Goal: Information Seeking & Learning: Learn about a topic

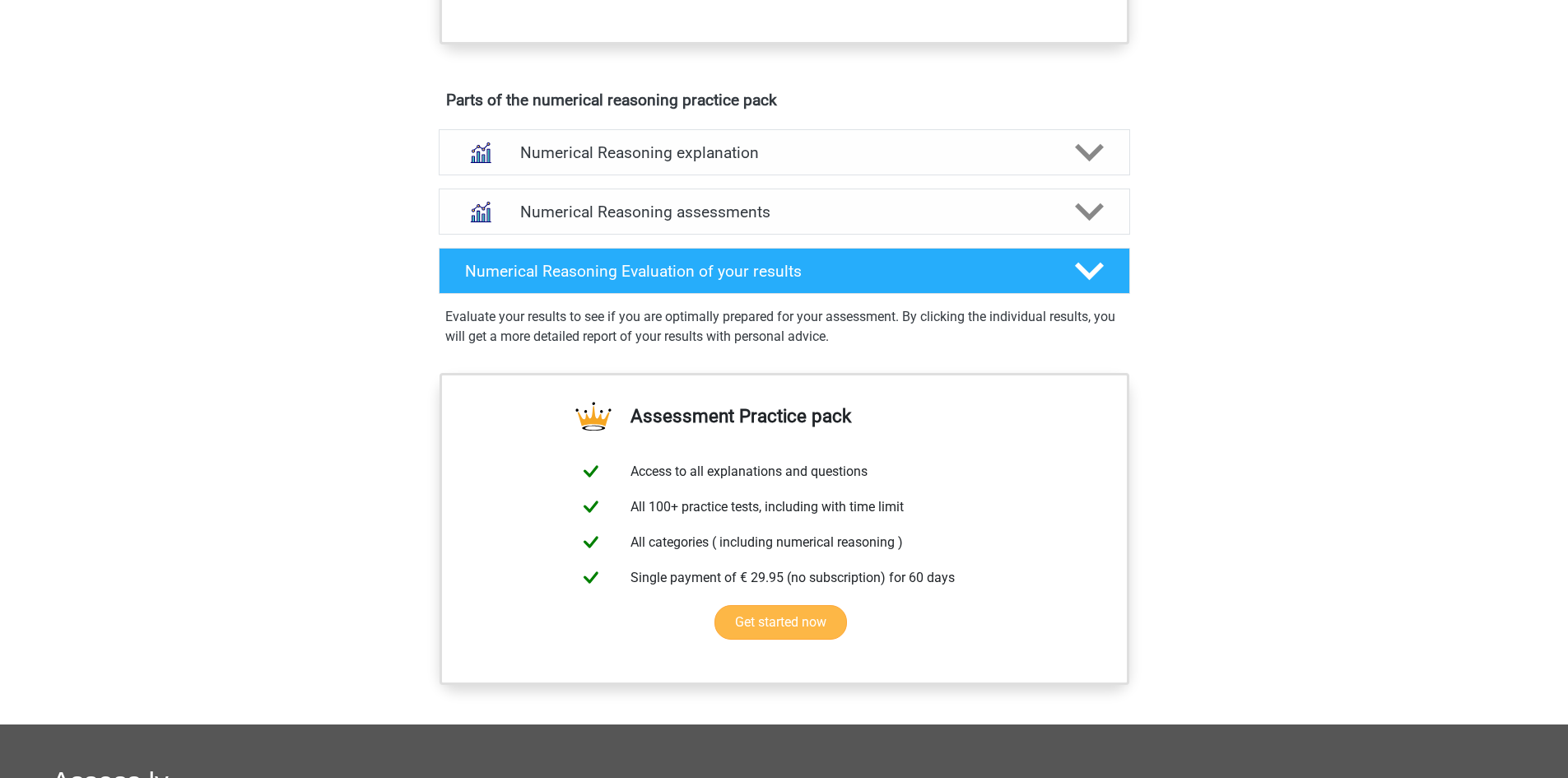
scroll to position [662, 0]
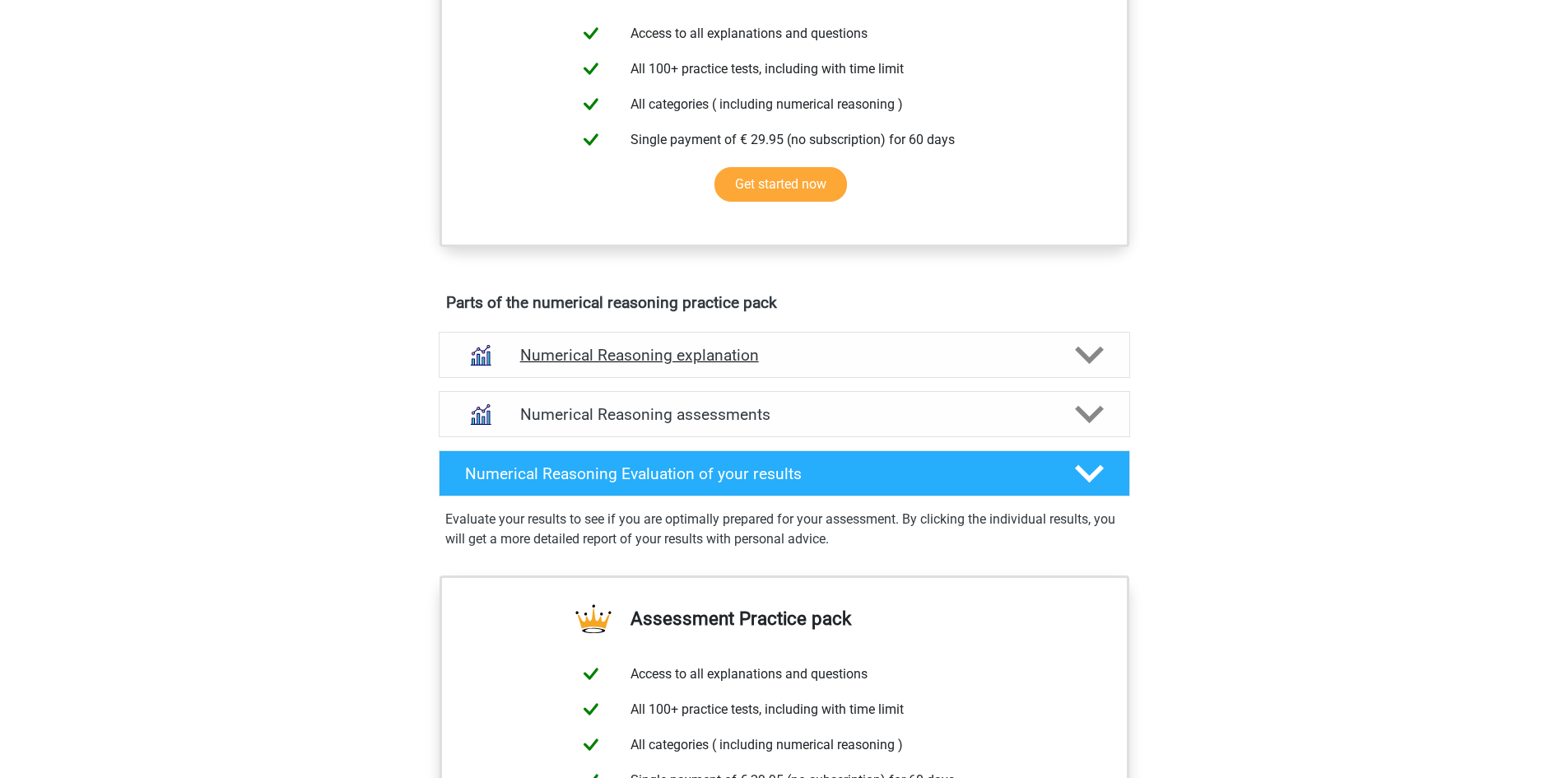
click at [717, 365] on h4 "Numerical Reasoning explanation" at bounding box center [784, 355] width 528 height 19
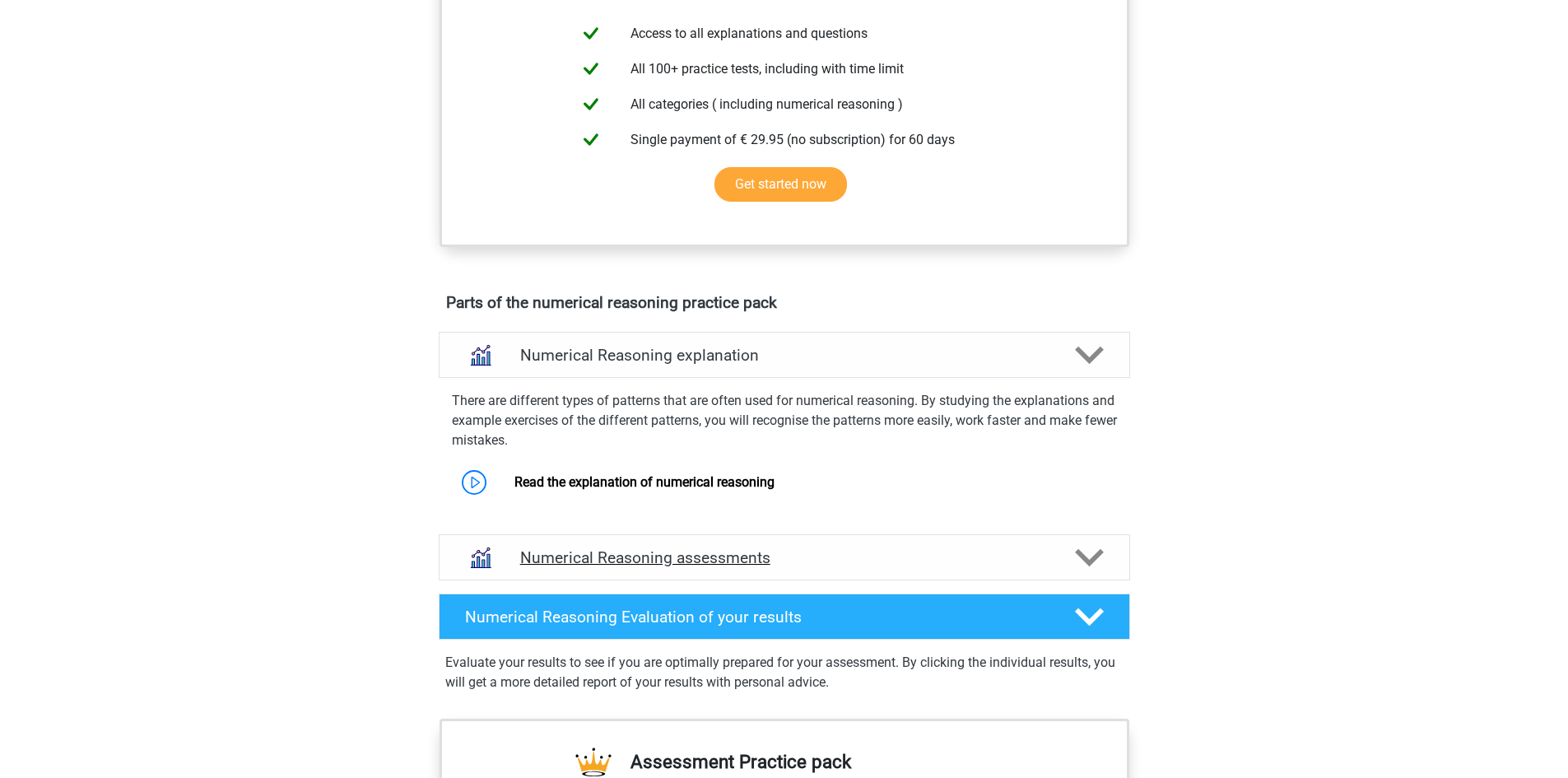
click at [746, 564] on div "Numerical Reasoning assessments" at bounding box center [784, 557] width 691 height 46
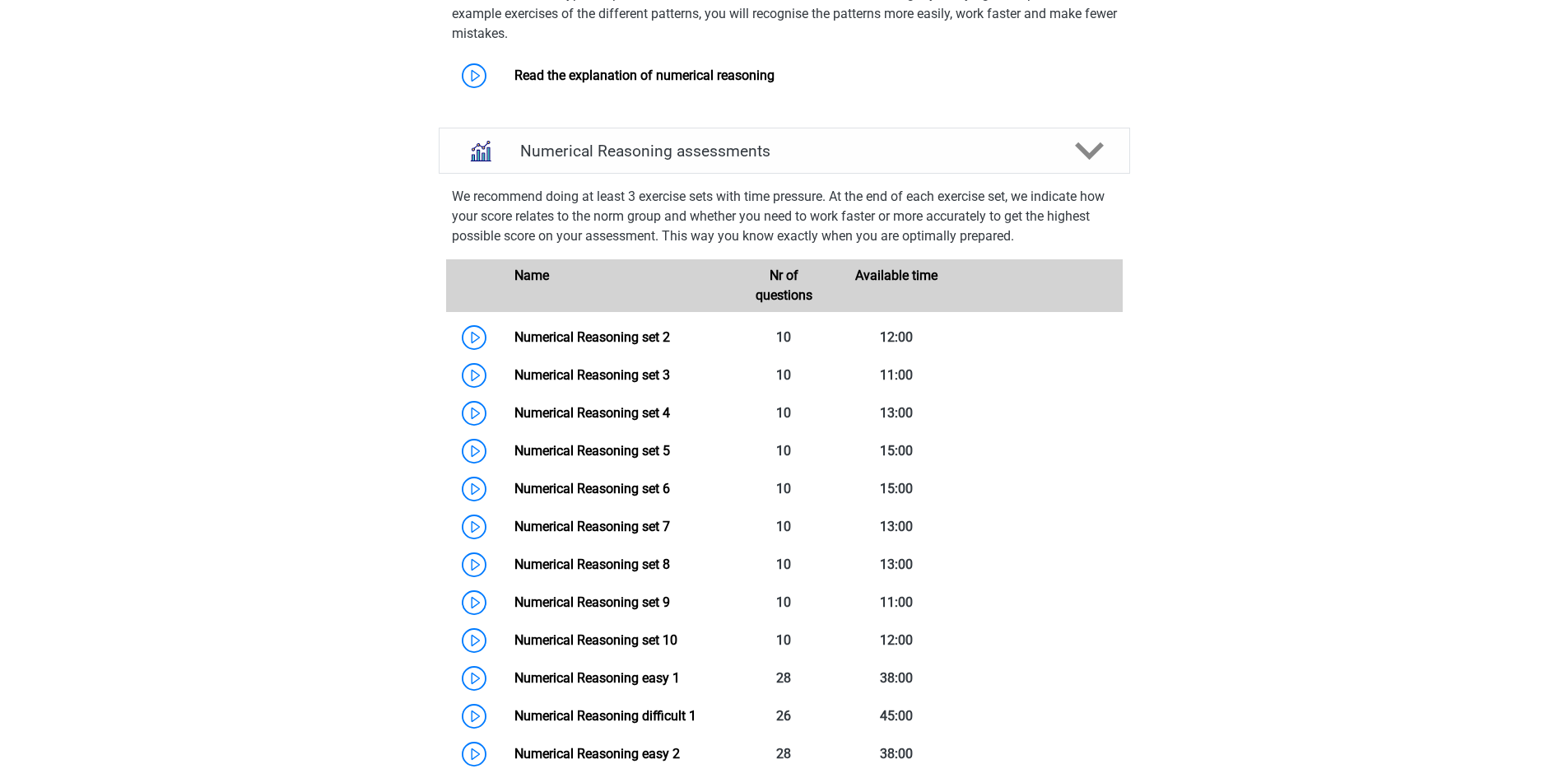
scroll to position [1046, 0]
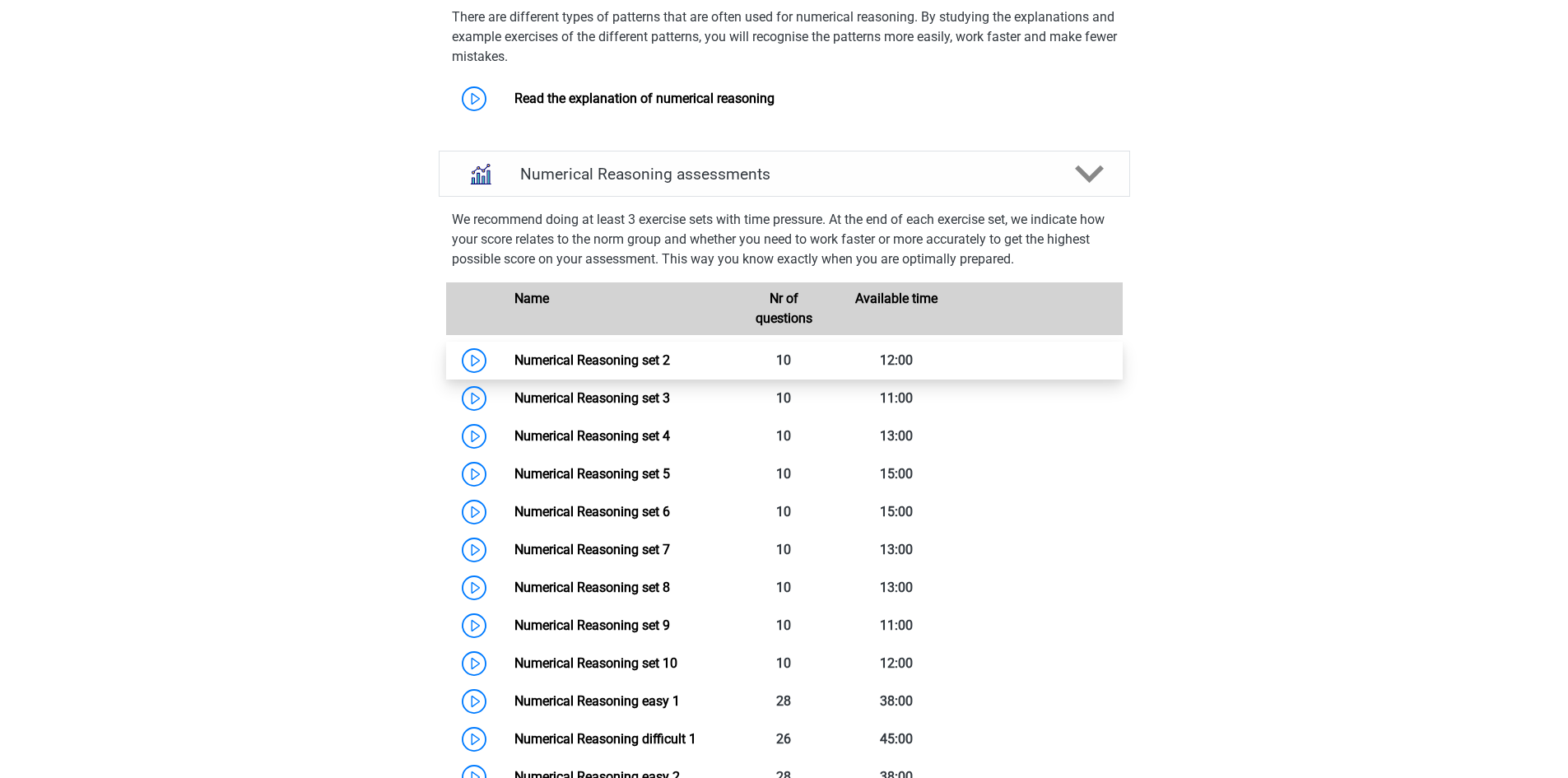
click at [515, 369] on link "Numerical Reasoning set 2" at bounding box center [593, 361] width 156 height 16
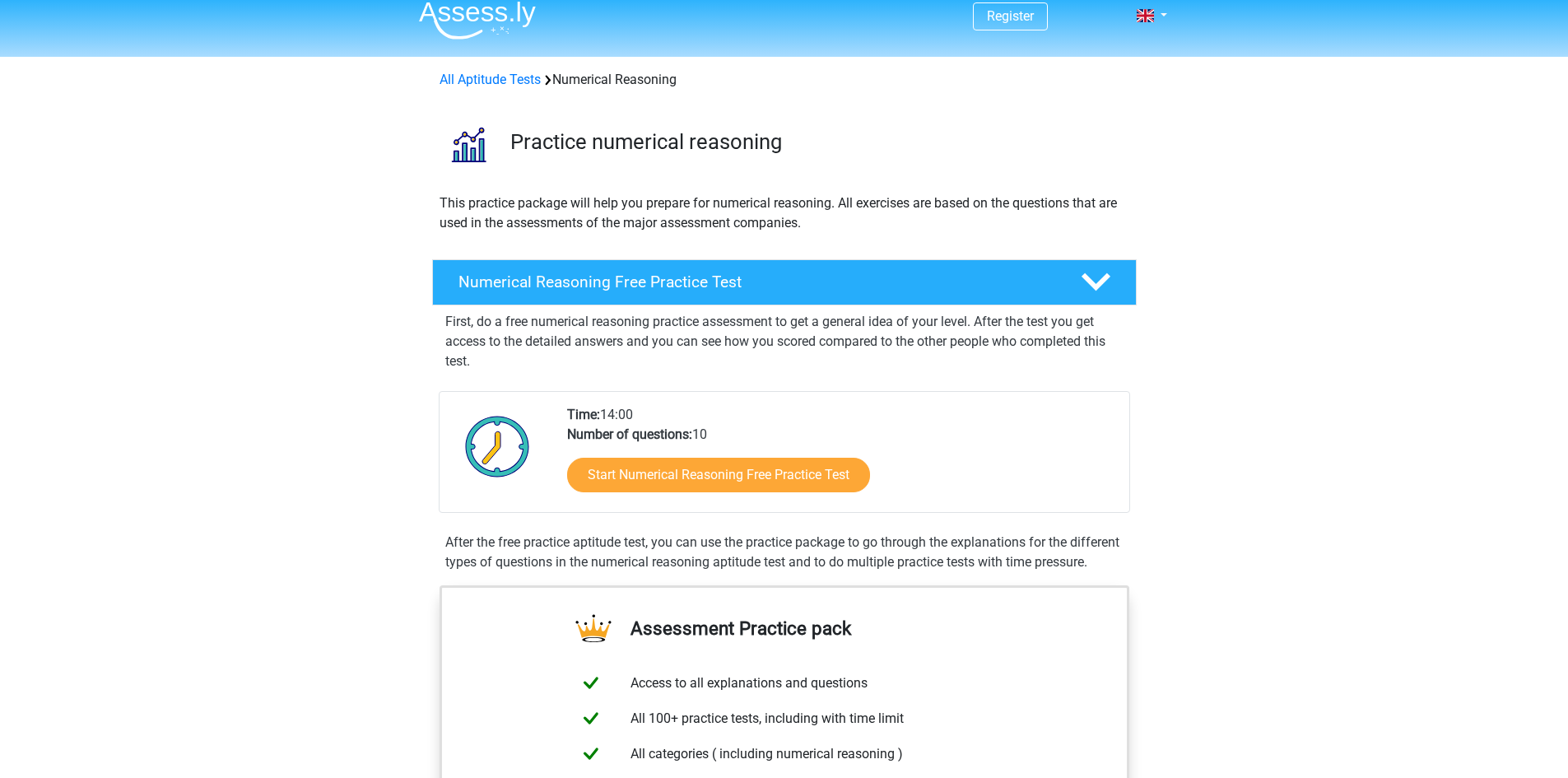
scroll to position [0, 0]
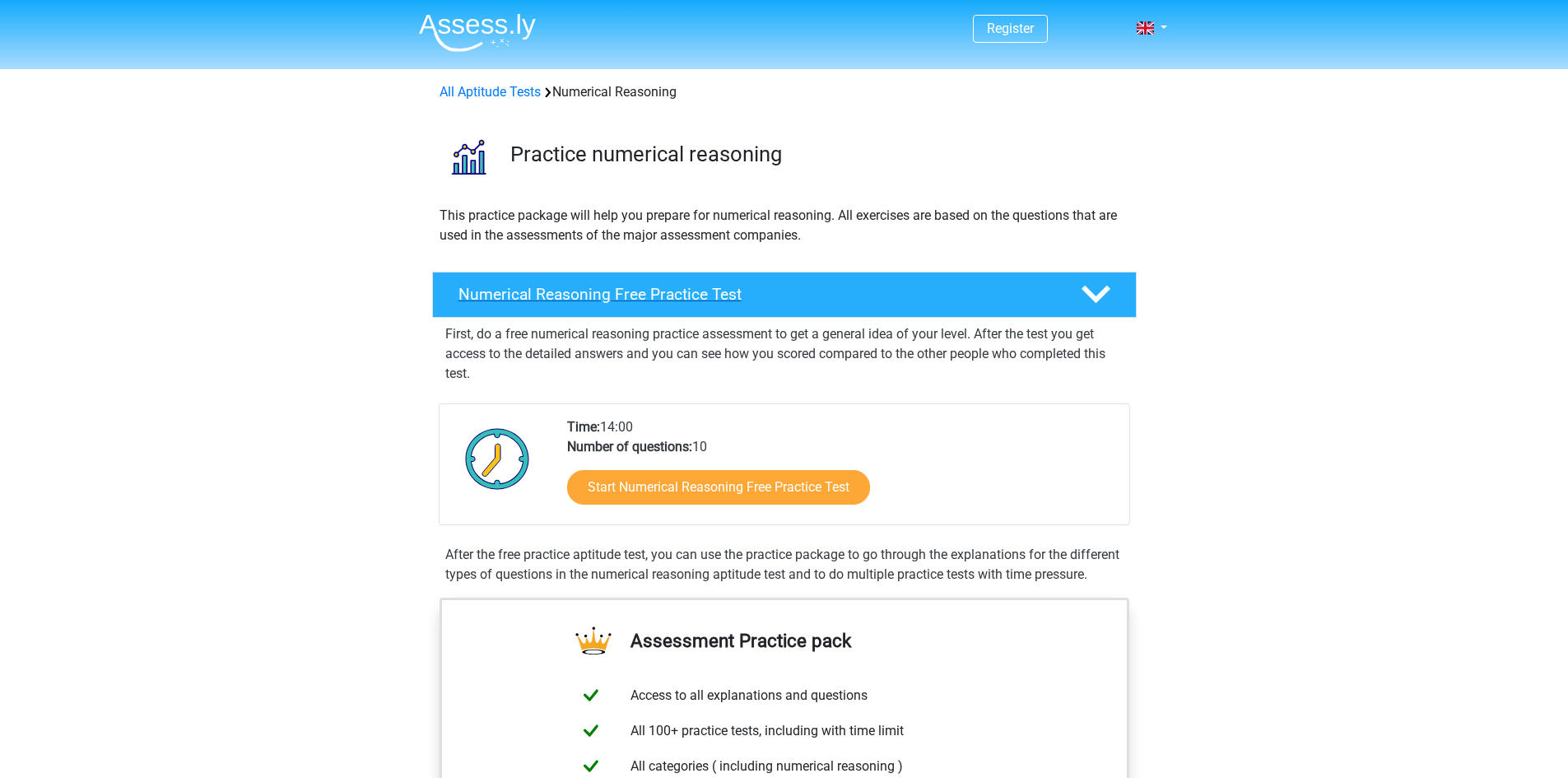
click at [812, 302] on h4 "Numerical Reasoning Free Practice Test" at bounding box center [756, 293] width 596 height 19
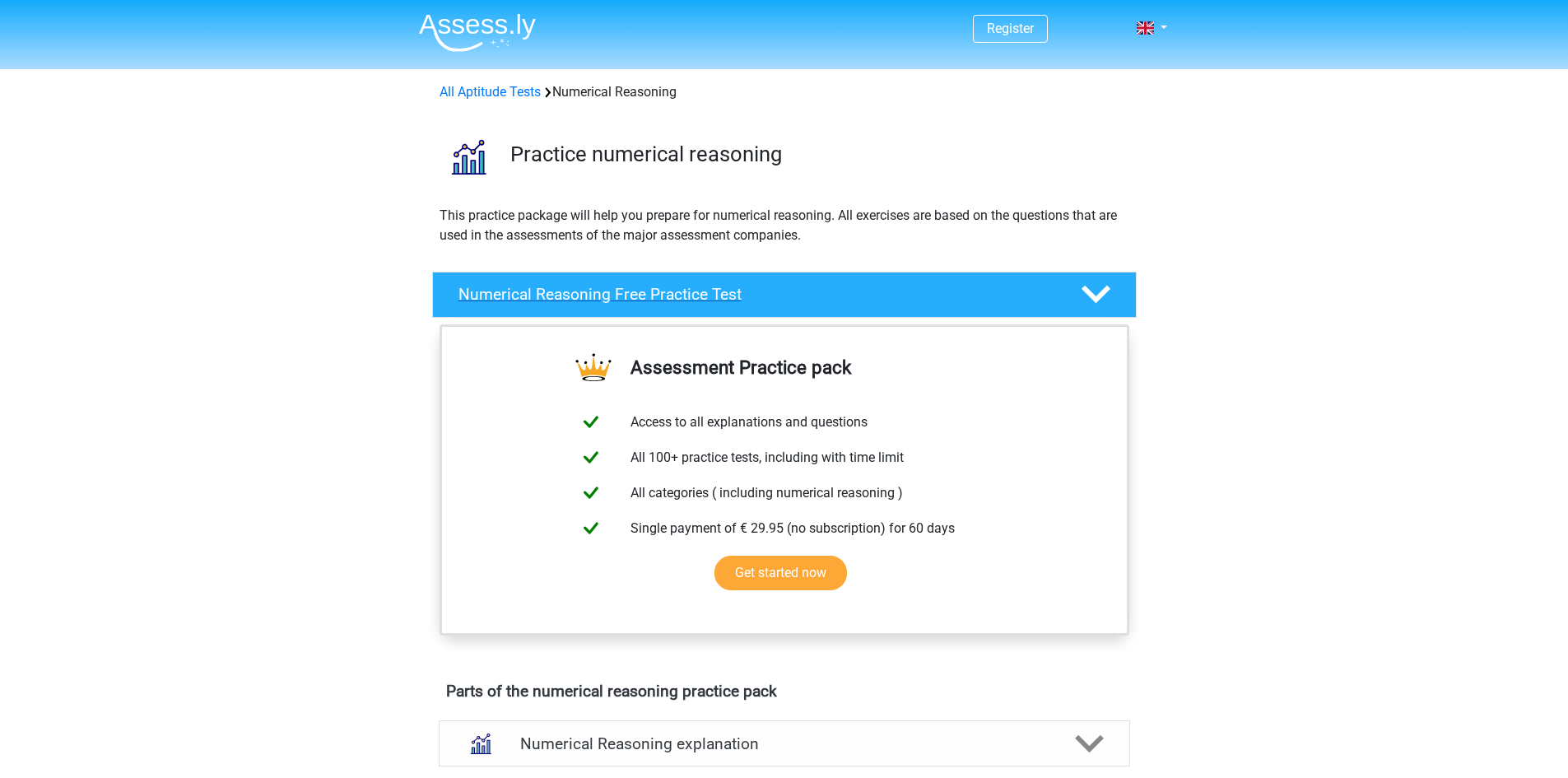
click at [812, 302] on h4 "Numerical Reasoning Free Practice Test" at bounding box center [756, 293] width 596 height 19
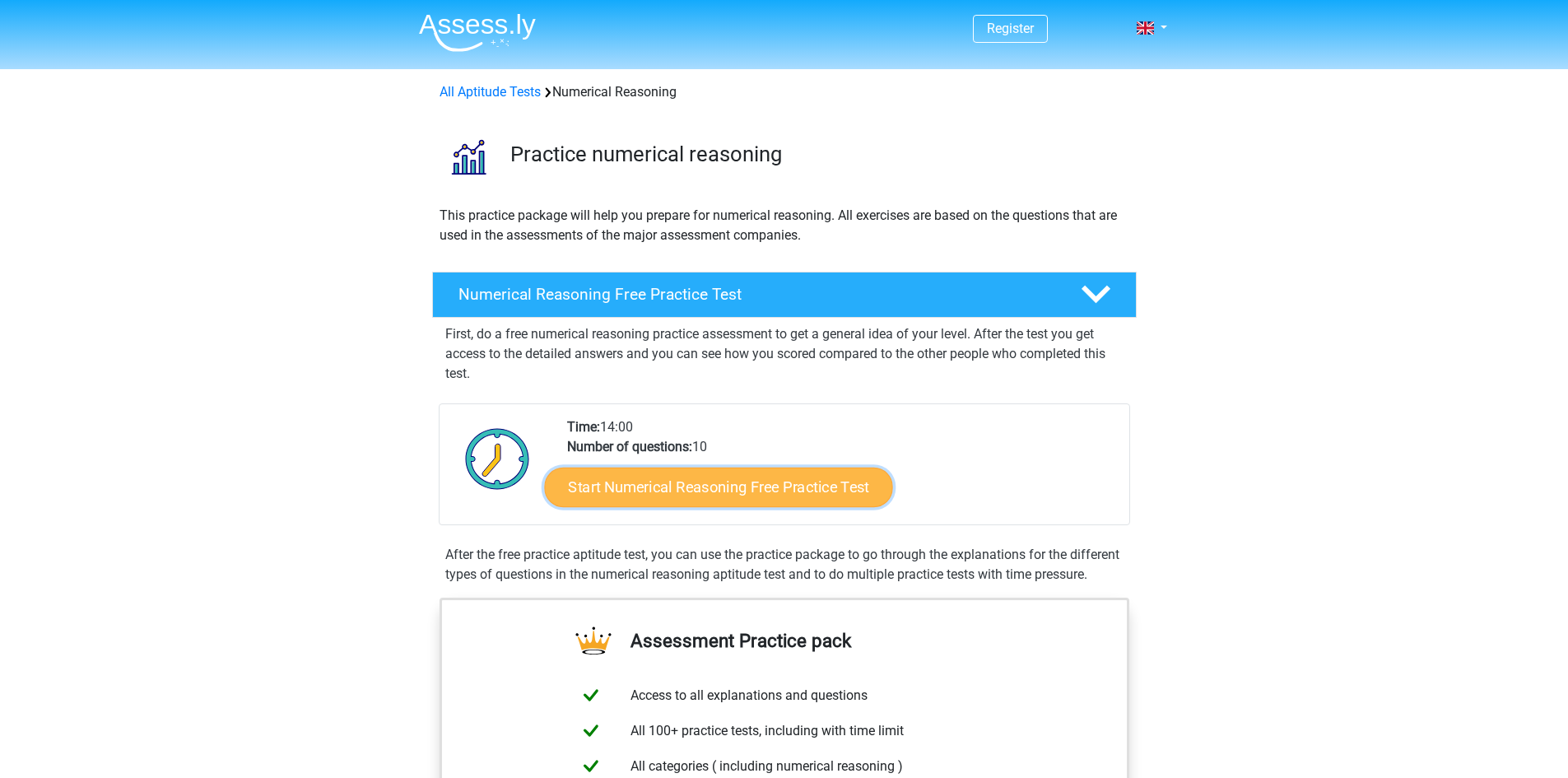
click at [775, 481] on link "Start Numerical Reasoning Free Practice Test" at bounding box center [717, 486] width 348 height 40
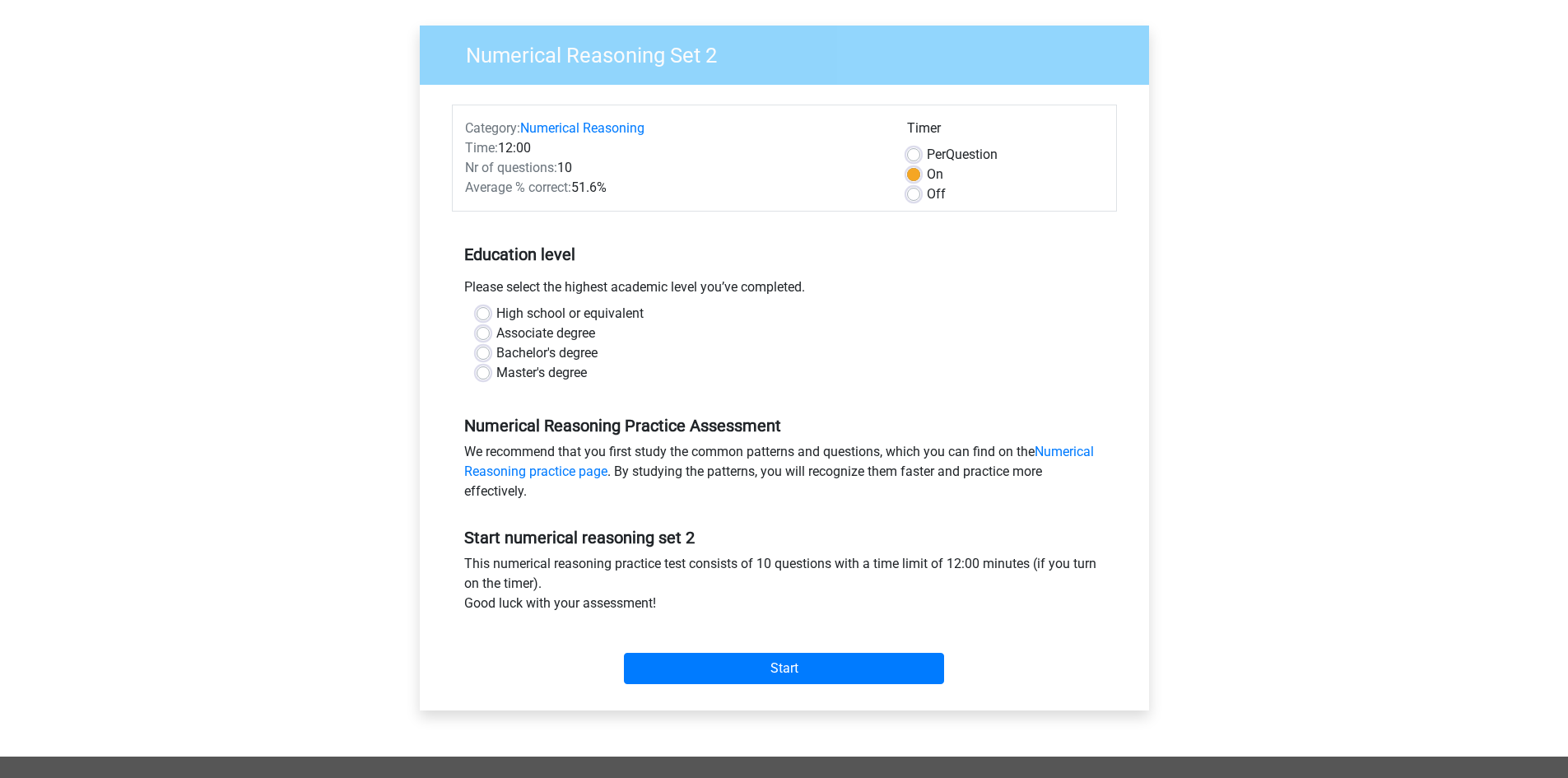
scroll to position [56, 0]
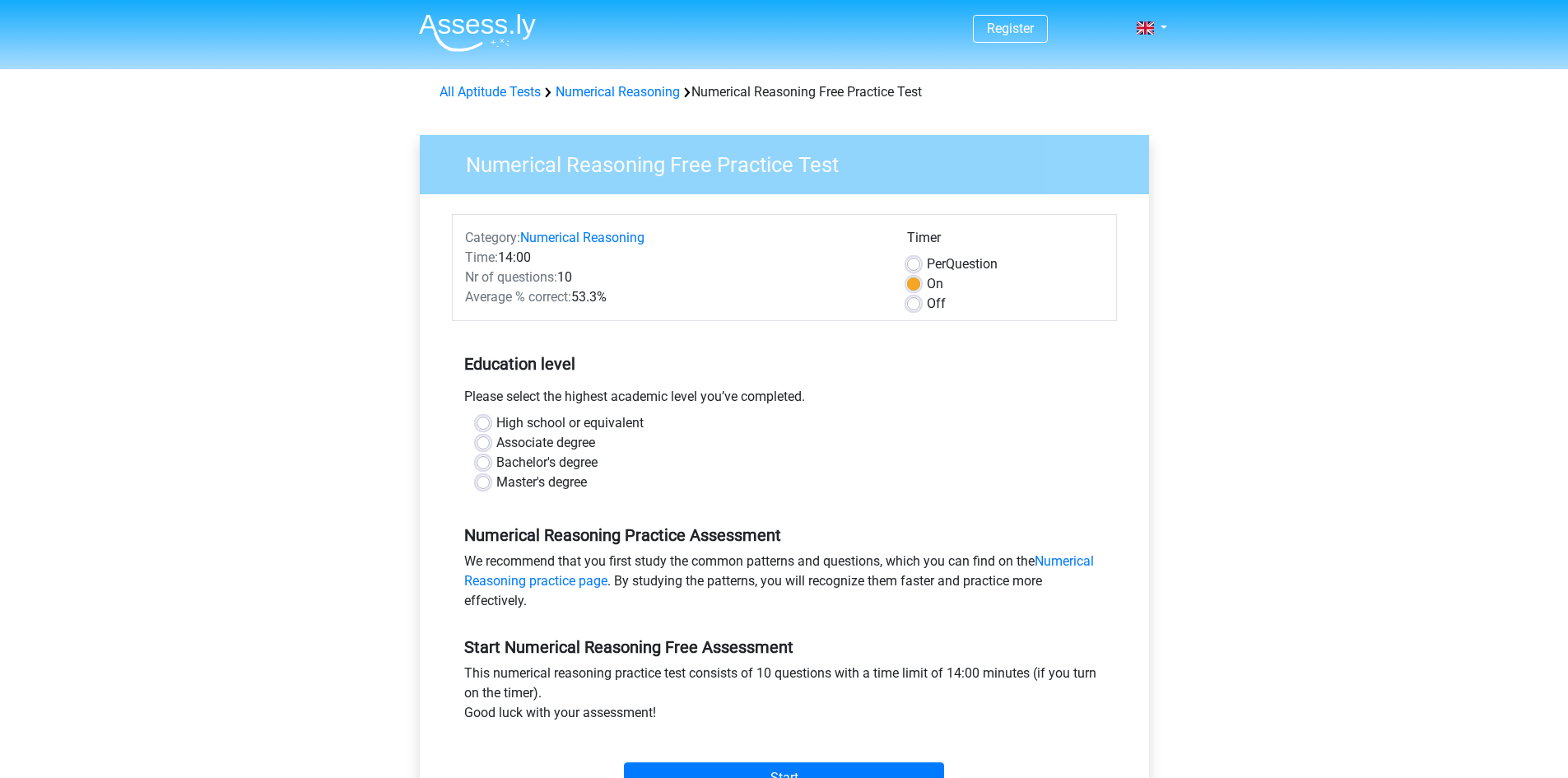
click at [927, 302] on label "Off" at bounding box center [936, 304] width 19 height 19
click at [914, 302] on input "Off" at bounding box center [914, 302] width 14 height 17
radio input "true"
click at [927, 302] on label "Off" at bounding box center [936, 304] width 19 height 19
click at [914, 302] on input "Off" at bounding box center [914, 302] width 14 height 17
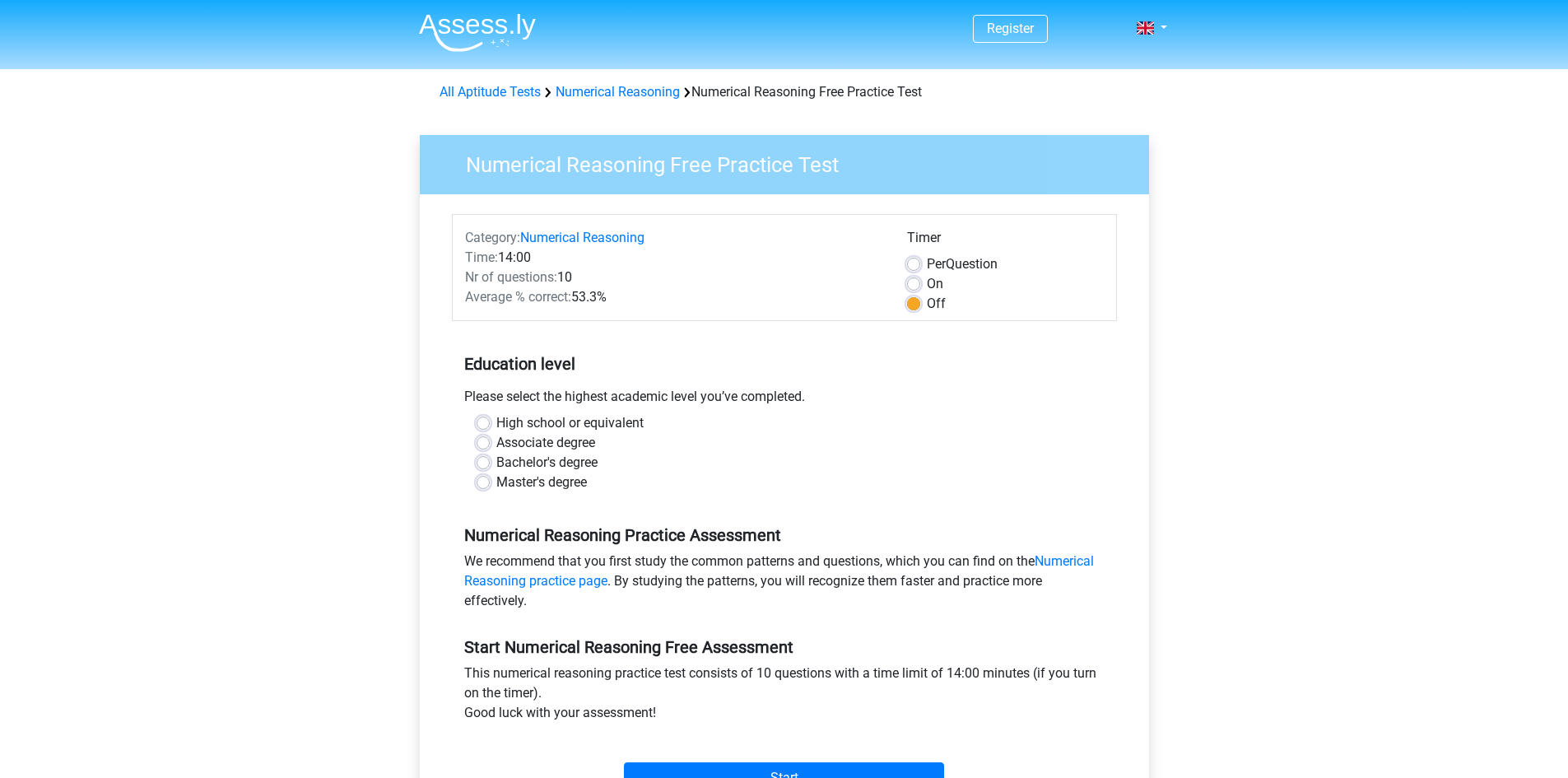
click at [523, 464] on label "Bachelor's degree" at bounding box center [547, 463] width 101 height 19
click at [490, 464] on input "Bachelor's degree" at bounding box center [483, 461] width 14 height 17
radio input "true"
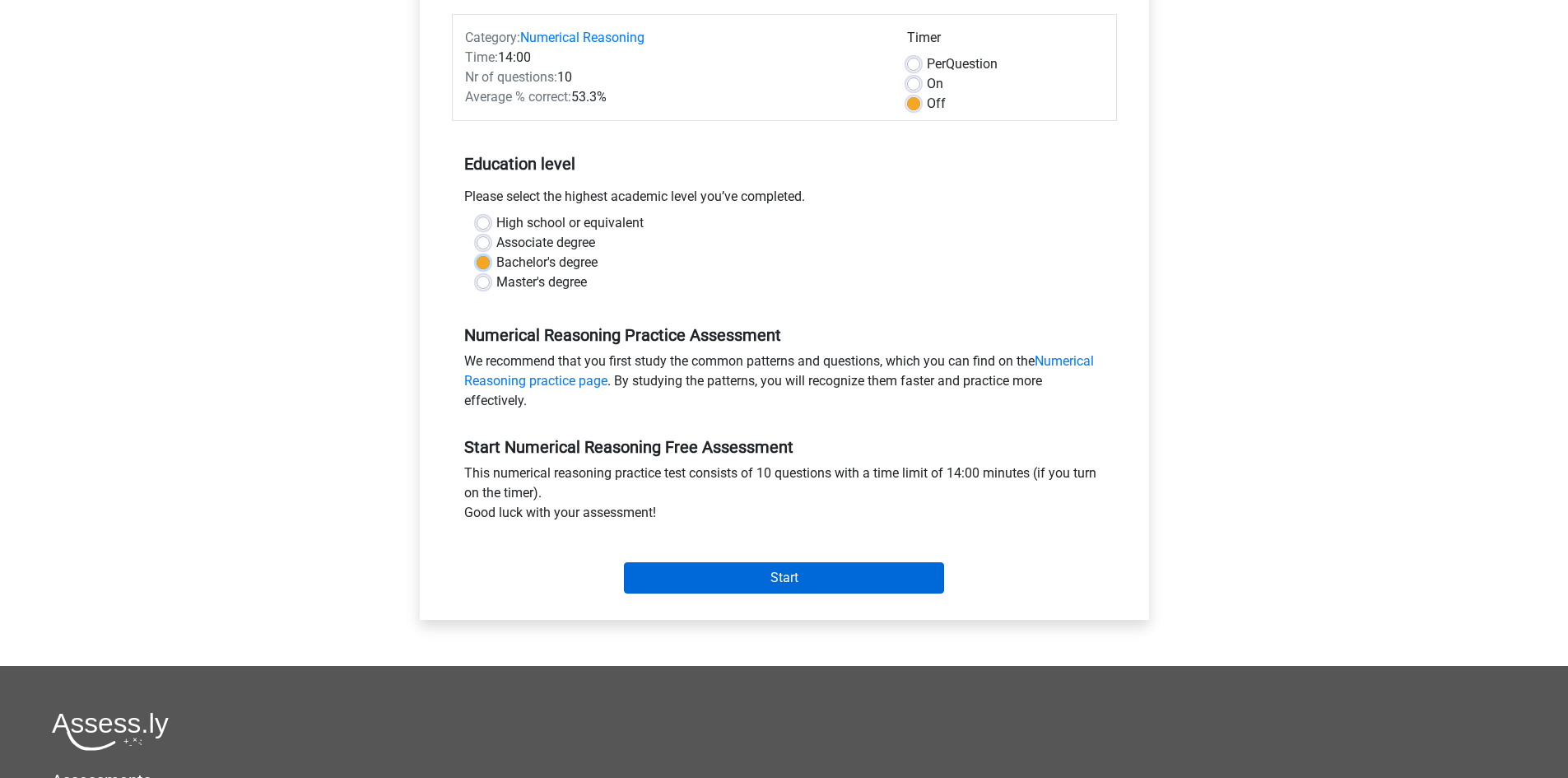
scroll to position [220, 0]
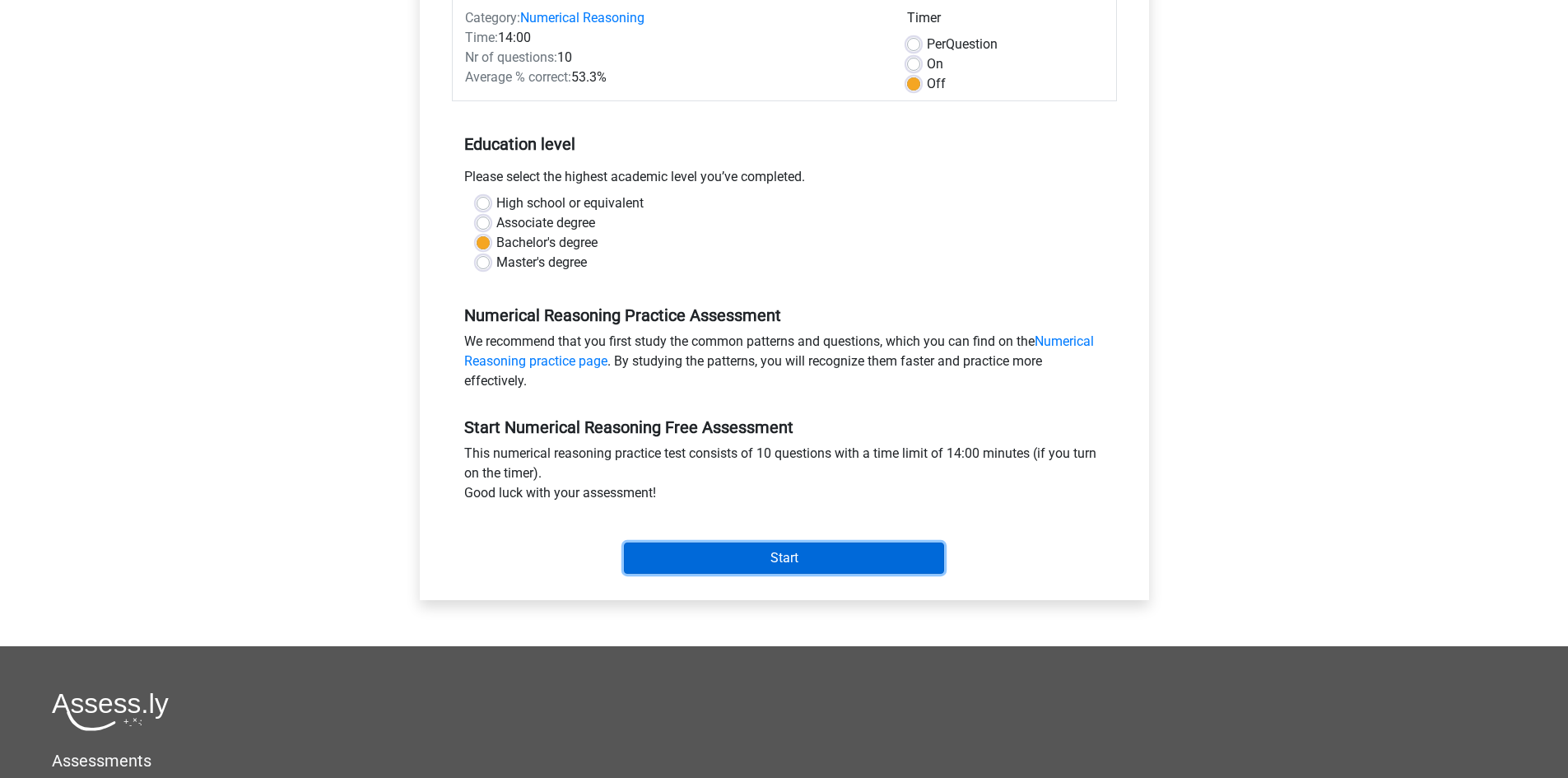
click at [880, 564] on input "Start" at bounding box center [784, 559] width 321 height 31
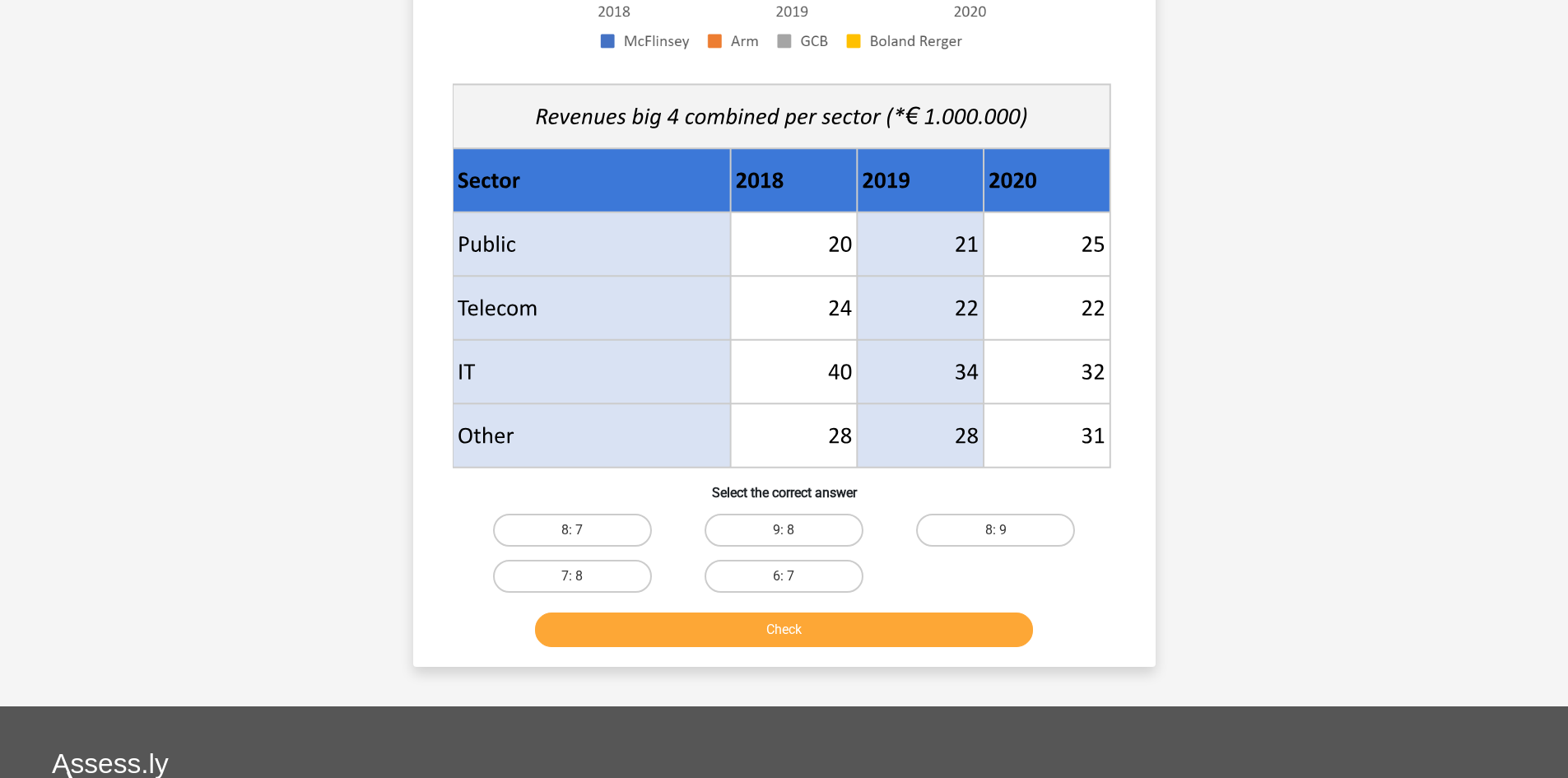
scroll to position [603, 0]
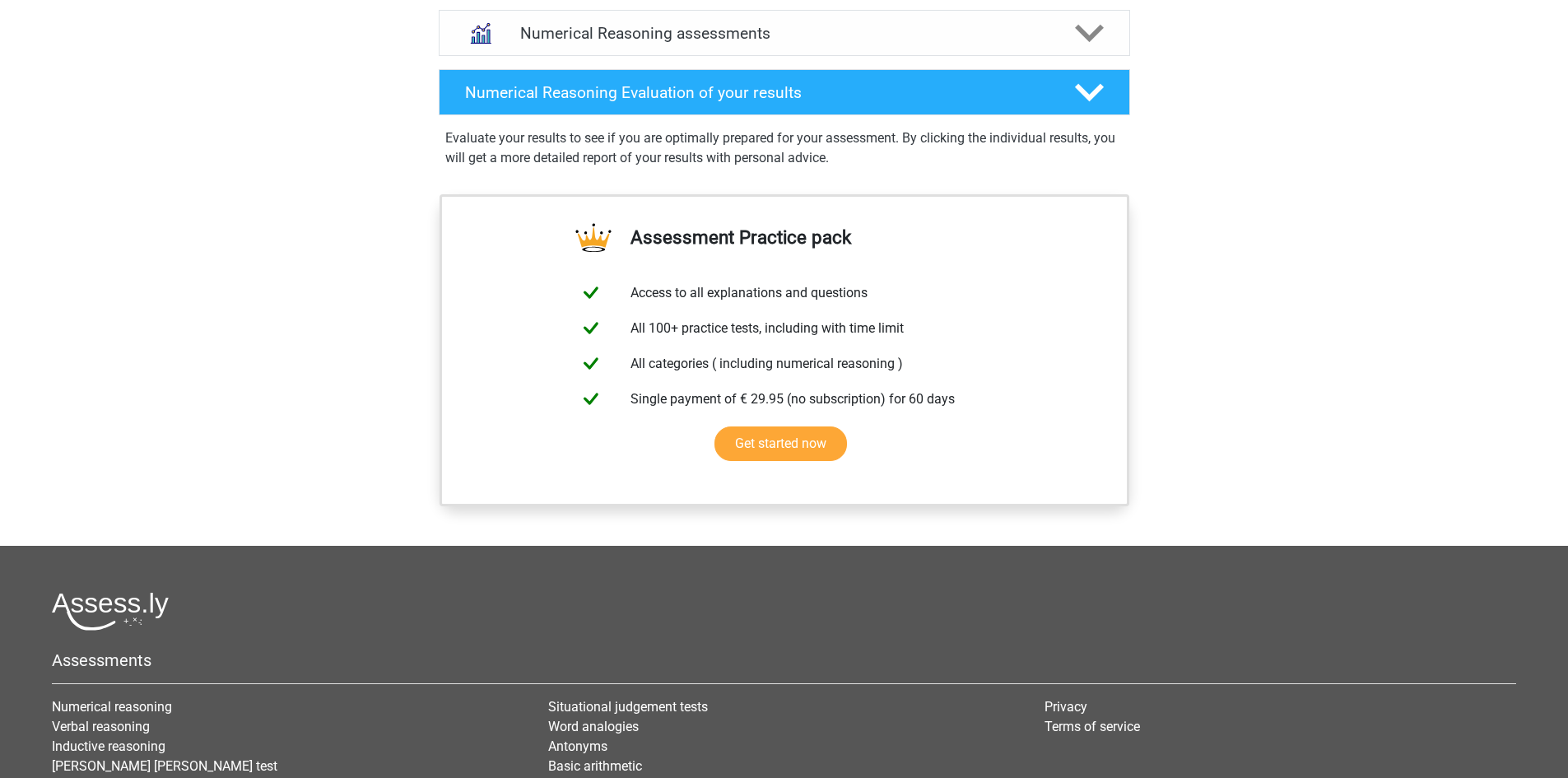
scroll to position [768, 0]
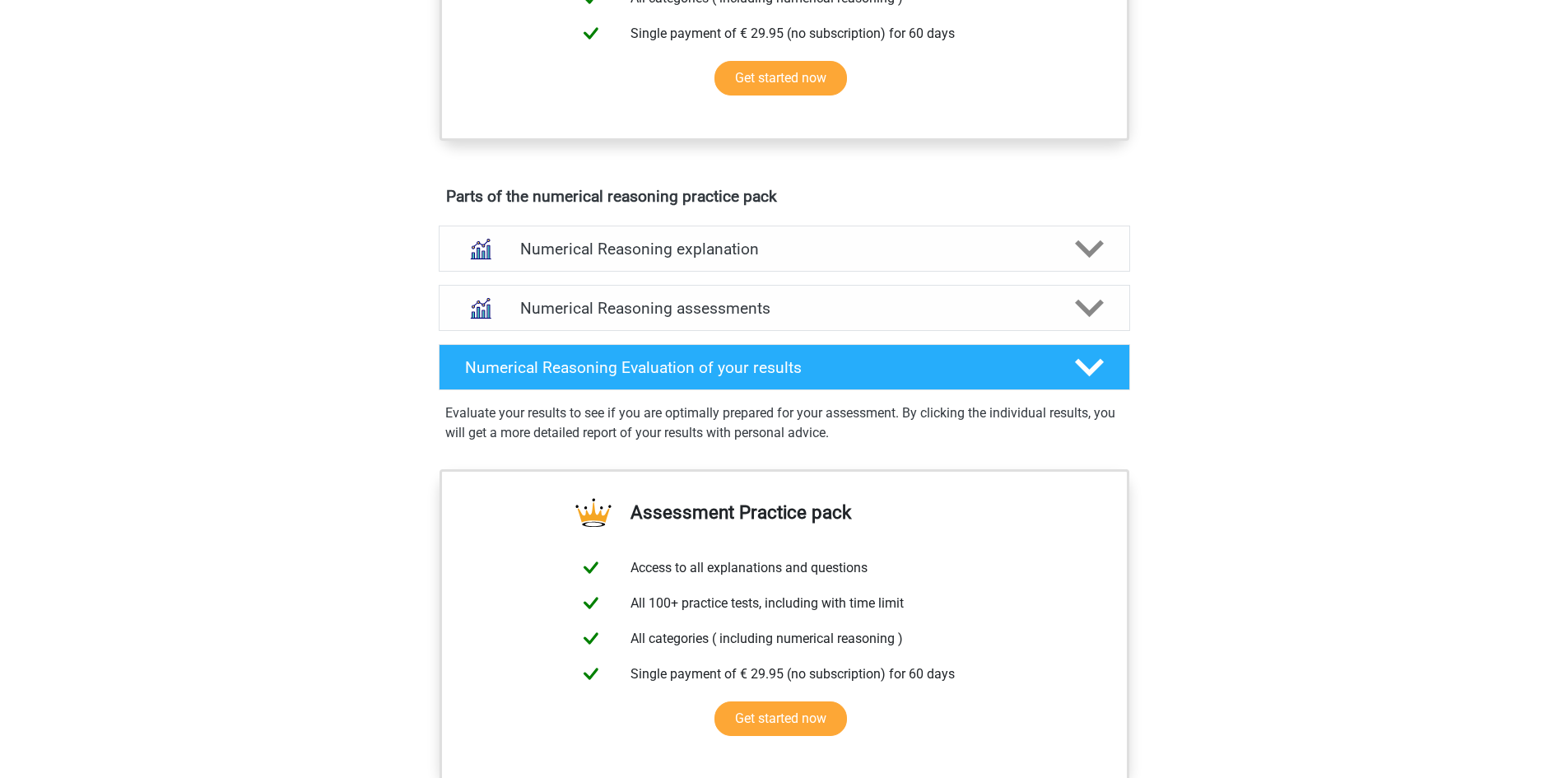
click at [1237, 299] on div "Register Nederlands English" at bounding box center [784, 244] width 1568 height 2024
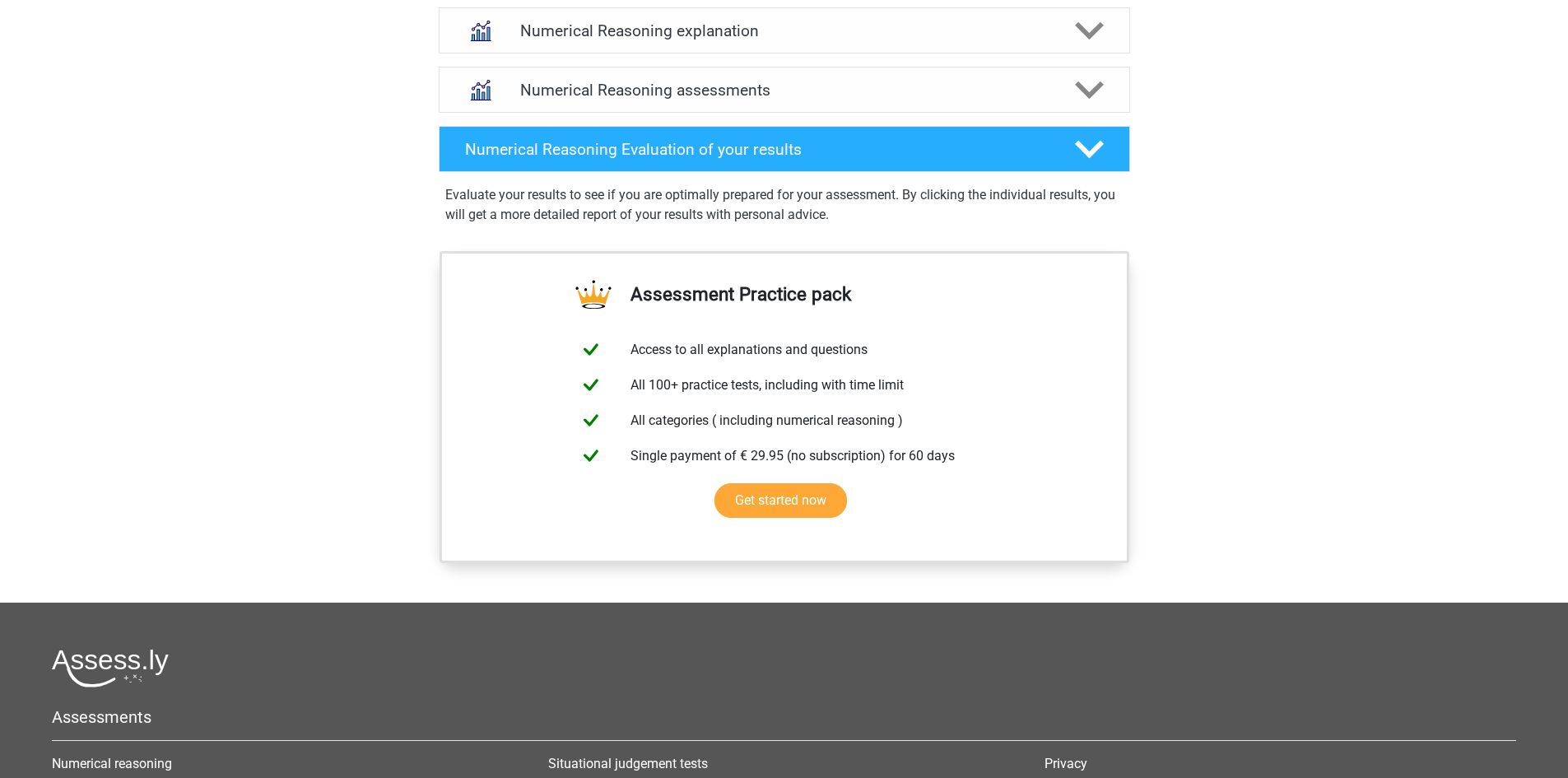
scroll to position [989, 0]
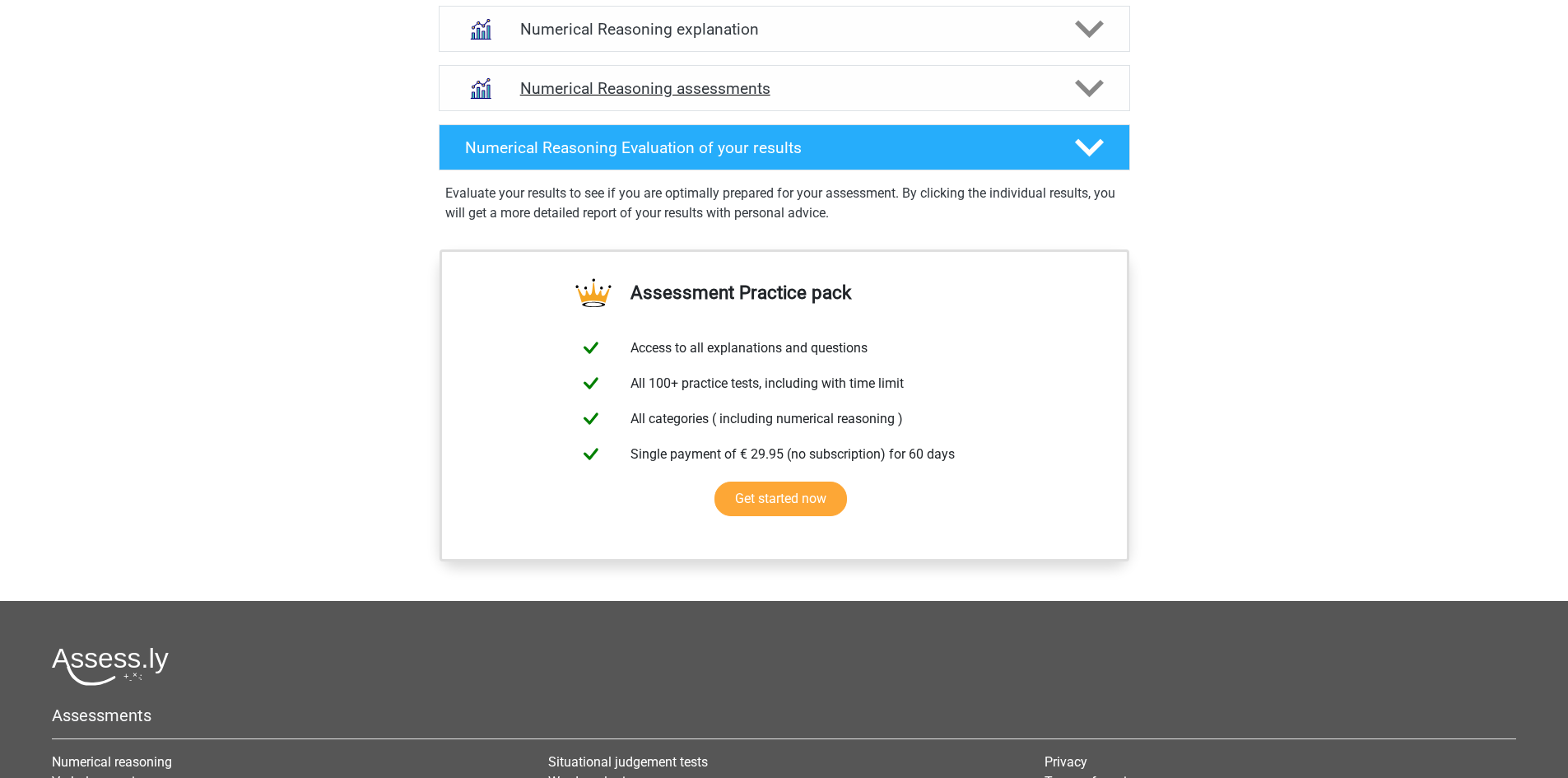
click at [733, 111] on div "Numerical Reasoning assessments" at bounding box center [784, 88] width 691 height 46
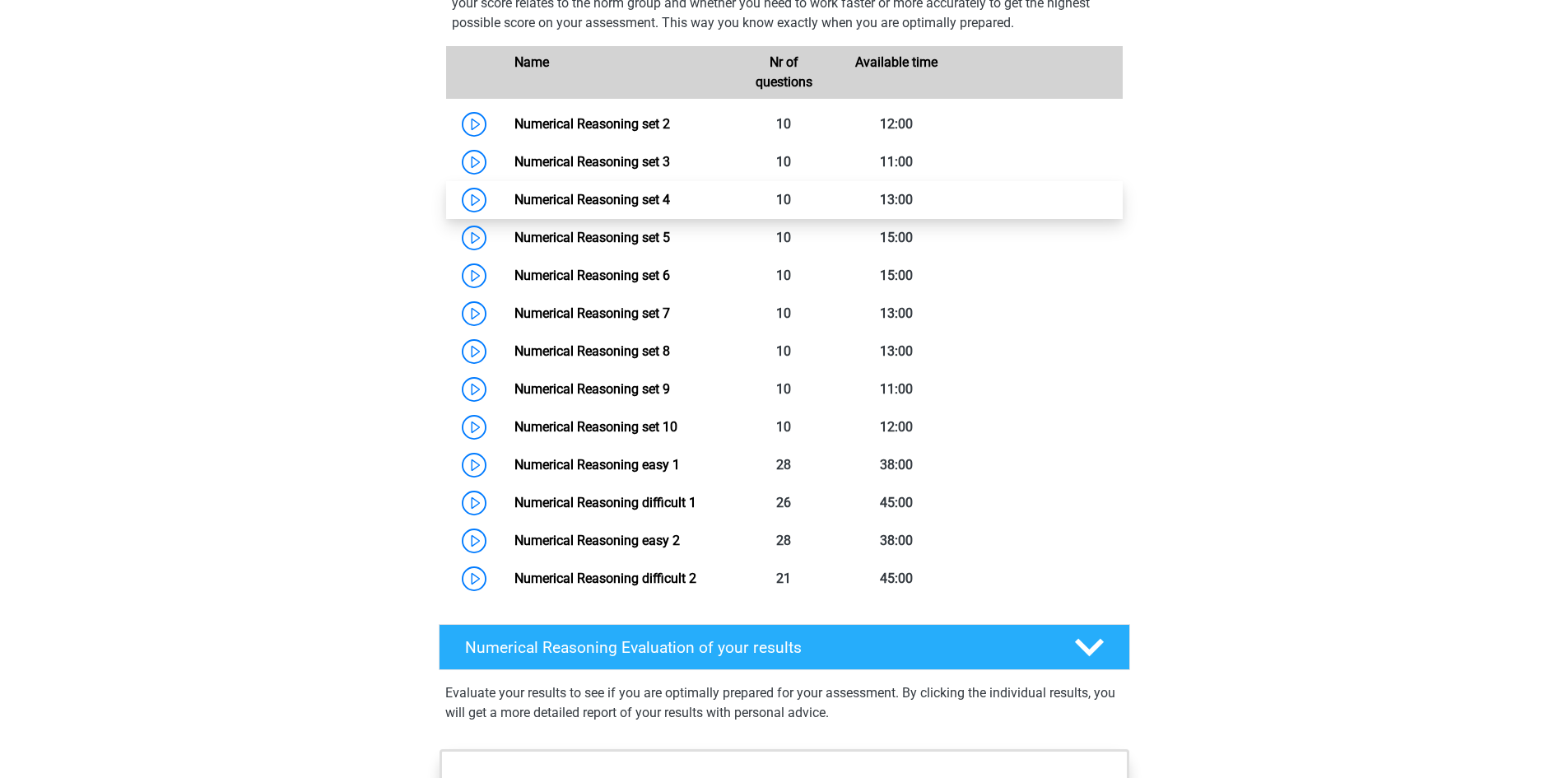
scroll to position [1152, 0]
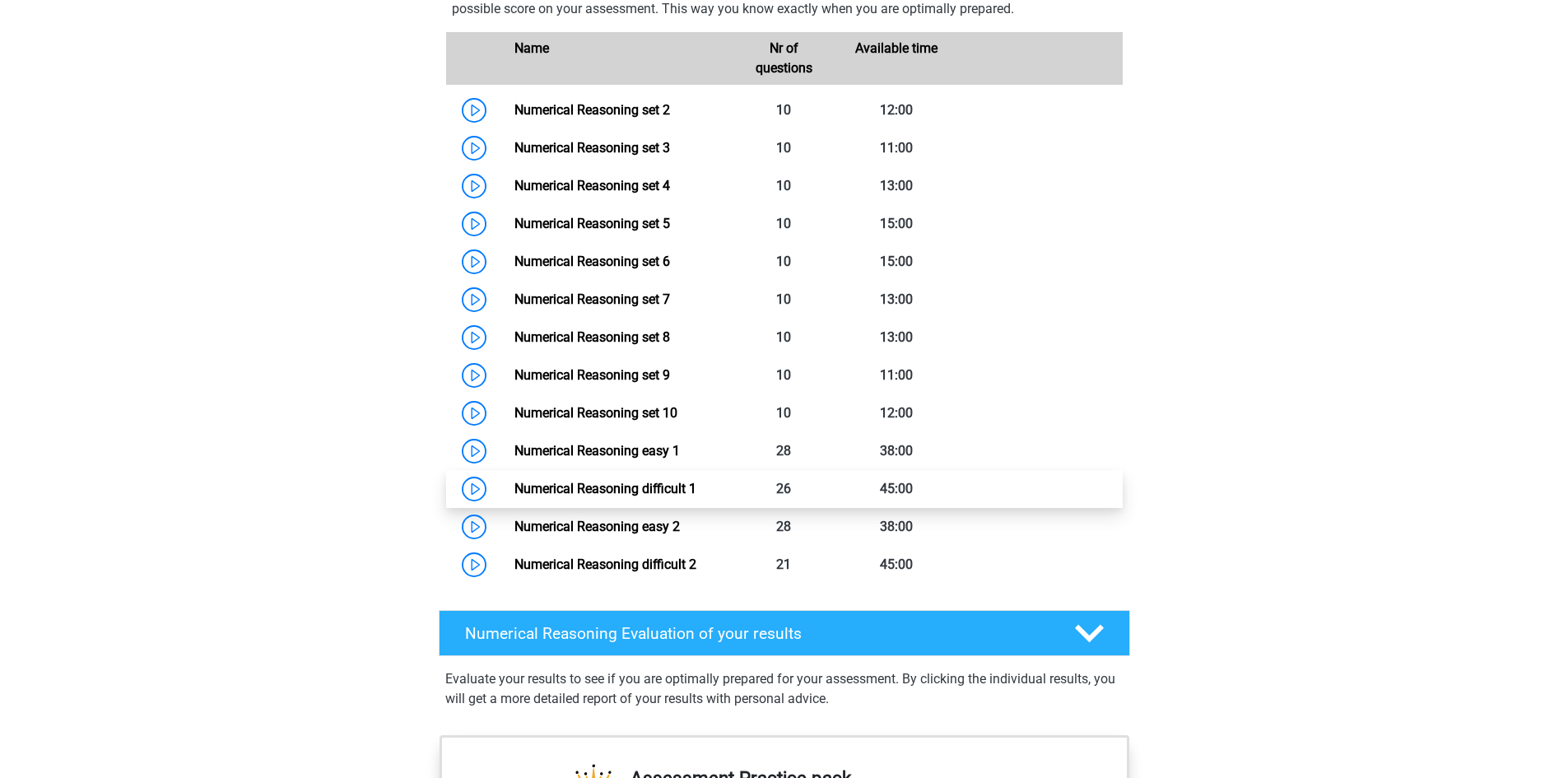
click at [654, 496] on link "Numerical Reasoning difficult 1" at bounding box center [605, 488] width 182 height 16
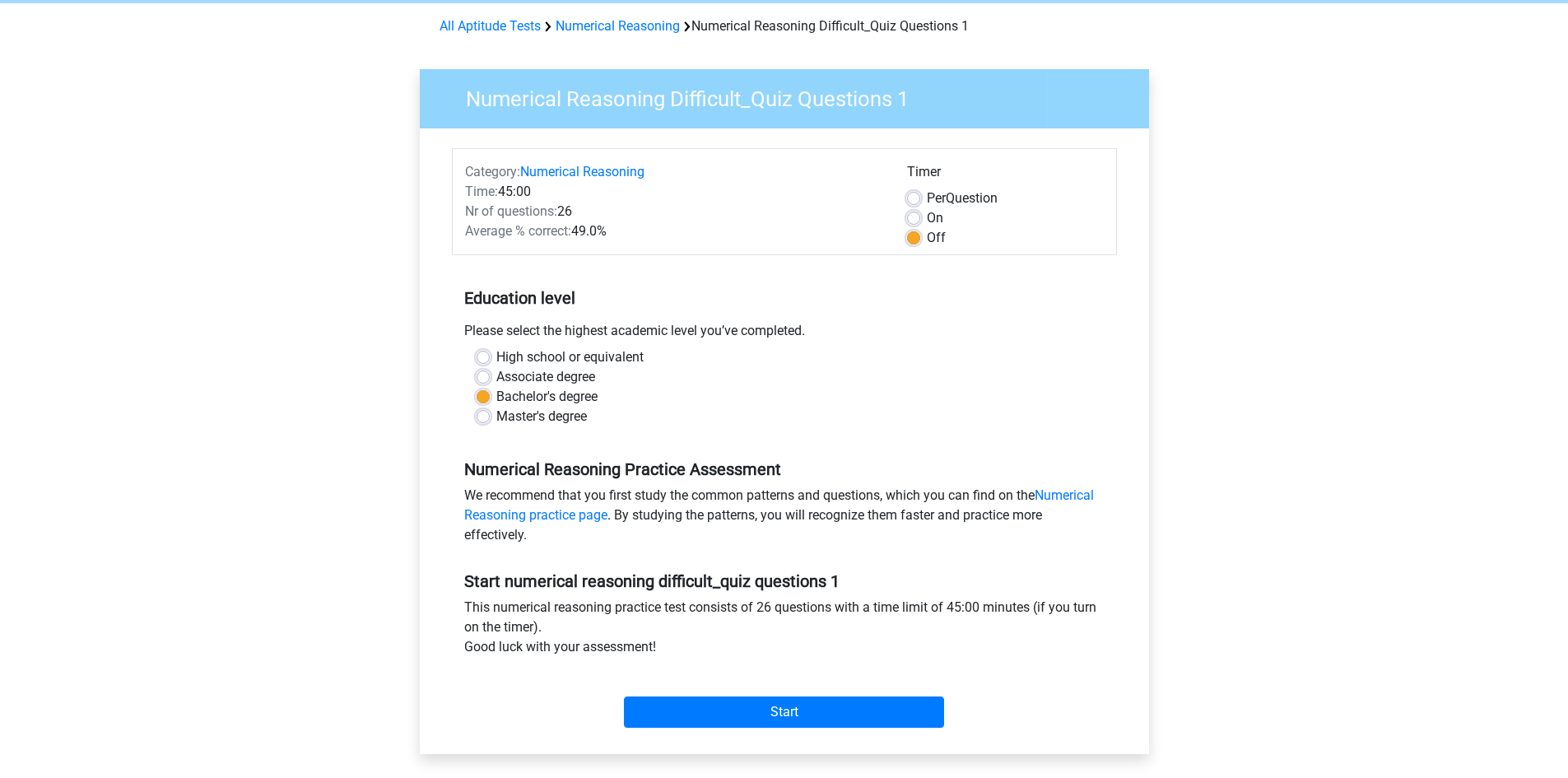
scroll to position [165, 0]
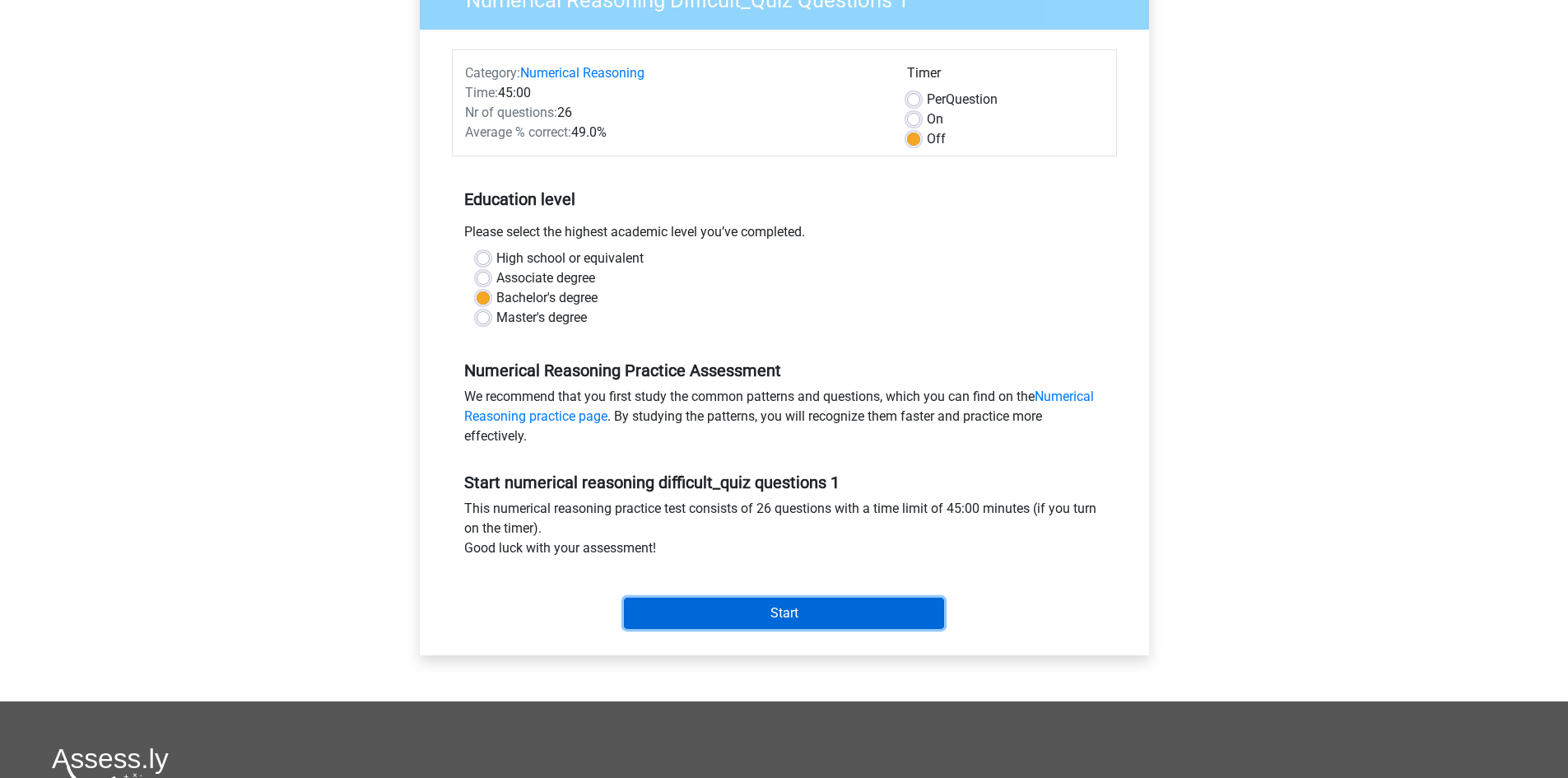
click at [745, 603] on input "Start" at bounding box center [784, 613] width 321 height 31
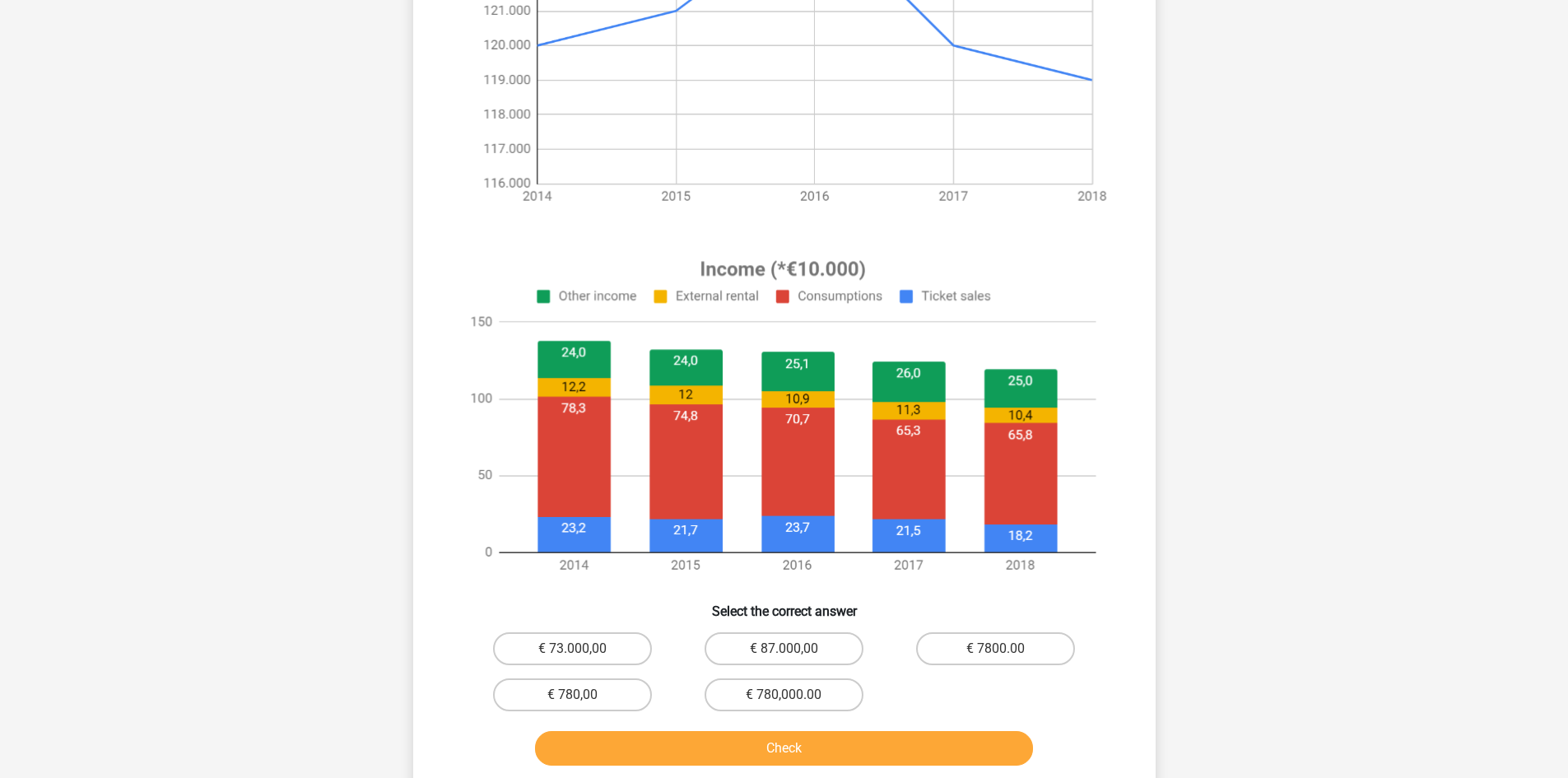
scroll to position [549, 0]
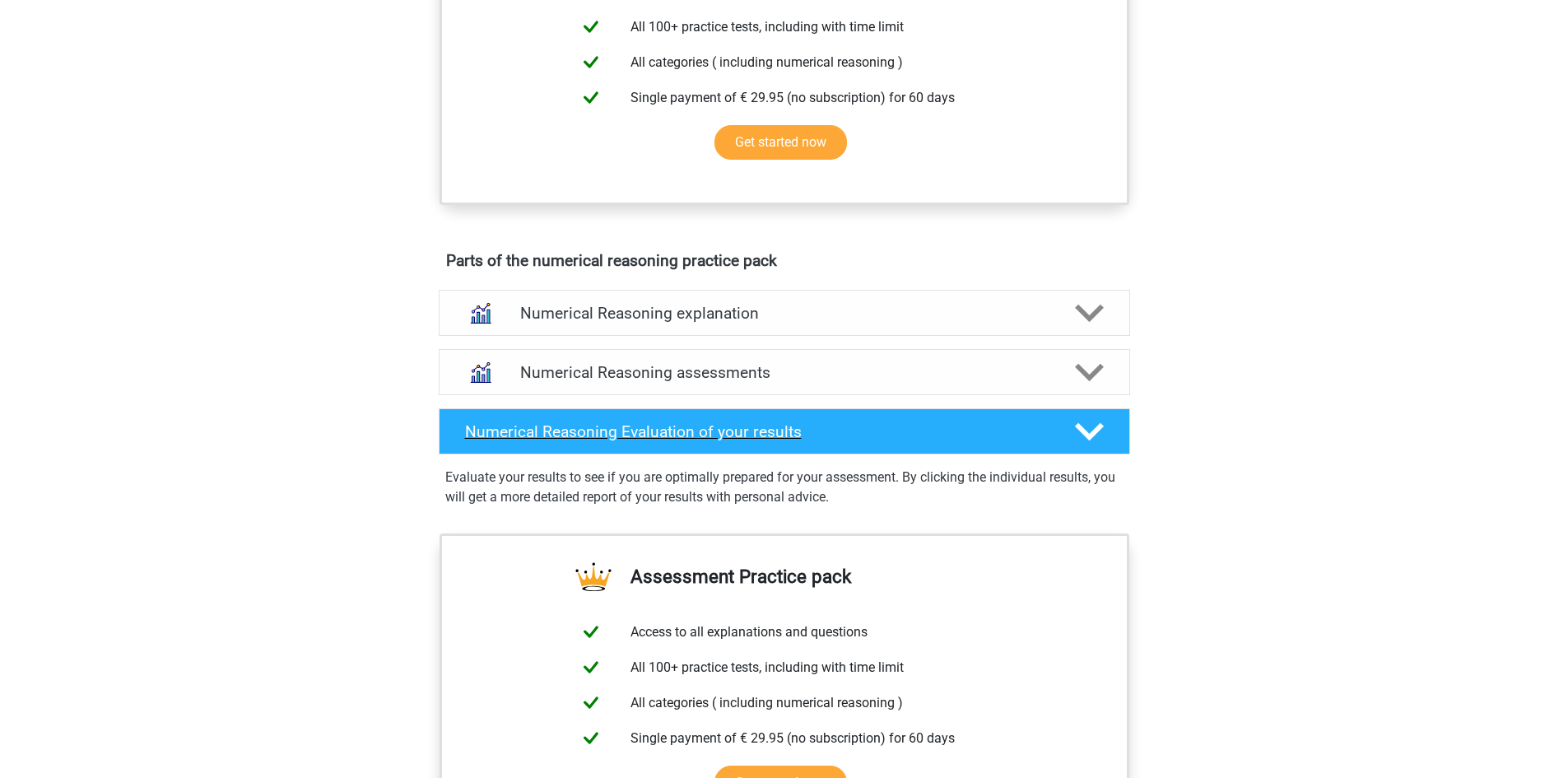
scroll to position [717, 0]
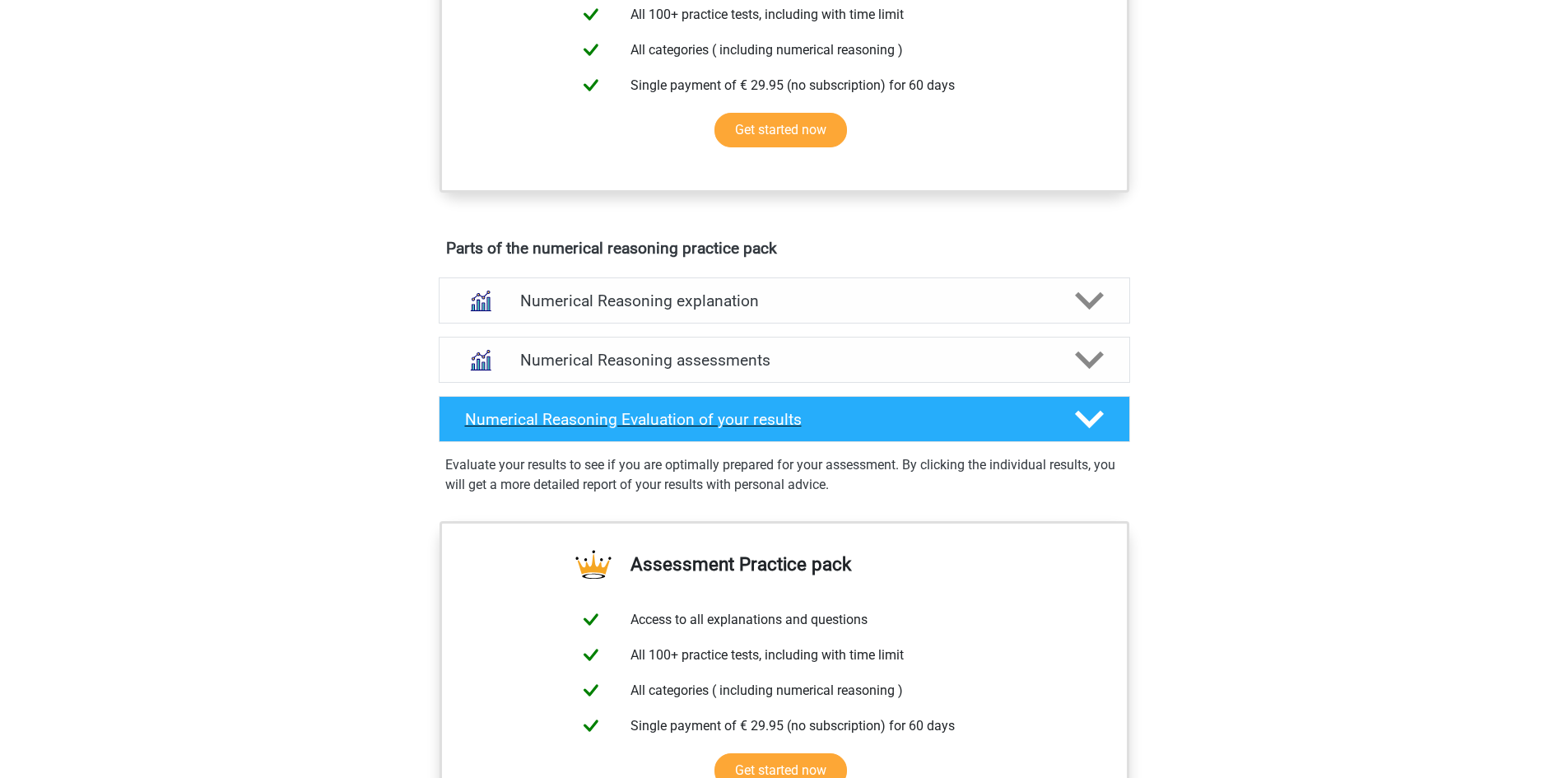
click at [758, 428] on div "Numerical Reasoning Evaluation of your results" at bounding box center [784, 418] width 691 height 46
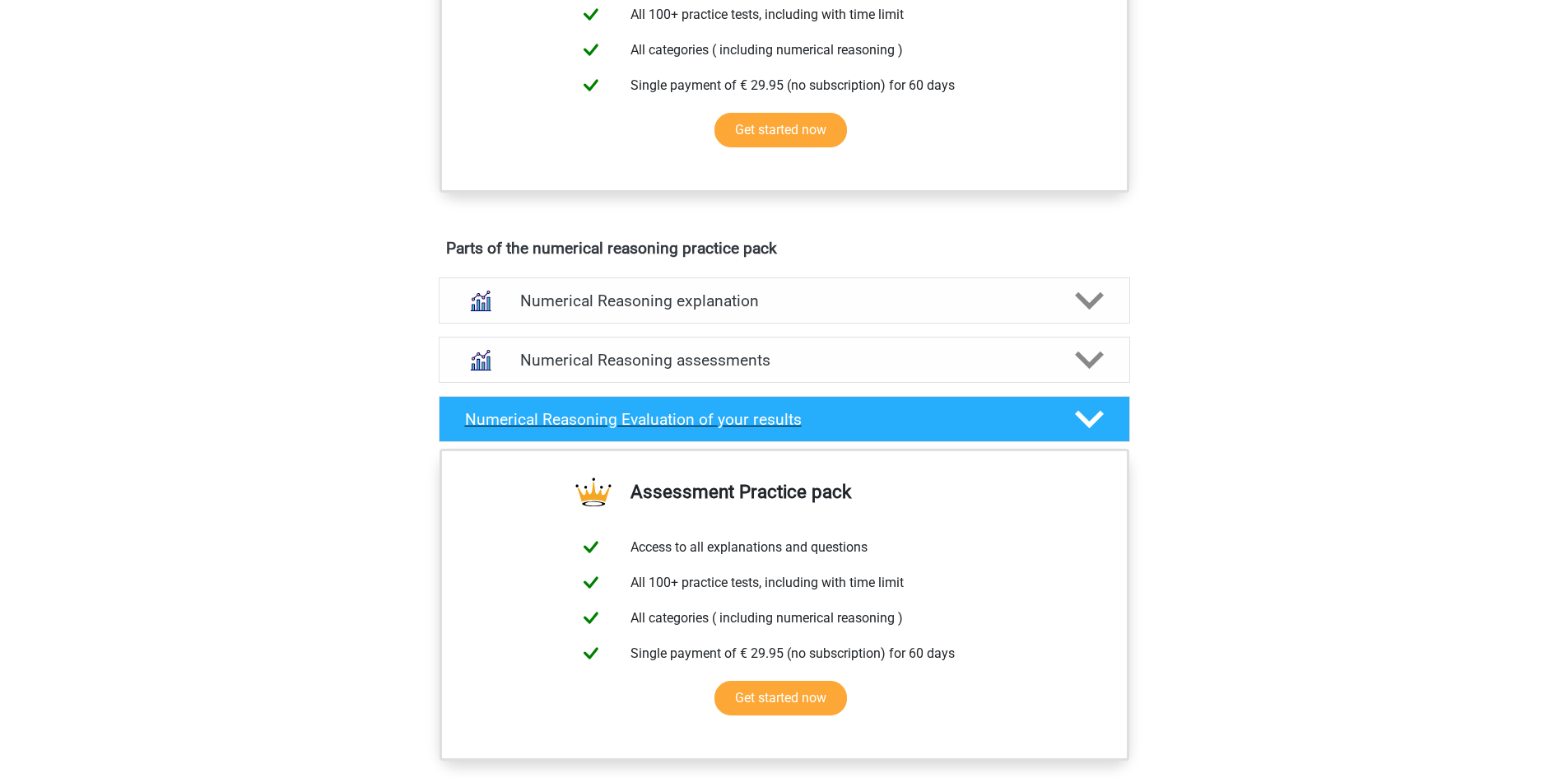
click at [758, 428] on div "Numerical Reasoning Evaluation of your results" at bounding box center [784, 418] width 691 height 46
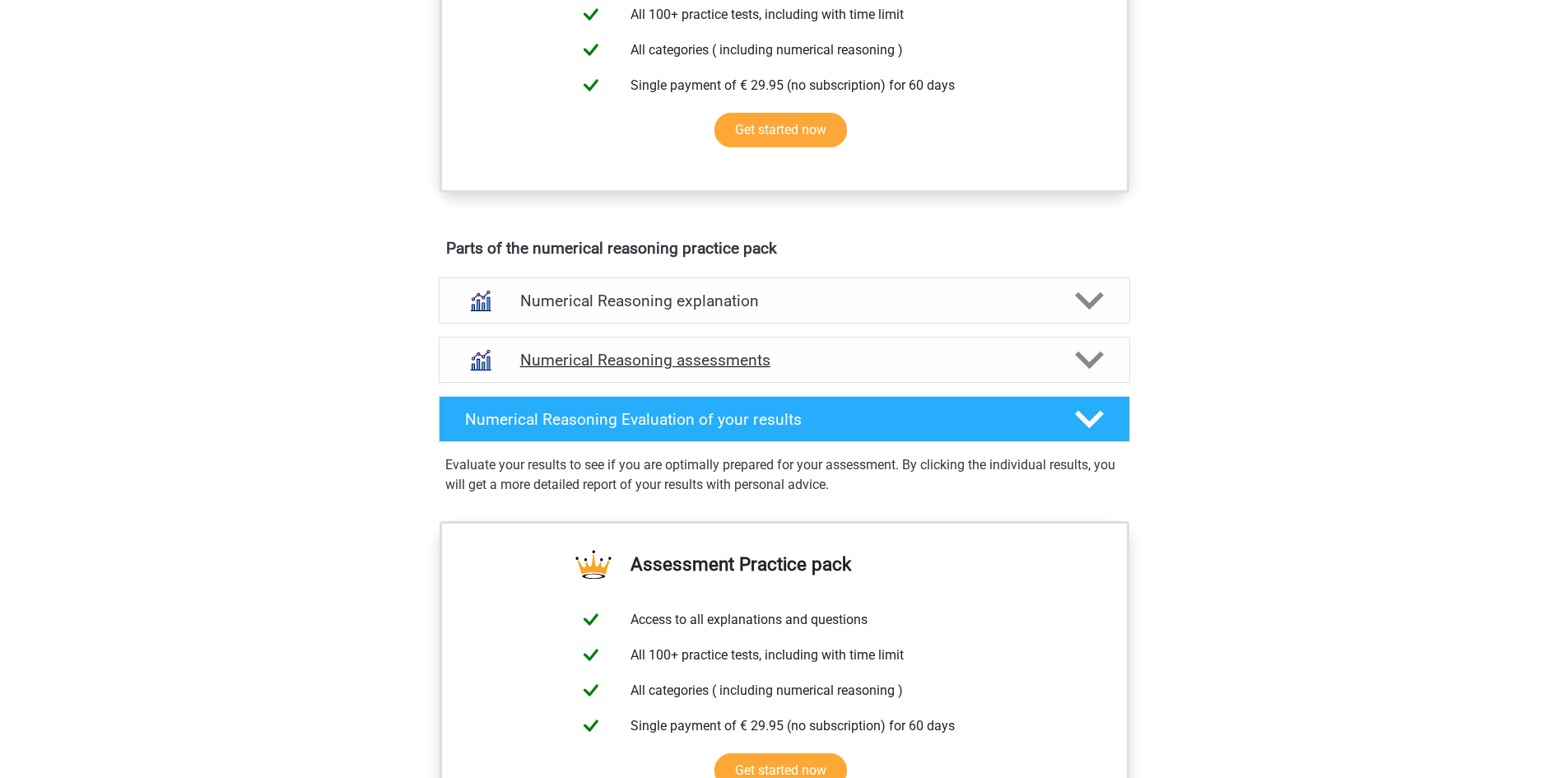
click at [756, 383] on div "Numerical Reasoning assessments" at bounding box center [784, 359] width 691 height 46
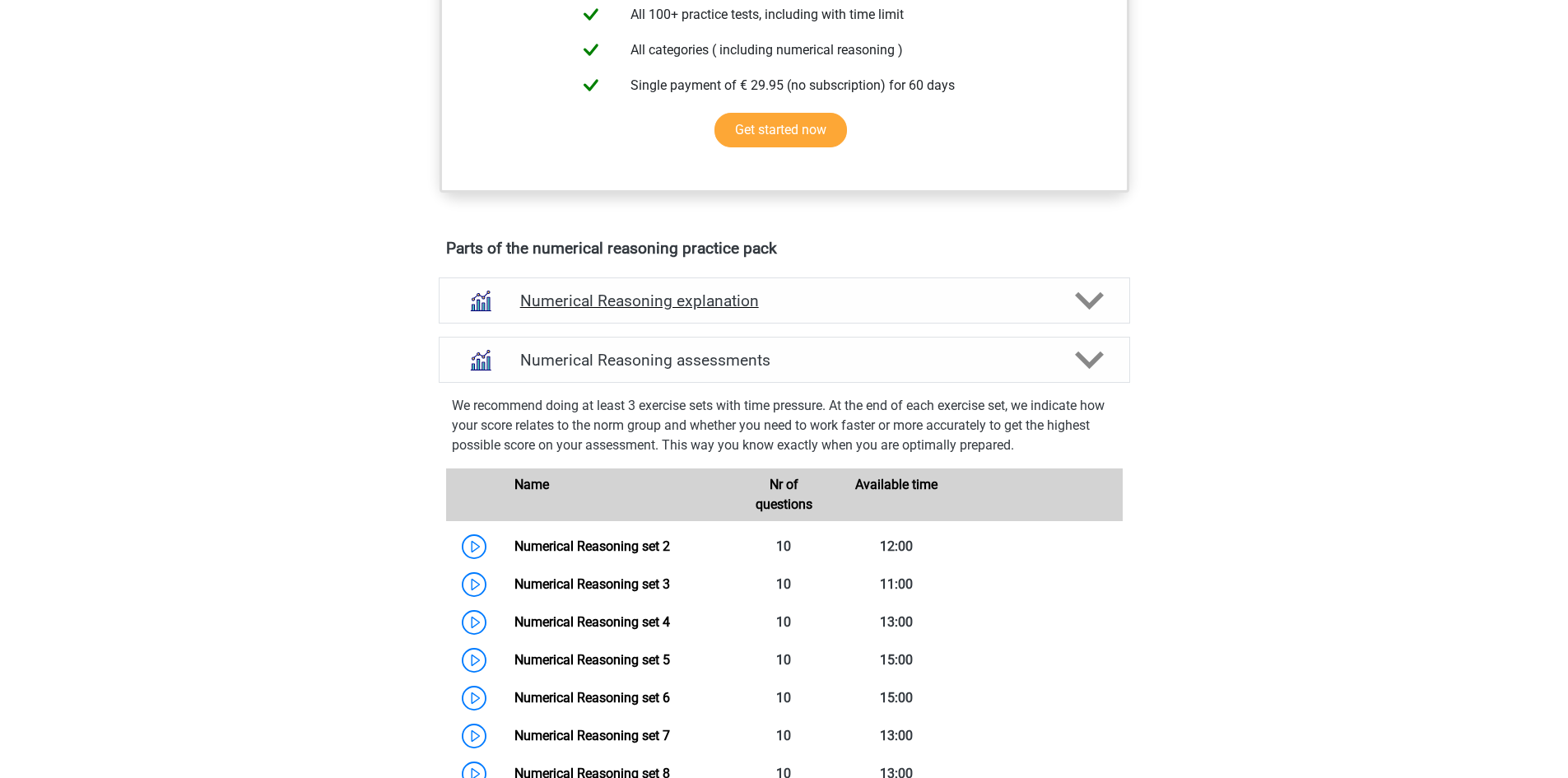
click at [746, 324] on div "Numerical Reasoning explanation" at bounding box center [784, 300] width 691 height 46
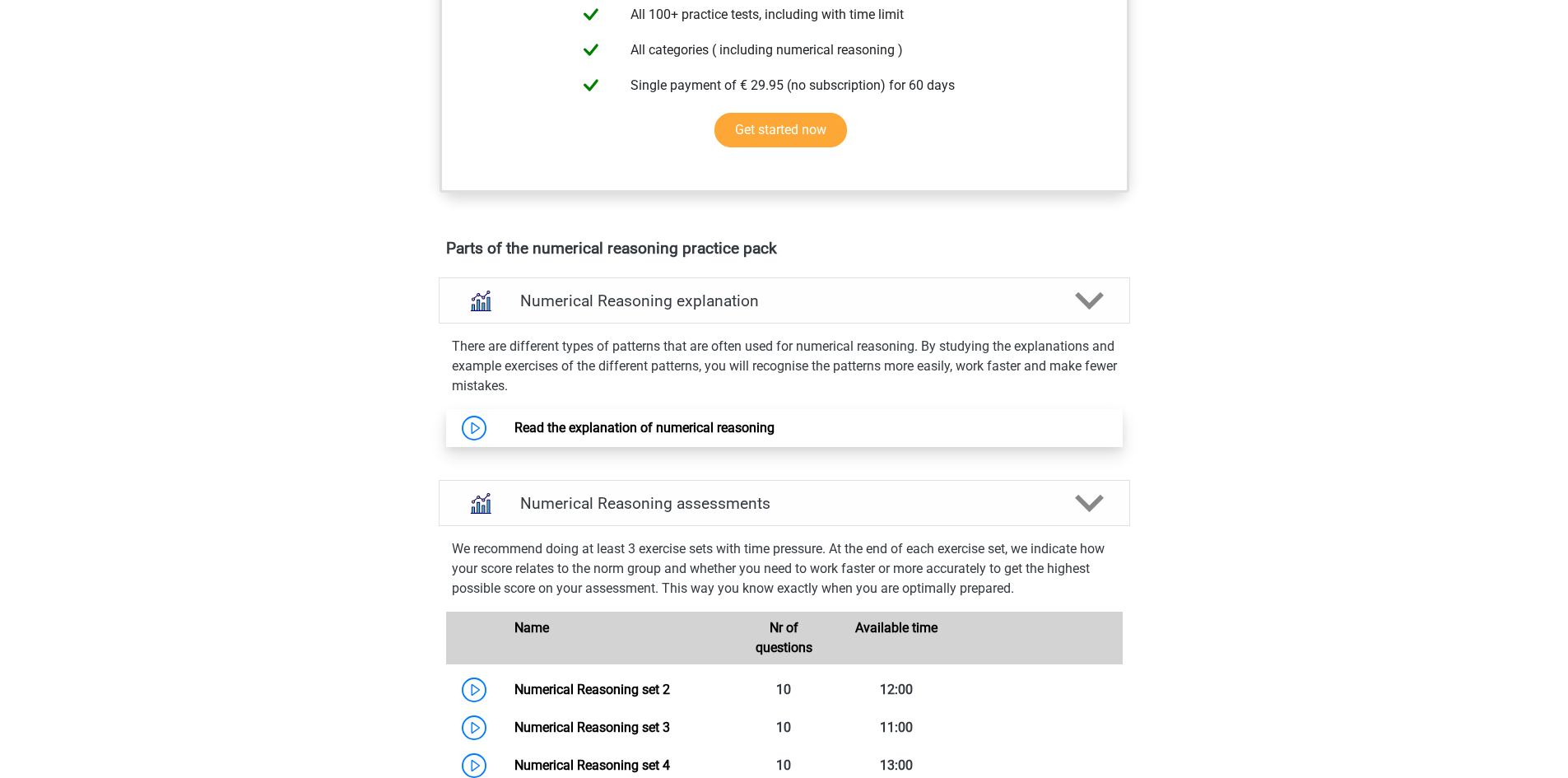
click at [723, 436] on link "Read the explanation of numerical reasoning" at bounding box center [644, 428] width 260 height 16
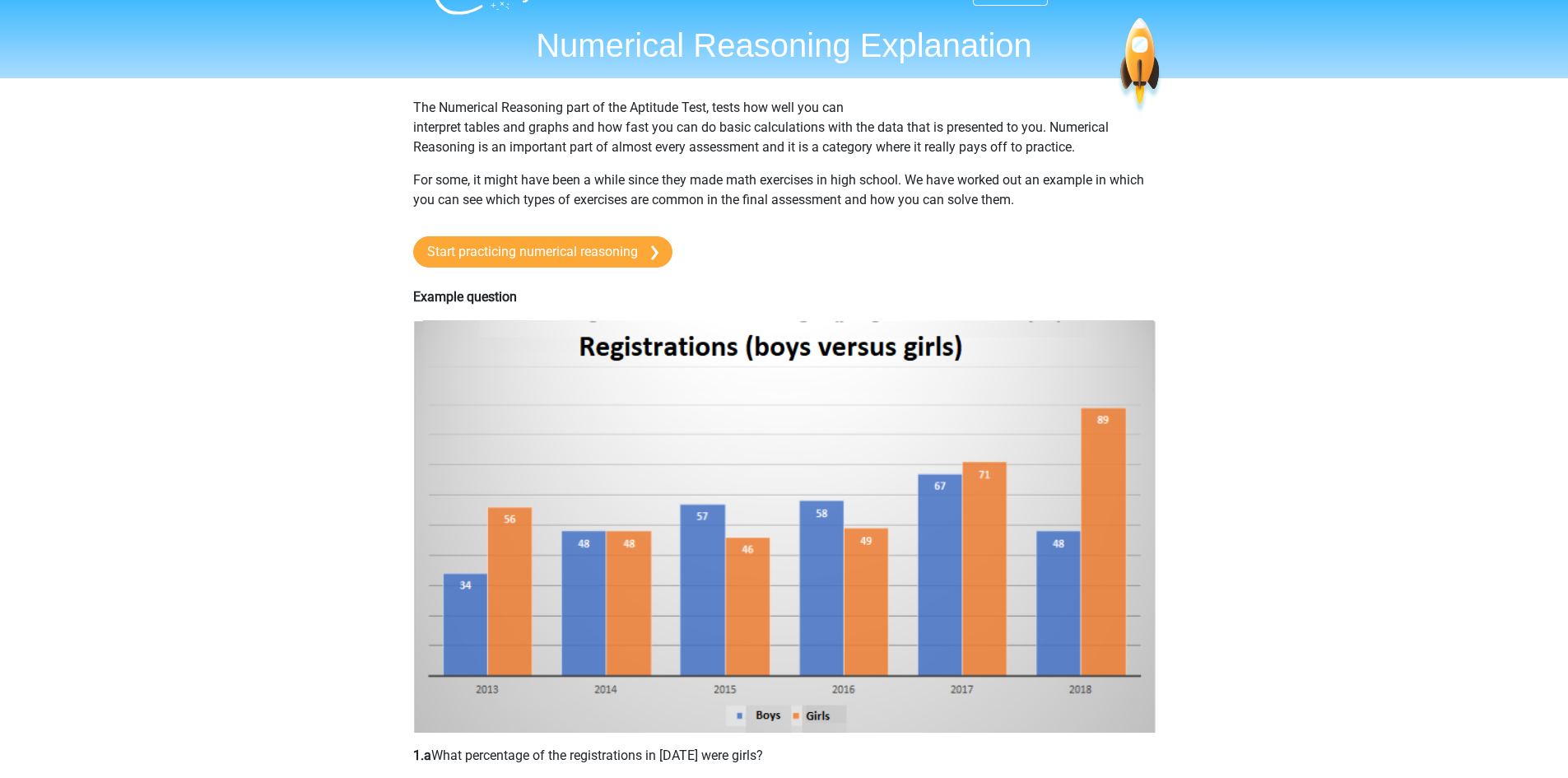
scroll to position [35, 0]
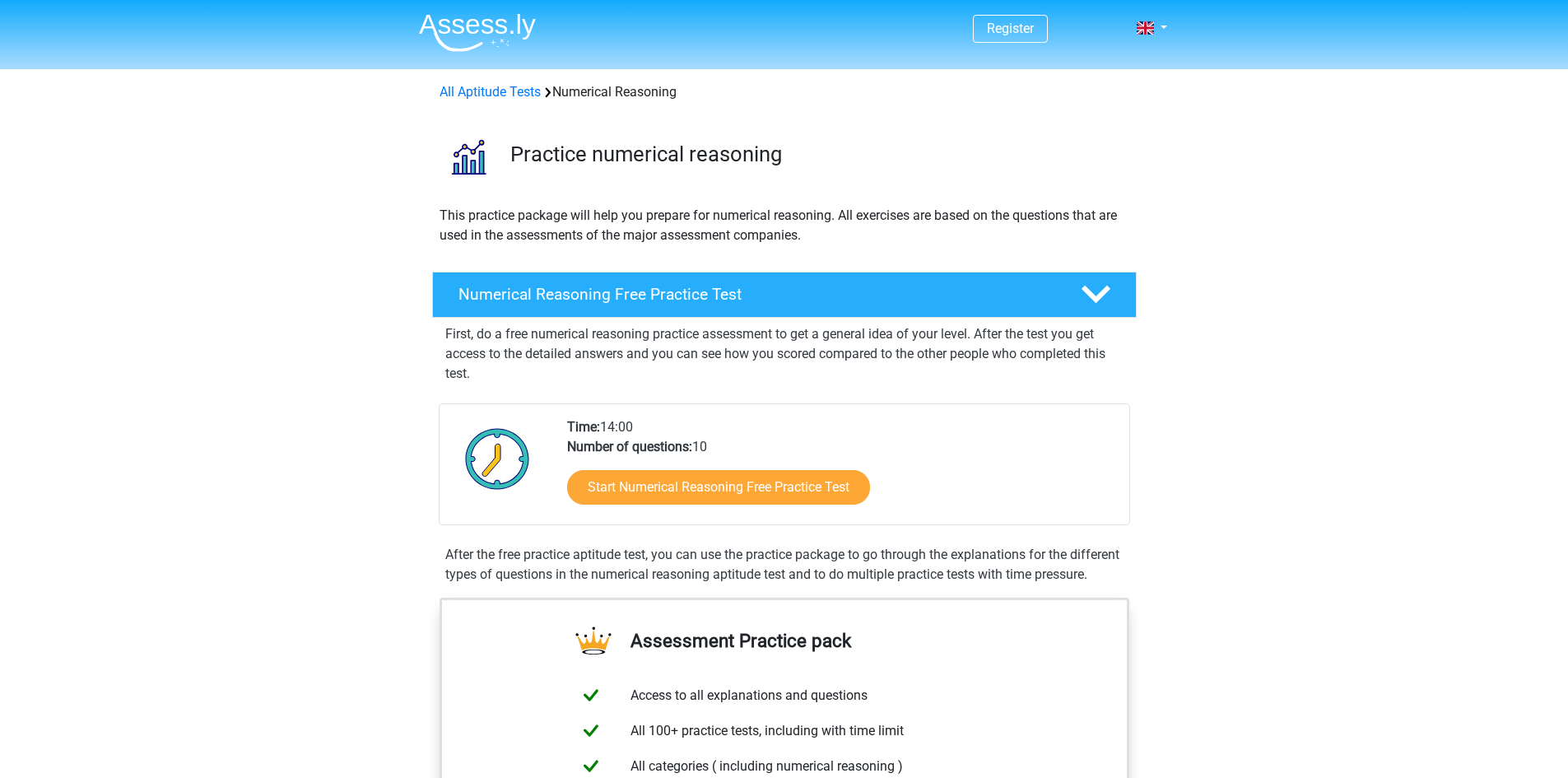
scroll to position [717, 0]
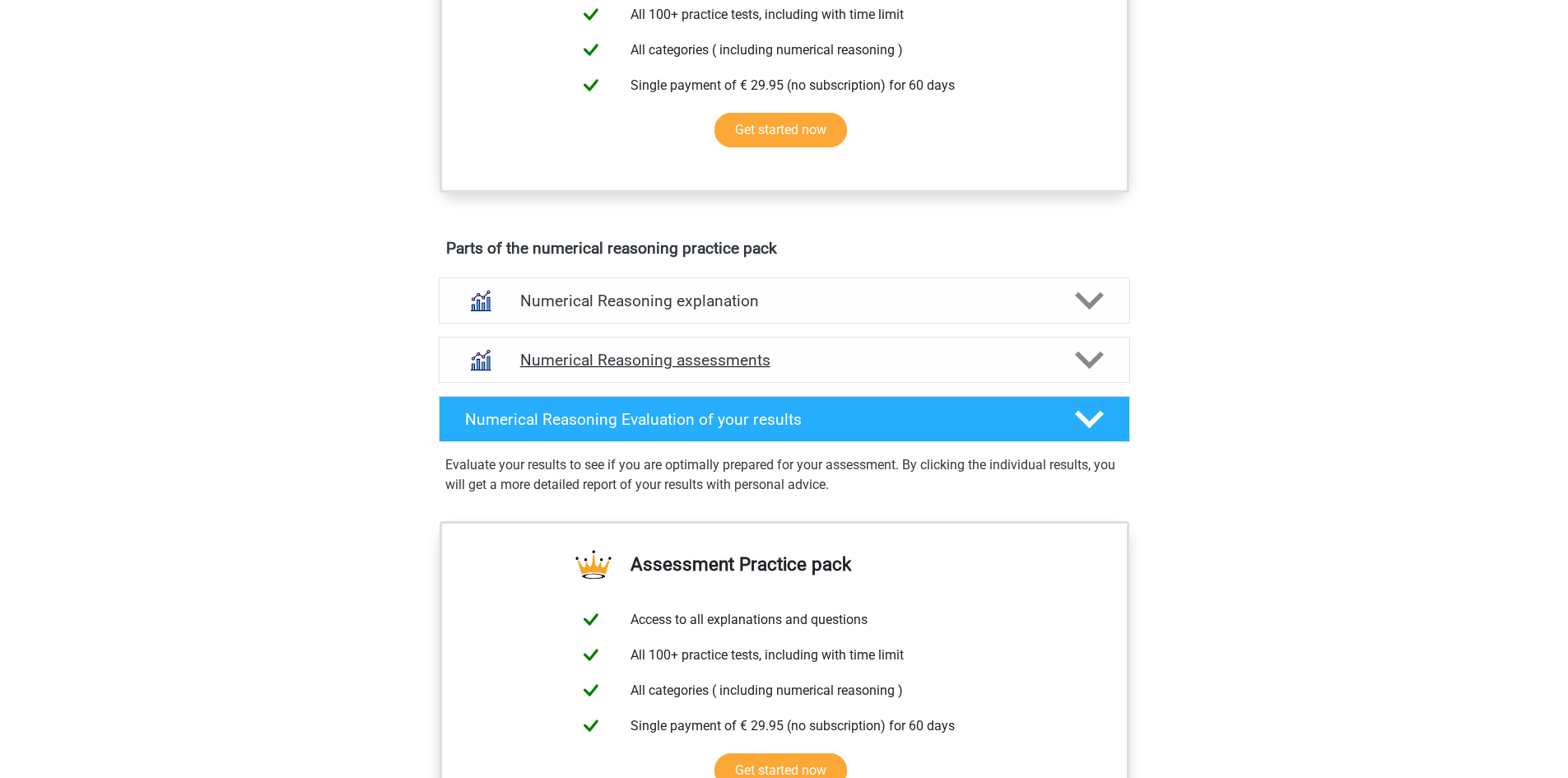
click at [653, 383] on div "Numerical Reasoning assessments" at bounding box center [784, 359] width 691 height 46
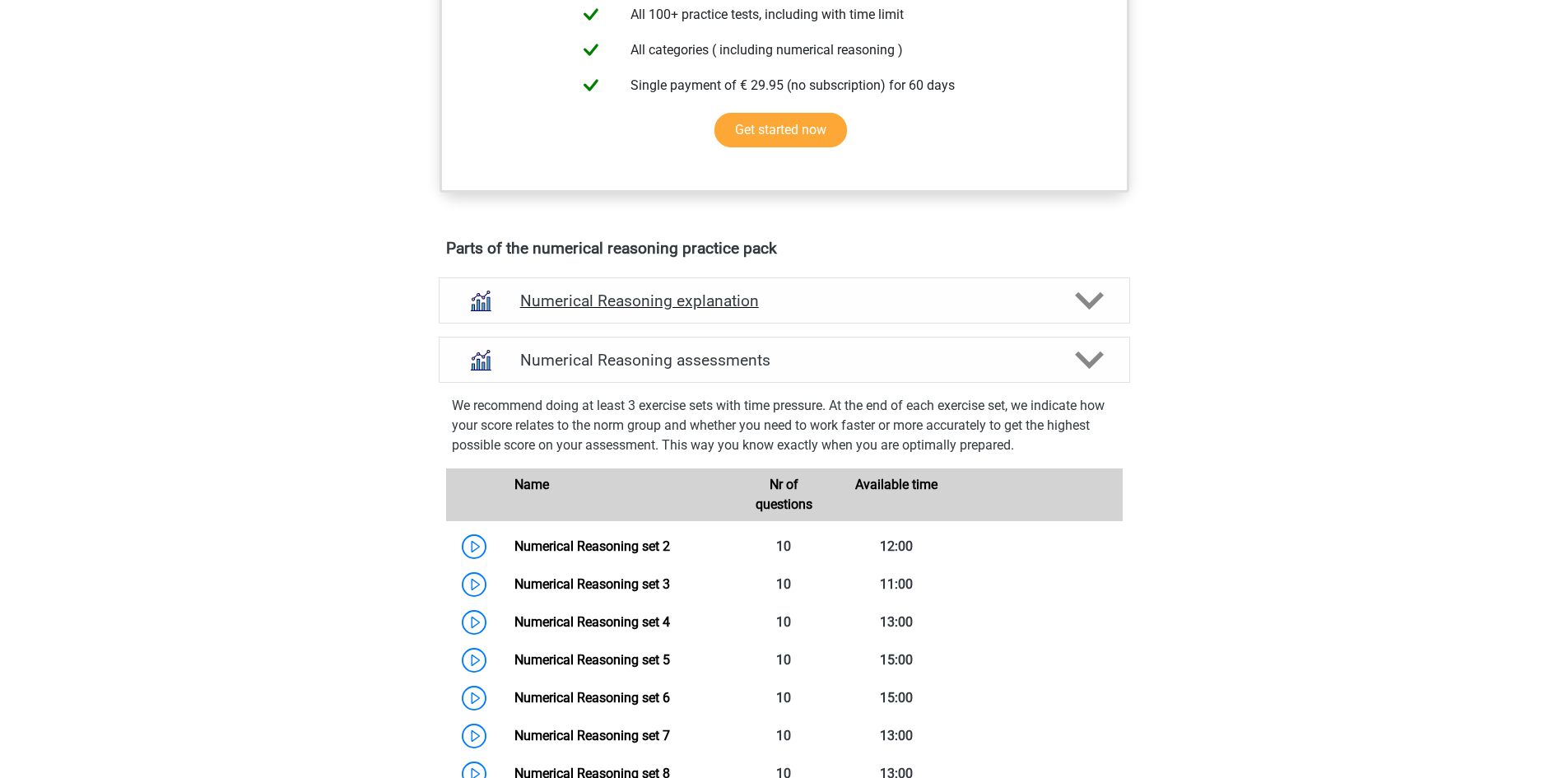
click at [673, 324] on div "Numerical Reasoning explanation" at bounding box center [784, 300] width 691 height 46
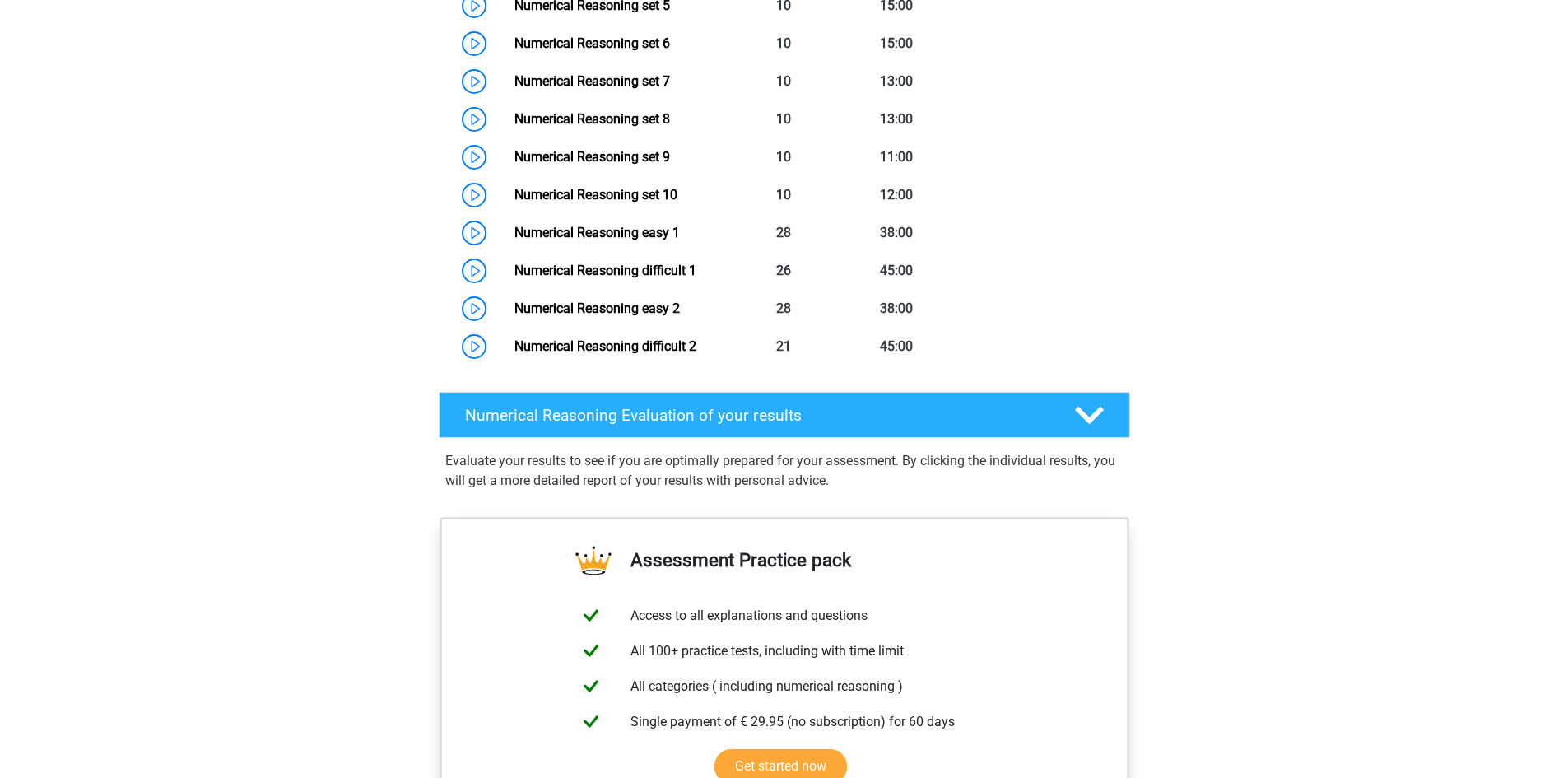
scroll to position [1704, 0]
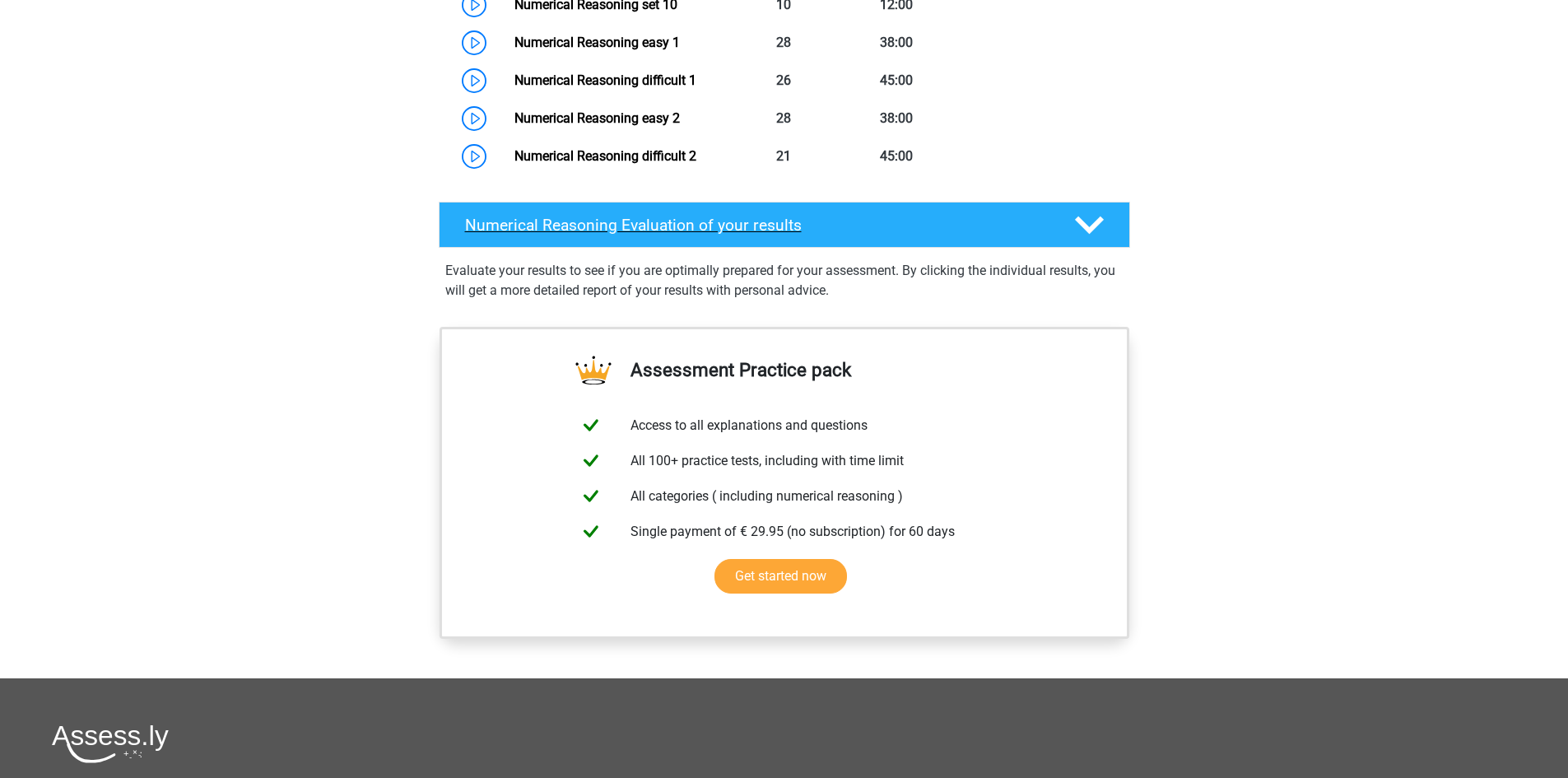
click at [807, 235] on h4 "Numerical Reasoning Evaluation of your results" at bounding box center [756, 224] width 584 height 19
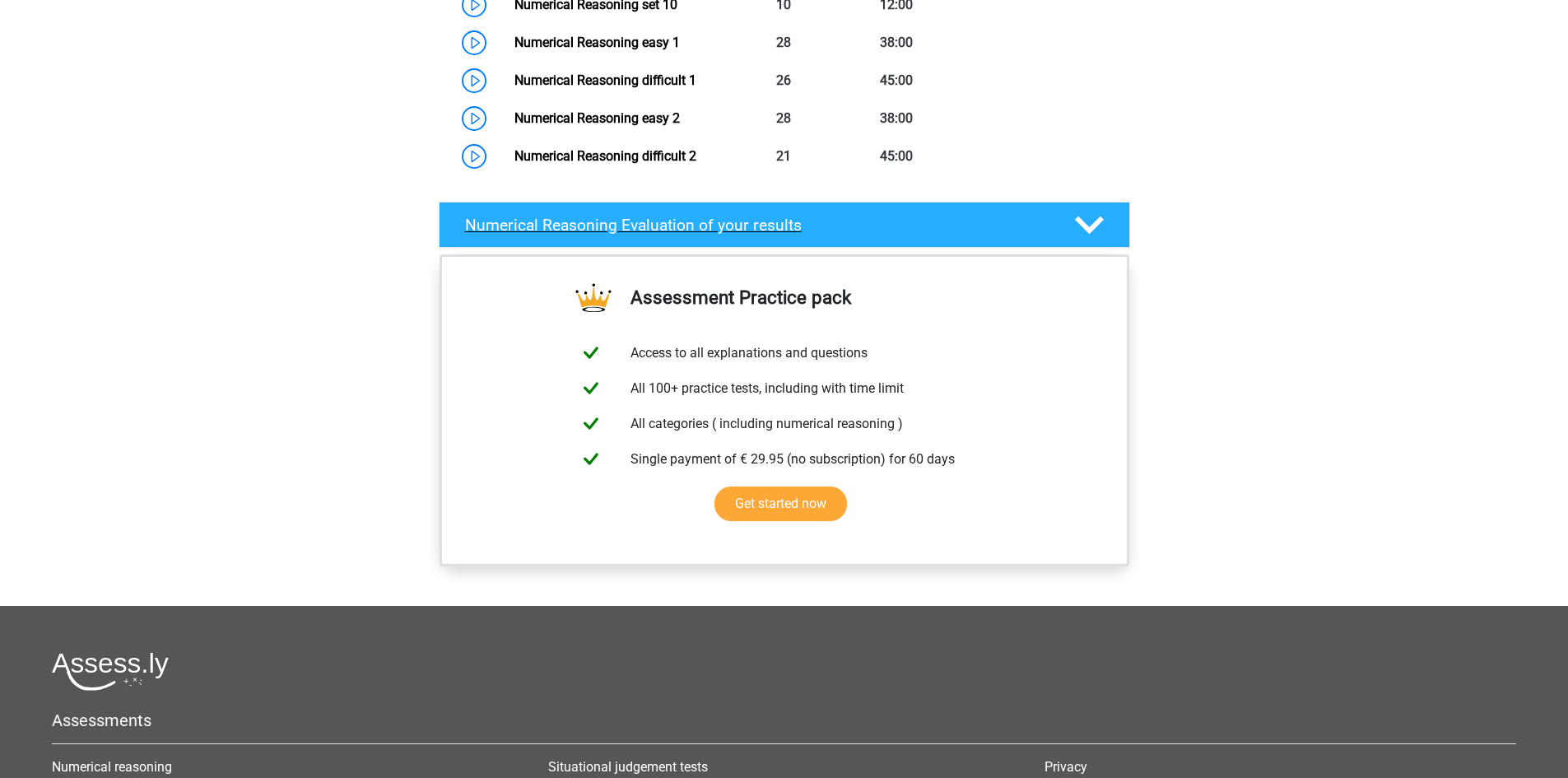
click at [807, 235] on h4 "Numerical Reasoning Evaluation of your results" at bounding box center [756, 224] width 584 height 19
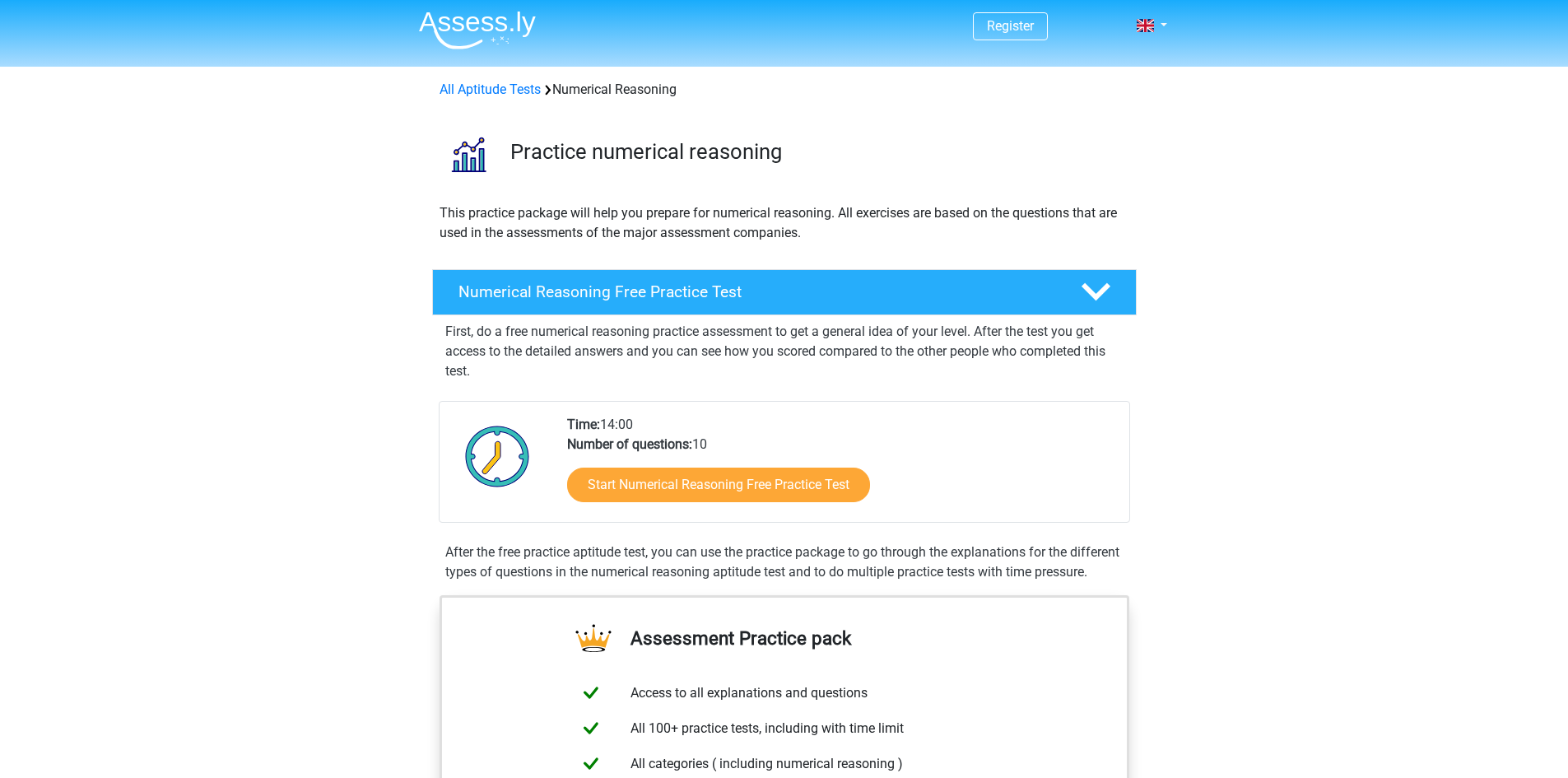
scroll to position [0, 0]
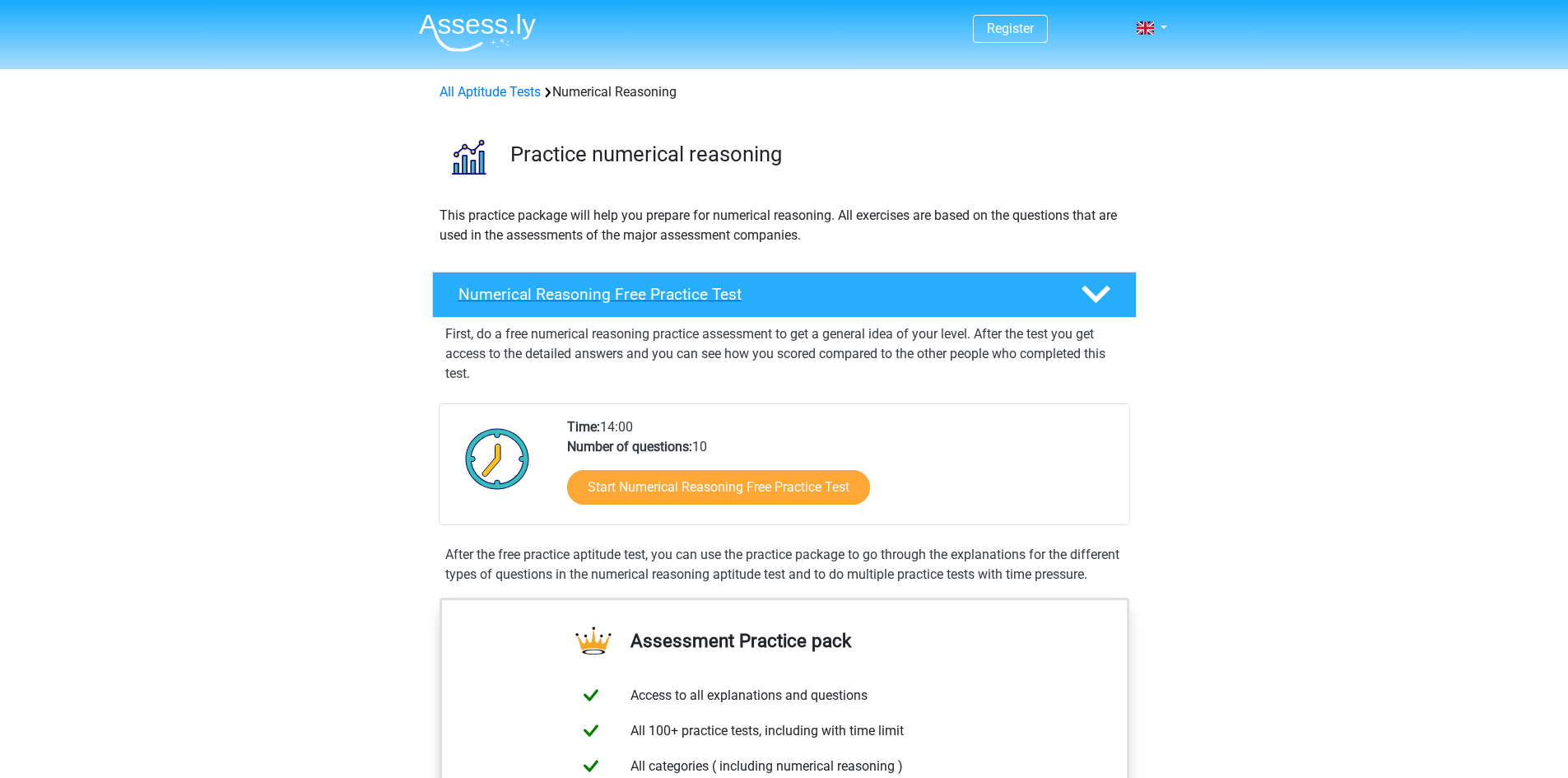
click at [1104, 278] on div "Numerical Reasoning Free Practice Test" at bounding box center [784, 294] width 705 height 46
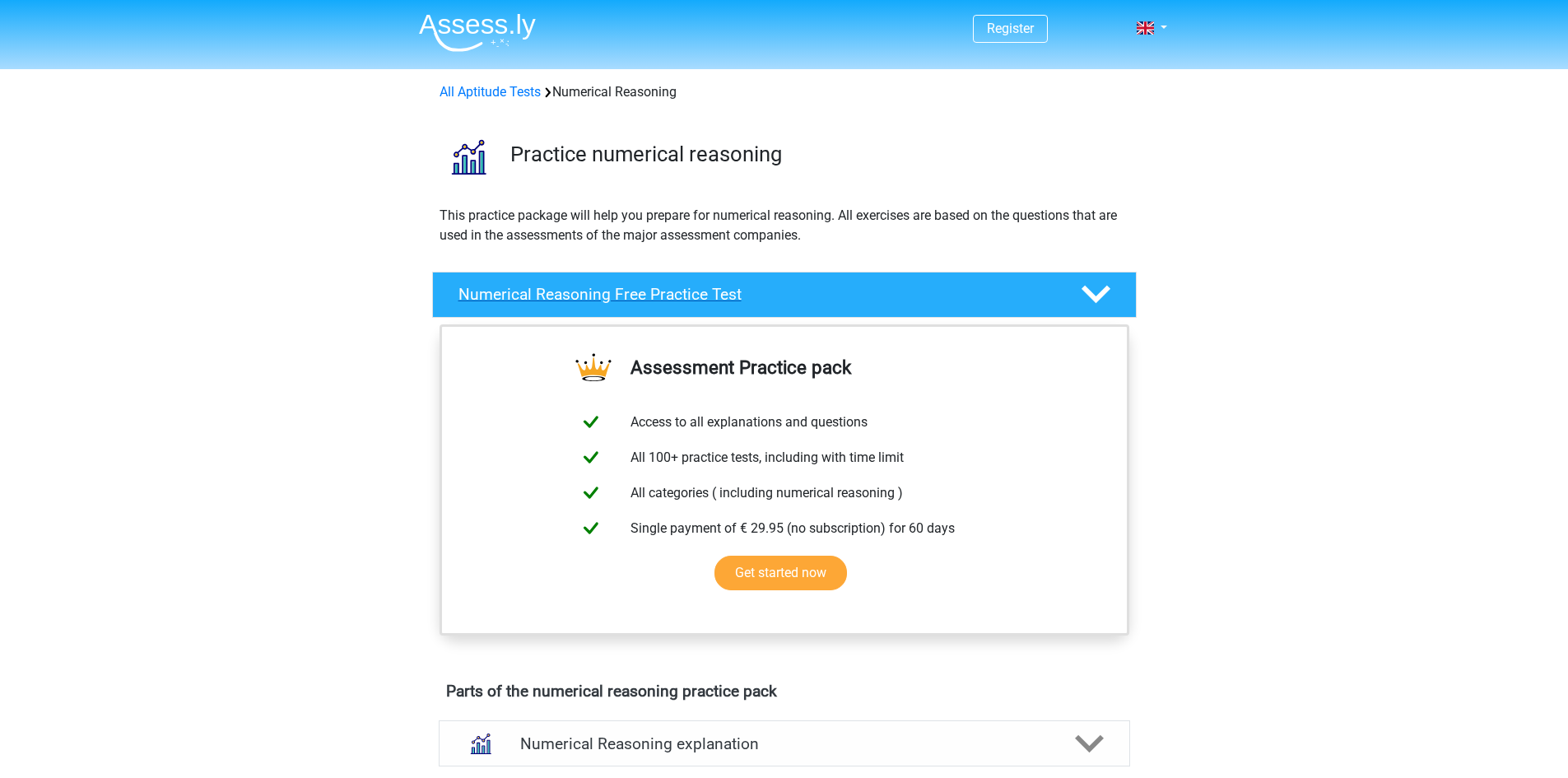
click at [1101, 280] on icon at bounding box center [1096, 294] width 29 height 29
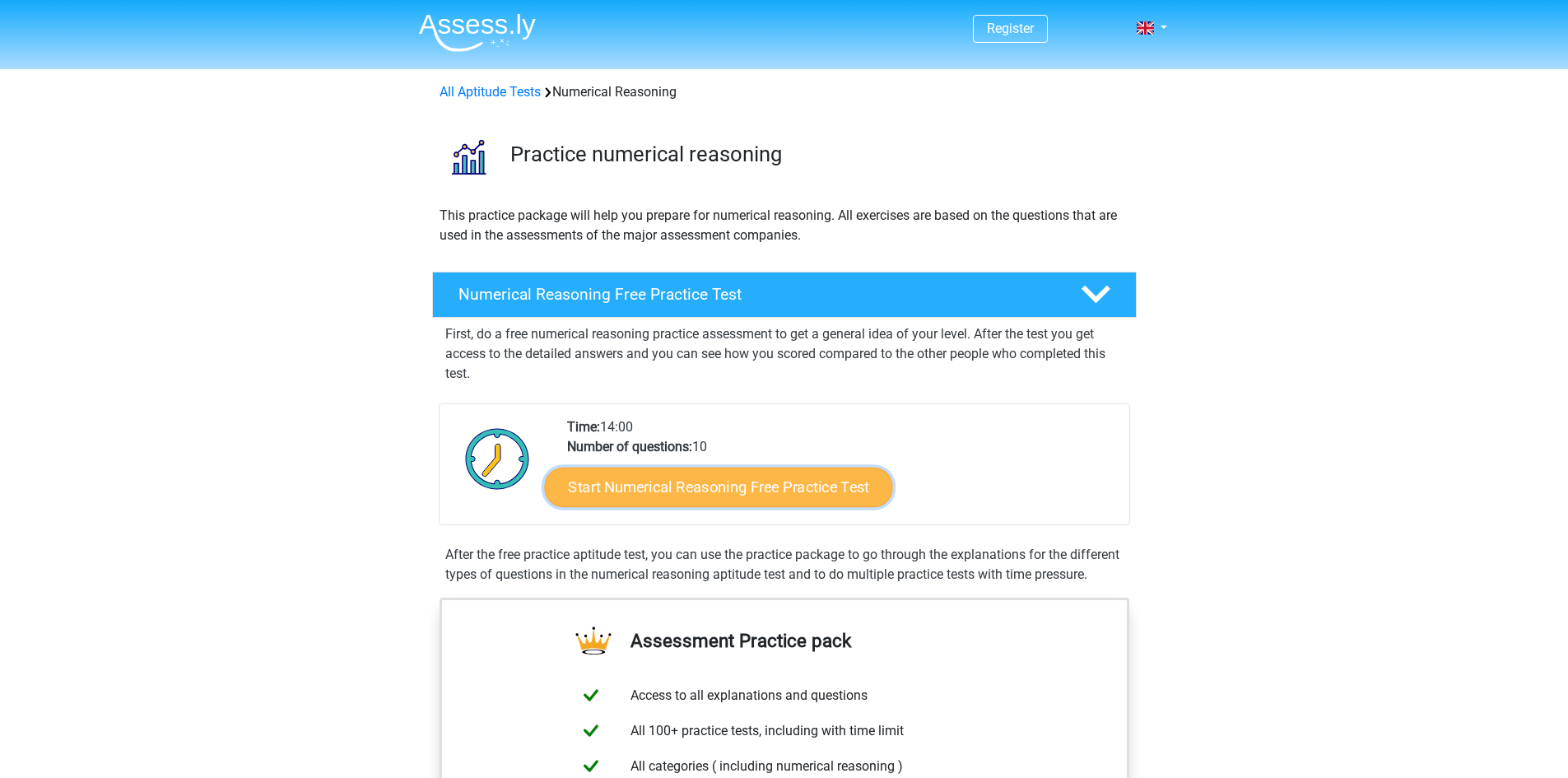
click at [749, 480] on link "Start Numerical Reasoning Free Practice Test" at bounding box center [717, 486] width 348 height 40
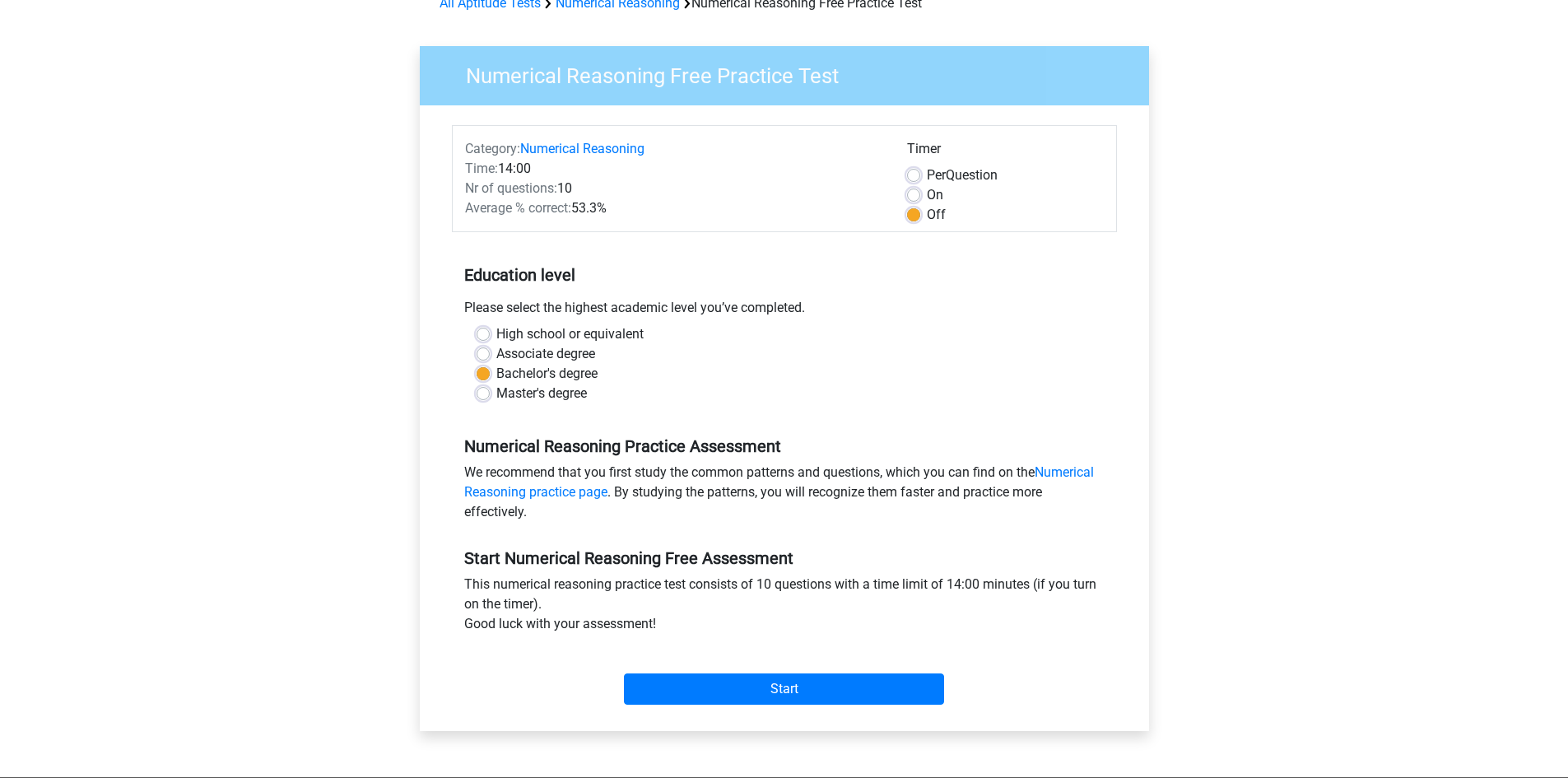
scroll to position [220, 0]
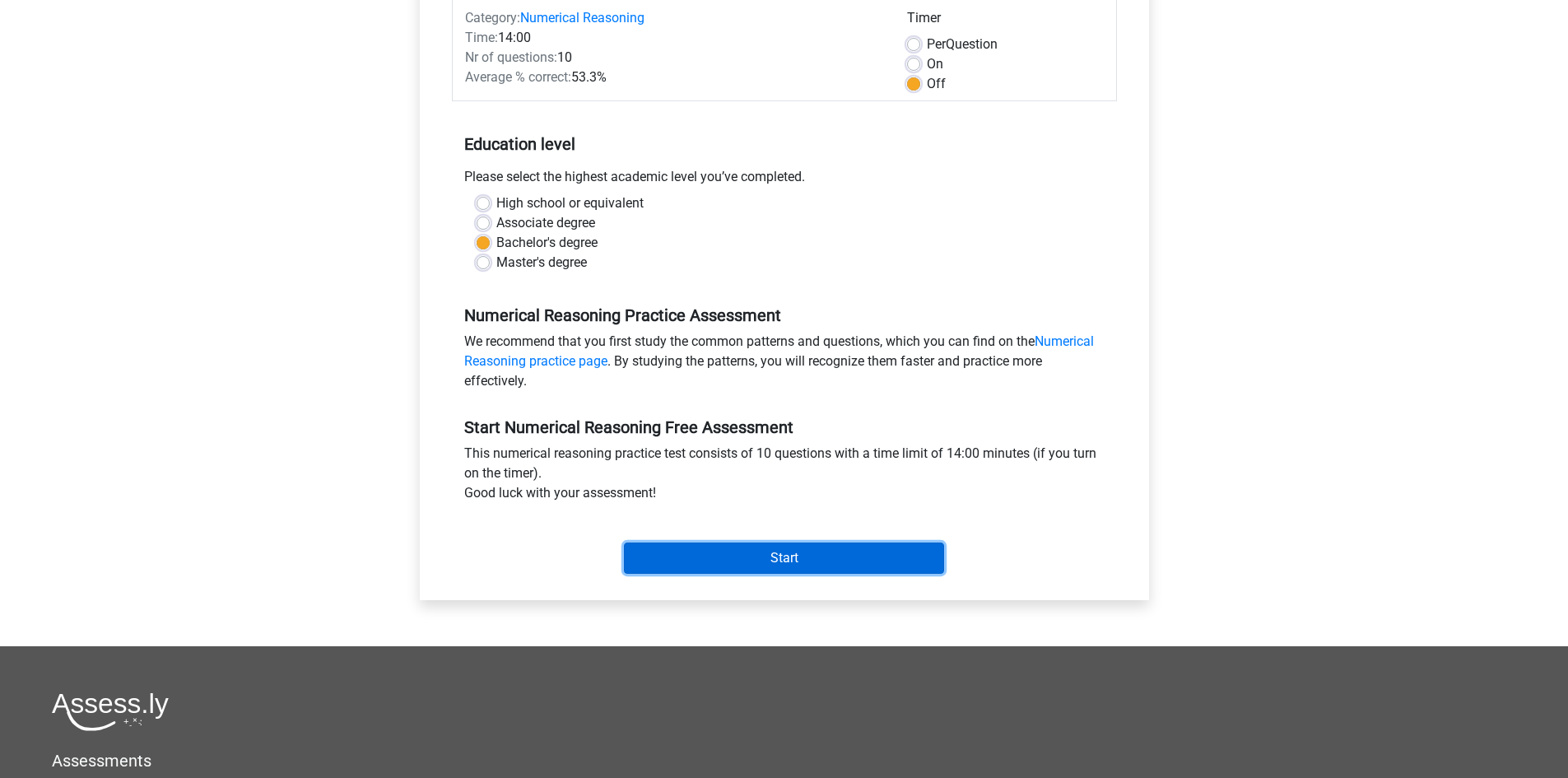
click at [782, 564] on input "Start" at bounding box center [784, 559] width 321 height 31
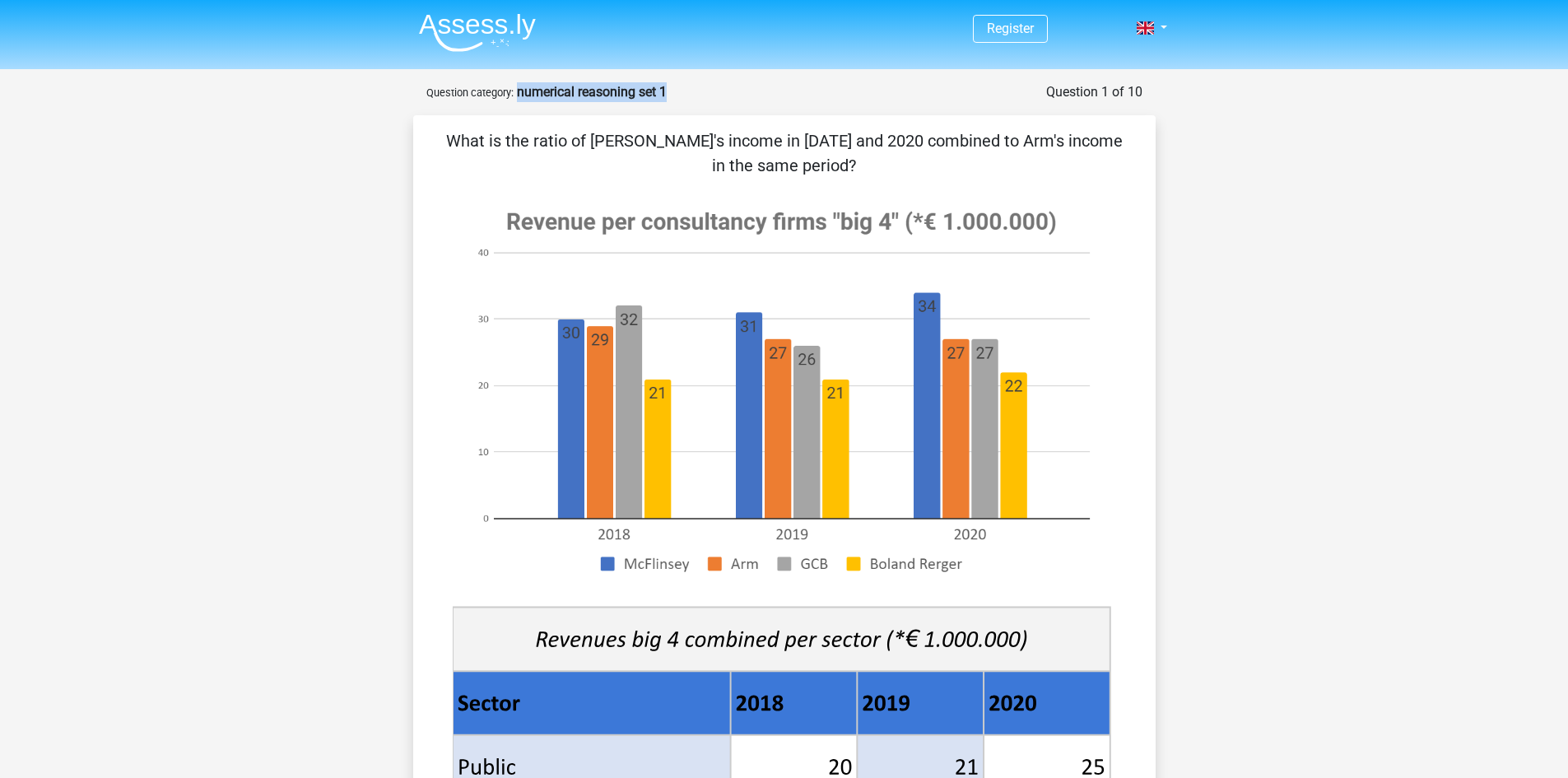
drag, startPoint x: 516, startPoint y: 91, endPoint x: 670, endPoint y: 92, distance: 154.0
click at [670, 92] on div "Question 1 of 10 Question category: numerical reasoning set 1" at bounding box center [784, 92] width 716 height 19
copy strong "numerical reasoning set 1"
click at [1127, 259] on div at bounding box center [784, 593] width 690 height 803
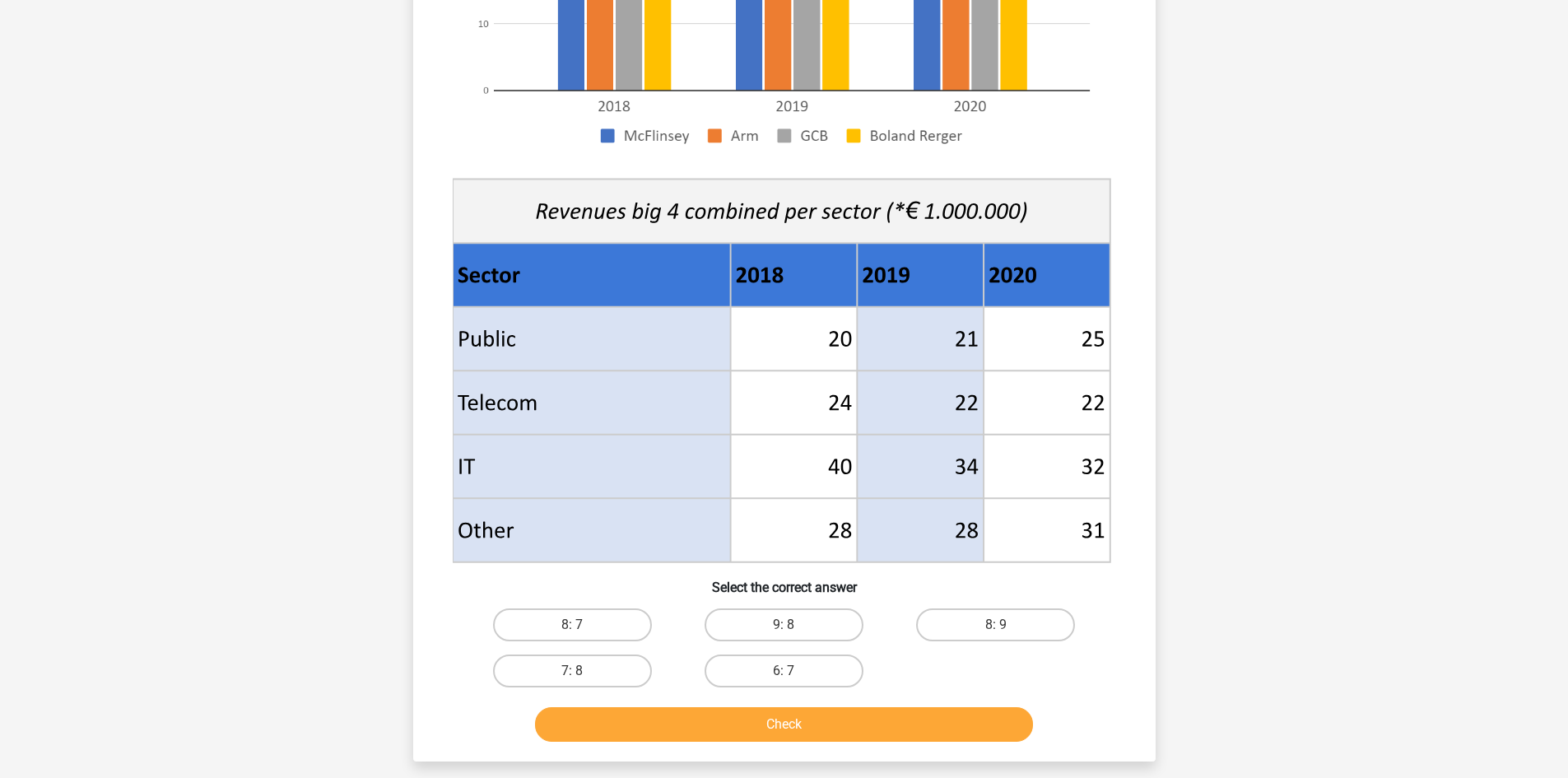
scroll to position [549, 0]
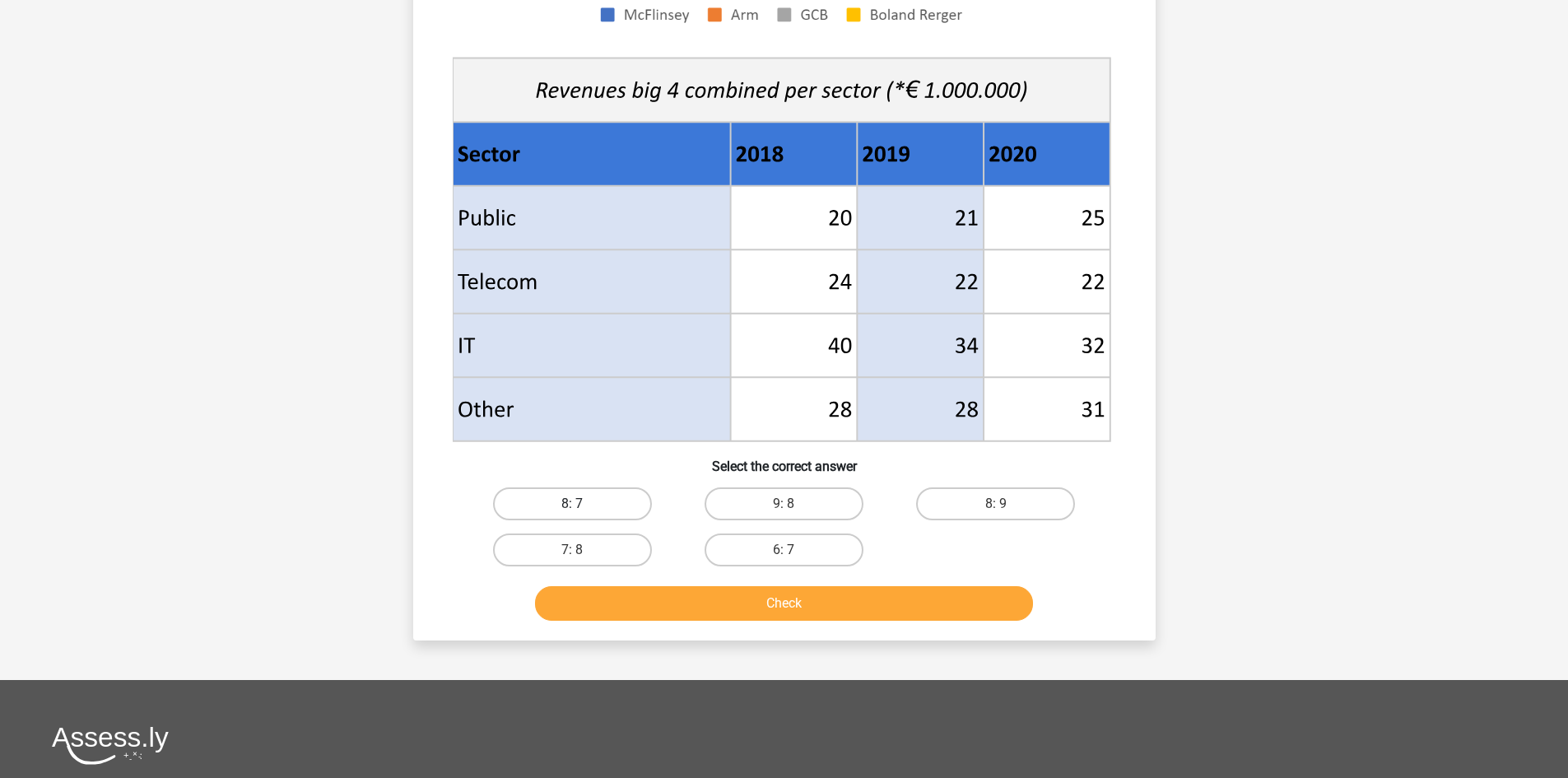
click at [628, 517] on label "8: 7" at bounding box center [572, 504] width 159 height 33
click at [583, 515] on input "8: 7" at bounding box center [577, 509] width 11 height 11
radio input "true"
click at [735, 506] on label "9: 8" at bounding box center [784, 504] width 159 height 33
click at [784, 506] on input "9: 8" at bounding box center [788, 509] width 11 height 11
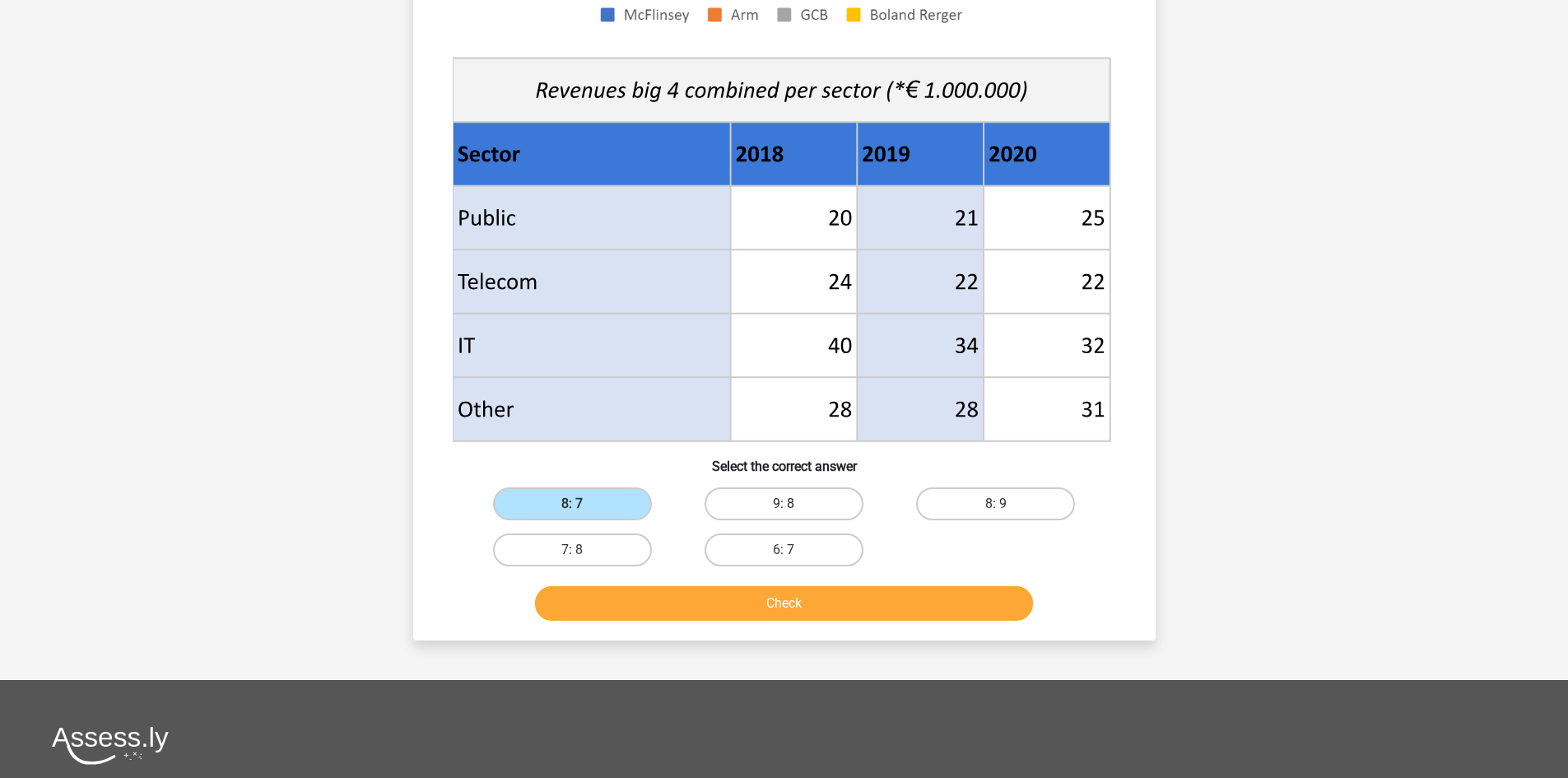
radio input "true"
click at [625, 505] on label "8: 7" at bounding box center [572, 504] width 159 height 33
click at [583, 505] on input "8: 7" at bounding box center [577, 509] width 11 height 11
radio input "true"
click at [666, 604] on button "Check" at bounding box center [784, 603] width 498 height 34
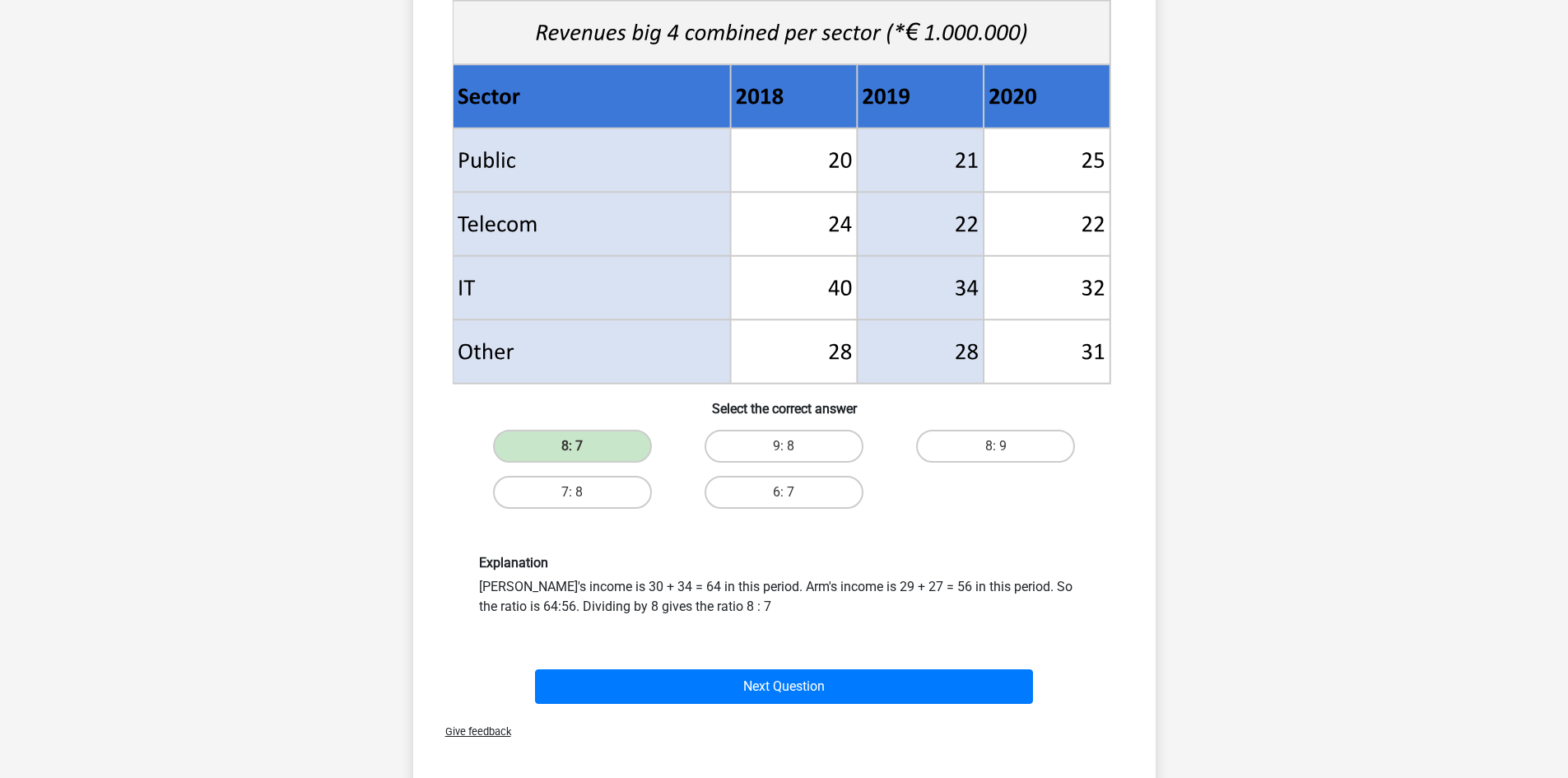
scroll to position [714, 0]
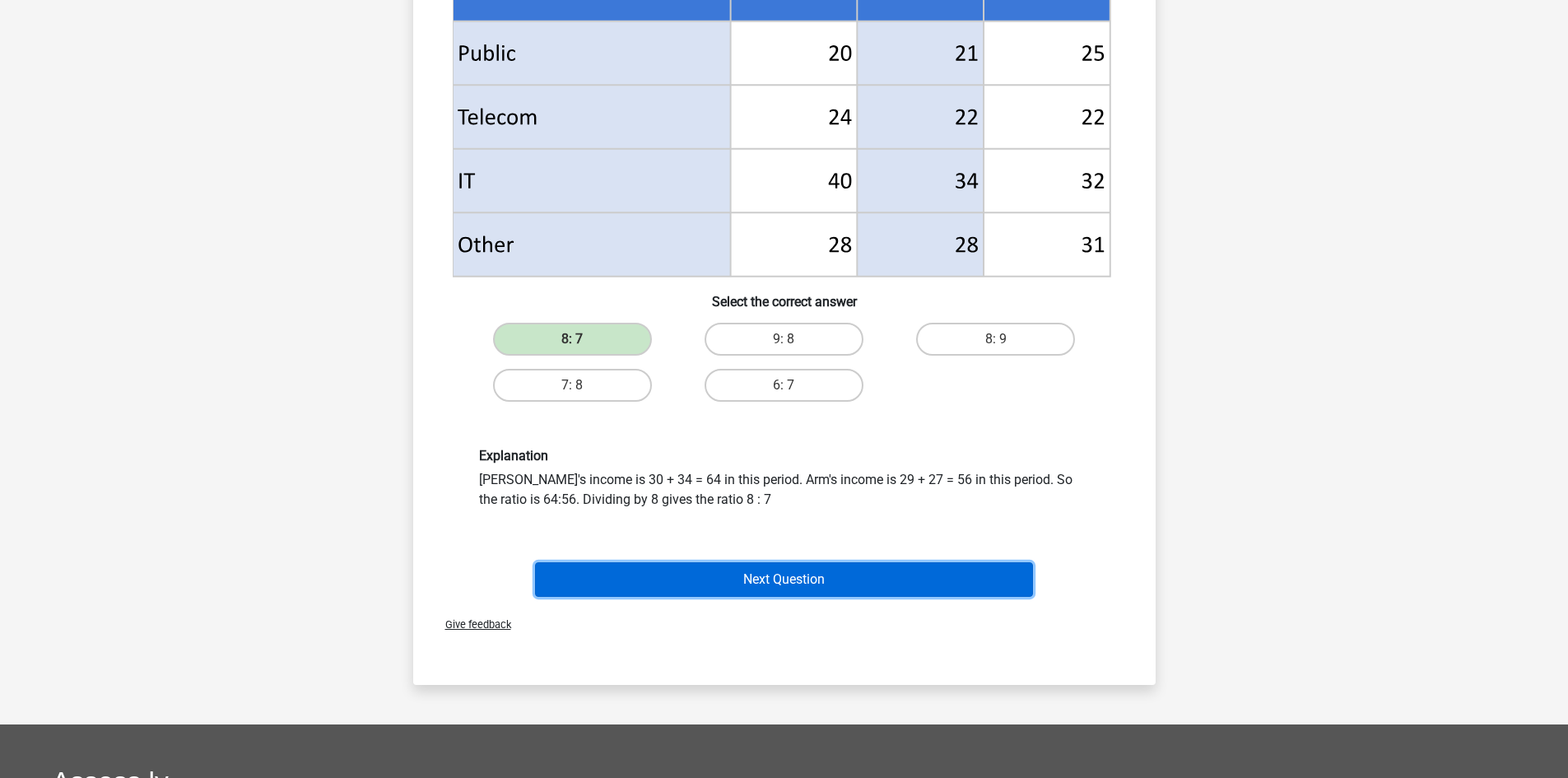
click at [911, 591] on button "Next Question" at bounding box center [784, 579] width 498 height 34
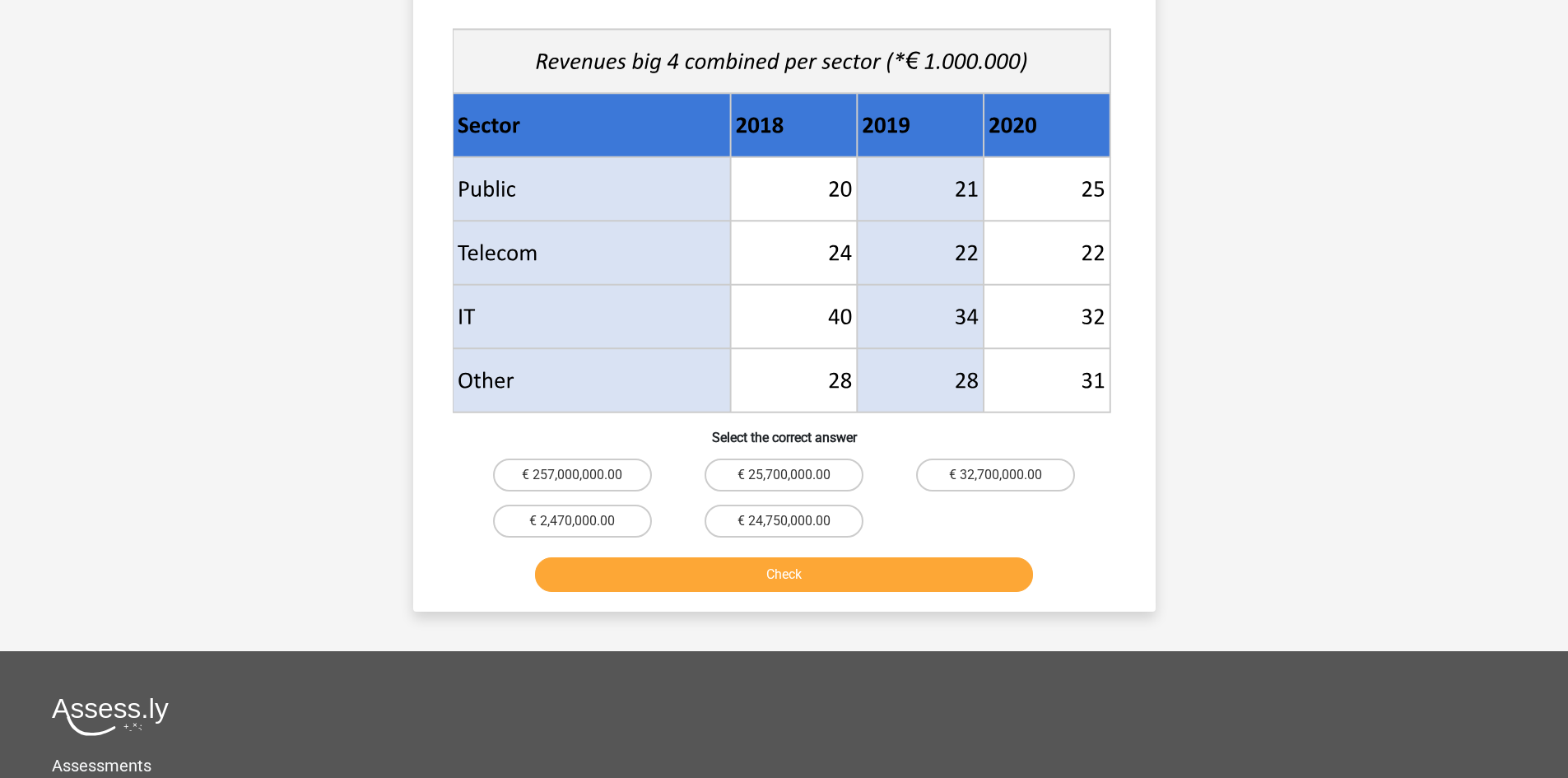
scroll to position [603, 0]
click at [612, 469] on label "€ 257,000,000.00" at bounding box center [572, 475] width 159 height 33
click at [583, 475] on input "€ 257,000,000.00" at bounding box center [577, 480] width 11 height 11
radio input "true"
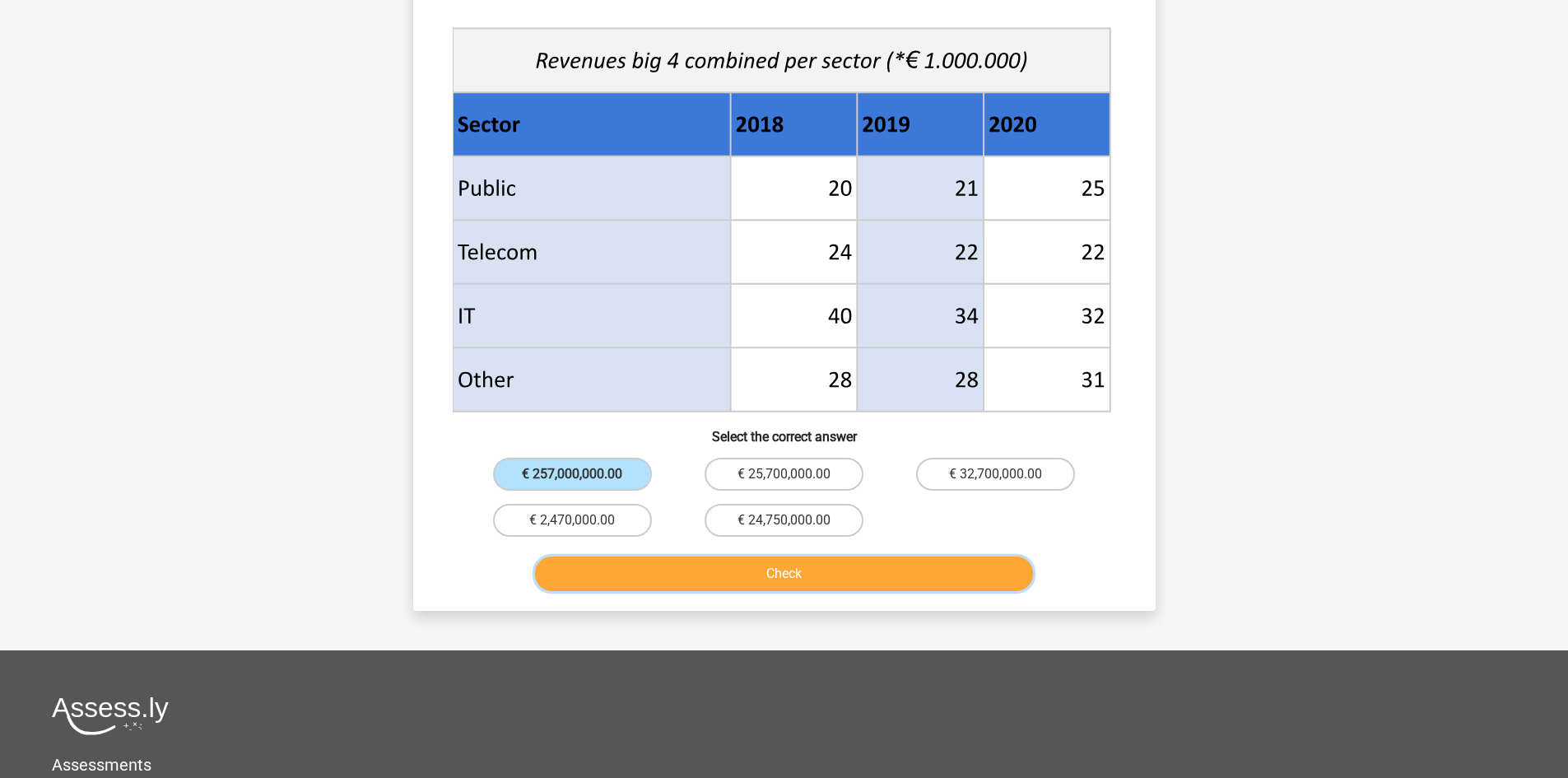
click at [658, 571] on button "Check" at bounding box center [784, 573] width 498 height 34
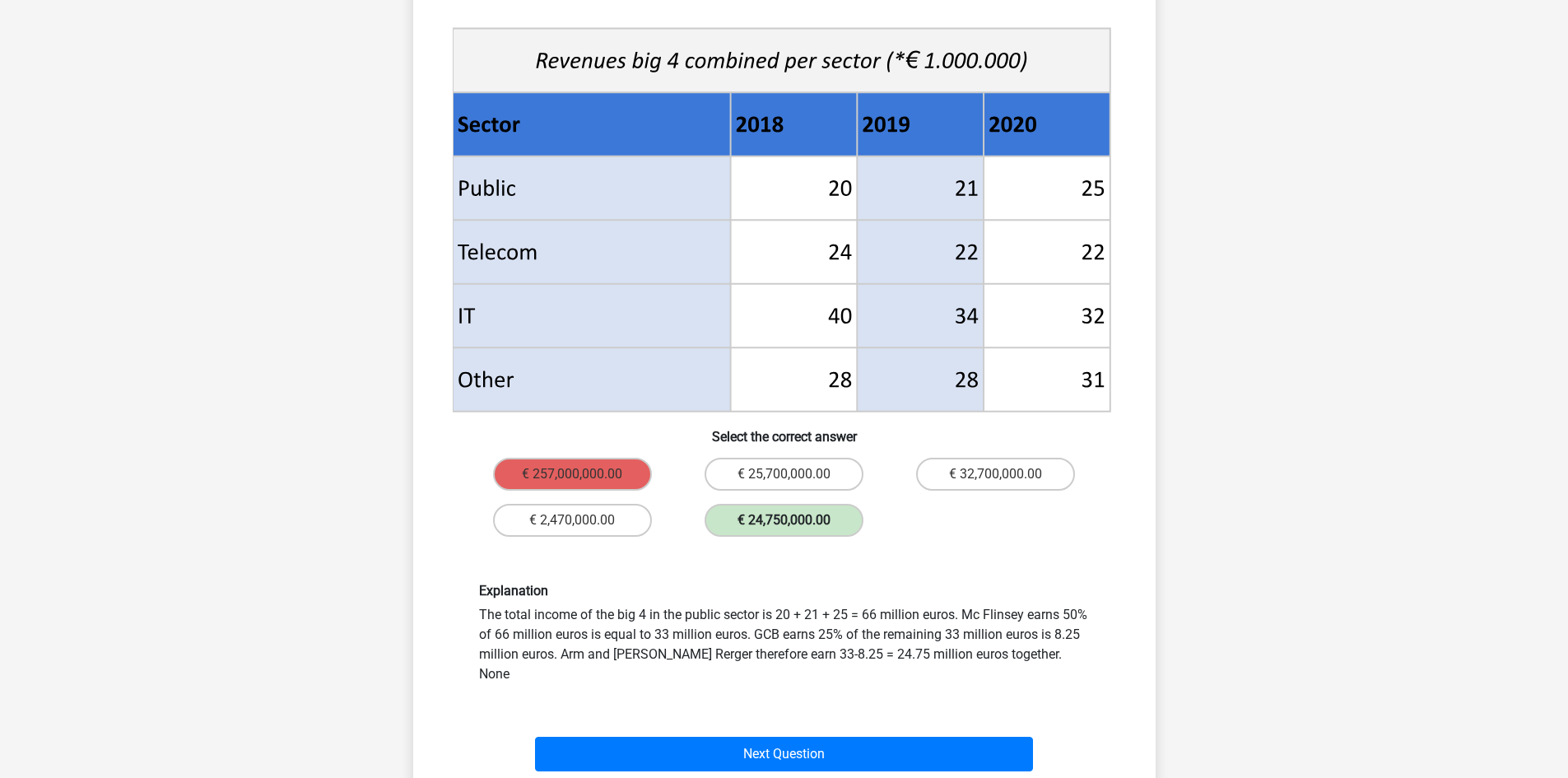
click at [761, 506] on label "€ 24,750,000.00" at bounding box center [784, 521] width 159 height 33
click at [770, 529] on label "€ 24,750,000.00" at bounding box center [784, 521] width 159 height 33
click at [750, 560] on div "Explanation The total income of the big 4 in the public sector is 20 + 21 + 25 …" at bounding box center [784, 633] width 690 height 180
click at [782, 519] on label "€ 24,750,000.00" at bounding box center [784, 521] width 159 height 33
click at [792, 545] on div "Explanation The total income of the big 4 in the public sector is 20 + 21 + 25 …" at bounding box center [784, 633] width 690 height 180
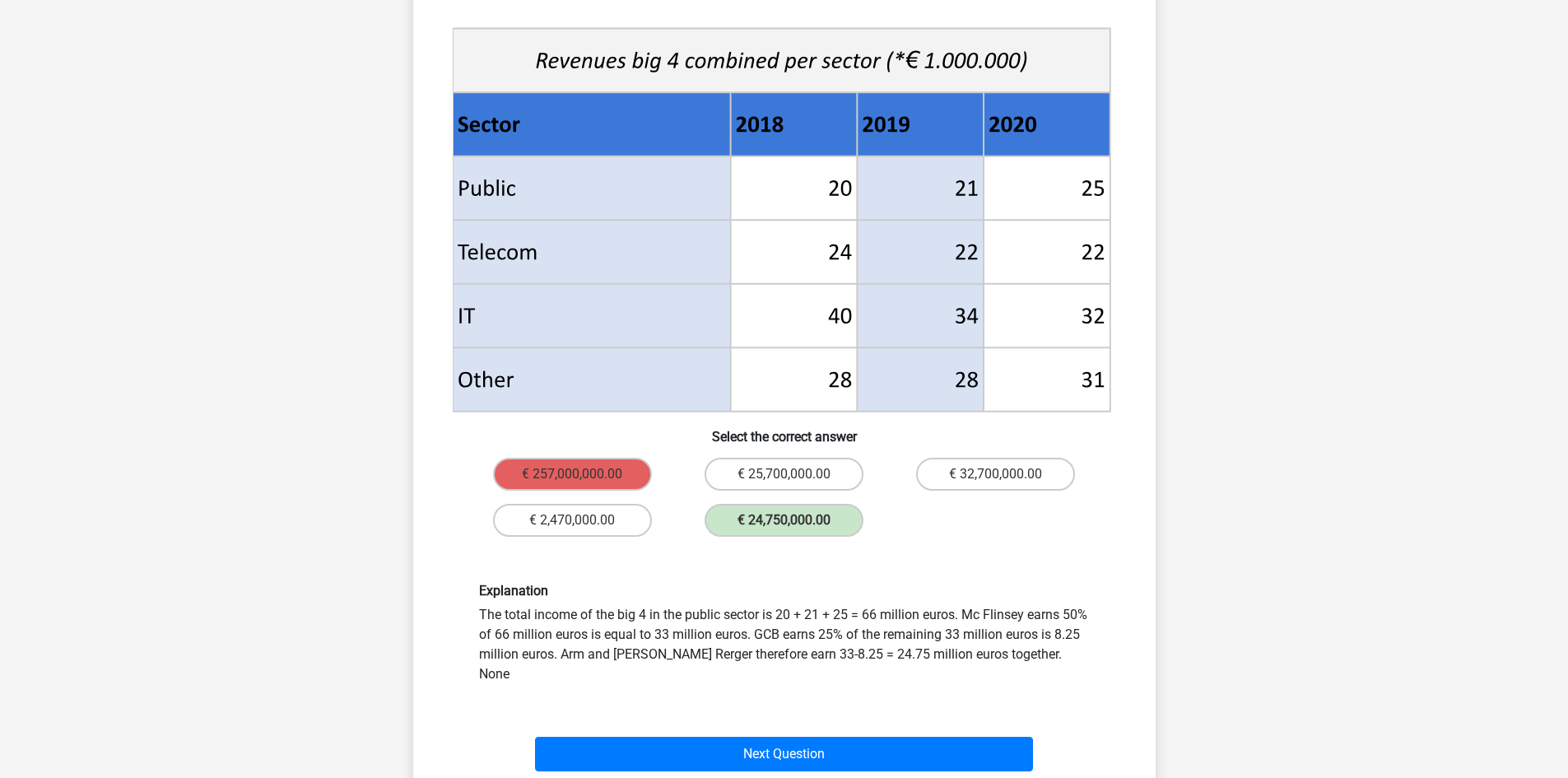
click at [799, 539] on div "€ 24,750,000.00" at bounding box center [784, 520] width 211 height 46
click at [797, 527] on label "€ 24,750,000.00" at bounding box center [784, 521] width 159 height 33
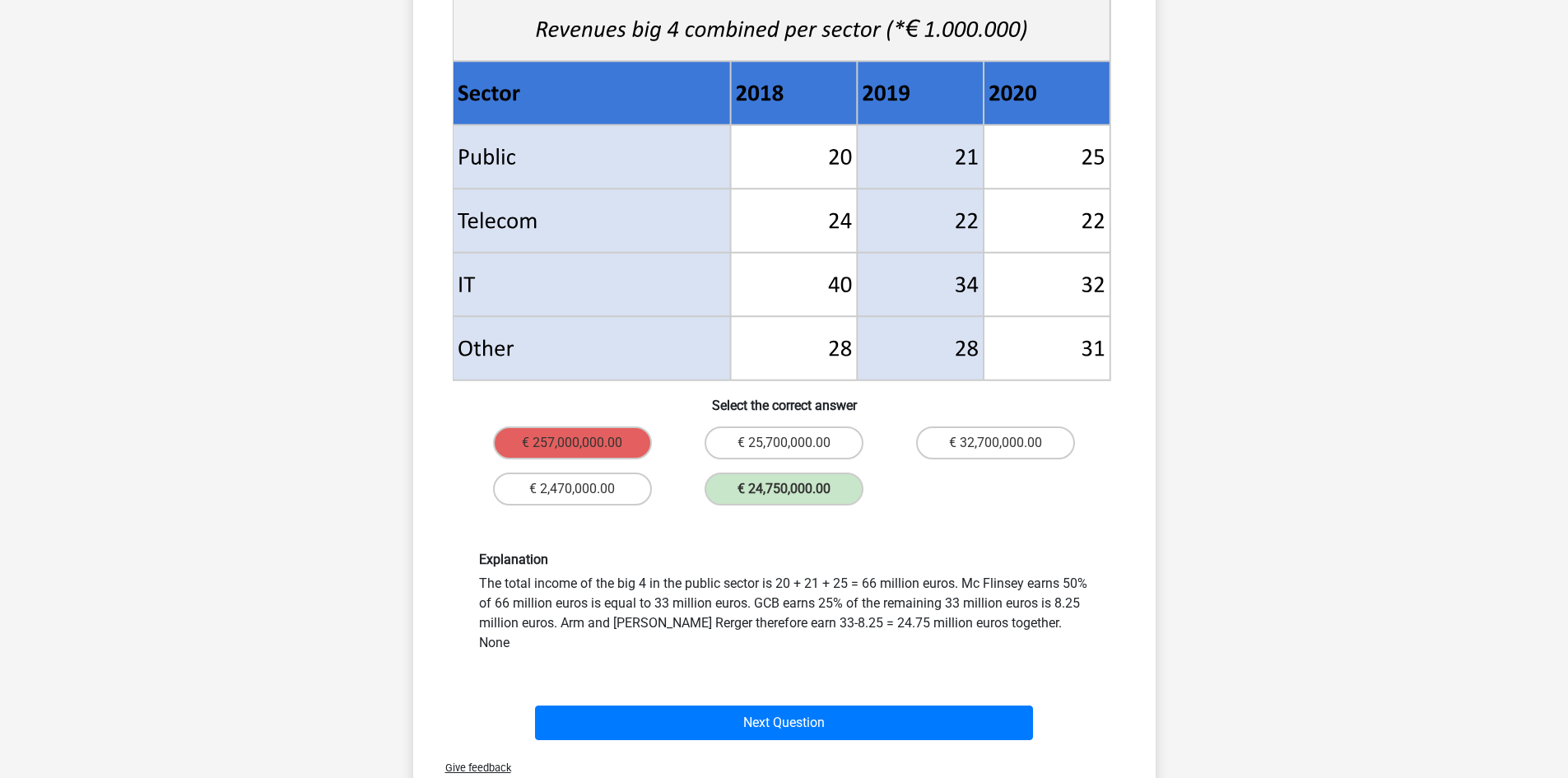
scroll to position [768, 0]
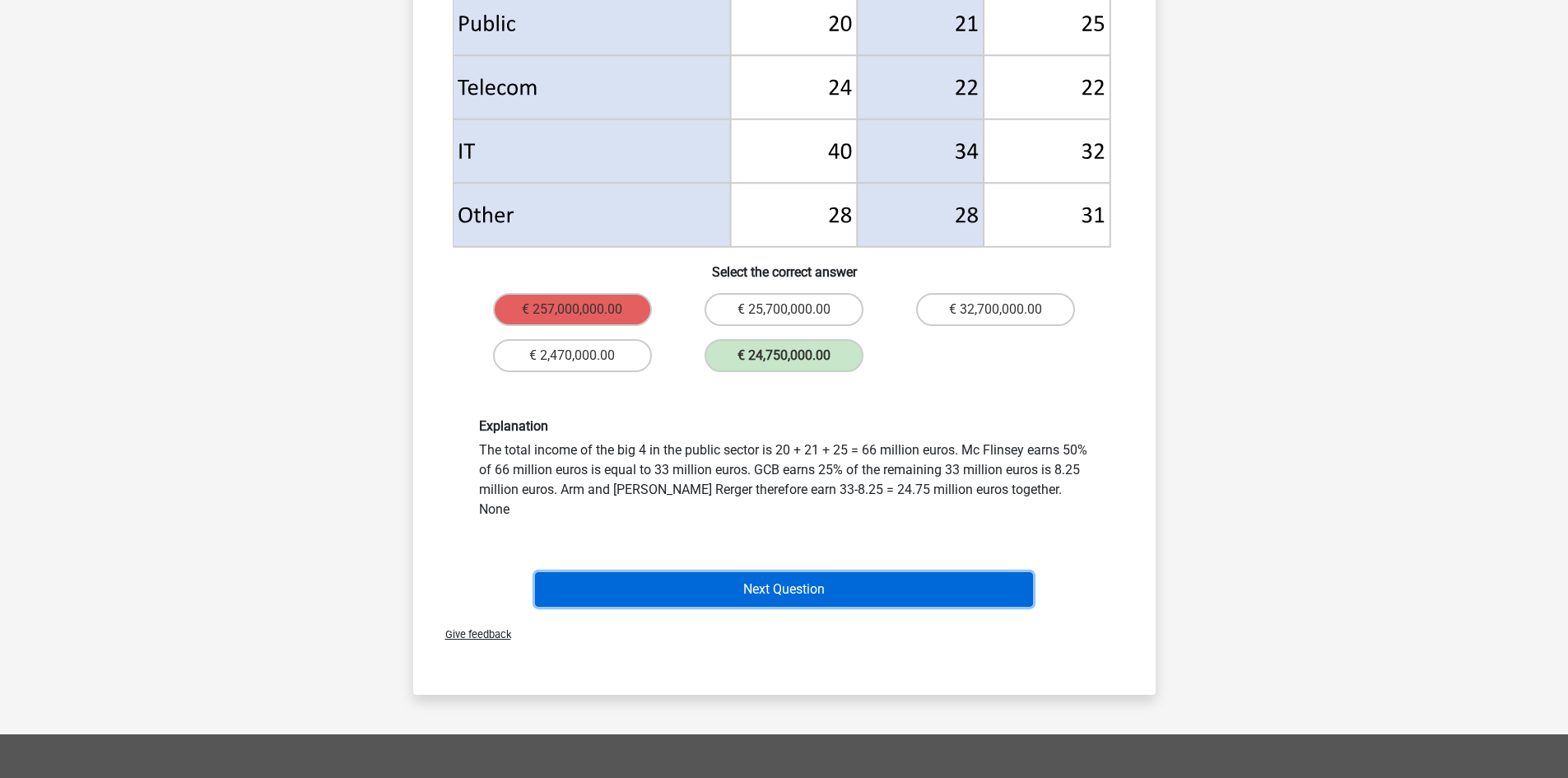
click at [830, 572] on button "Next Question" at bounding box center [784, 589] width 498 height 34
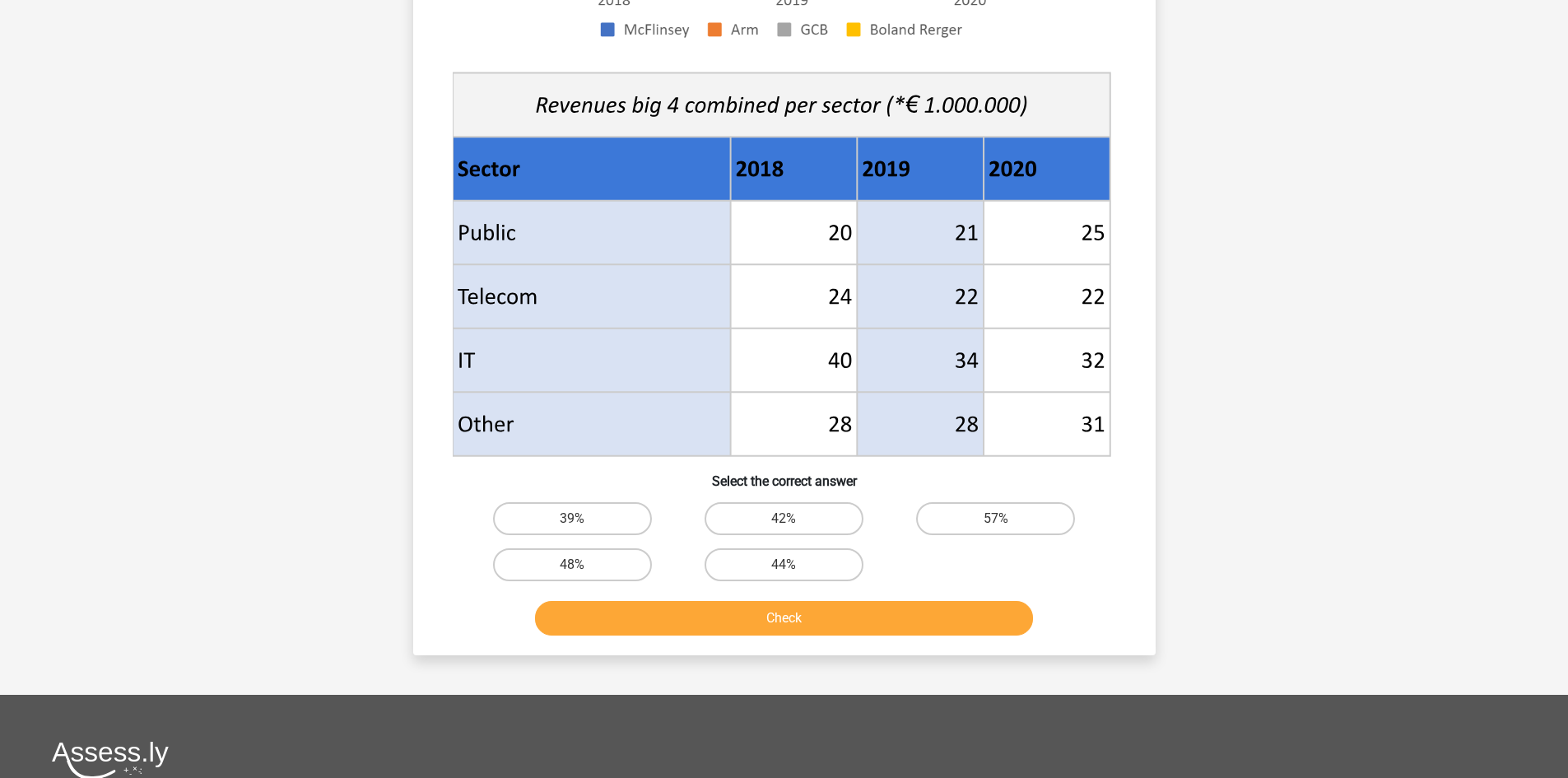
scroll to position [549, 0]
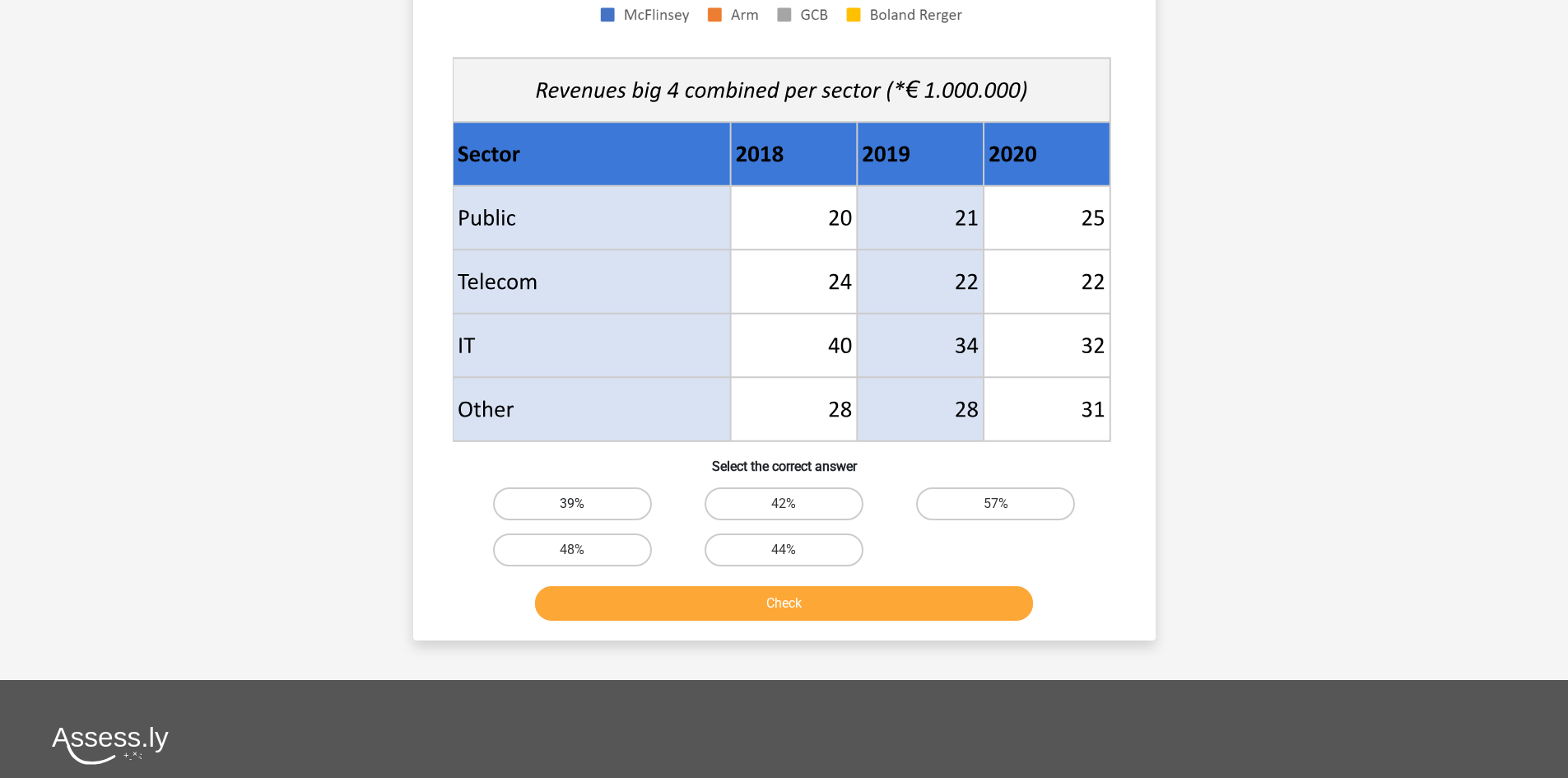
click at [617, 507] on label "39%" at bounding box center [572, 504] width 159 height 33
click at [583, 507] on input "39%" at bounding box center [577, 509] width 11 height 11
radio input "true"
click at [670, 609] on button "Check" at bounding box center [784, 603] width 498 height 34
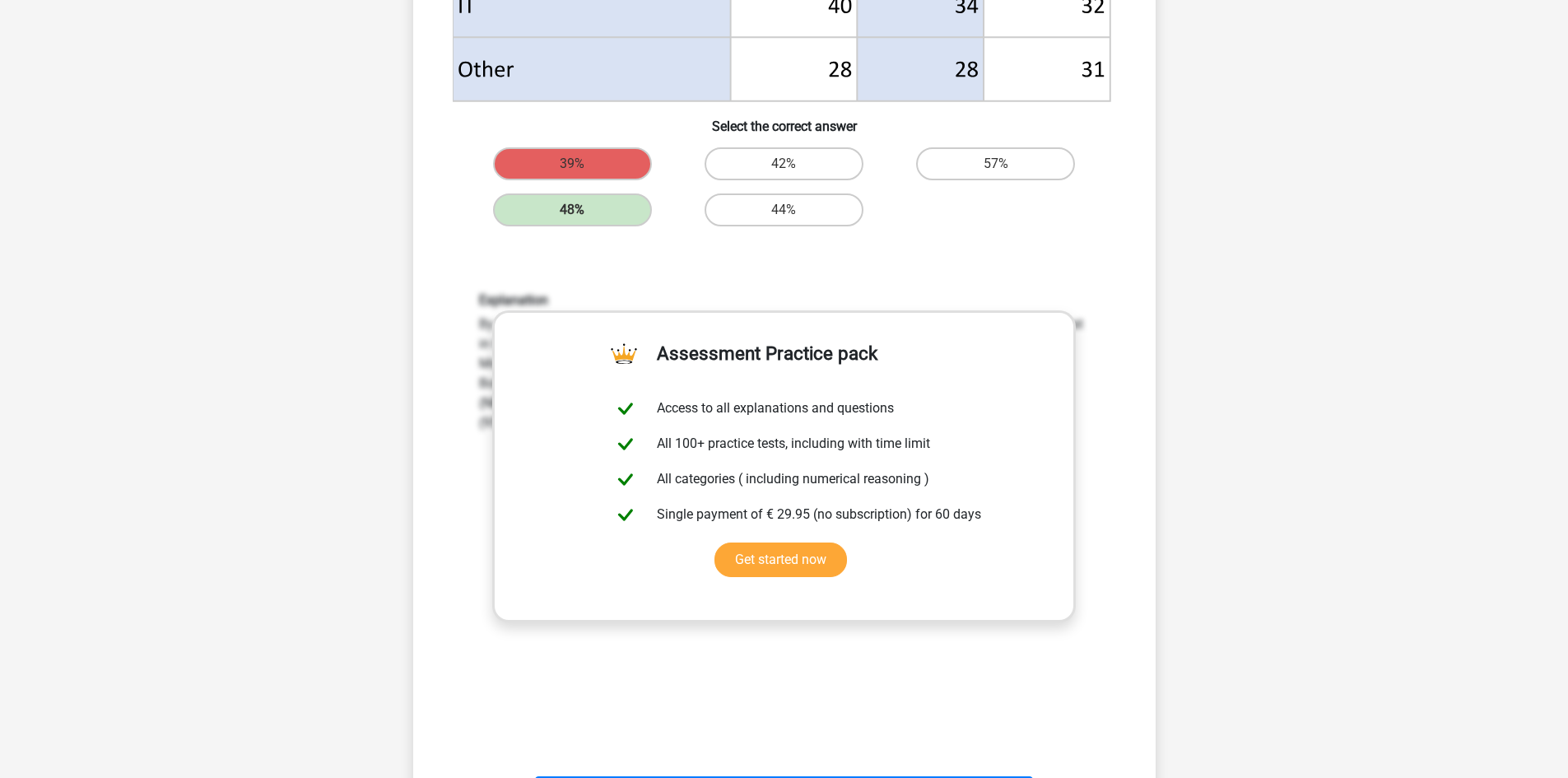
scroll to position [878, 0]
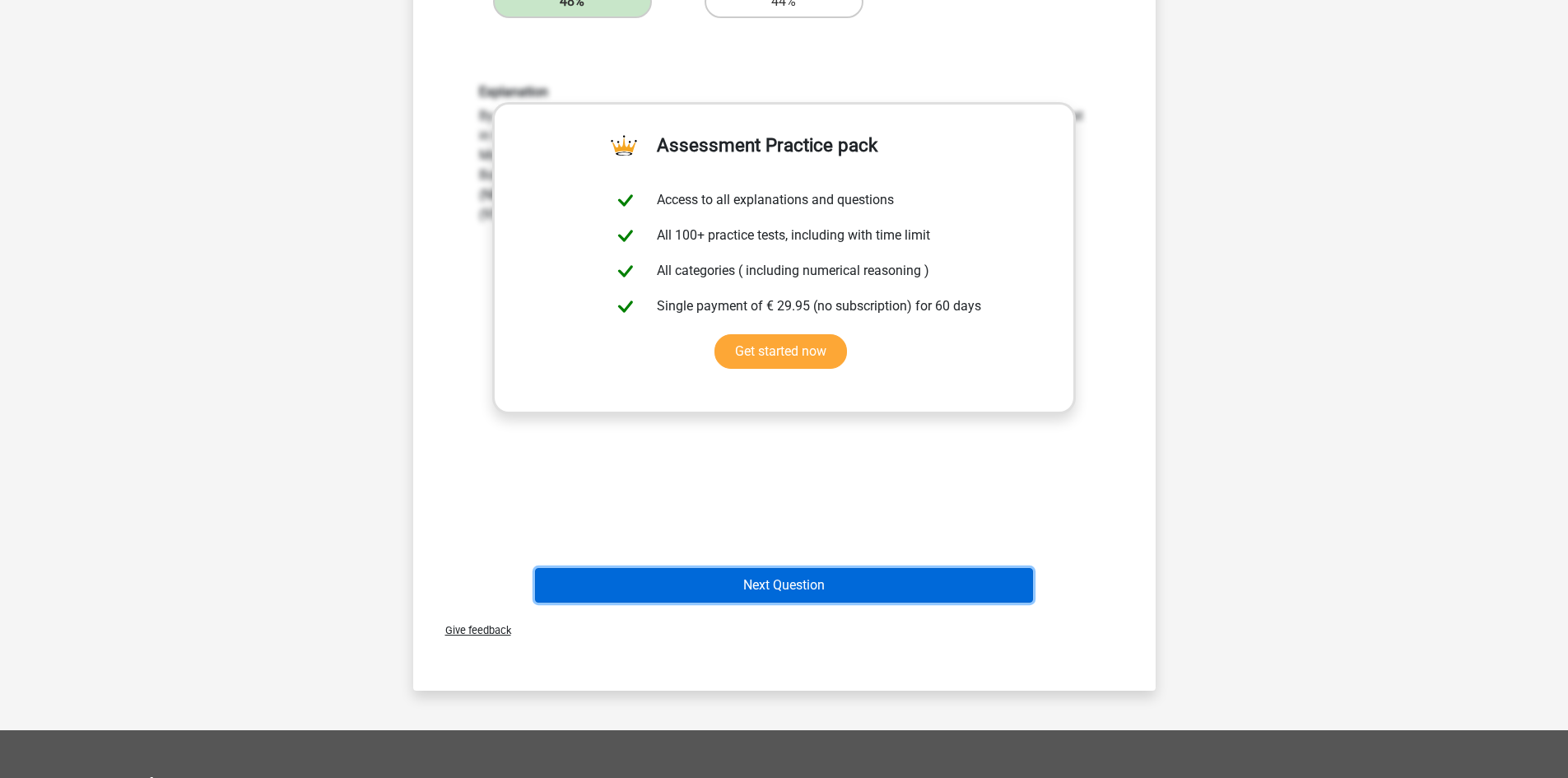
click at [879, 575] on button "Next Question" at bounding box center [784, 585] width 498 height 34
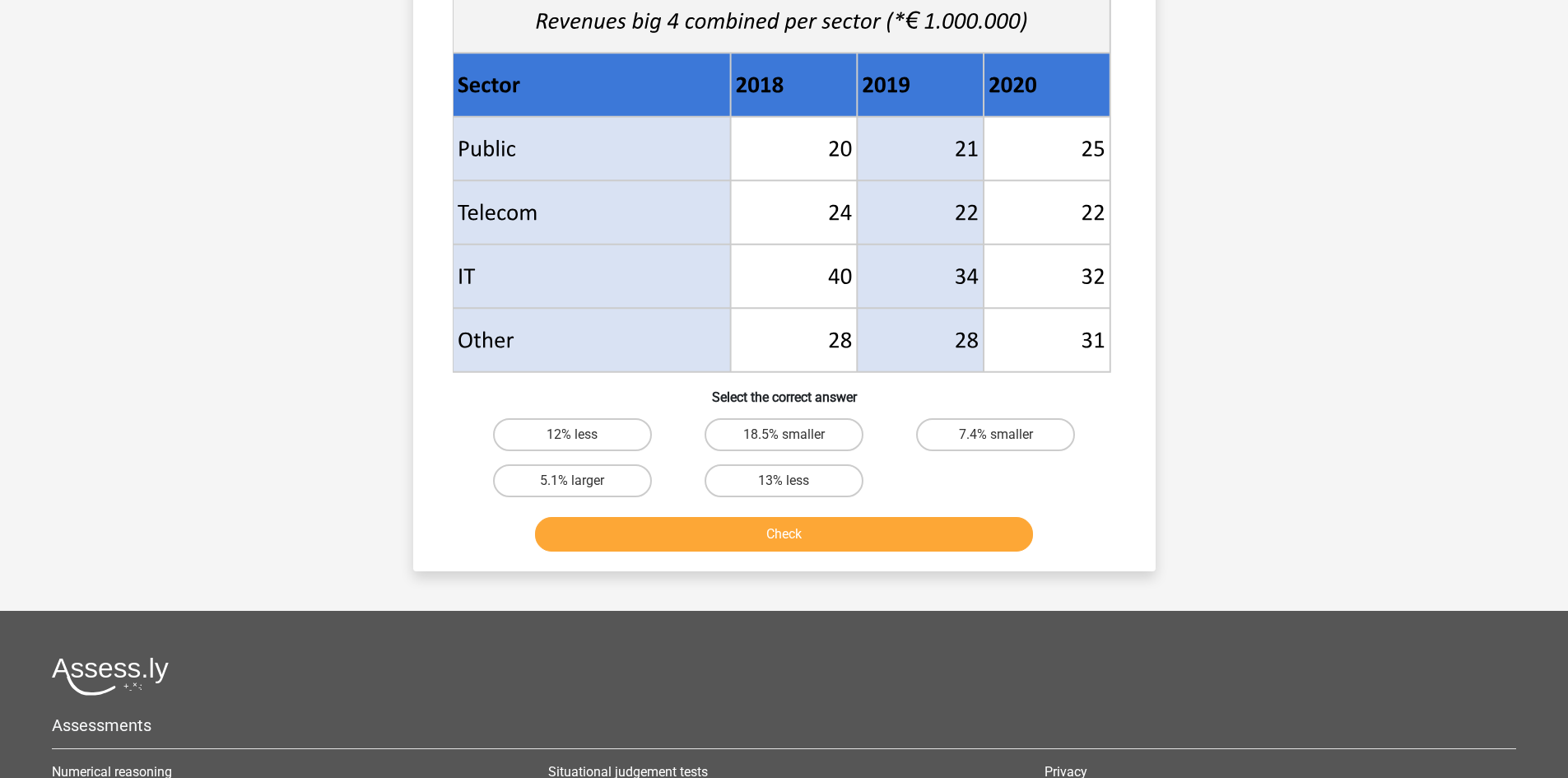
scroll to position [603, 0]
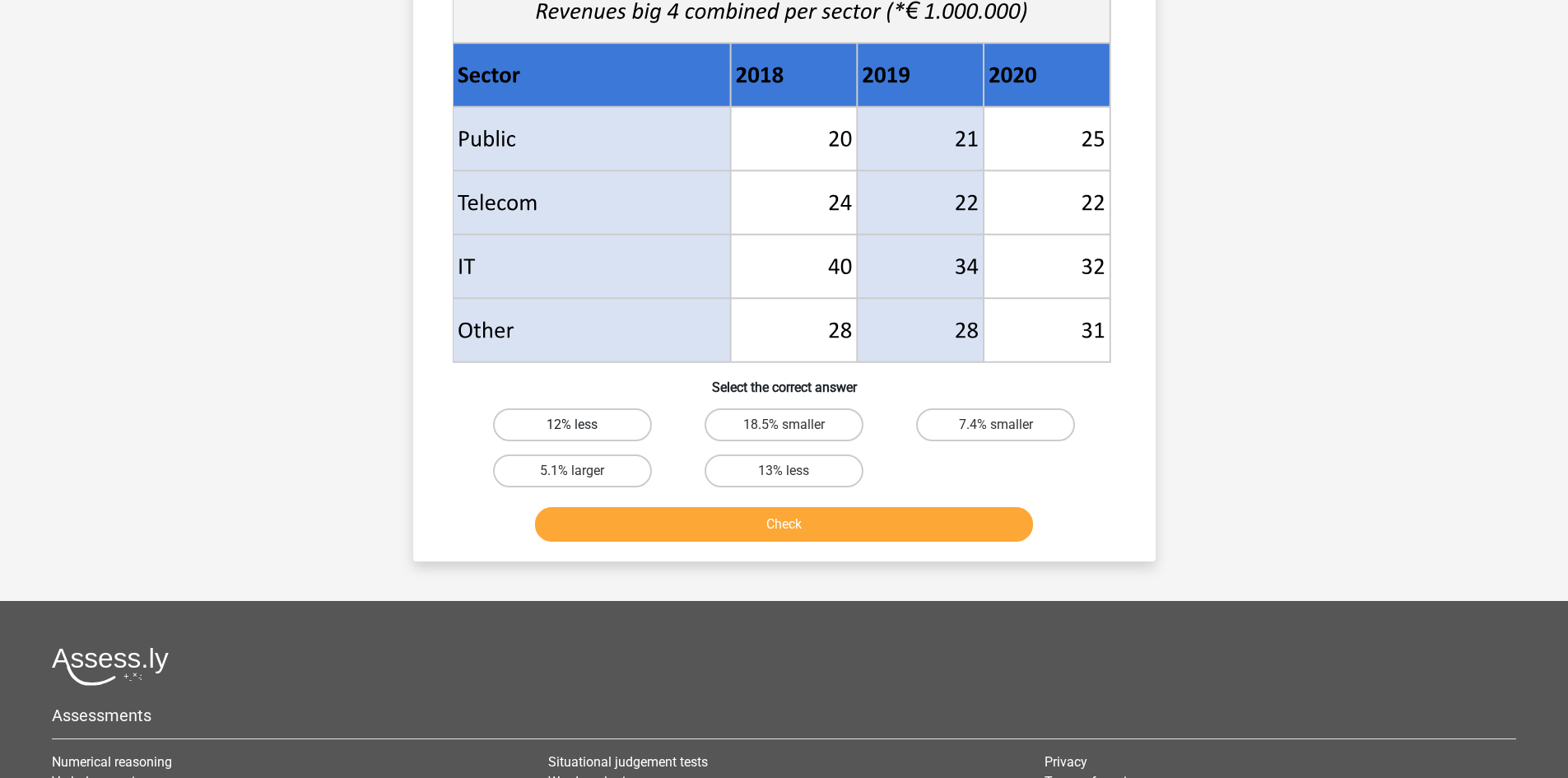
click at [637, 430] on label "12% less" at bounding box center [572, 425] width 159 height 33
click at [583, 430] on input "12% less" at bounding box center [577, 430] width 11 height 11
radio input "true"
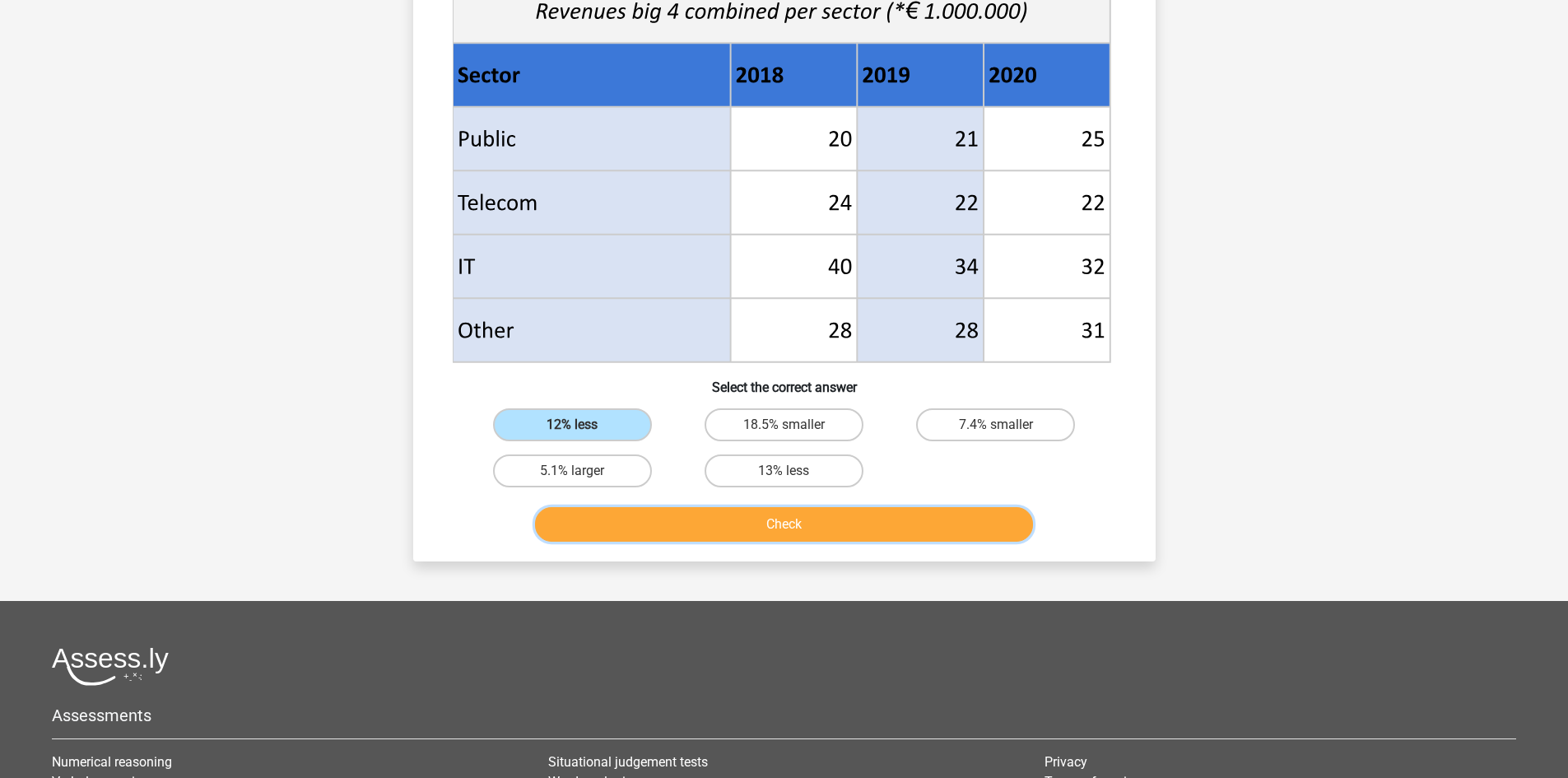
click at [693, 515] on button "Check" at bounding box center [784, 524] width 498 height 34
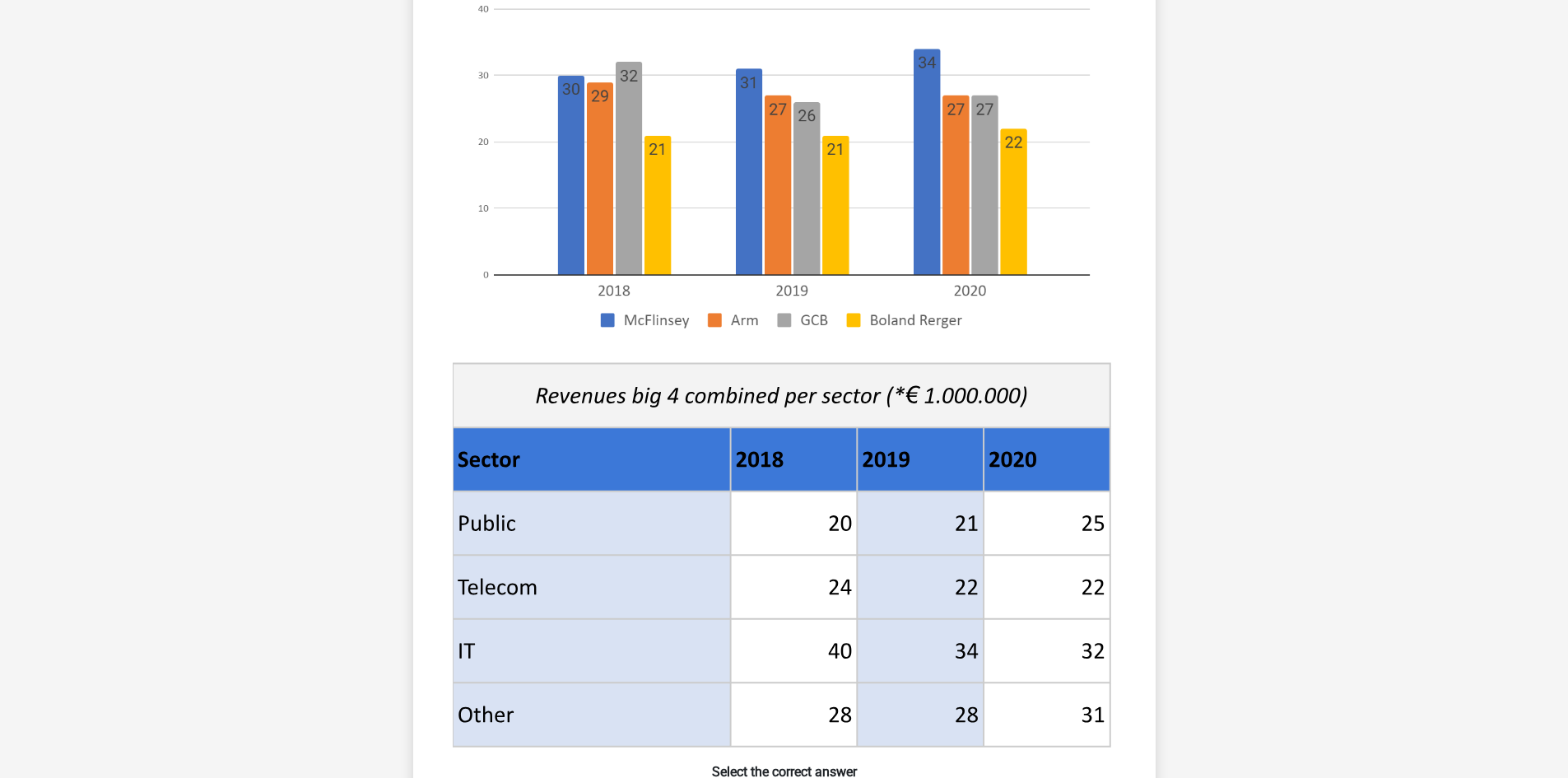
scroll to position [0, 0]
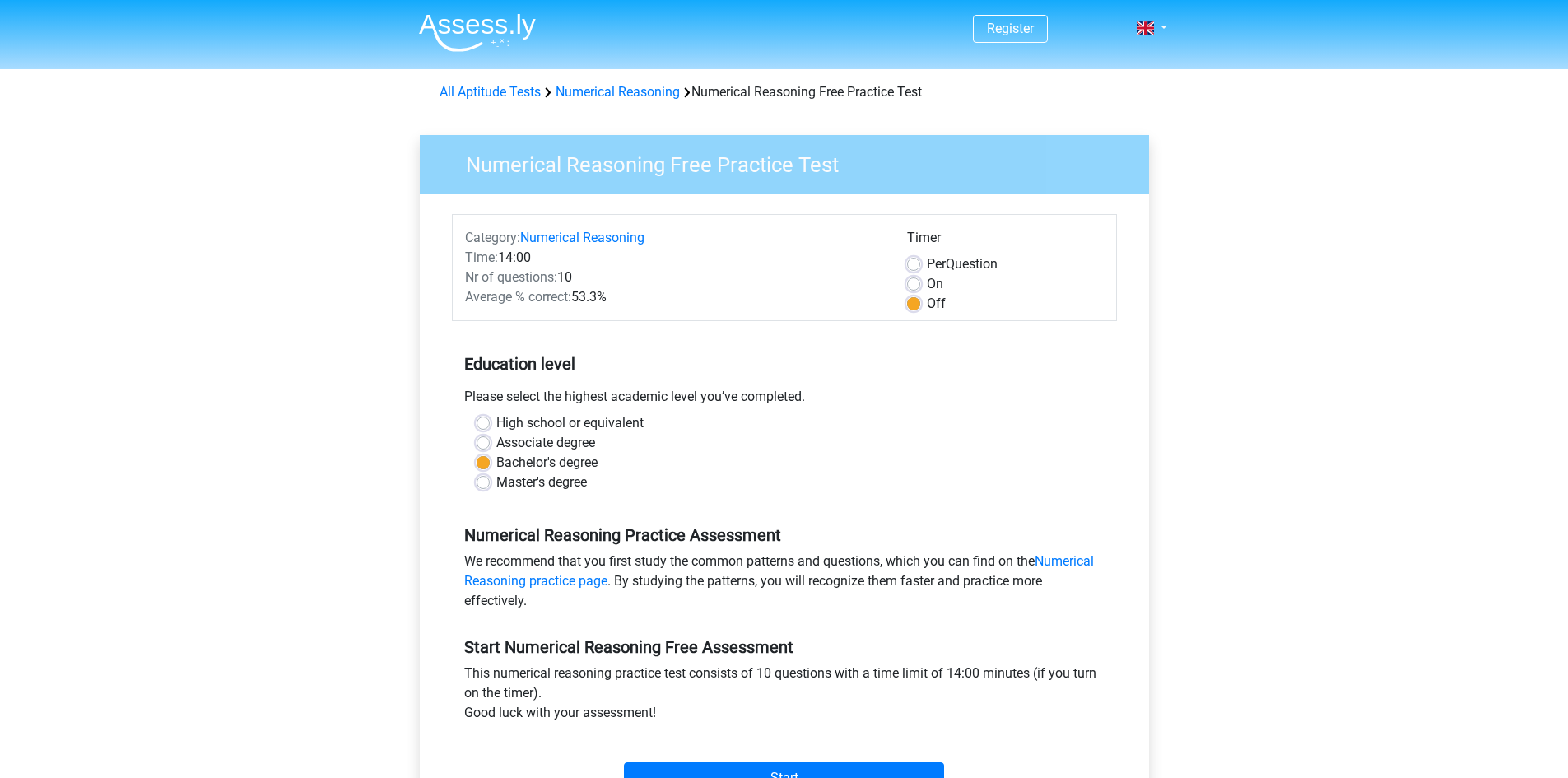
scroll to position [220, 0]
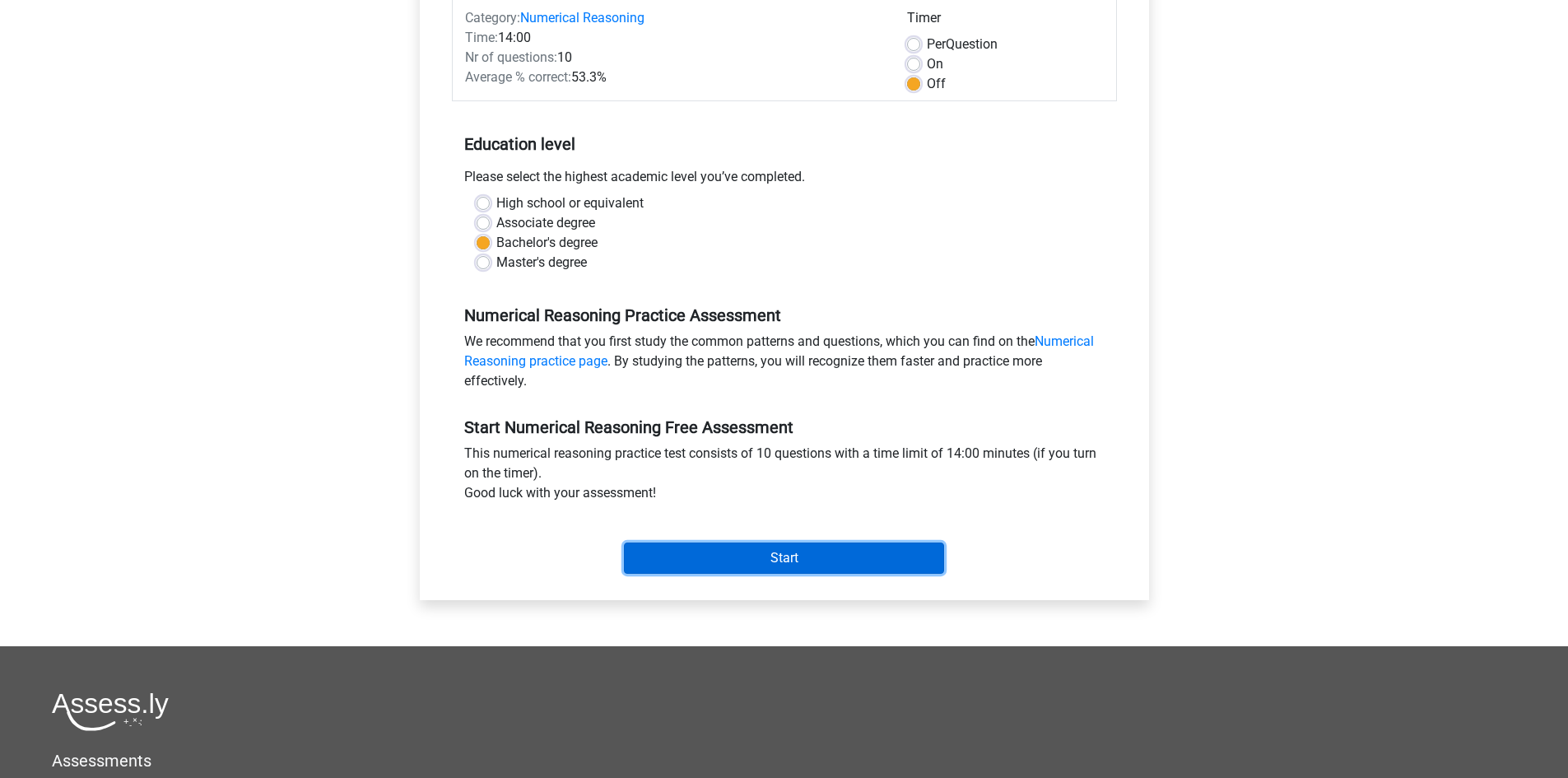
click at [776, 569] on input "Start" at bounding box center [784, 559] width 321 height 31
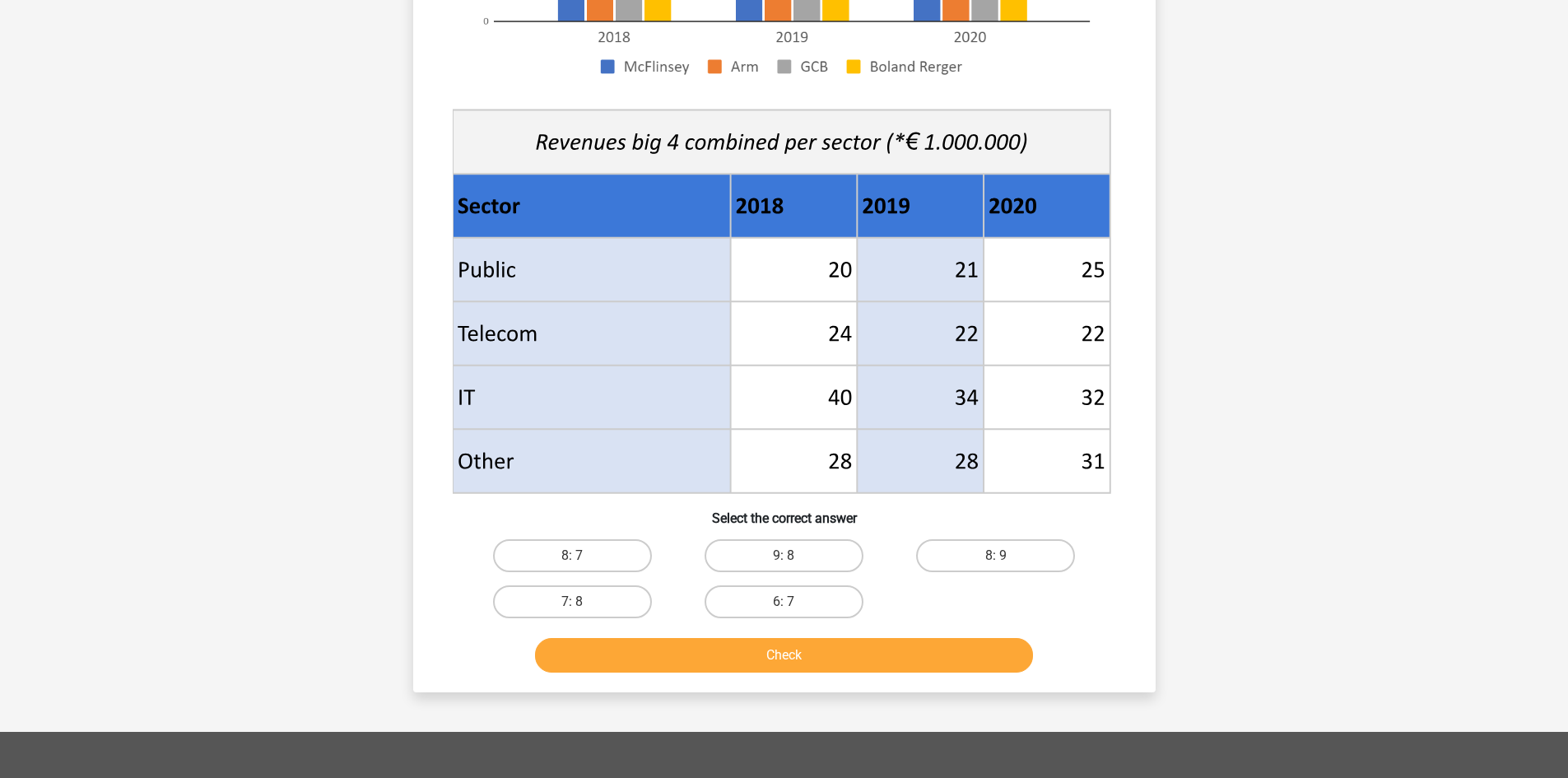
scroll to position [603, 0]
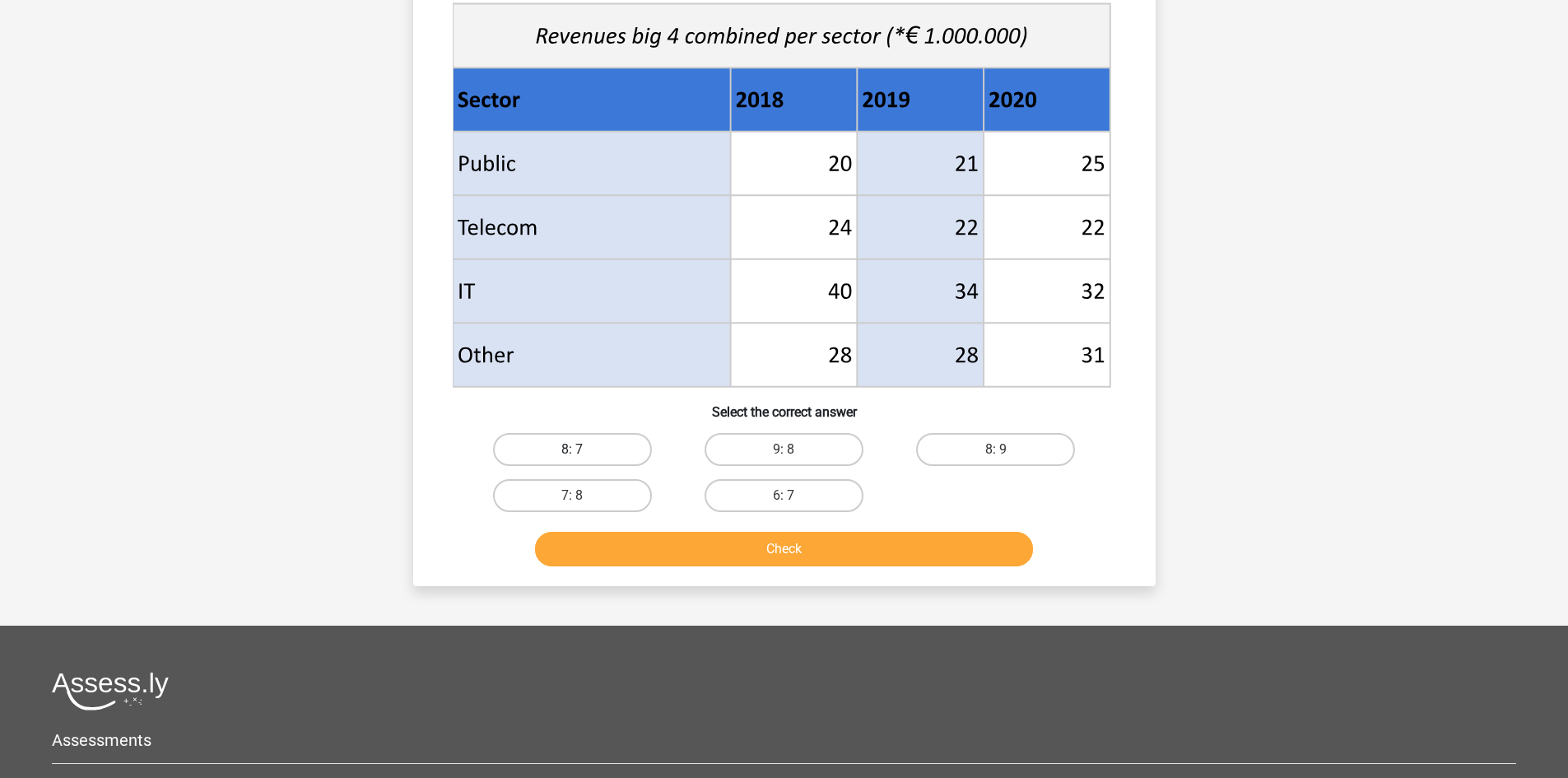
click at [589, 440] on label "8: 7" at bounding box center [572, 449] width 159 height 33
click at [583, 449] on input "8: 7" at bounding box center [577, 454] width 11 height 11
radio input "true"
click at [650, 520] on div "Check" at bounding box center [784, 546] width 690 height 55
click at [659, 527] on div "Check" at bounding box center [784, 546] width 690 height 55
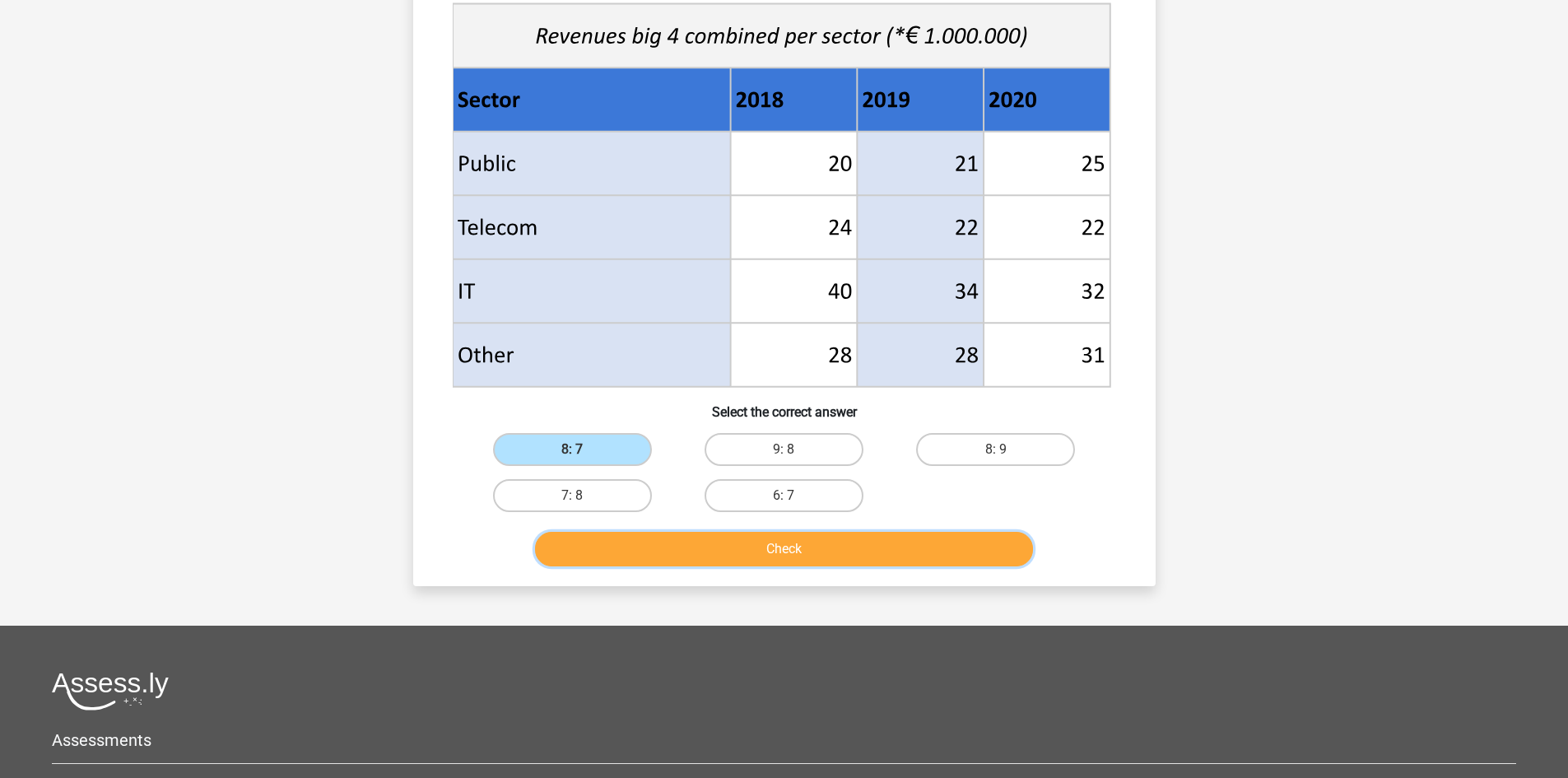
click at [669, 539] on button "Check" at bounding box center [784, 549] width 498 height 34
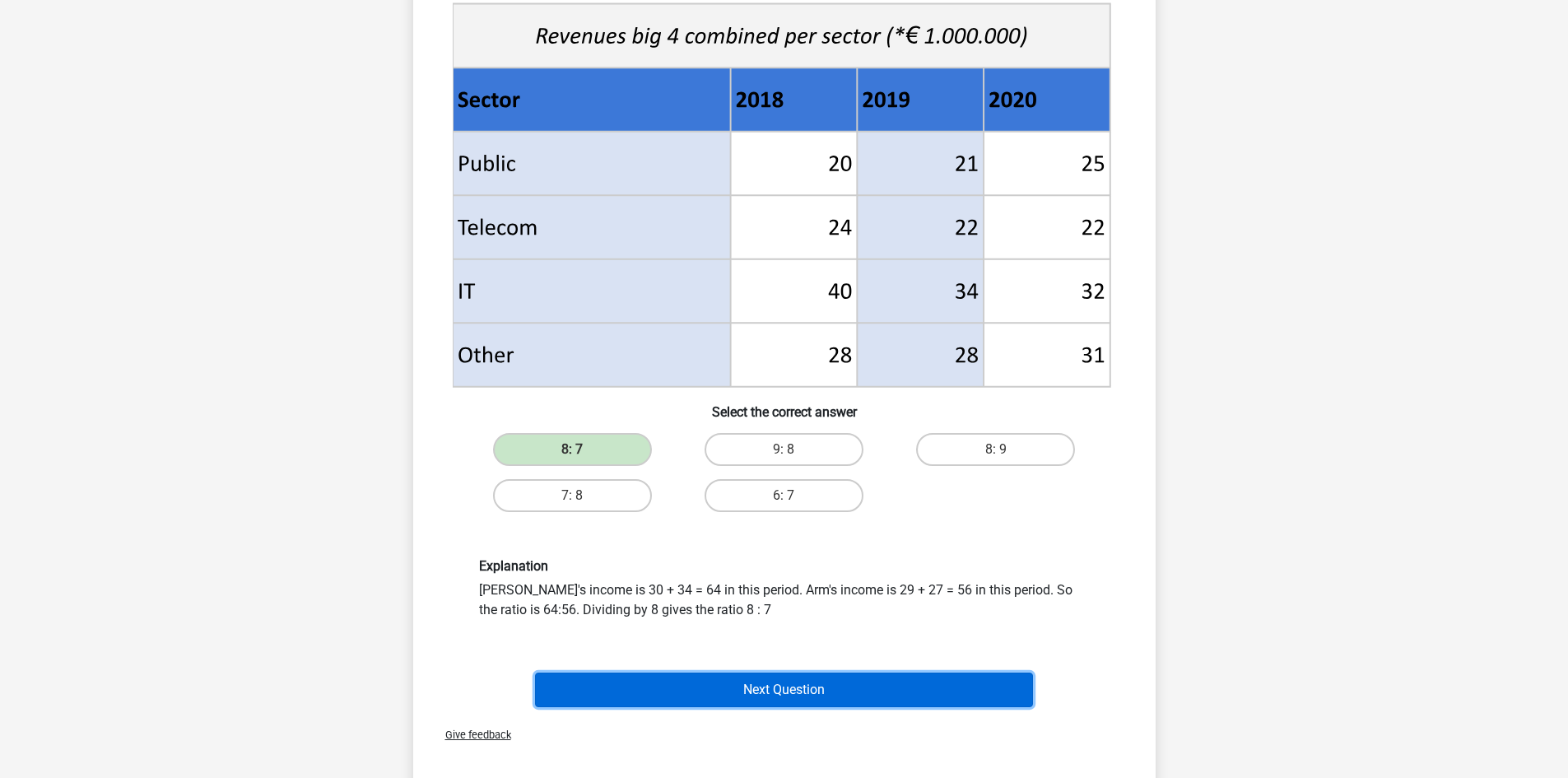
click at [808, 691] on button "Next Question" at bounding box center [784, 689] width 498 height 34
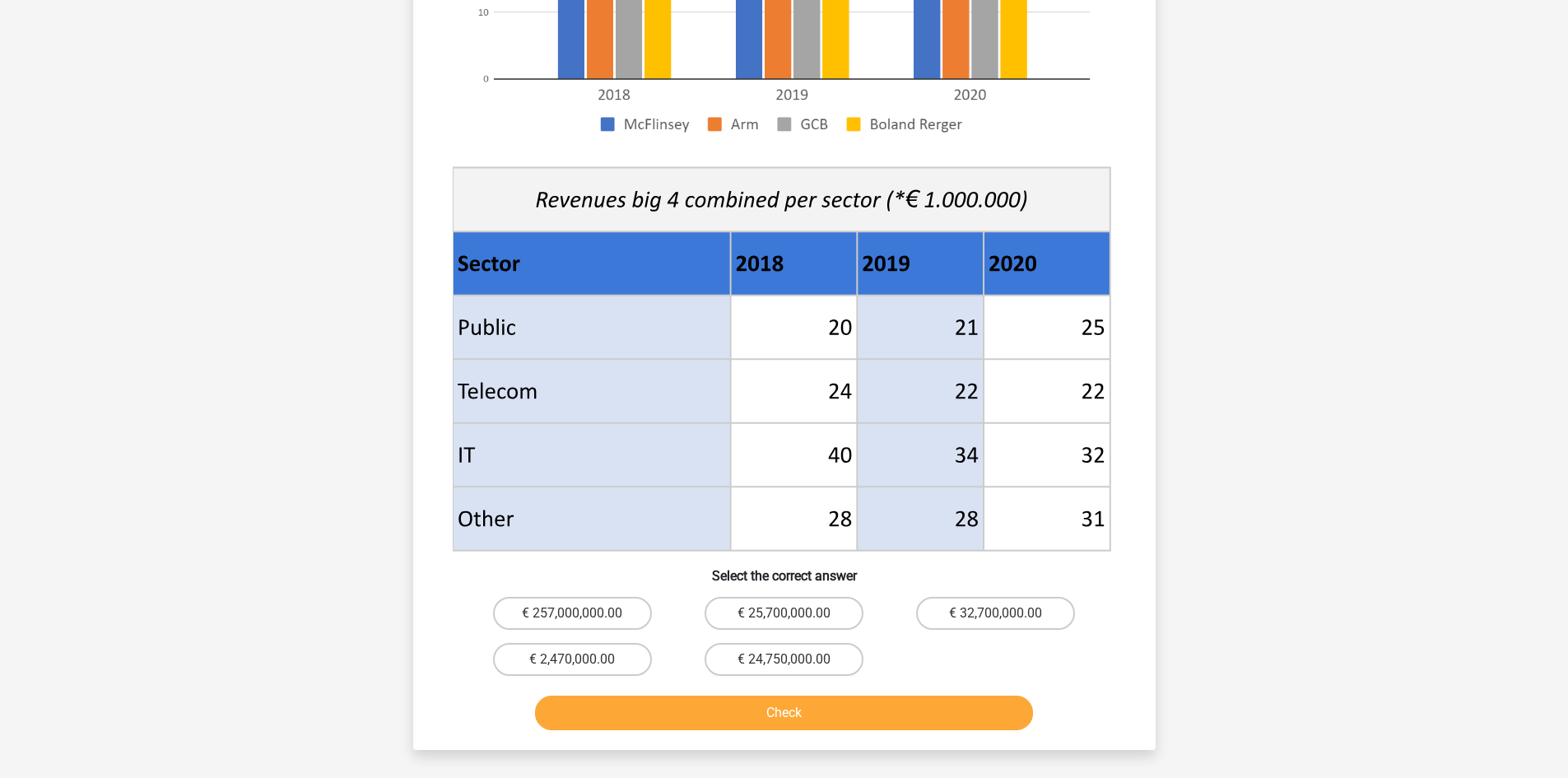
scroll to position [522, 0]
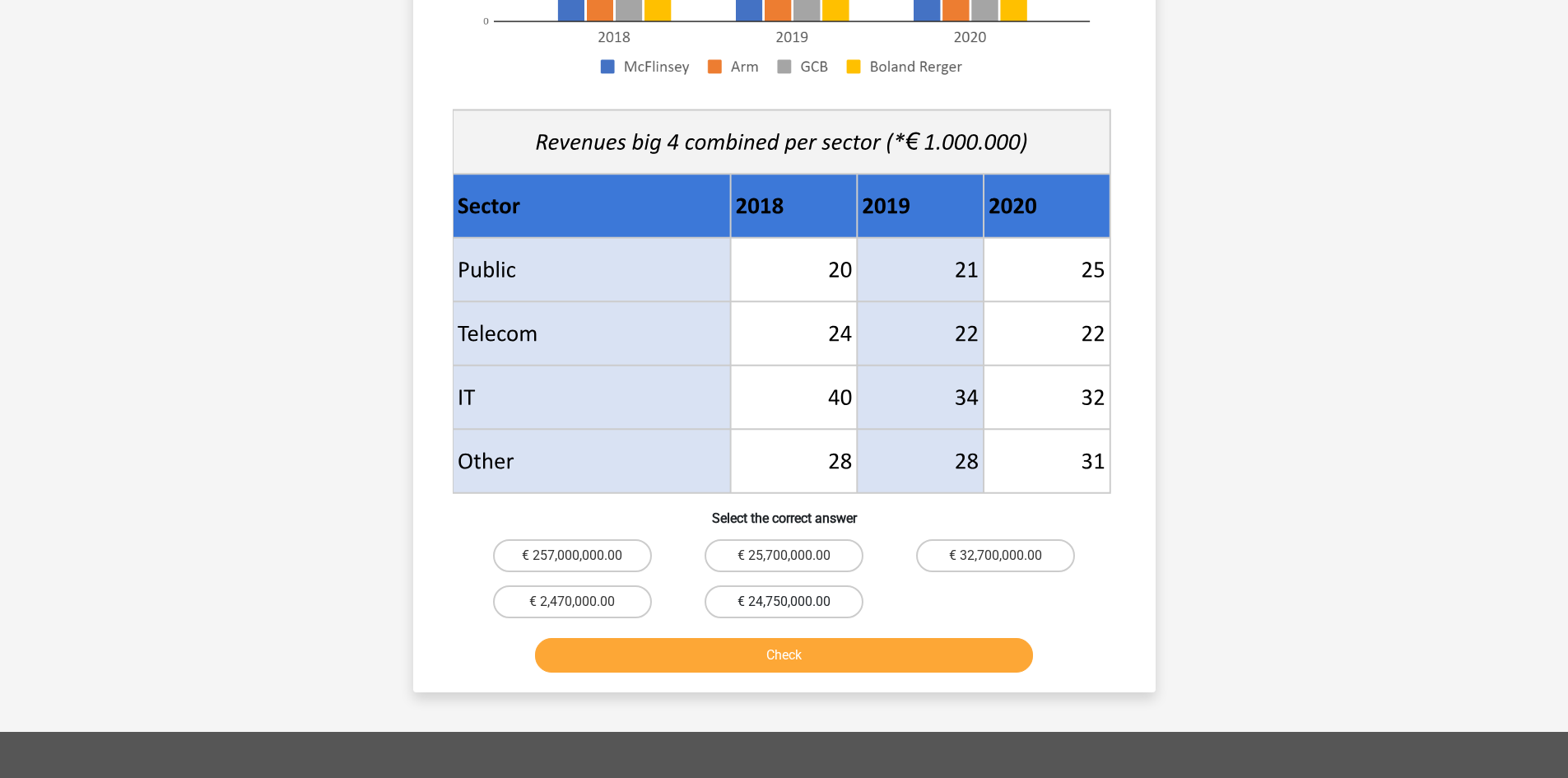
click at [832, 591] on label "€ 24,750,000.00" at bounding box center [784, 603] width 159 height 33
click at [794, 602] on input "€ 24,750,000.00" at bounding box center [788, 606] width 11 height 11
radio input "true"
click at [838, 671] on button "Check" at bounding box center [784, 655] width 498 height 34
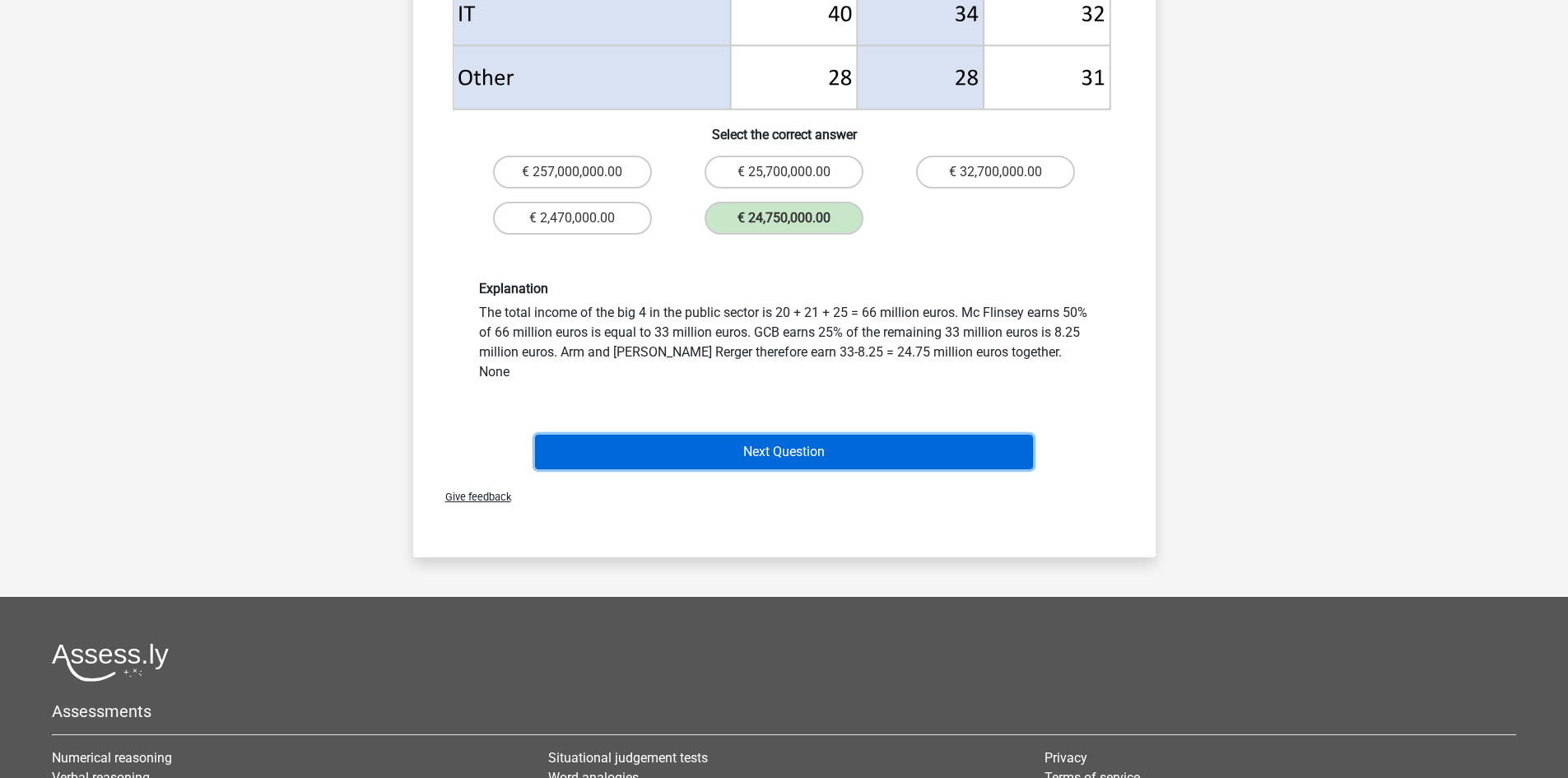
click at [793, 436] on button "Next Question" at bounding box center [784, 451] width 498 height 34
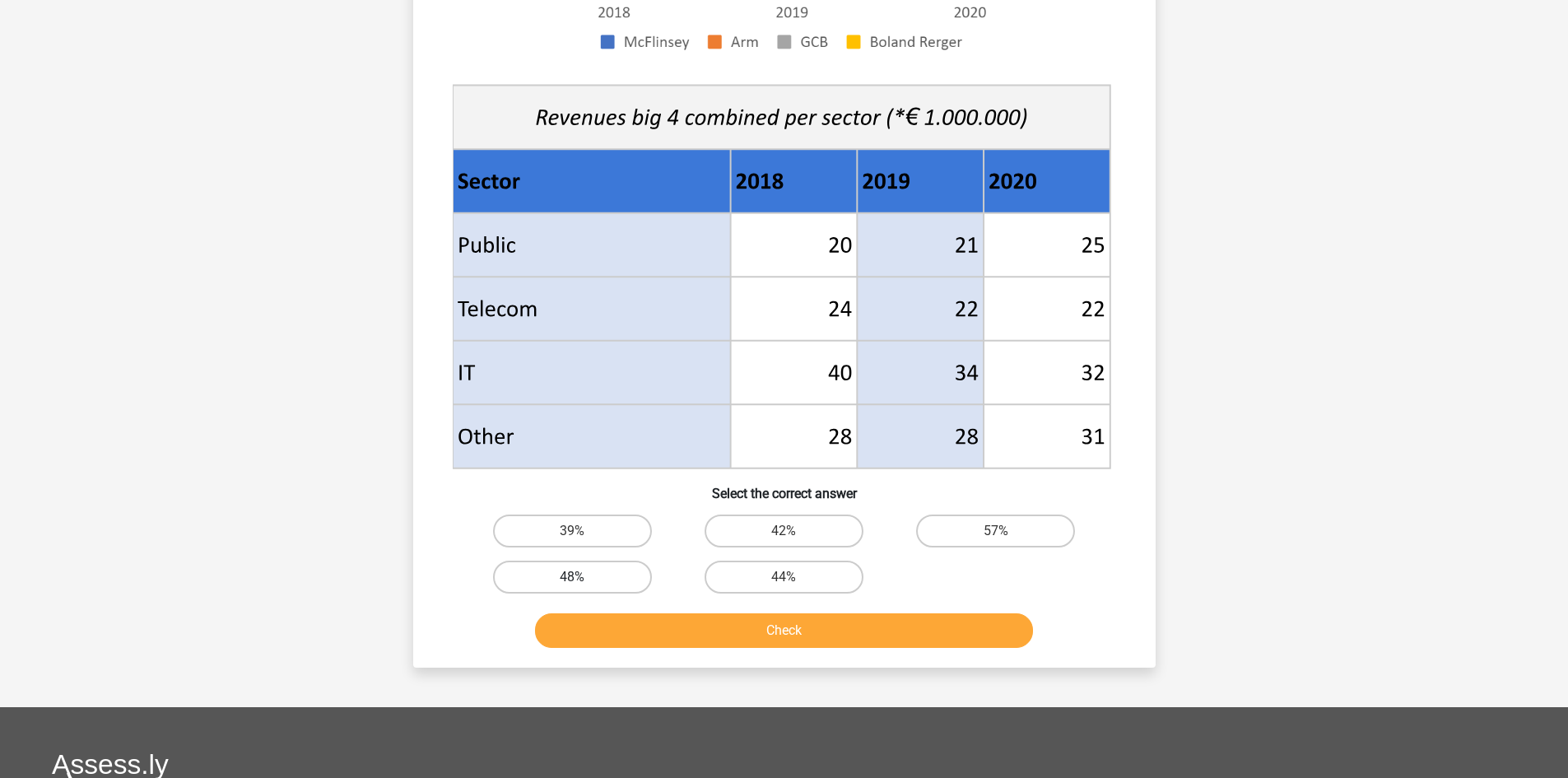
click at [572, 569] on label "48%" at bounding box center [572, 577] width 159 height 33
click at [572, 577] on input "48%" at bounding box center [577, 582] width 11 height 11
radio input "true"
click at [612, 624] on button "Check" at bounding box center [784, 630] width 498 height 34
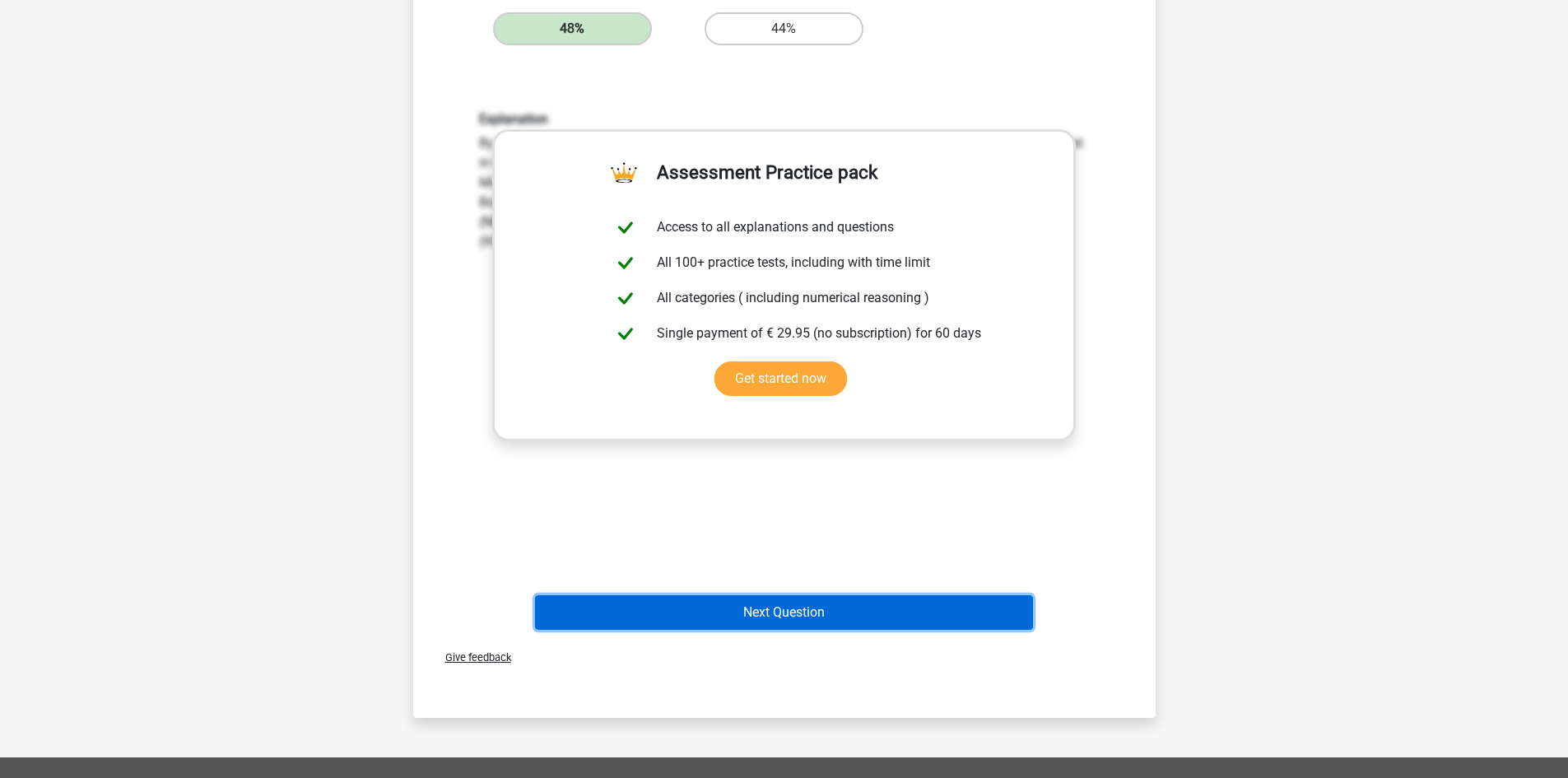
click at [732, 603] on button "Next Question" at bounding box center [784, 612] width 498 height 34
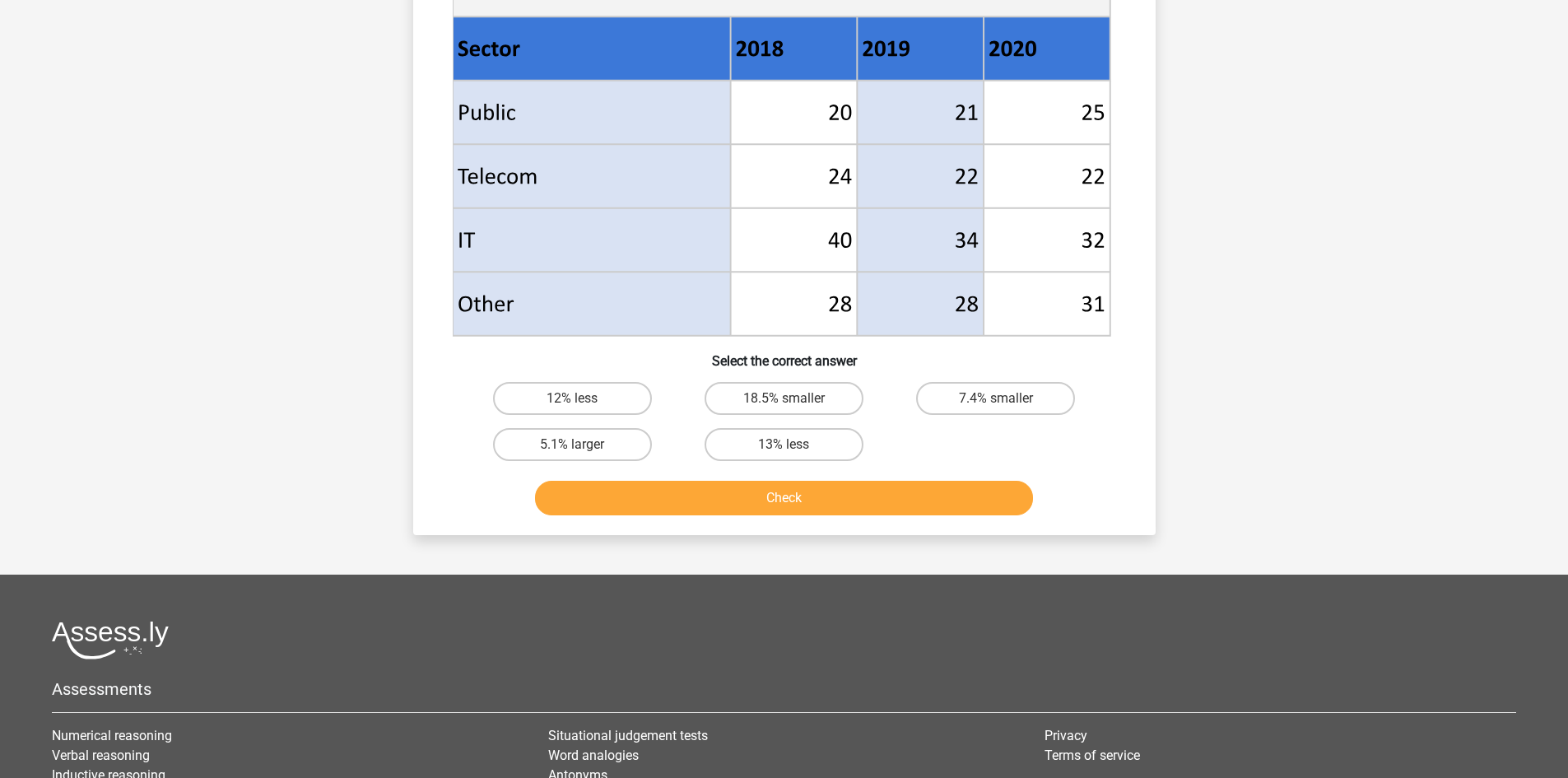
scroll to position [797, 0]
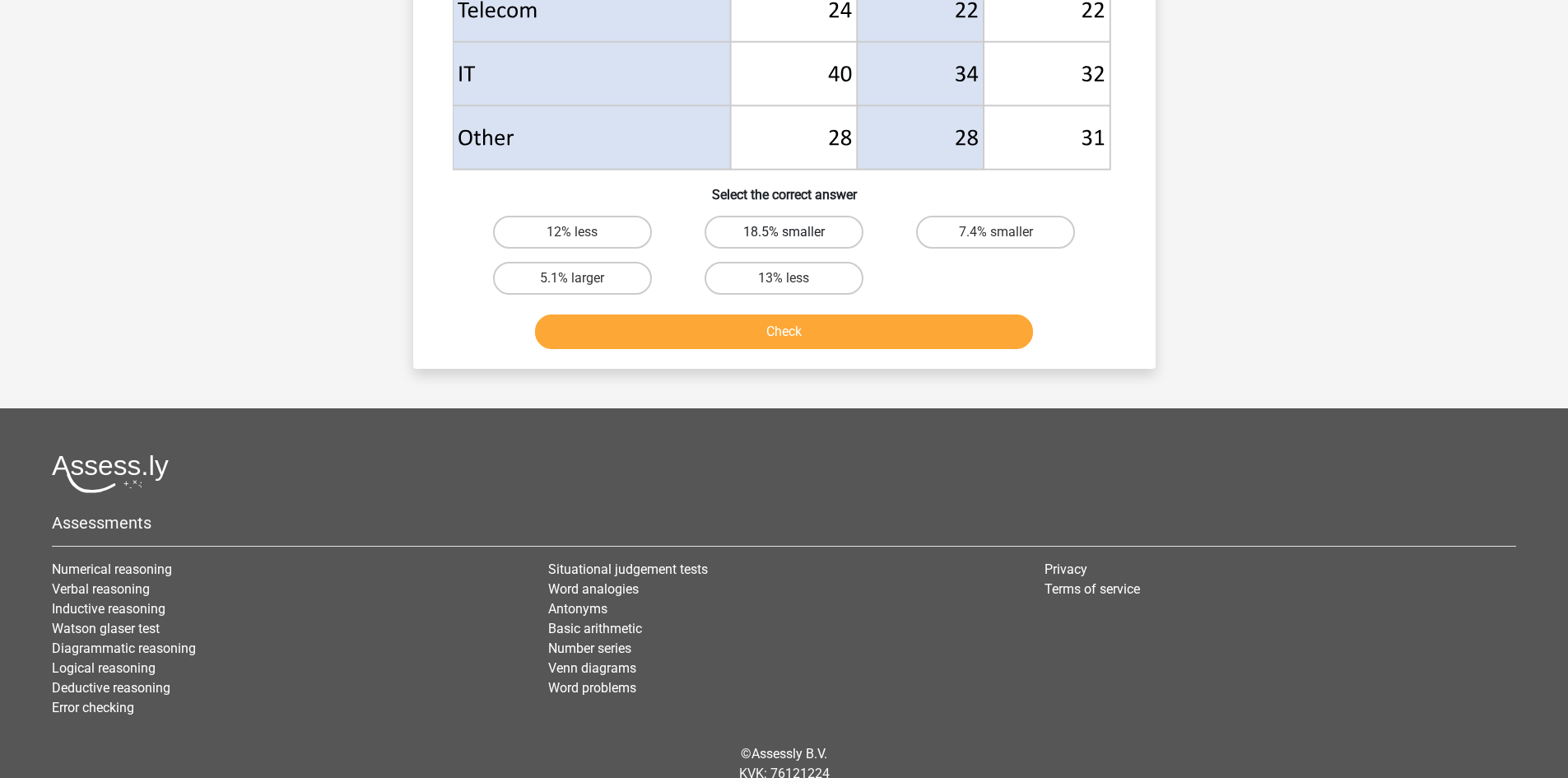
click at [782, 215] on label "18.5% smaller" at bounding box center [784, 232] width 159 height 33
click at [784, 232] on input "18.5% smaller" at bounding box center [788, 237] width 11 height 11
radio input "true"
click at [802, 321] on button "Check" at bounding box center [784, 331] width 498 height 34
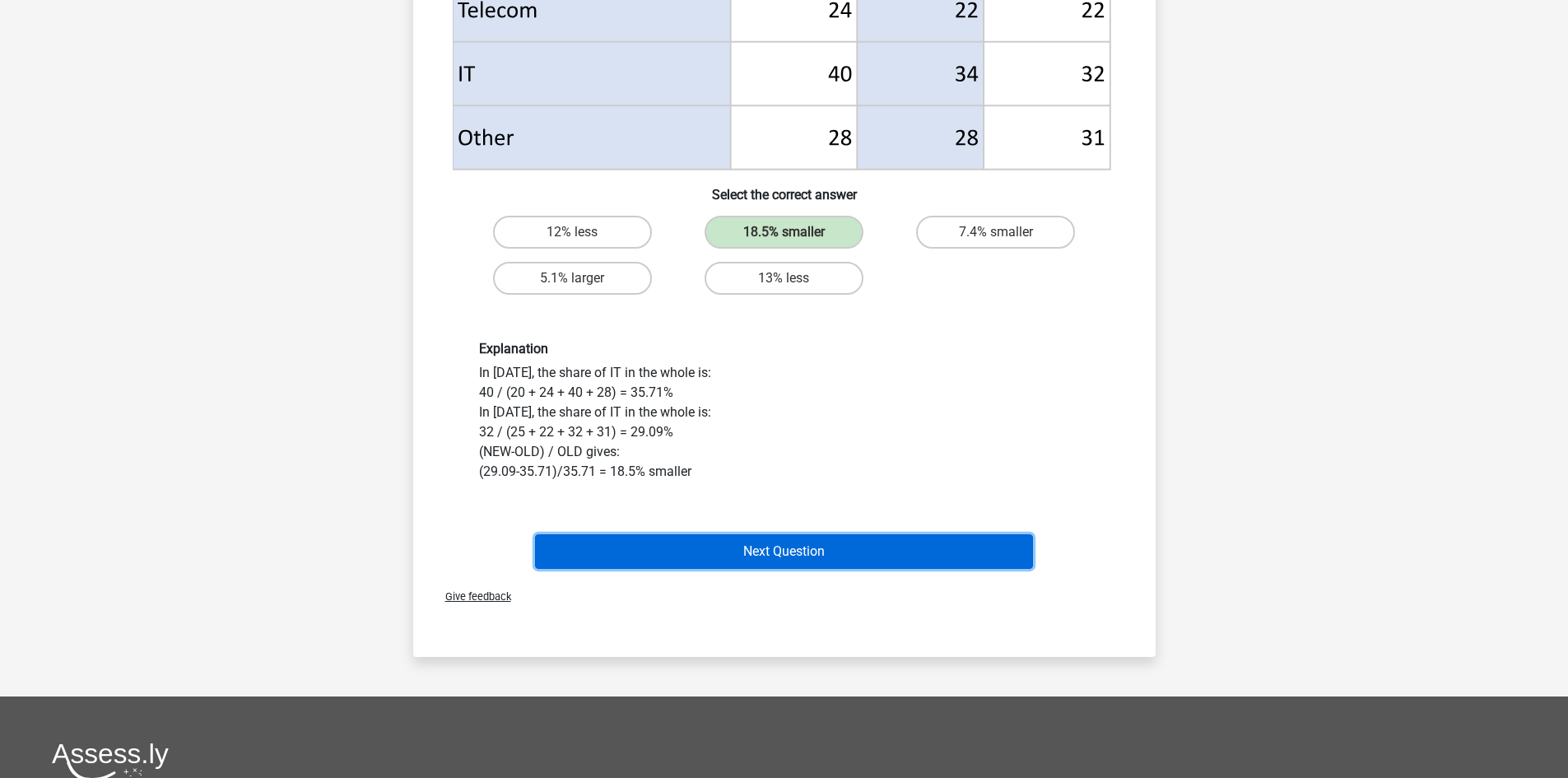
click at [786, 549] on button "Next Question" at bounding box center [784, 551] width 498 height 34
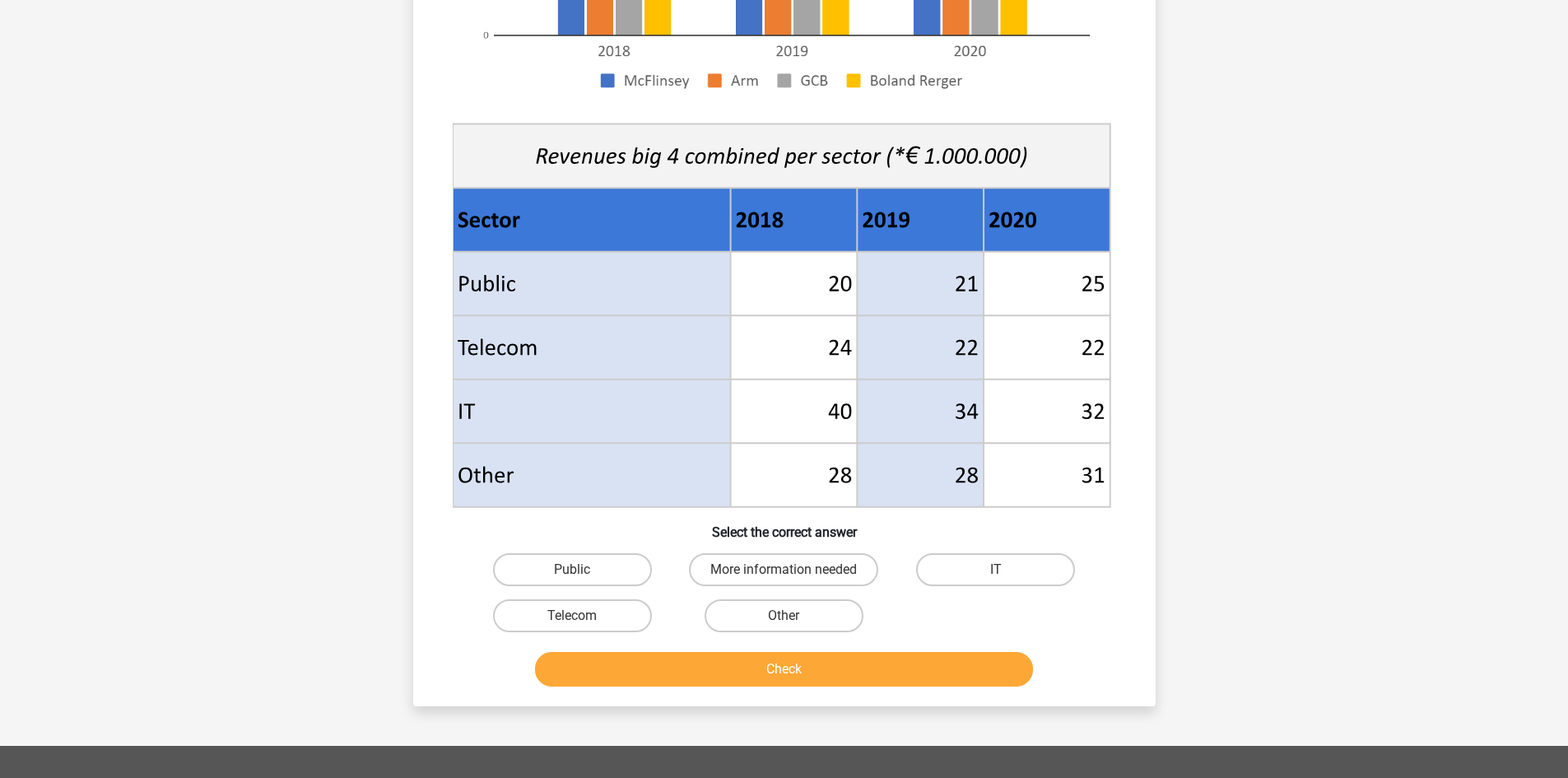
scroll to position [439, 0]
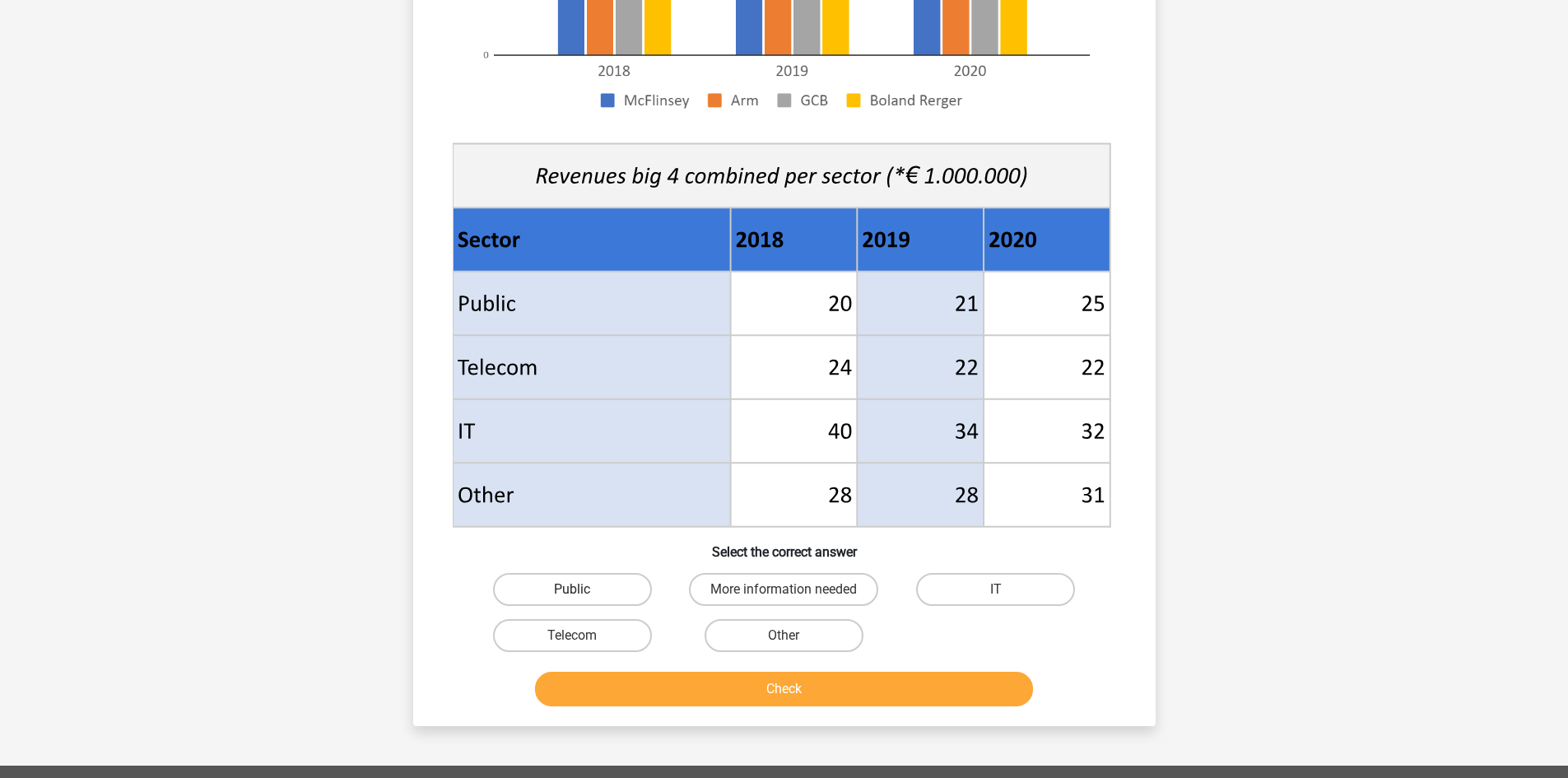
click at [591, 576] on label "Public" at bounding box center [572, 590] width 159 height 33
click at [583, 590] on input "Public" at bounding box center [577, 595] width 11 height 11
radio input "true"
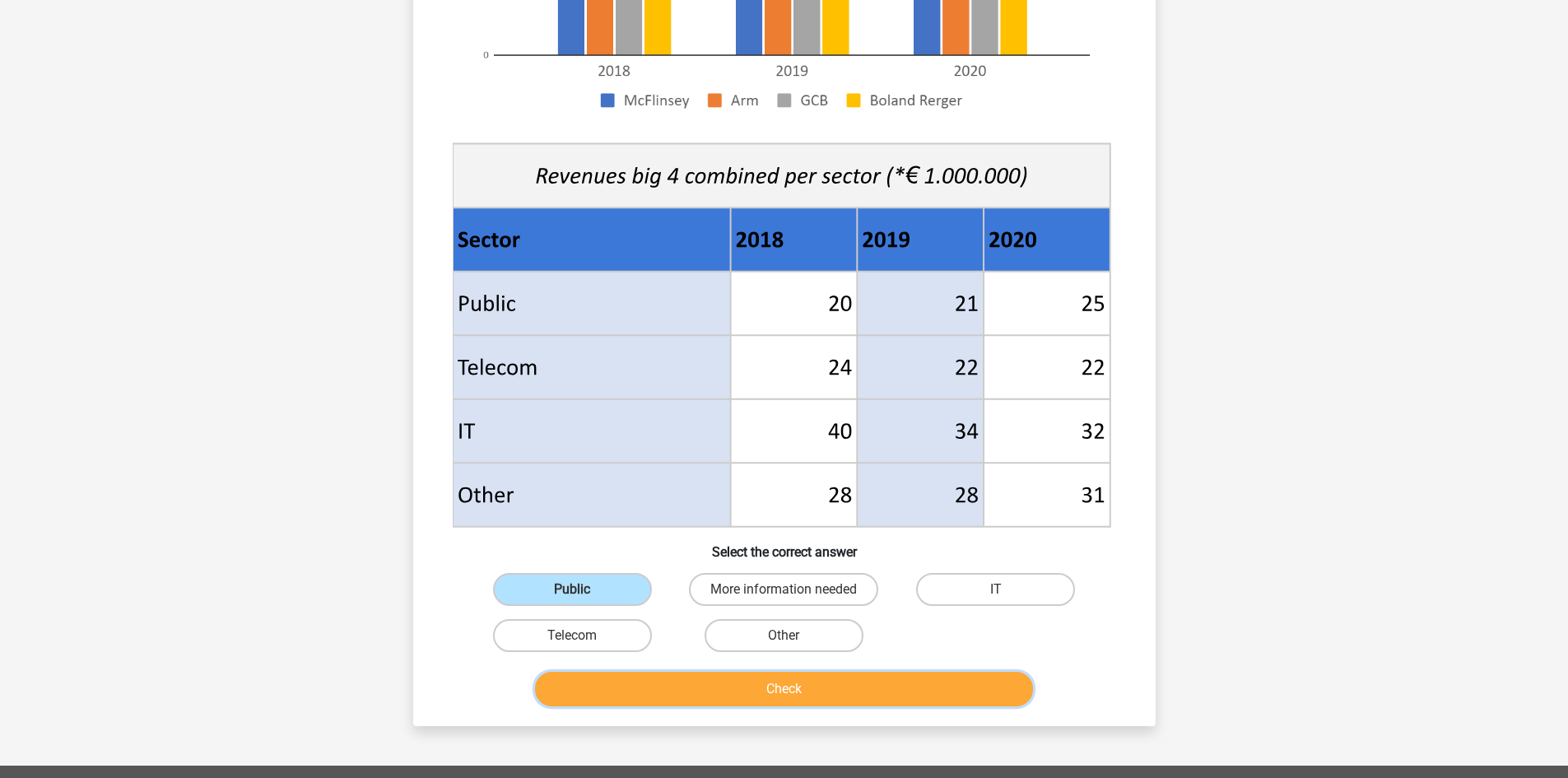
click at [664, 706] on button "Check" at bounding box center [784, 688] width 498 height 34
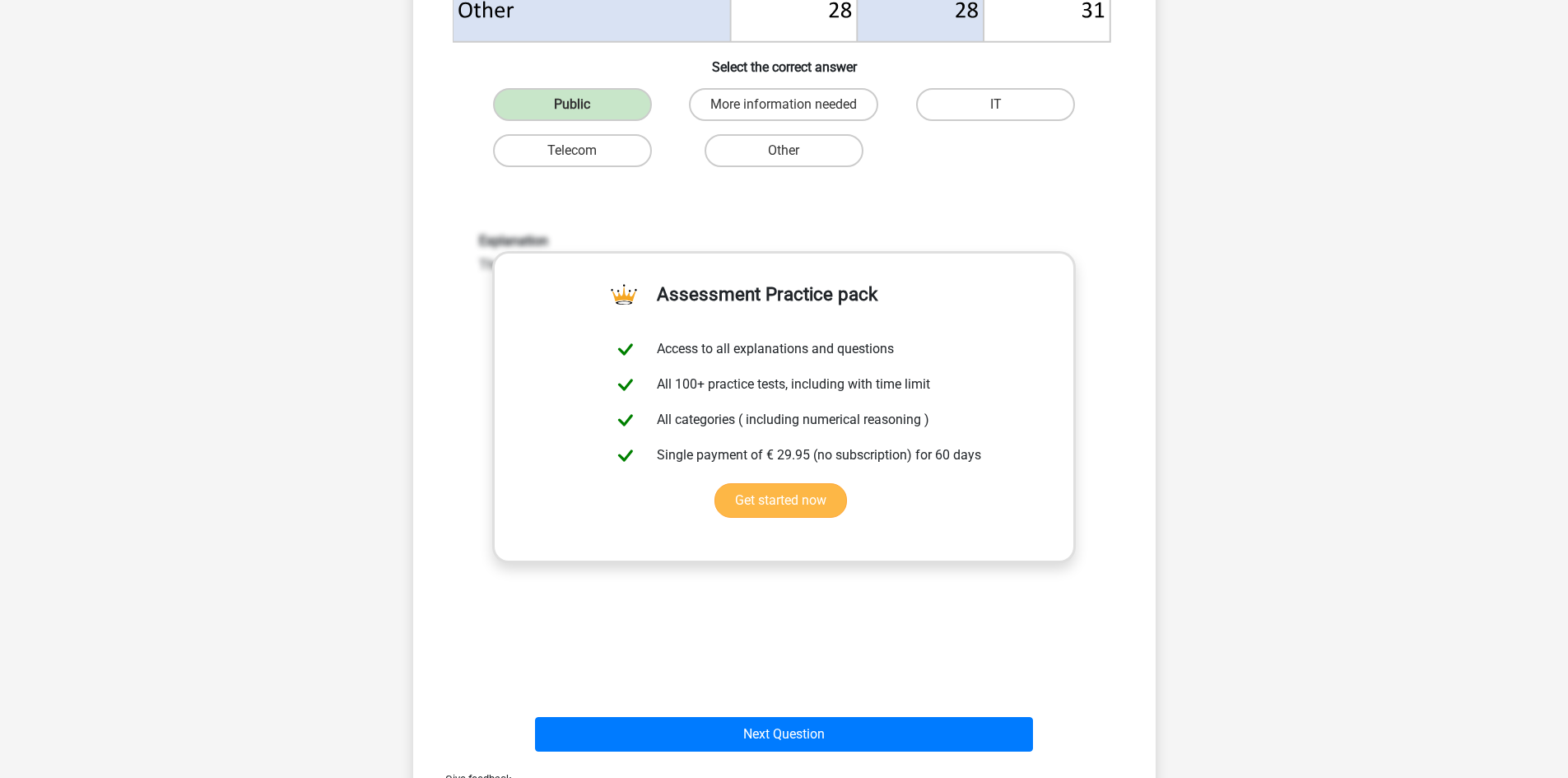
scroll to position [933, 0]
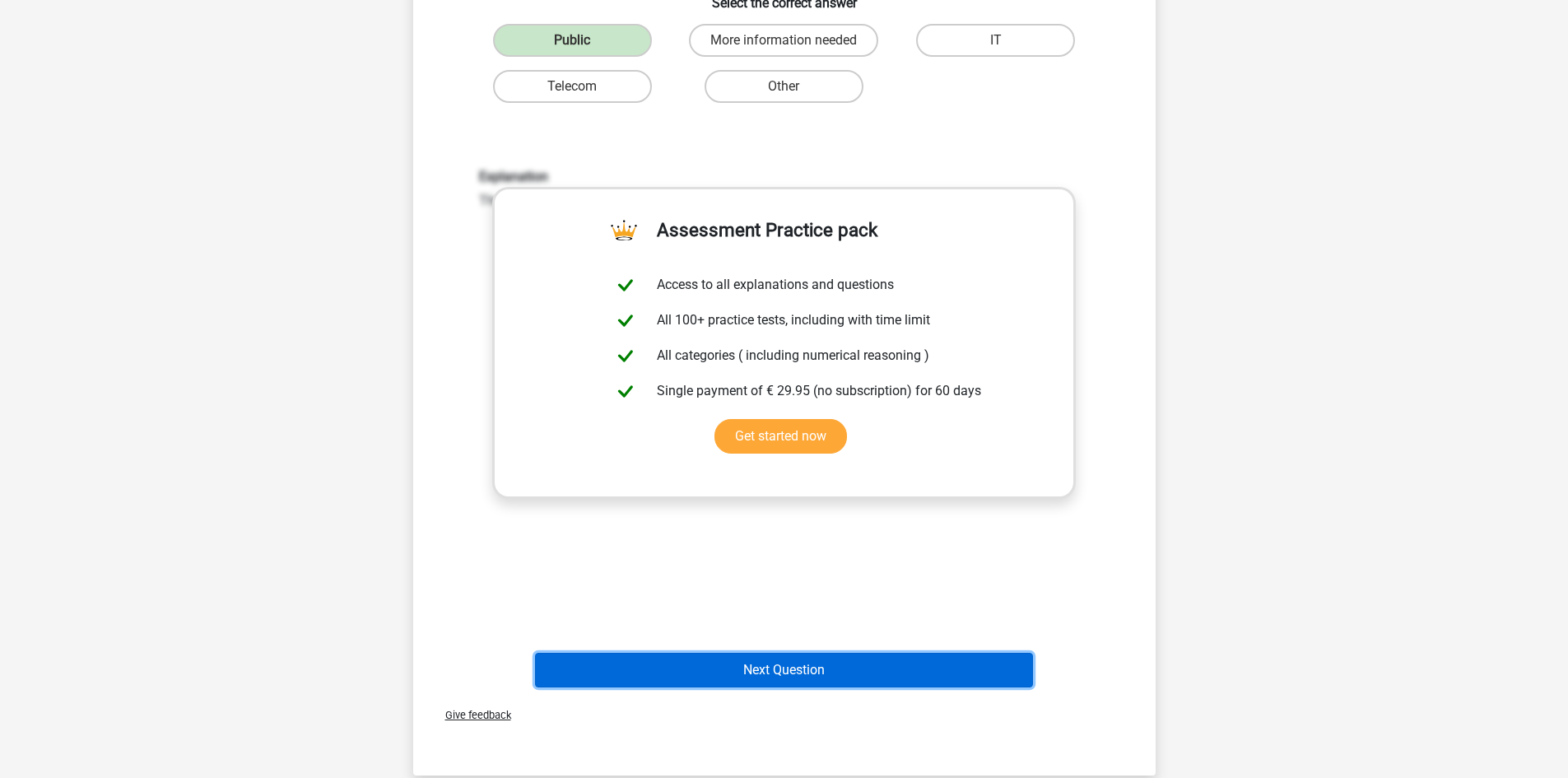
click at [723, 679] on button "Next Question" at bounding box center [784, 670] width 498 height 34
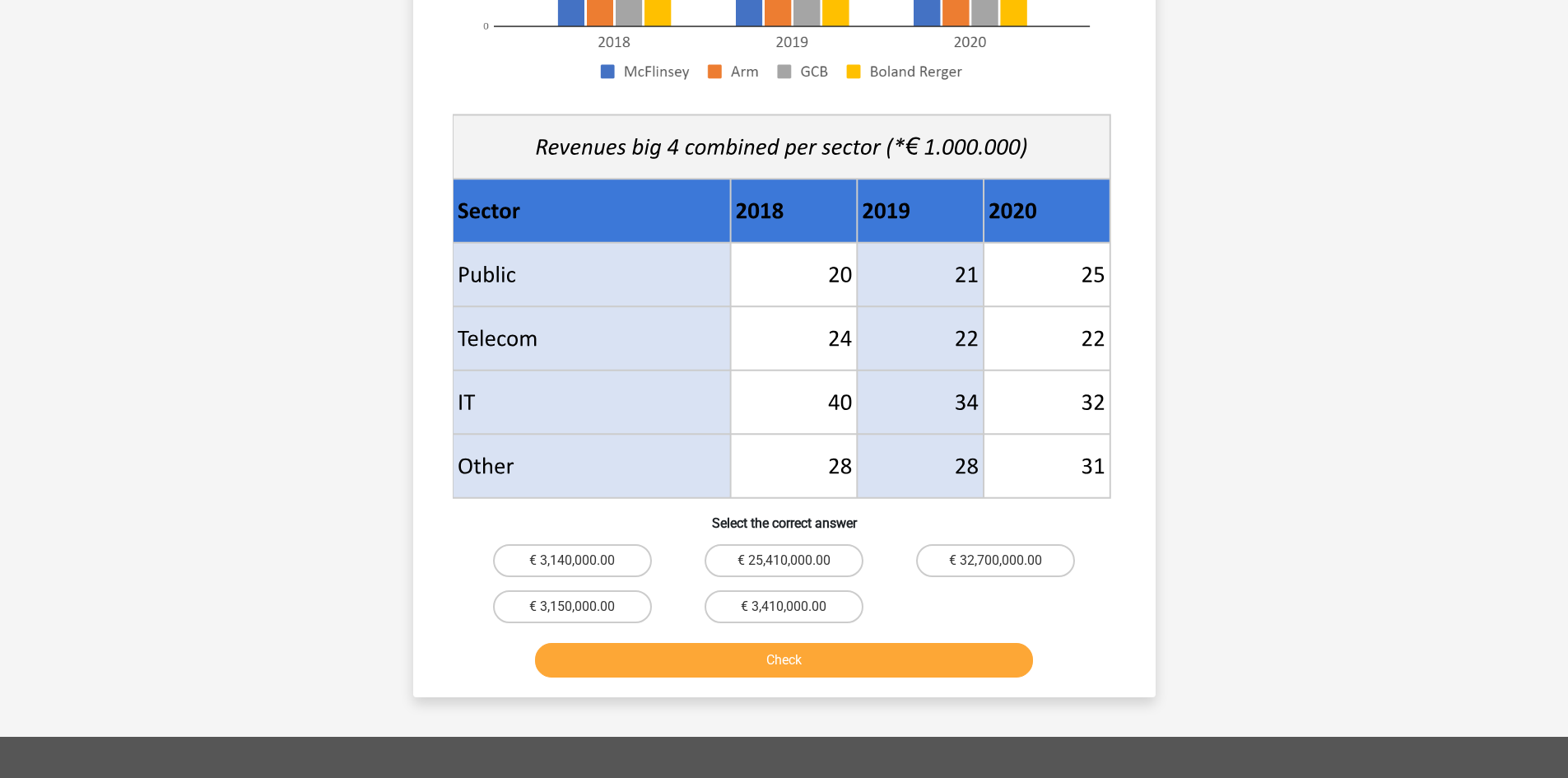
scroll to position [494, 0]
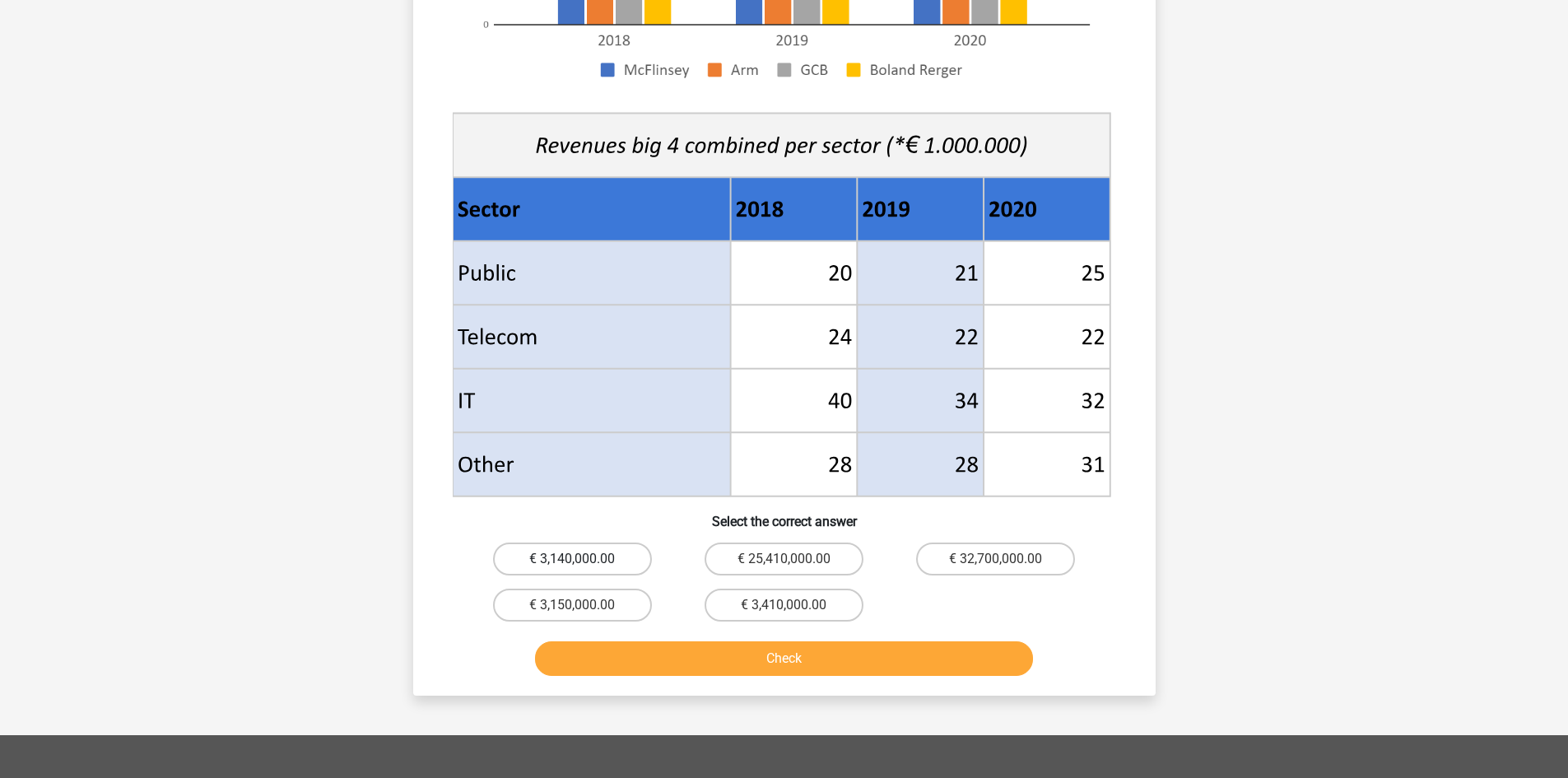
click at [608, 552] on label "€ 3,140,000.00" at bounding box center [572, 560] width 159 height 33
click at [583, 560] on input "€ 3,140,000.00" at bounding box center [577, 564] width 11 height 11
radio input "true"
click at [700, 654] on button "Check" at bounding box center [784, 658] width 498 height 34
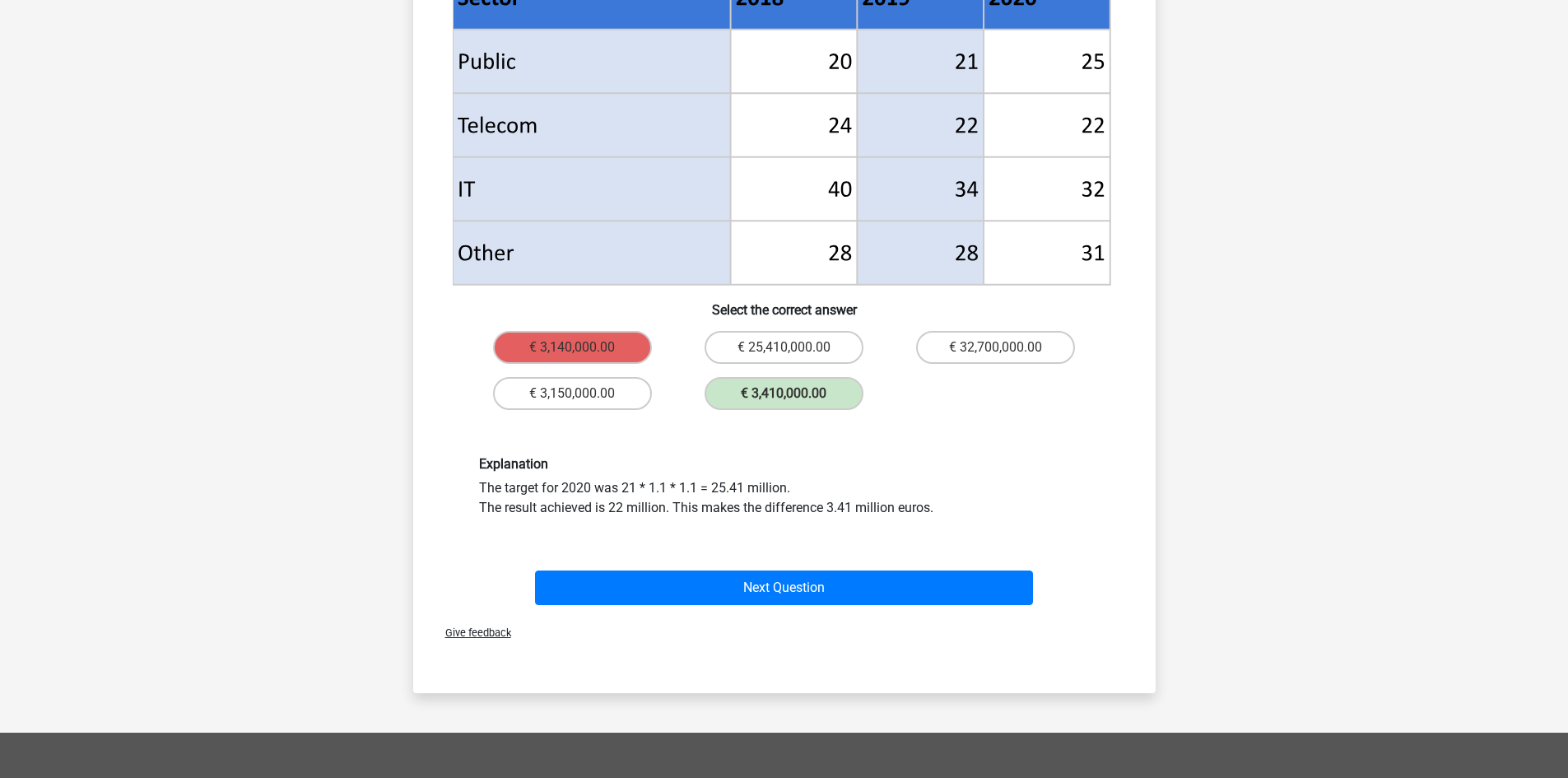
scroll to position [714, 0]
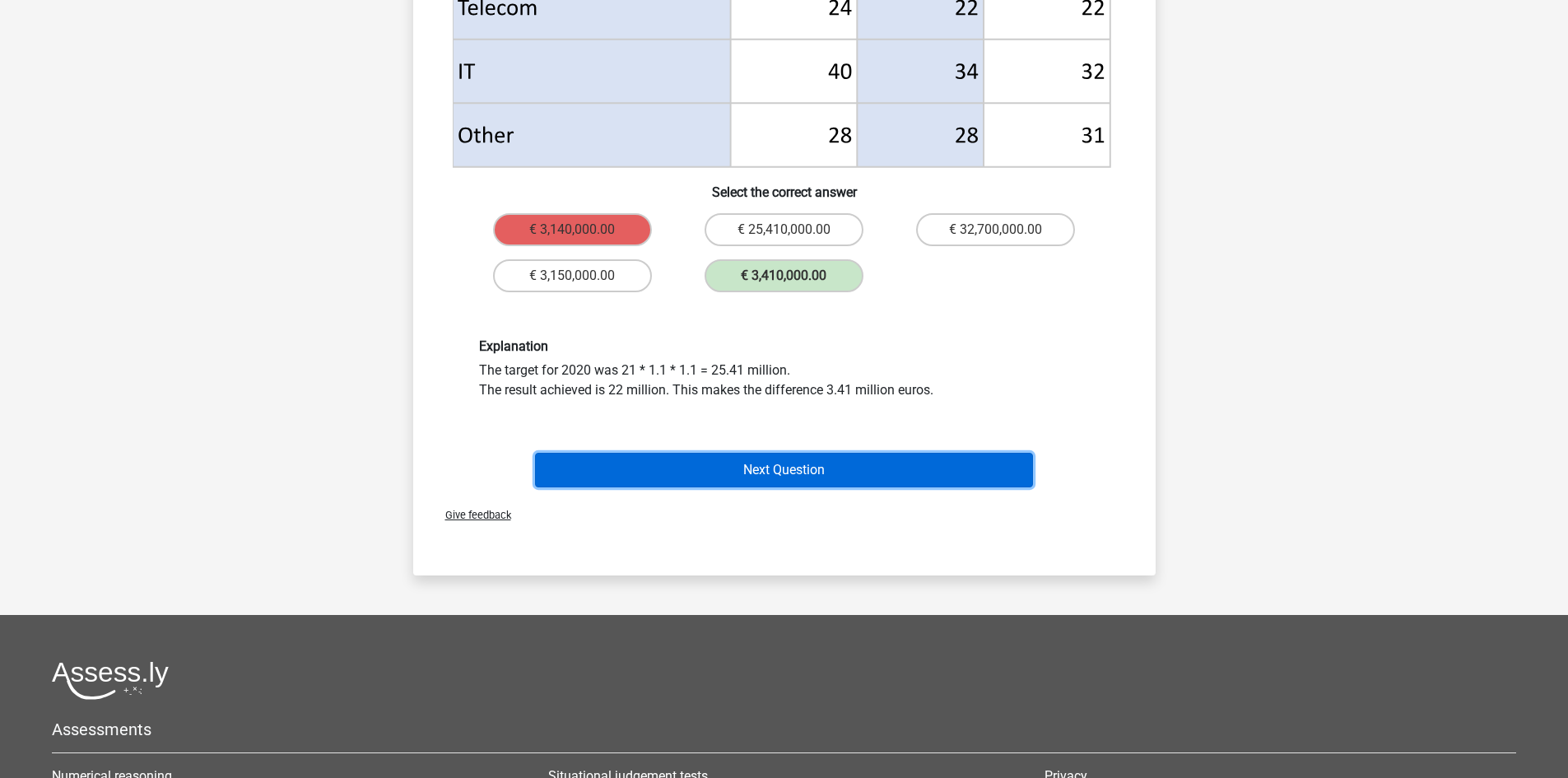
click at [708, 463] on button "Next Question" at bounding box center [784, 470] width 498 height 34
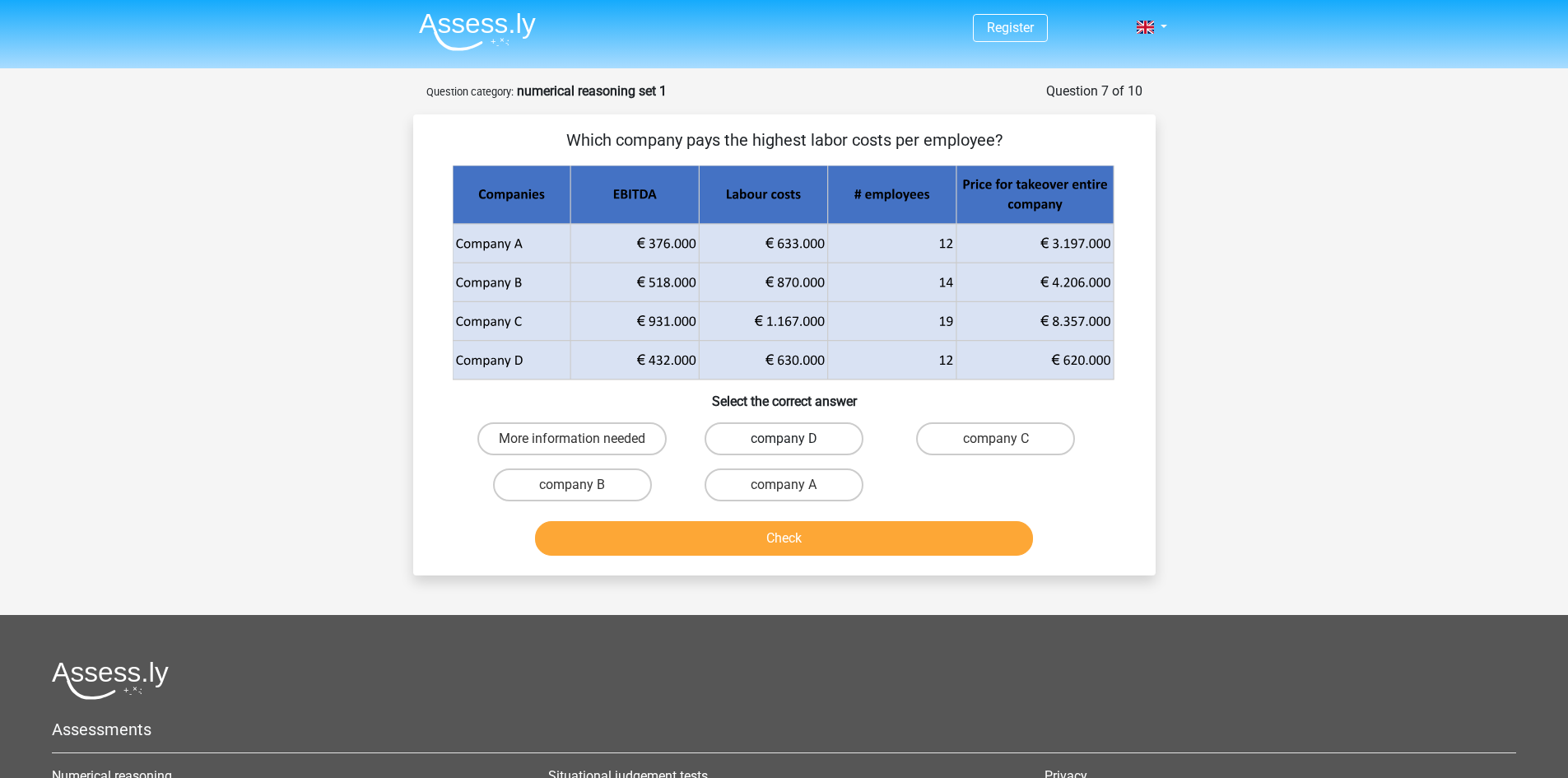
scroll to position [0, 0]
click at [586, 438] on label "More information needed" at bounding box center [572, 440] width 189 height 33
click at [583, 440] on input "More information needed" at bounding box center [577, 445] width 11 height 11
radio input "true"
click at [641, 539] on button "Check" at bounding box center [784, 538] width 498 height 34
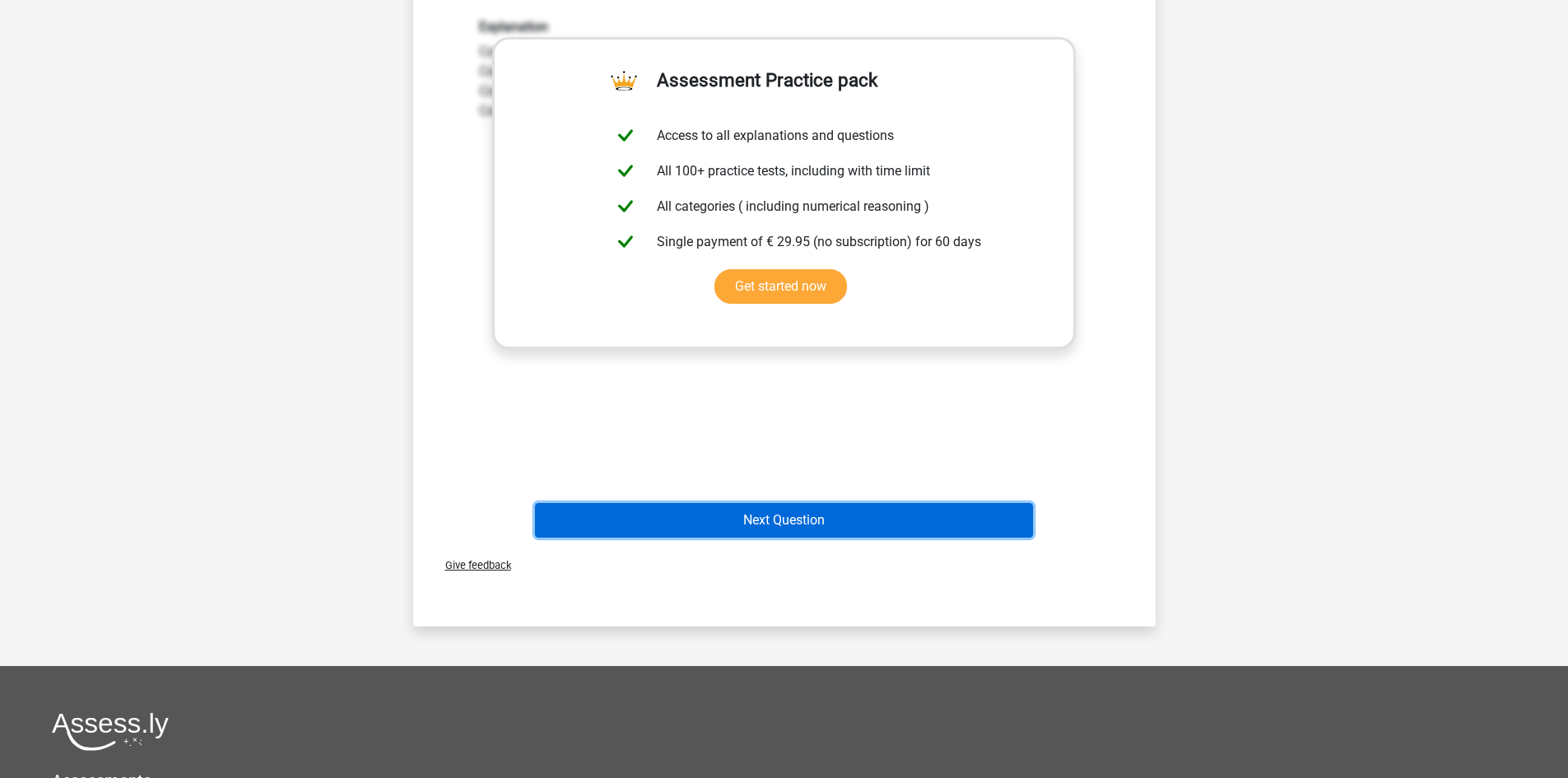
click at [856, 527] on button "Next Question" at bounding box center [784, 520] width 498 height 34
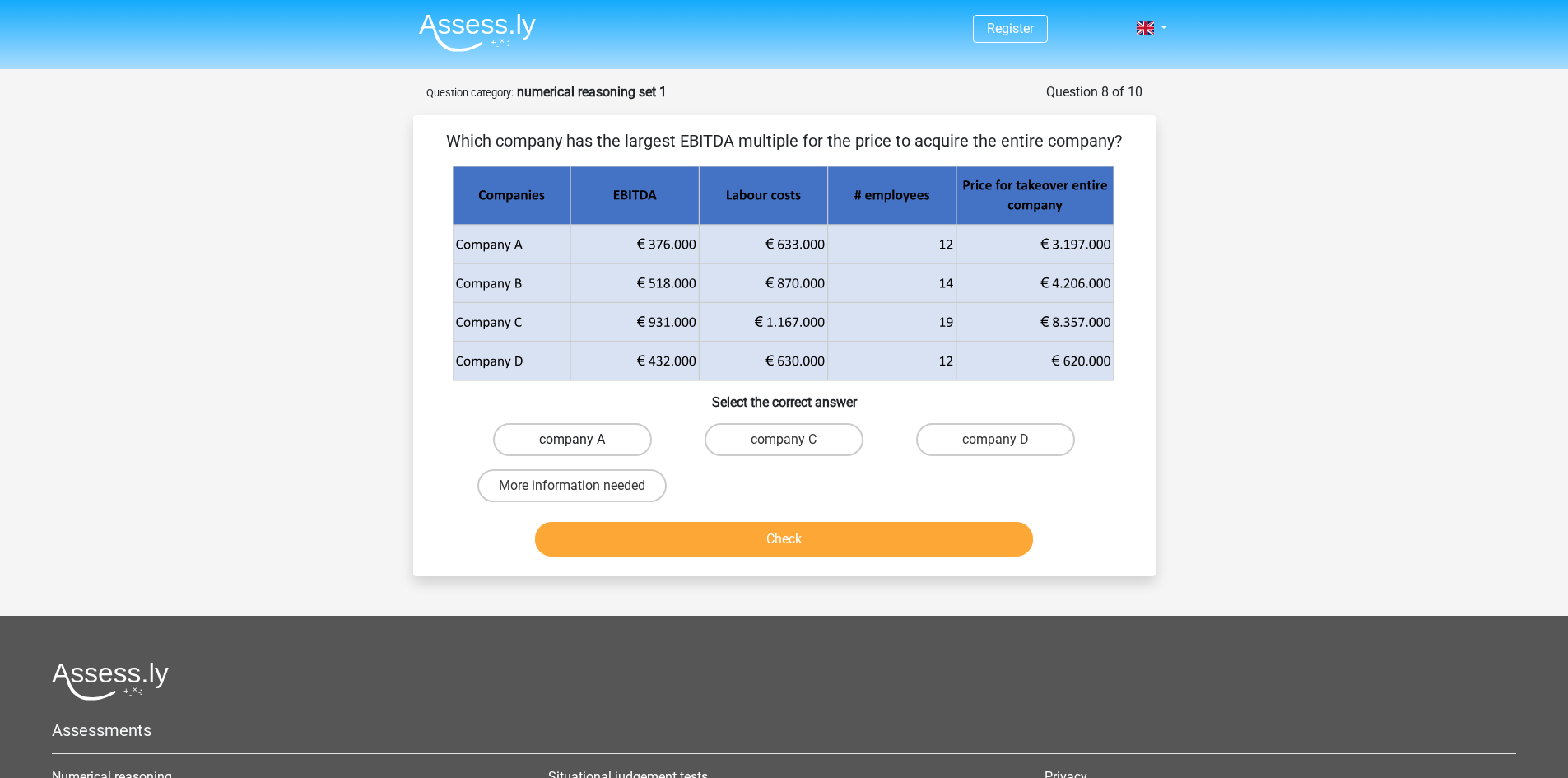
click at [567, 450] on label "company A" at bounding box center [572, 440] width 159 height 33
click at [572, 450] on input "company A" at bounding box center [577, 445] width 11 height 11
radio input "true"
click at [629, 530] on button "Check" at bounding box center [784, 538] width 498 height 34
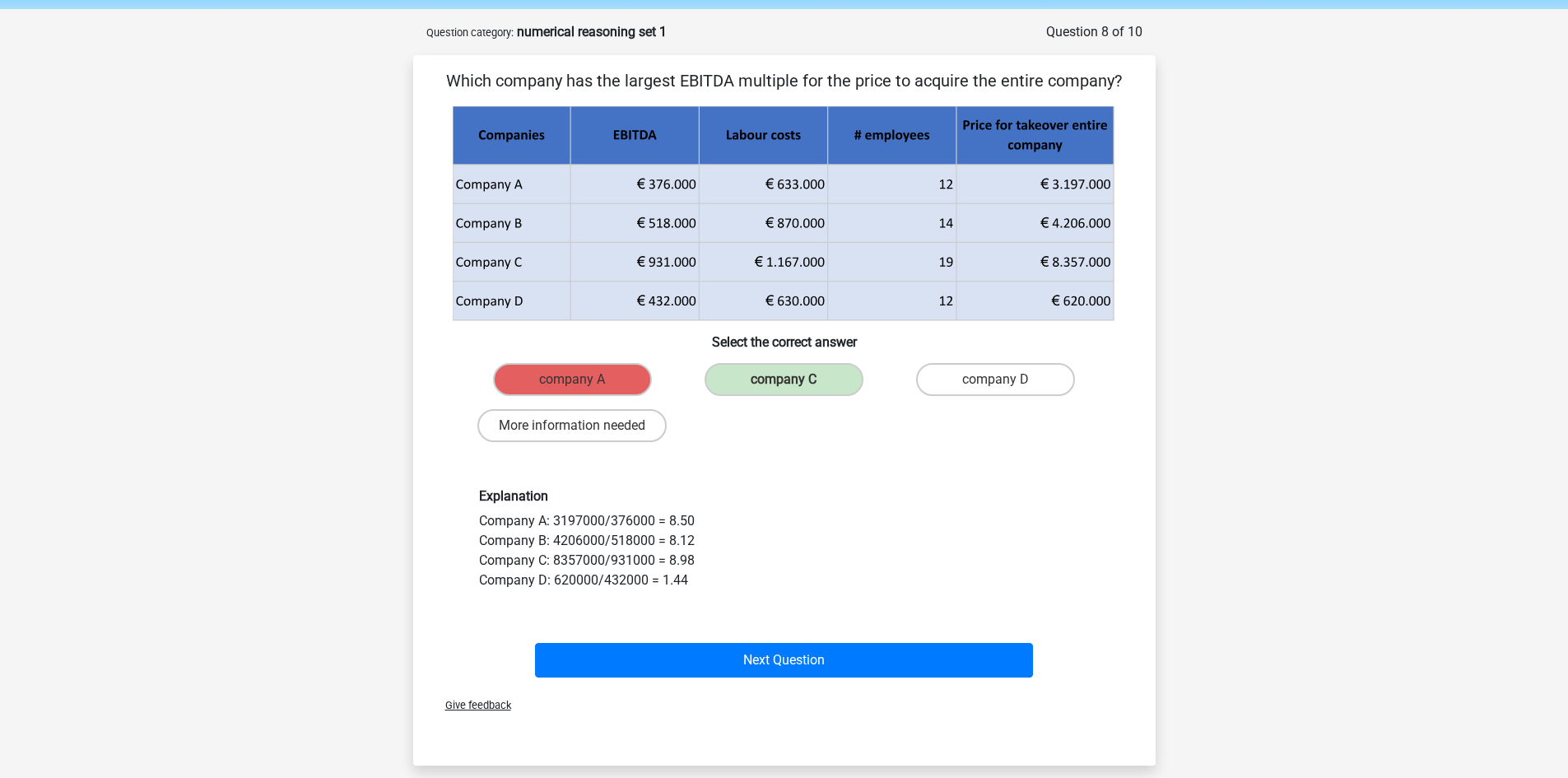
scroll to position [165, 0]
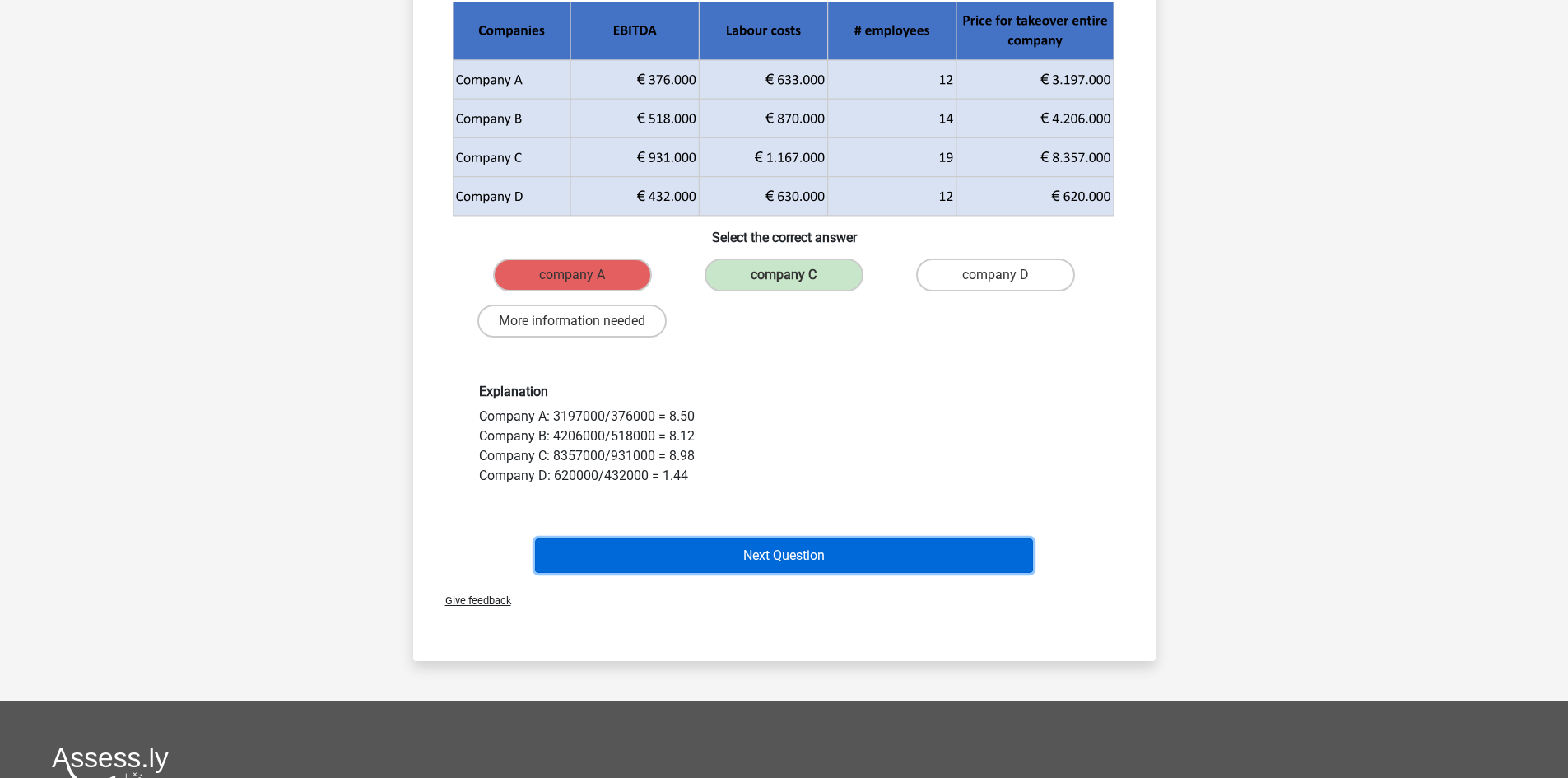
click at [835, 549] on button "Next Question" at bounding box center [784, 555] width 498 height 34
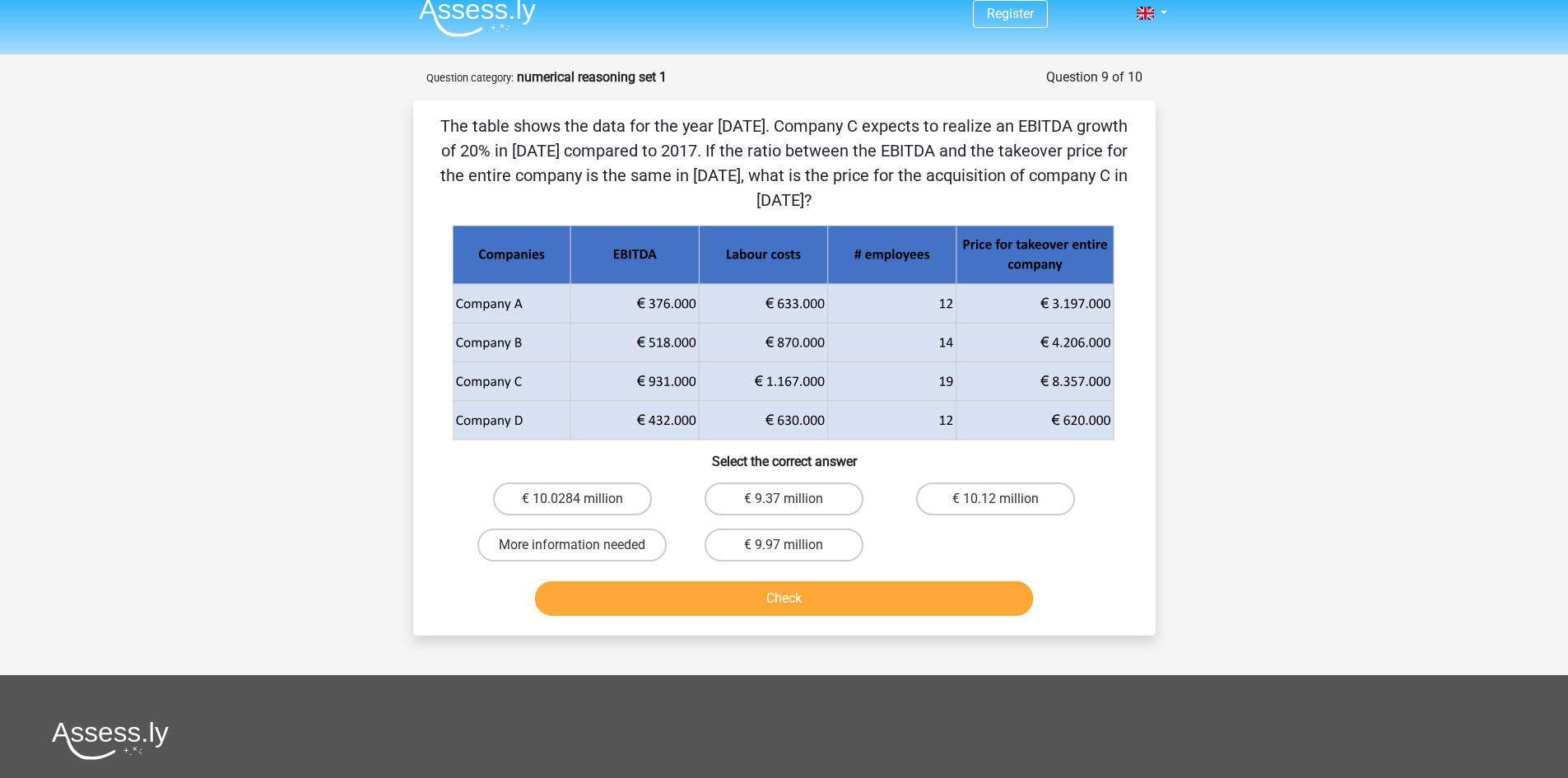
scroll to position [0, 0]
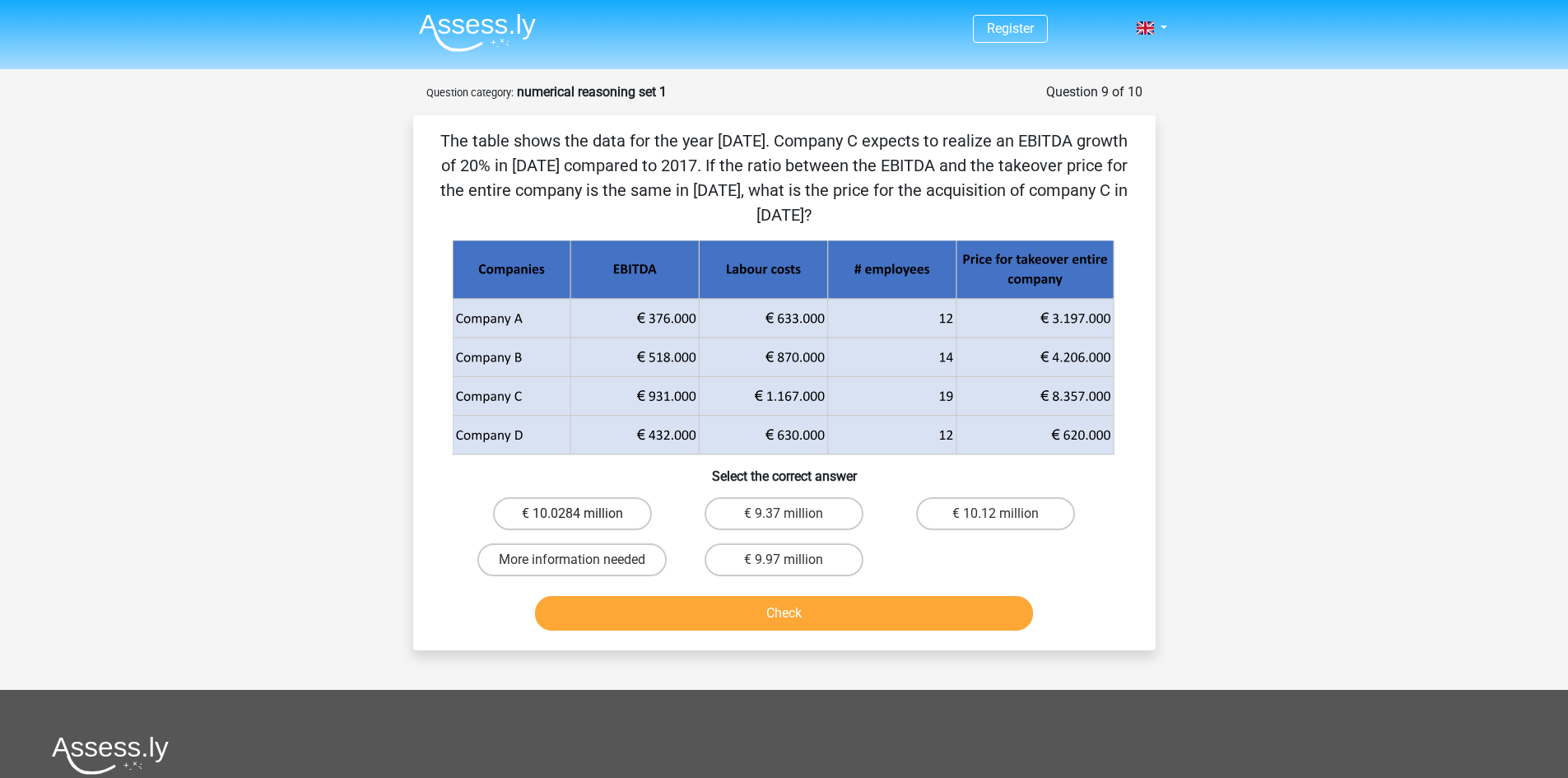
click at [524, 512] on label "€ 10.0284 million" at bounding box center [572, 514] width 159 height 33
click at [572, 514] on input "€ 10.0284 million" at bounding box center [577, 519] width 11 height 11
radio input "true"
click at [644, 606] on button "Check" at bounding box center [784, 613] width 498 height 34
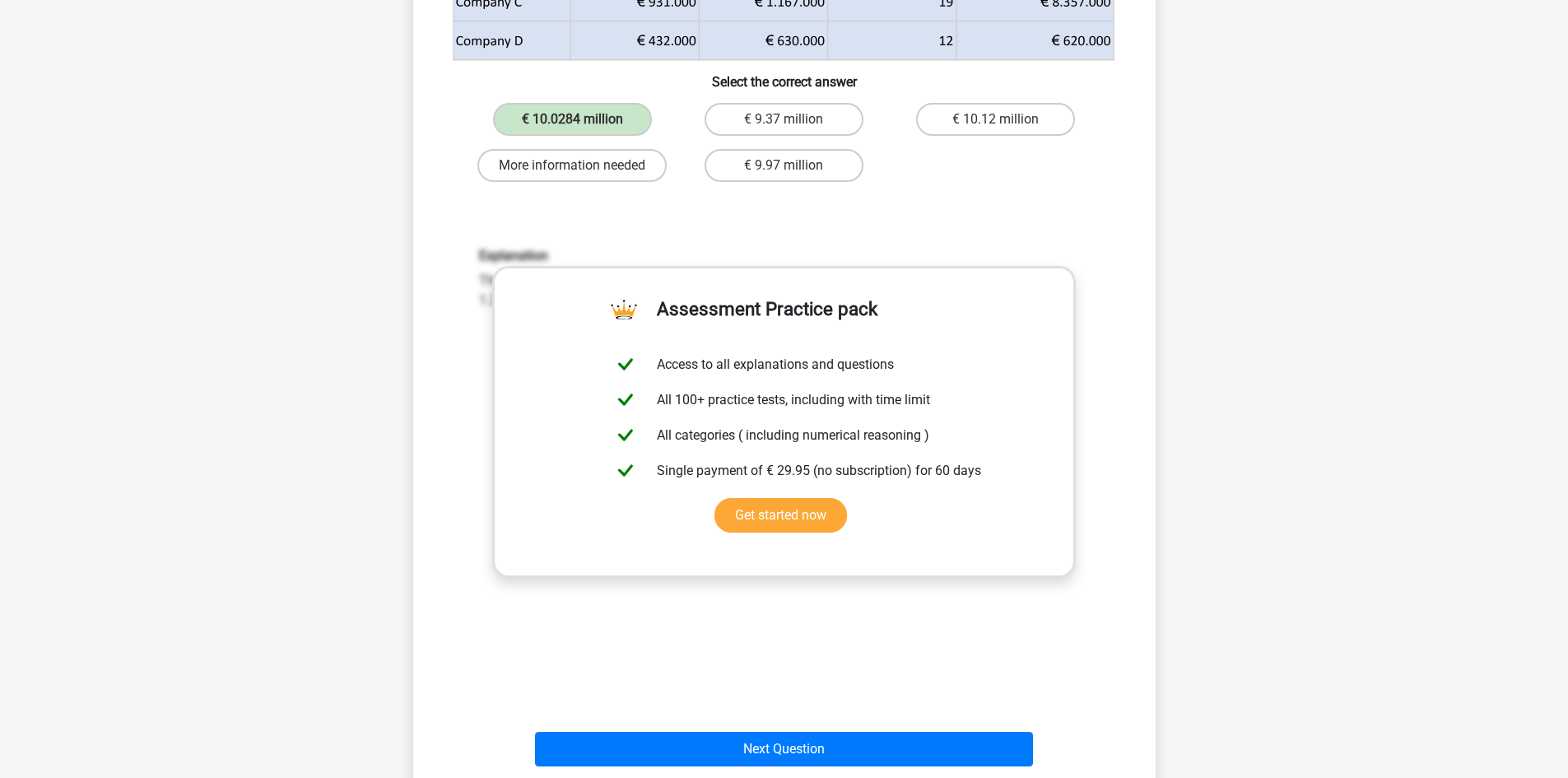
scroll to position [330, 0]
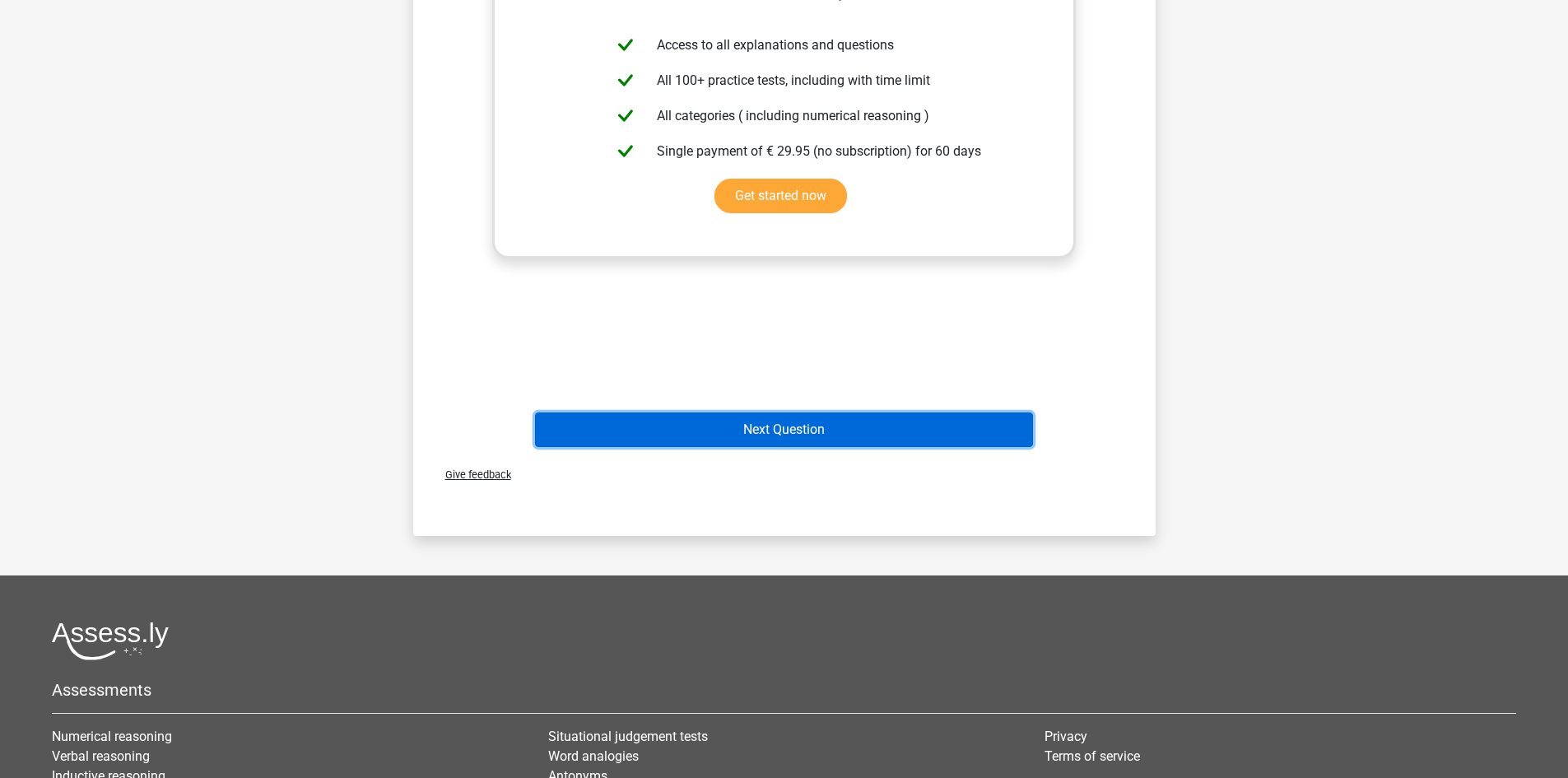
click at [922, 427] on button "Next Question" at bounding box center [784, 429] width 498 height 34
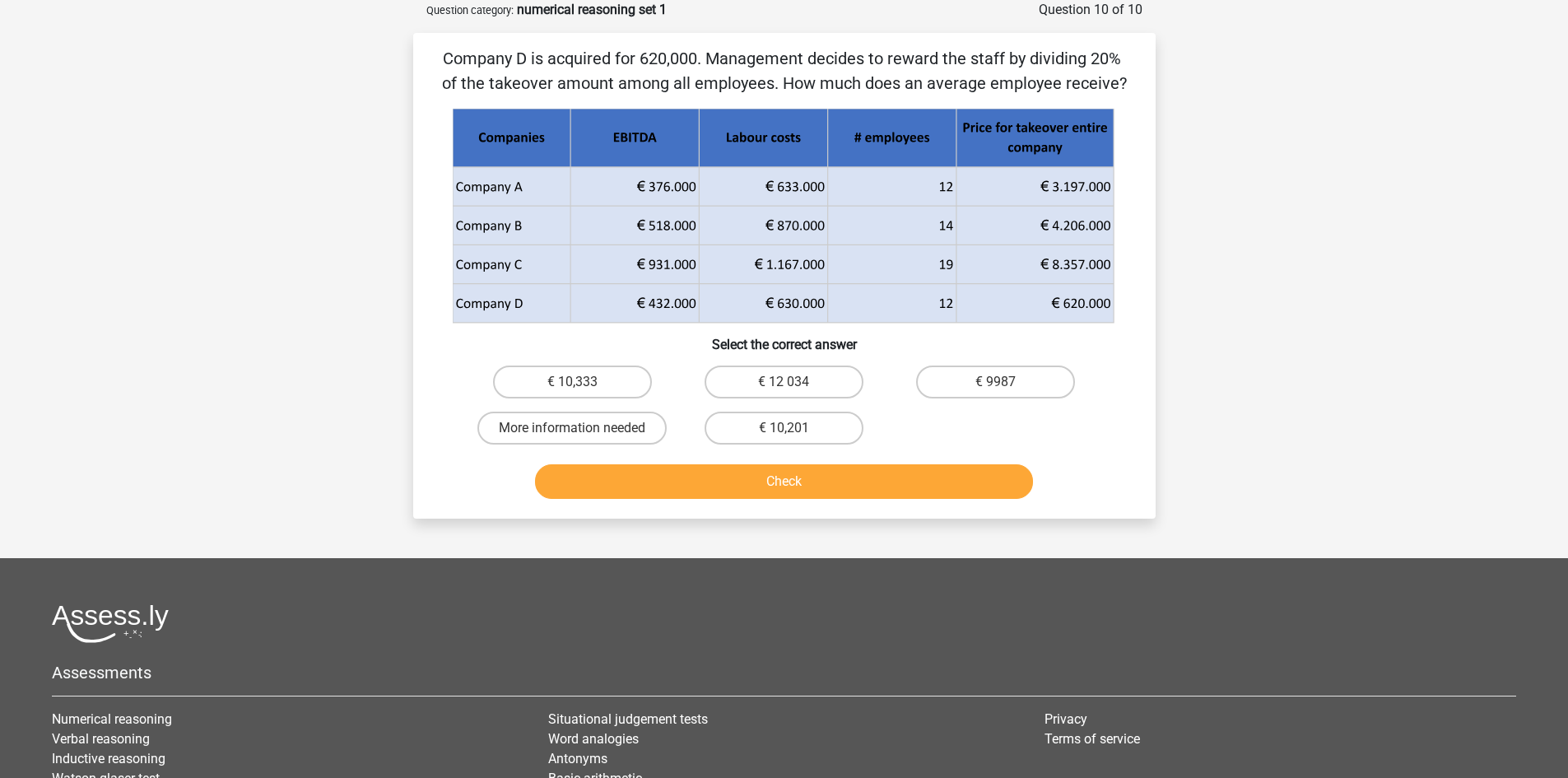
scroll to position [0, 0]
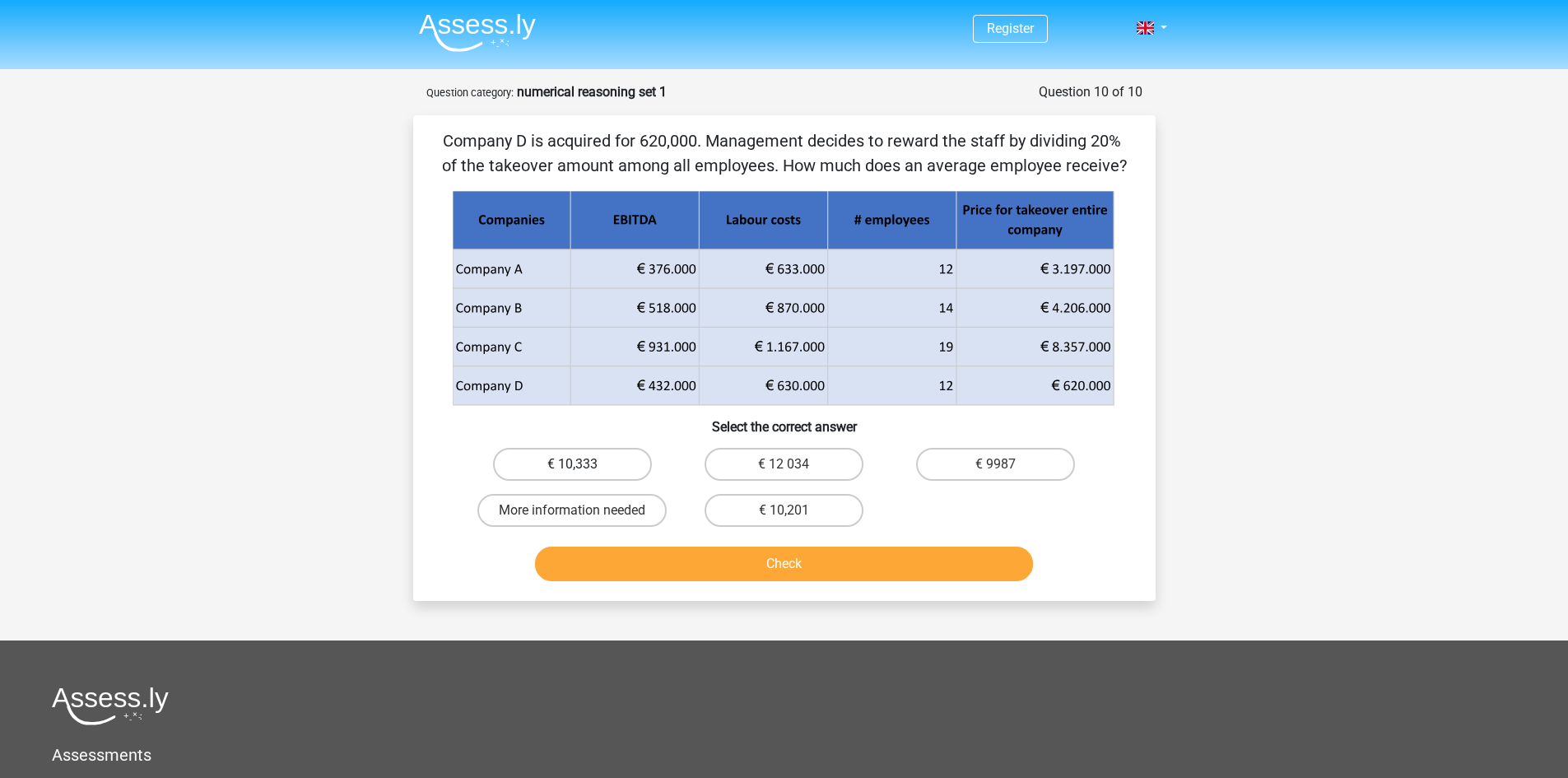
click at [588, 469] on label "€ 10,333" at bounding box center [572, 464] width 159 height 33
click at [583, 469] on input "€ 10,333" at bounding box center [577, 469] width 11 height 11
radio input "true"
click at [612, 557] on button "Check" at bounding box center [784, 564] width 498 height 34
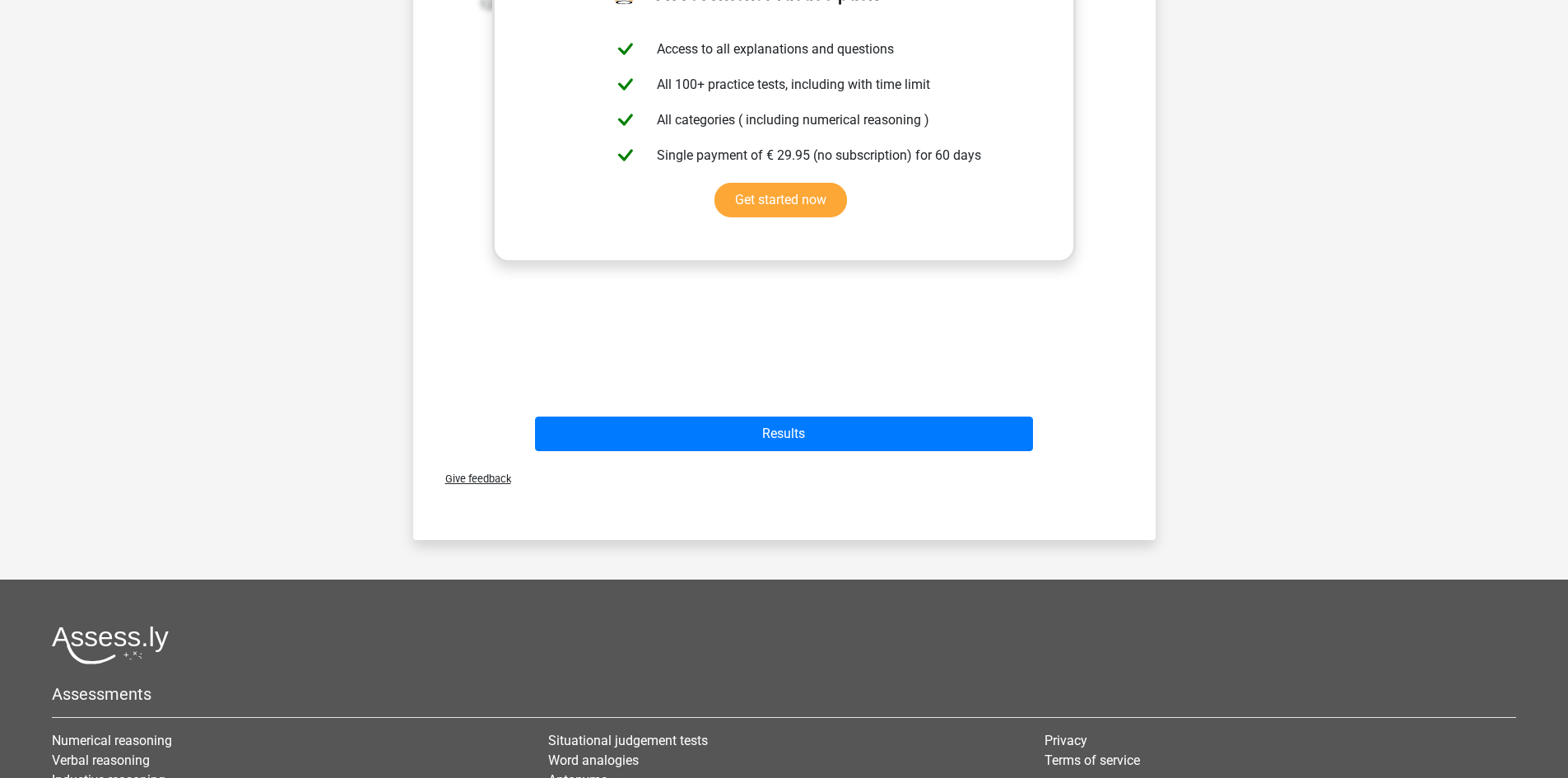
scroll to position [768, 0]
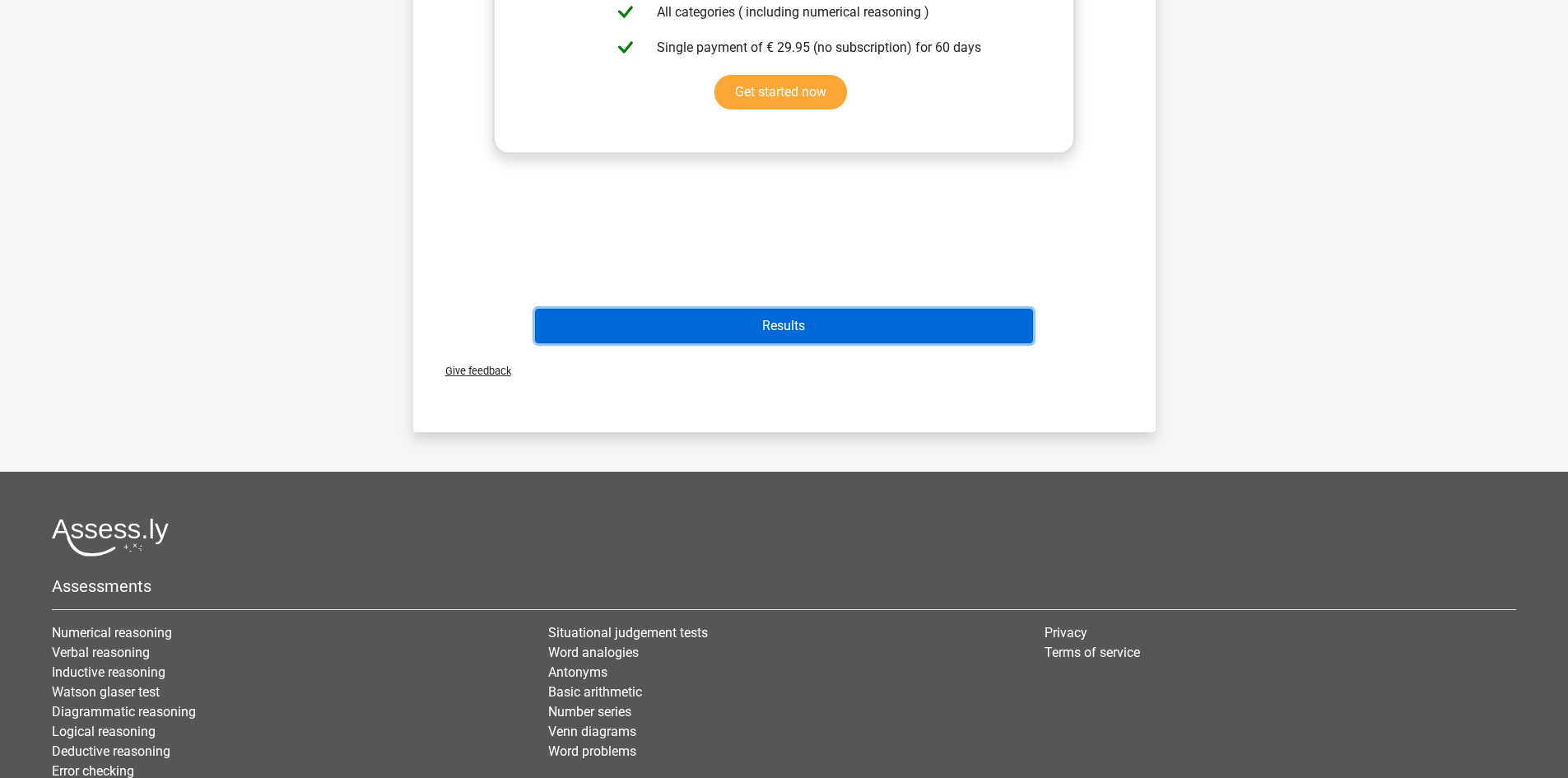
click at [833, 327] on button "Results" at bounding box center [784, 326] width 498 height 34
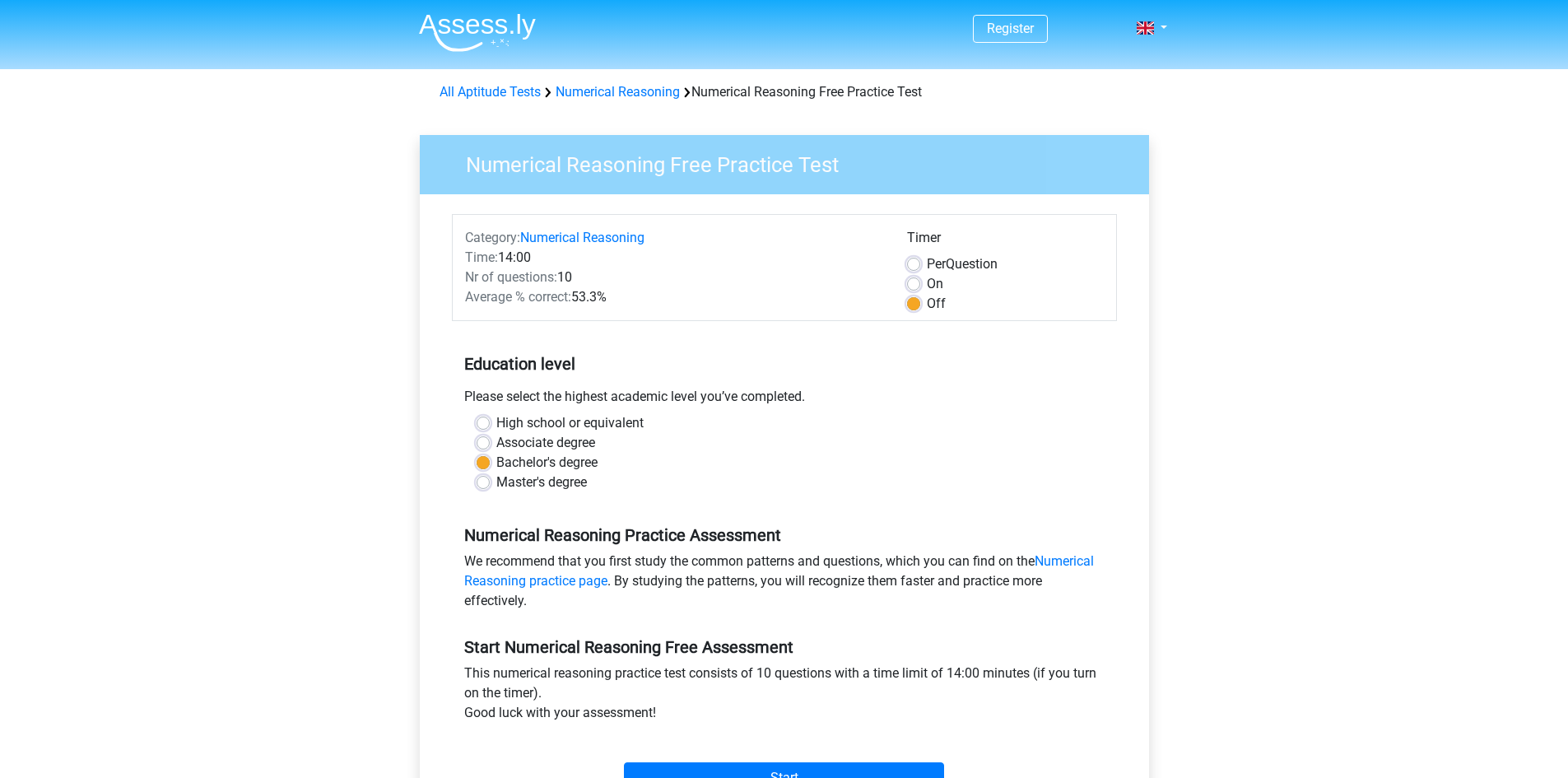
scroll to position [220, 0]
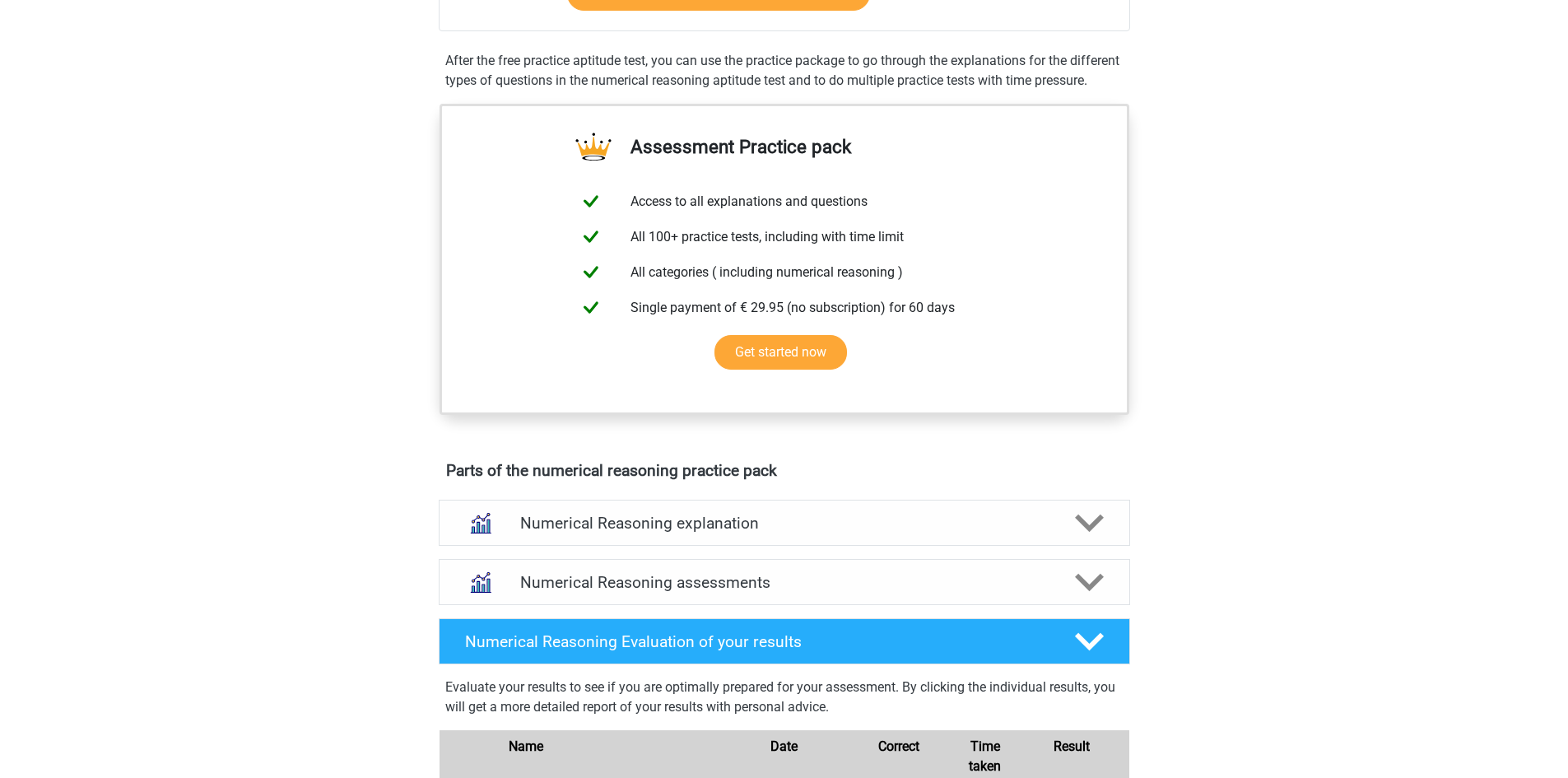
scroll to position [768, 0]
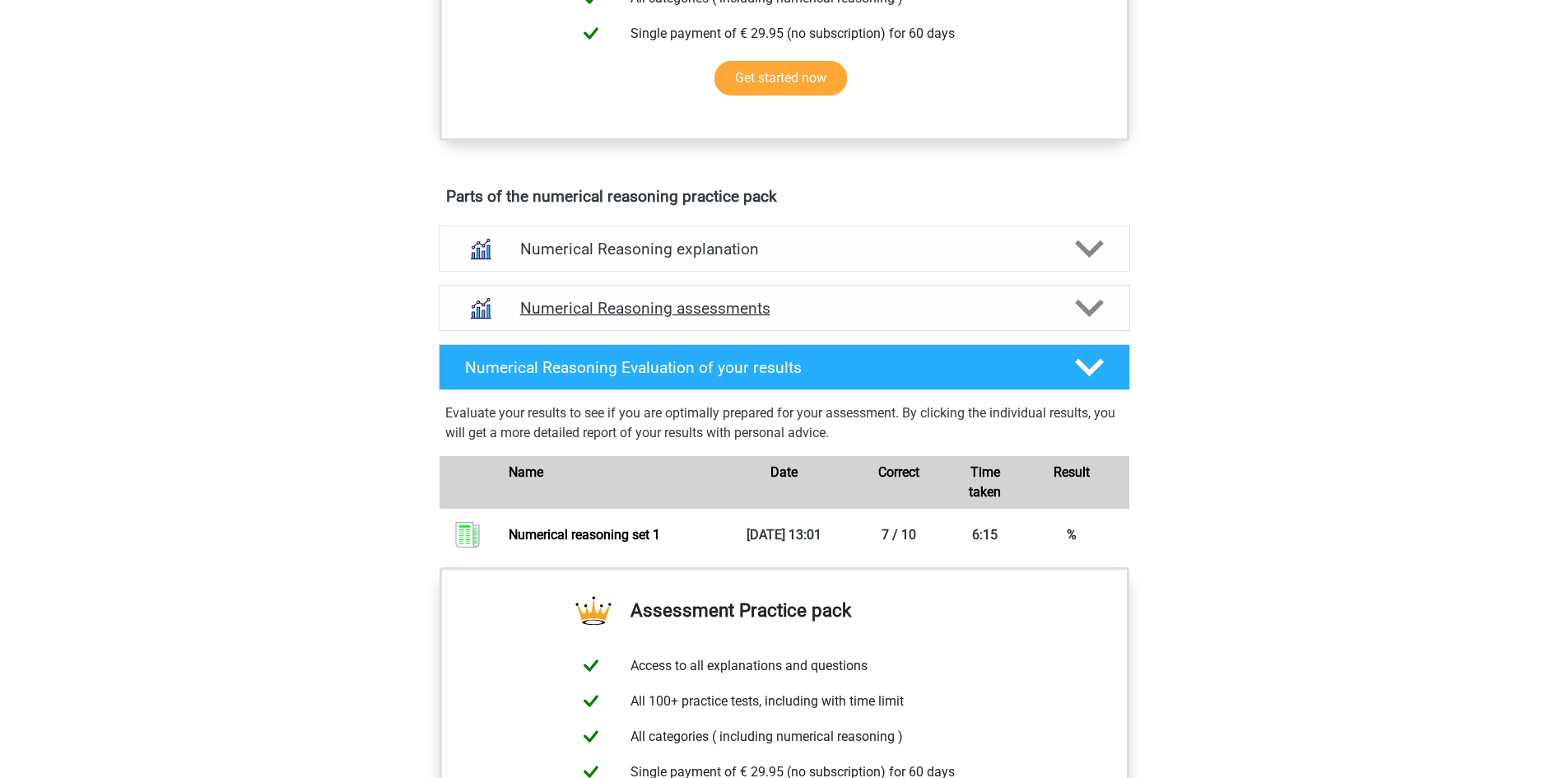
click at [692, 318] on h4 "Numerical Reasoning assessments" at bounding box center [784, 308] width 528 height 19
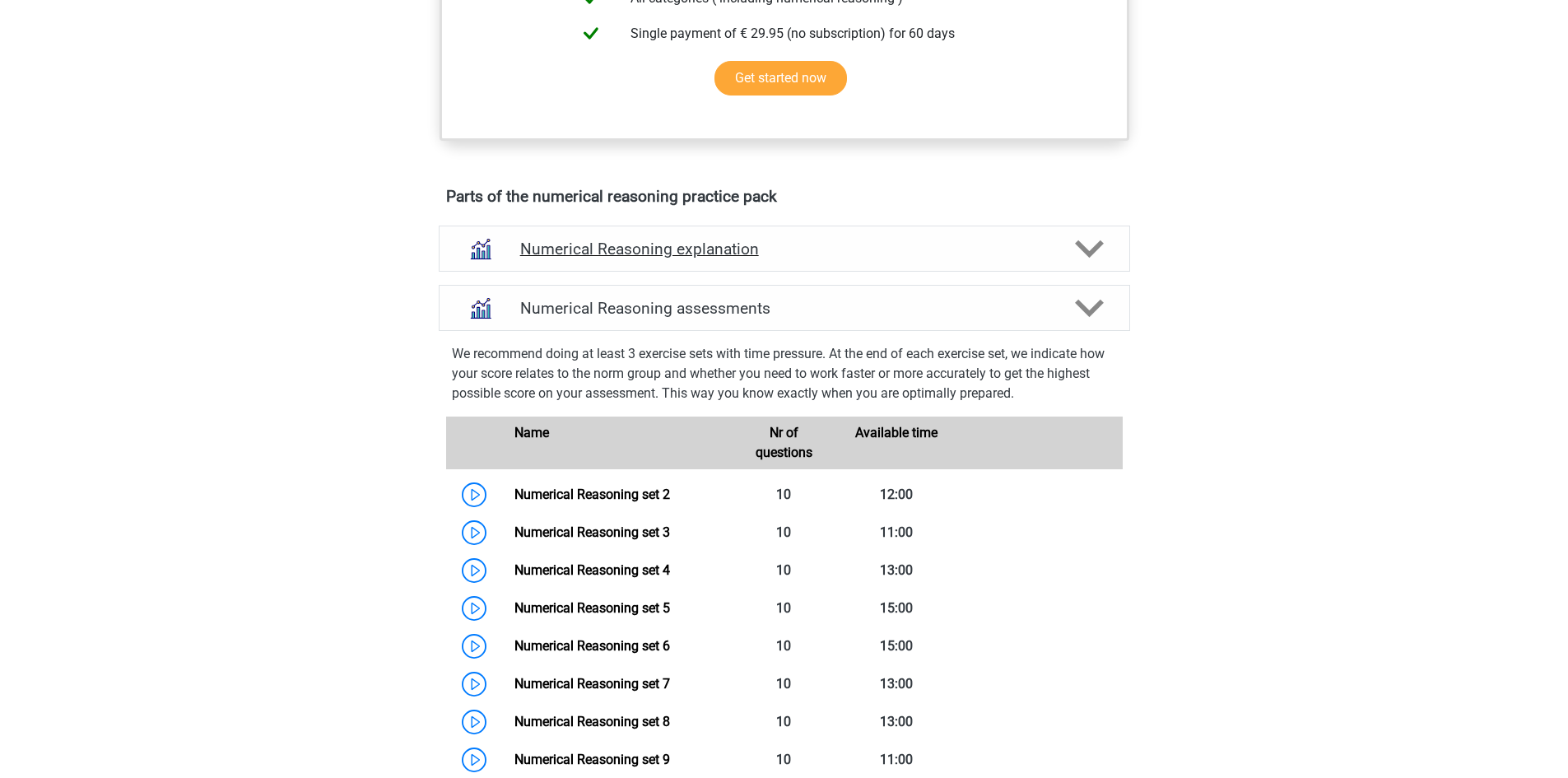
click at [705, 258] on h4 "Numerical Reasoning explanation" at bounding box center [784, 249] width 528 height 19
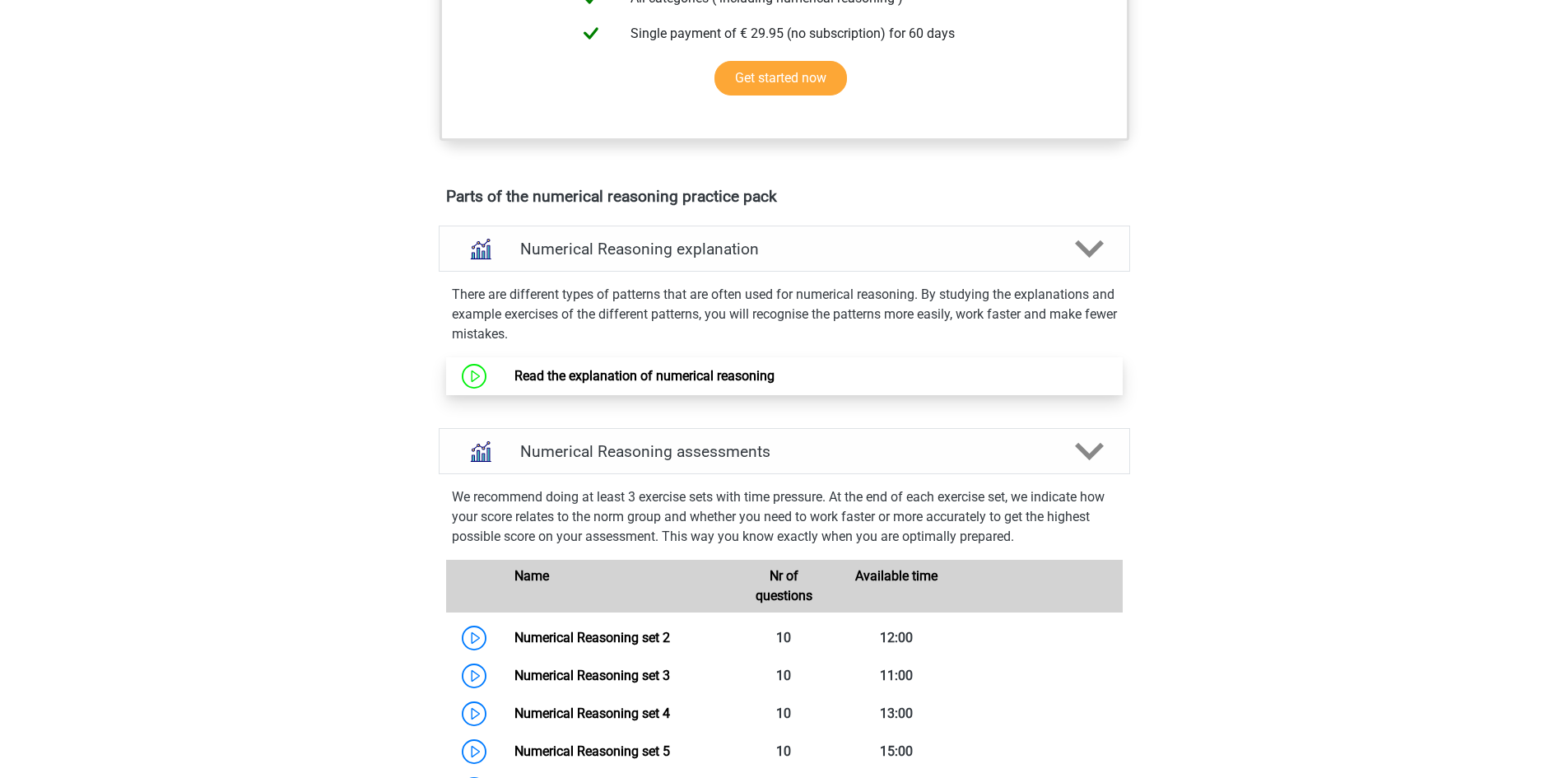
click at [708, 384] on link "Read the explanation of numerical reasoning" at bounding box center [644, 376] width 260 height 16
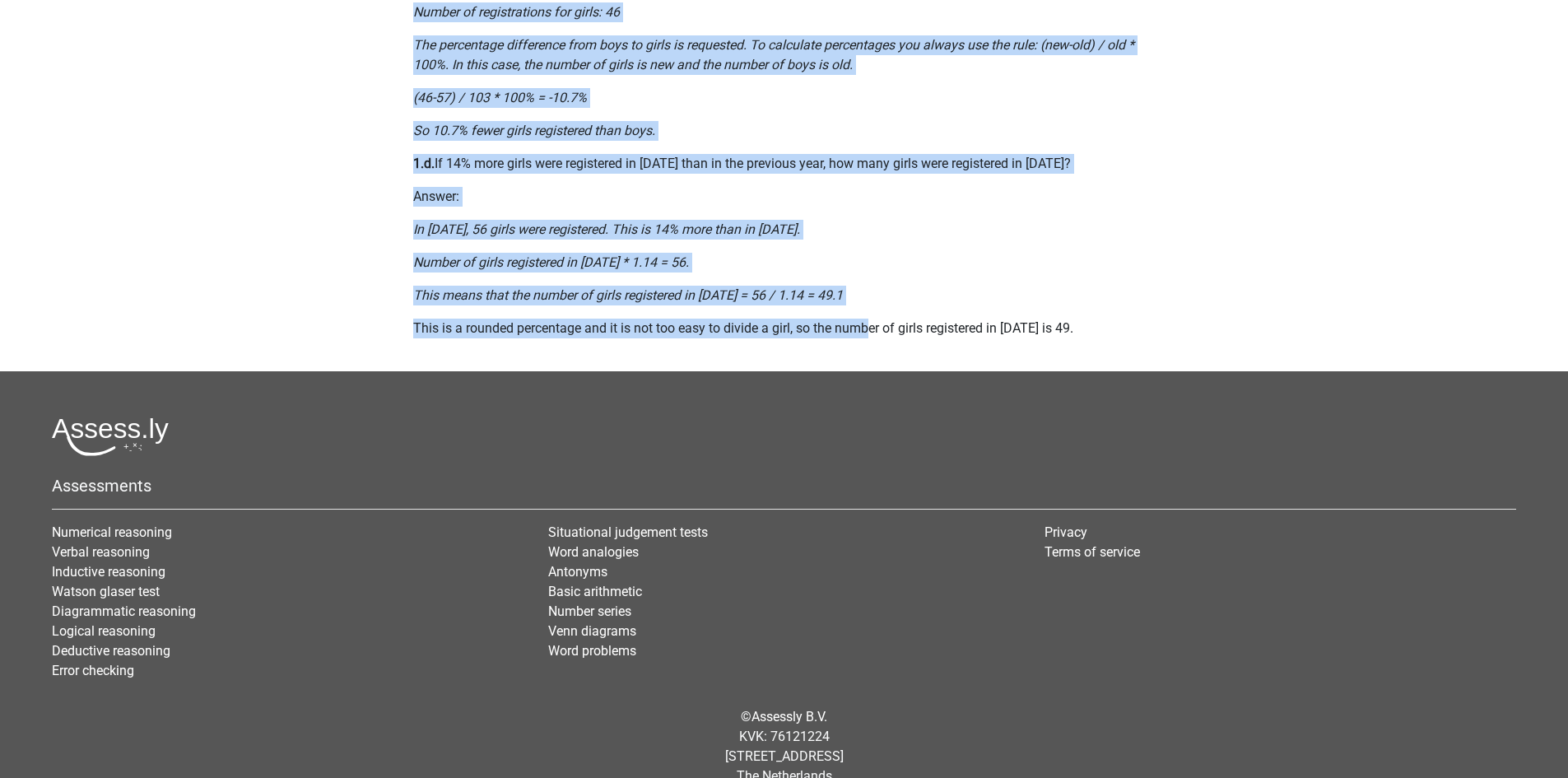
scroll to position [1243, 0]
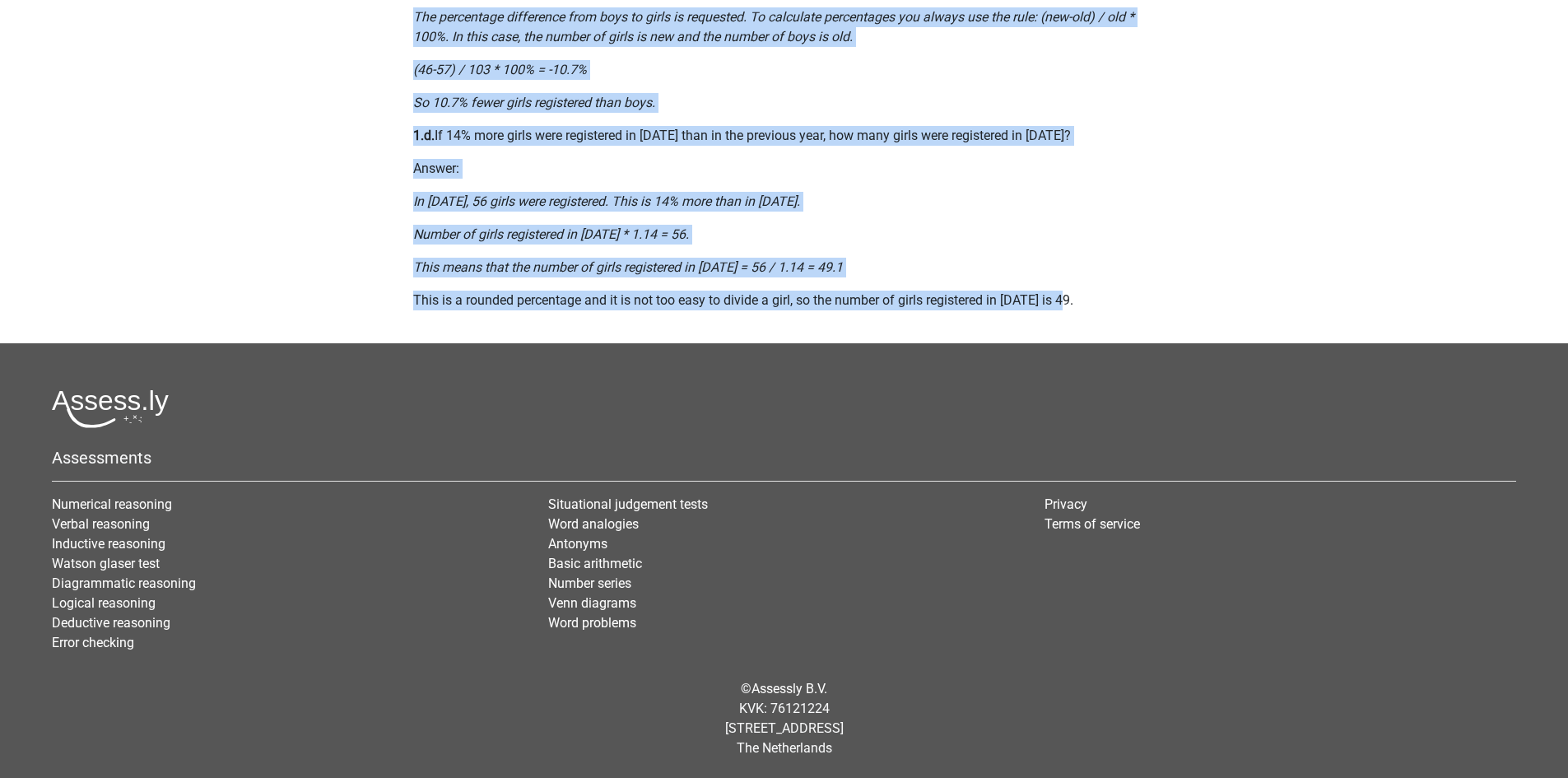
drag, startPoint x: 413, startPoint y: 136, endPoint x: 1075, endPoint y: 283, distance: 678.1
copy div "1.a What percentage of the registrations in [DATE] were girls? Answer: Total nu…"
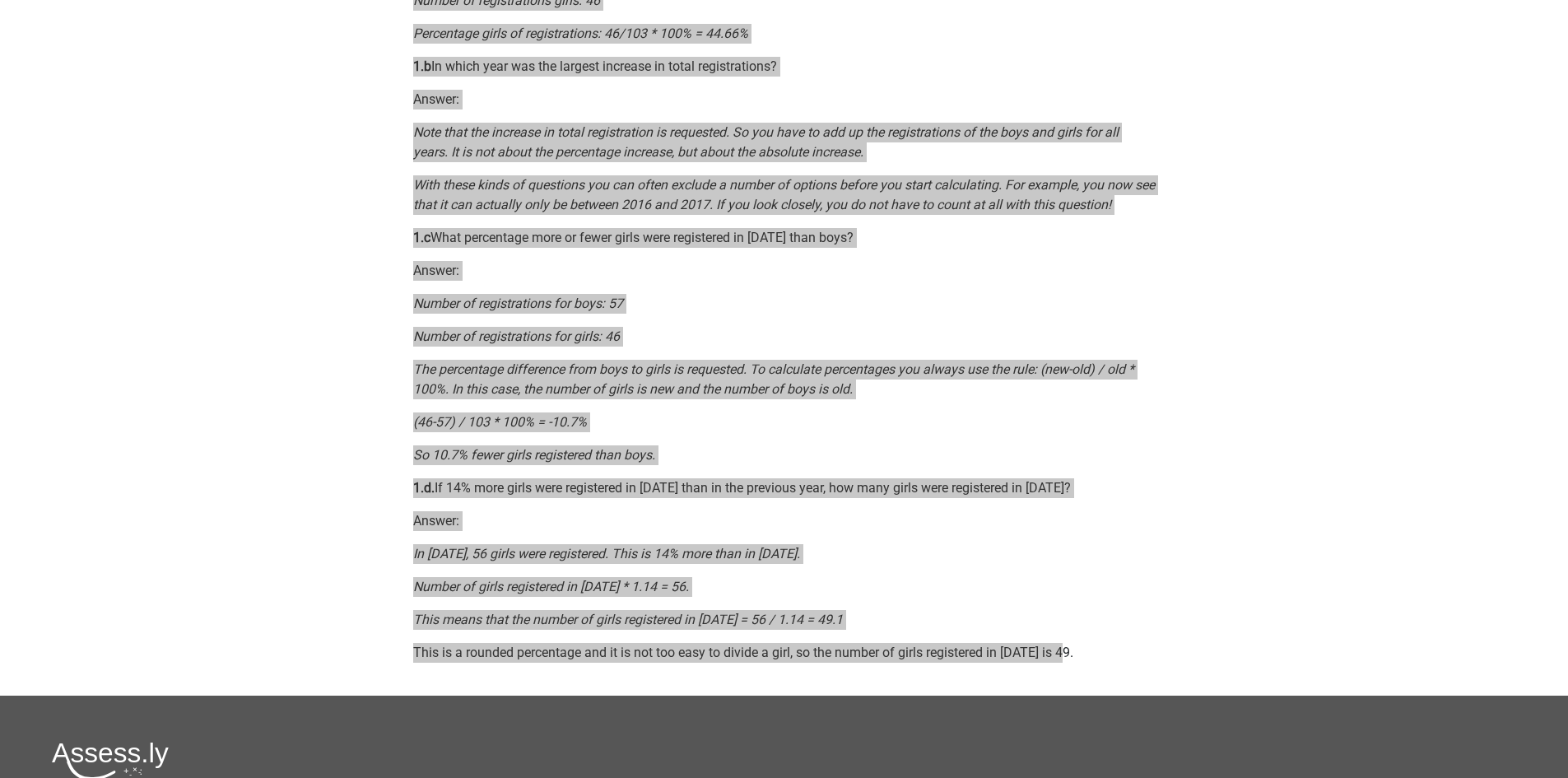
scroll to position [750, 0]
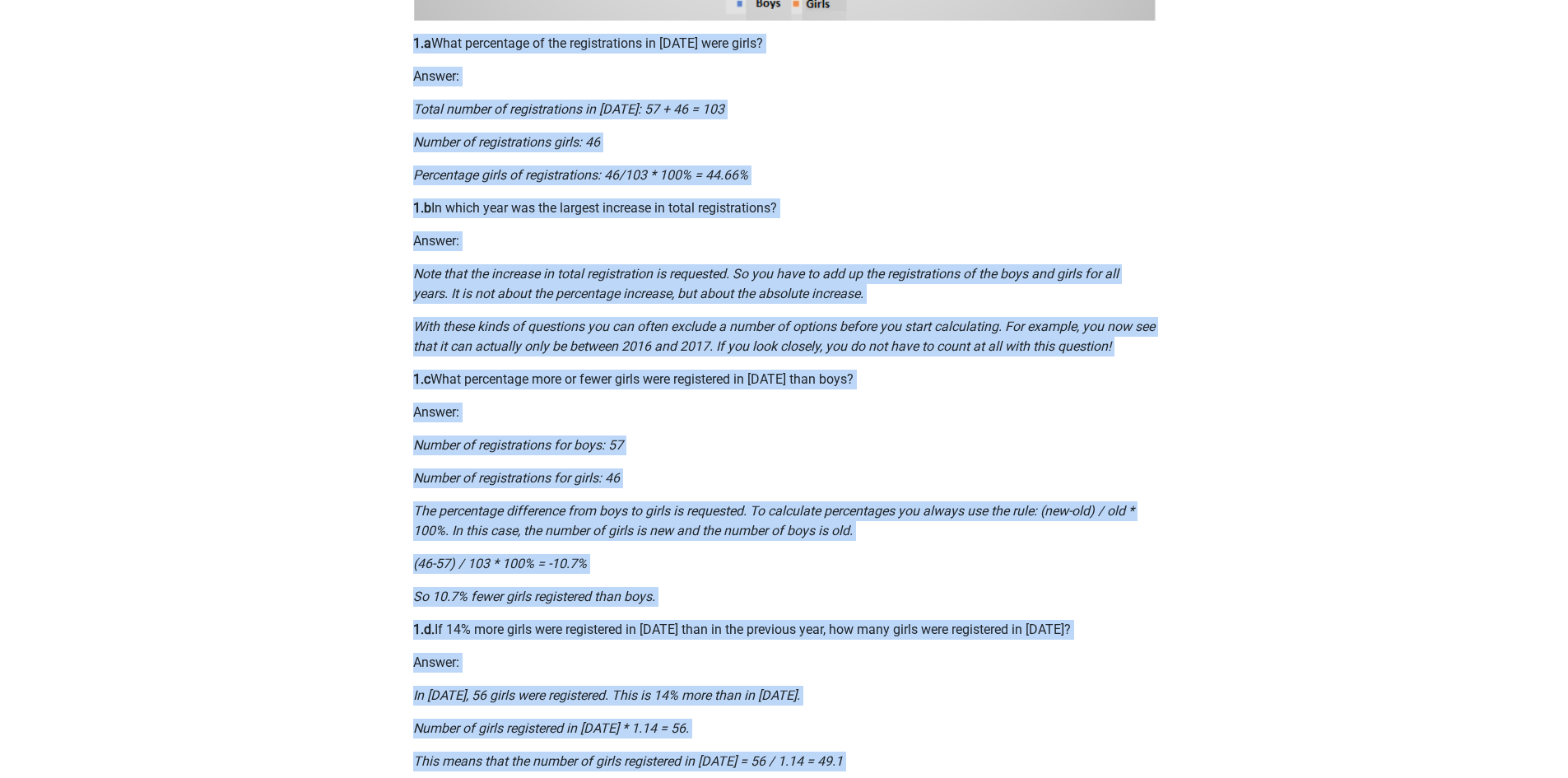
click at [1162, 310] on div "The Numerical Reasoning part of the Aptitude Test, tests how well you can inter…" at bounding box center [784, 101] width 782 height 1471
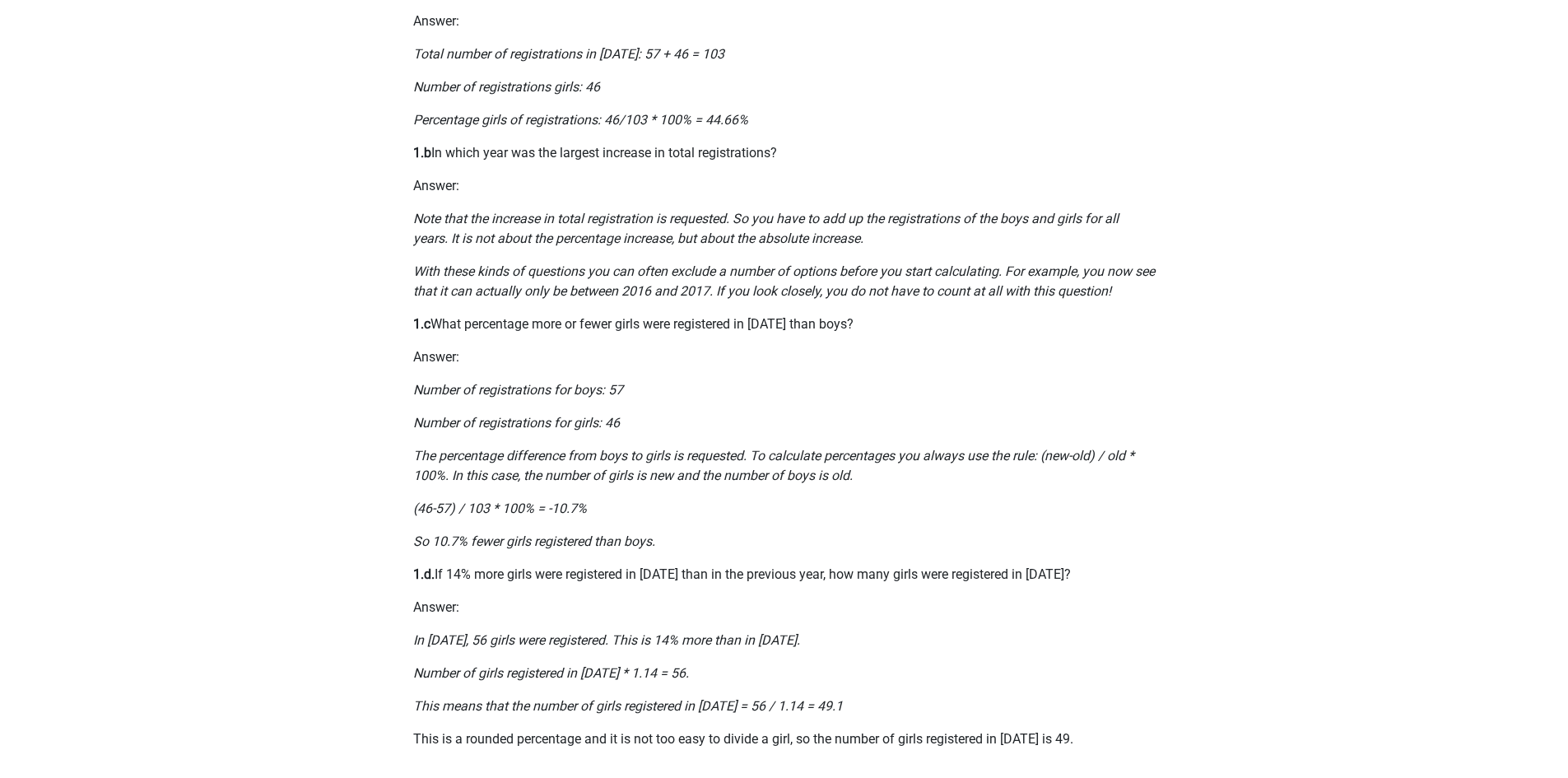
scroll to position [1024, 0]
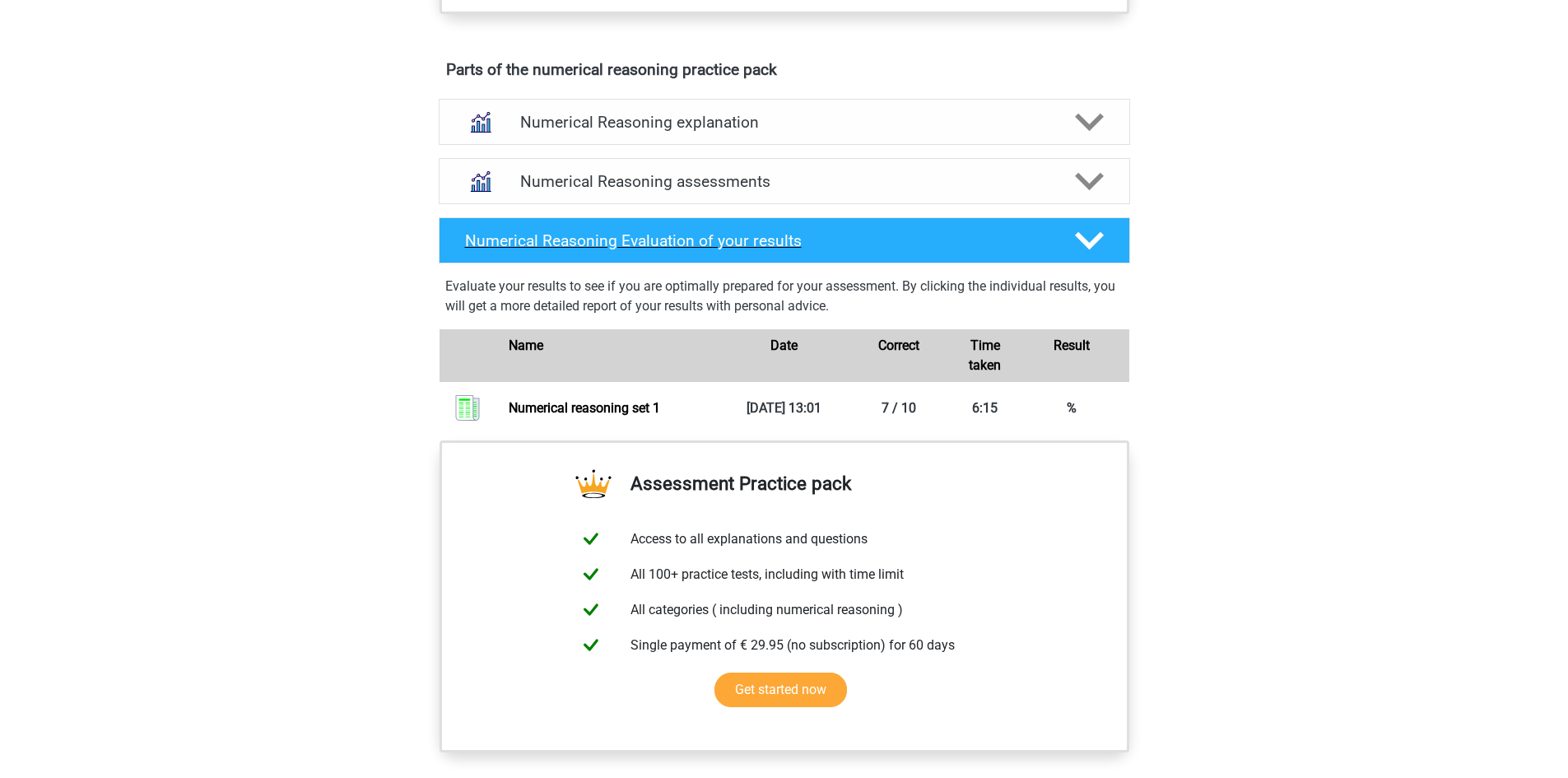
scroll to position [877, 0]
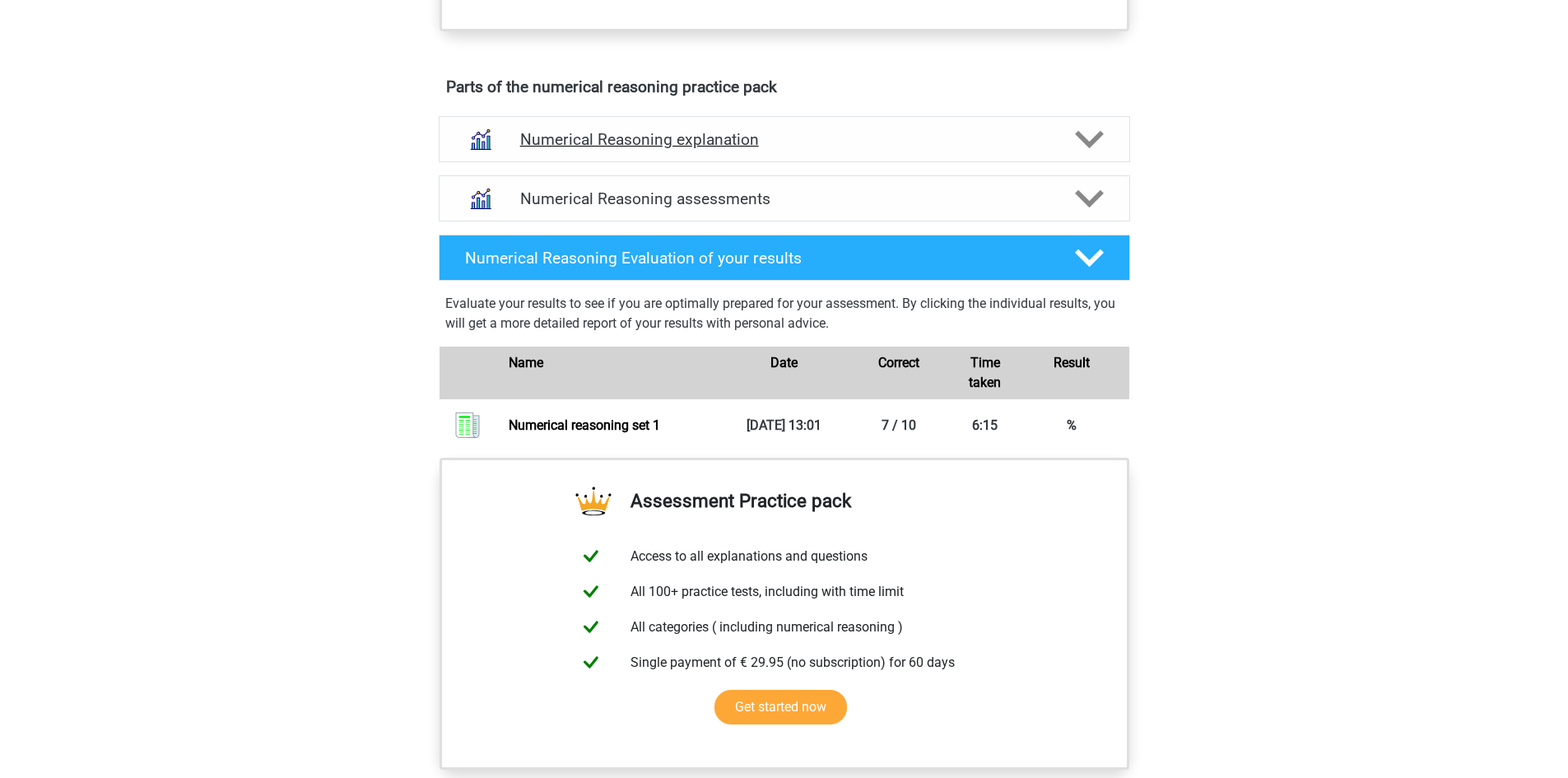
click at [646, 162] on div "Numerical Reasoning explanation" at bounding box center [784, 138] width 691 height 46
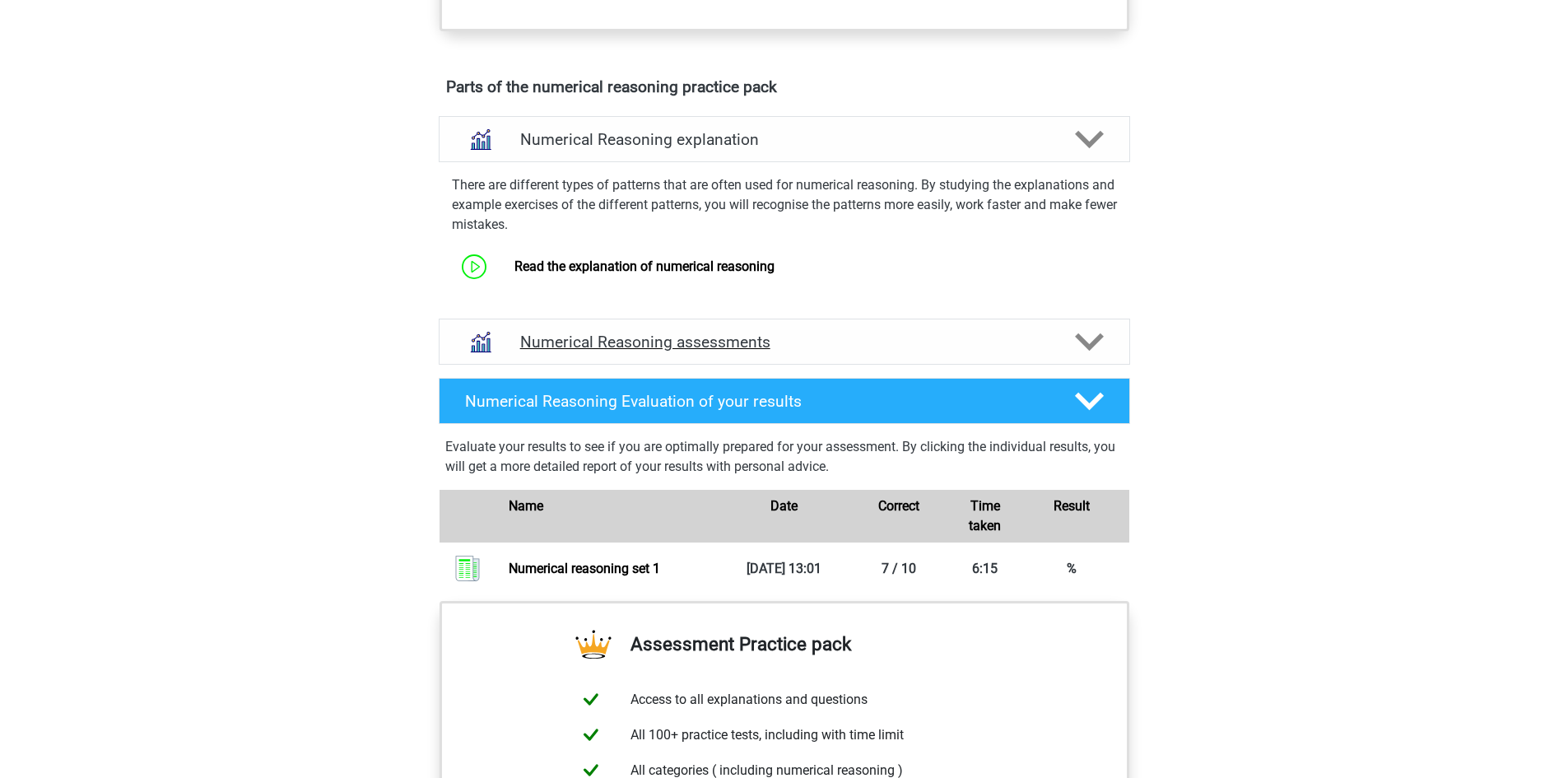
click at [696, 352] on div "Numerical Reasoning assessments" at bounding box center [784, 341] width 691 height 46
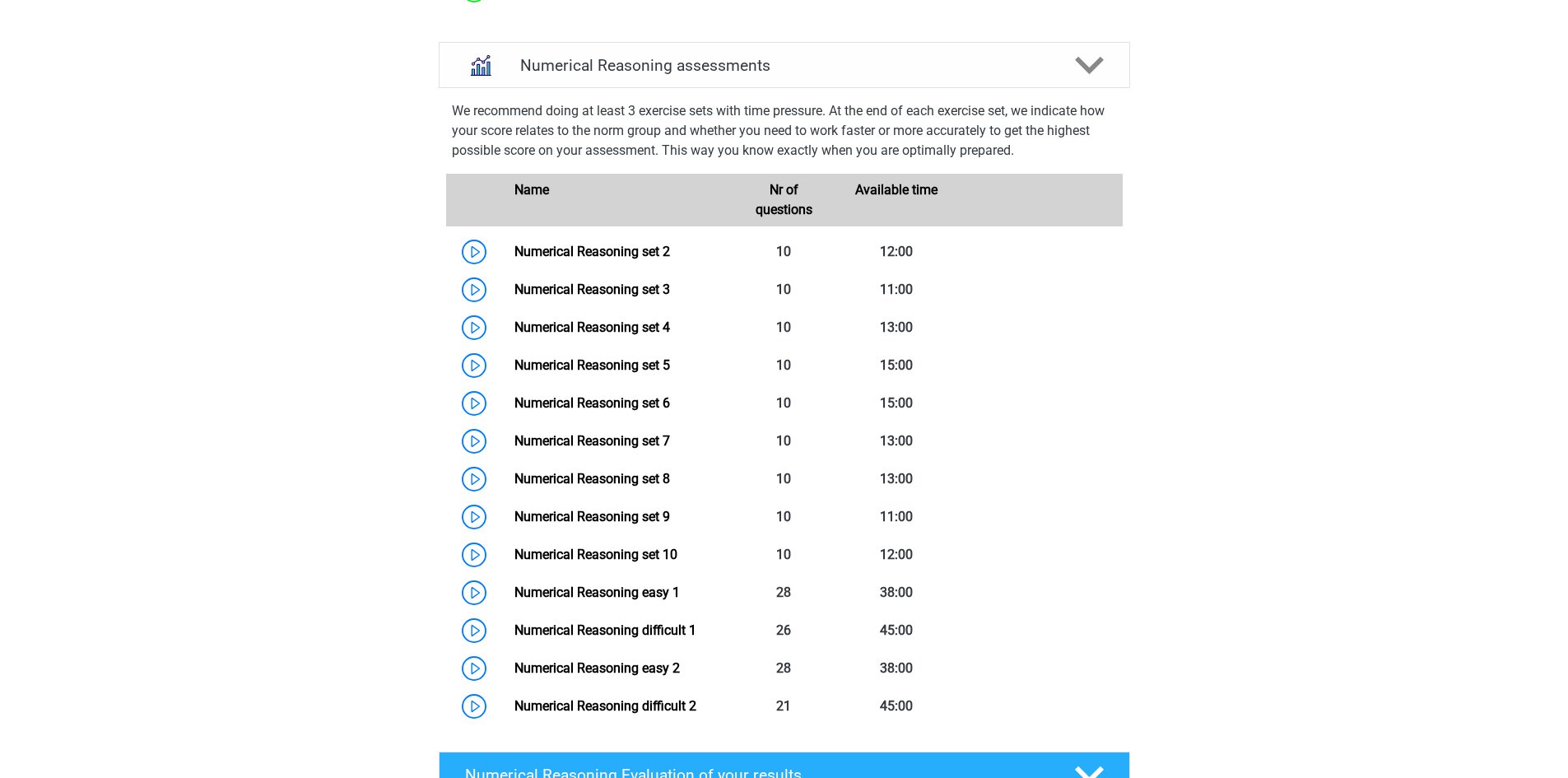
scroll to position [1152, 0]
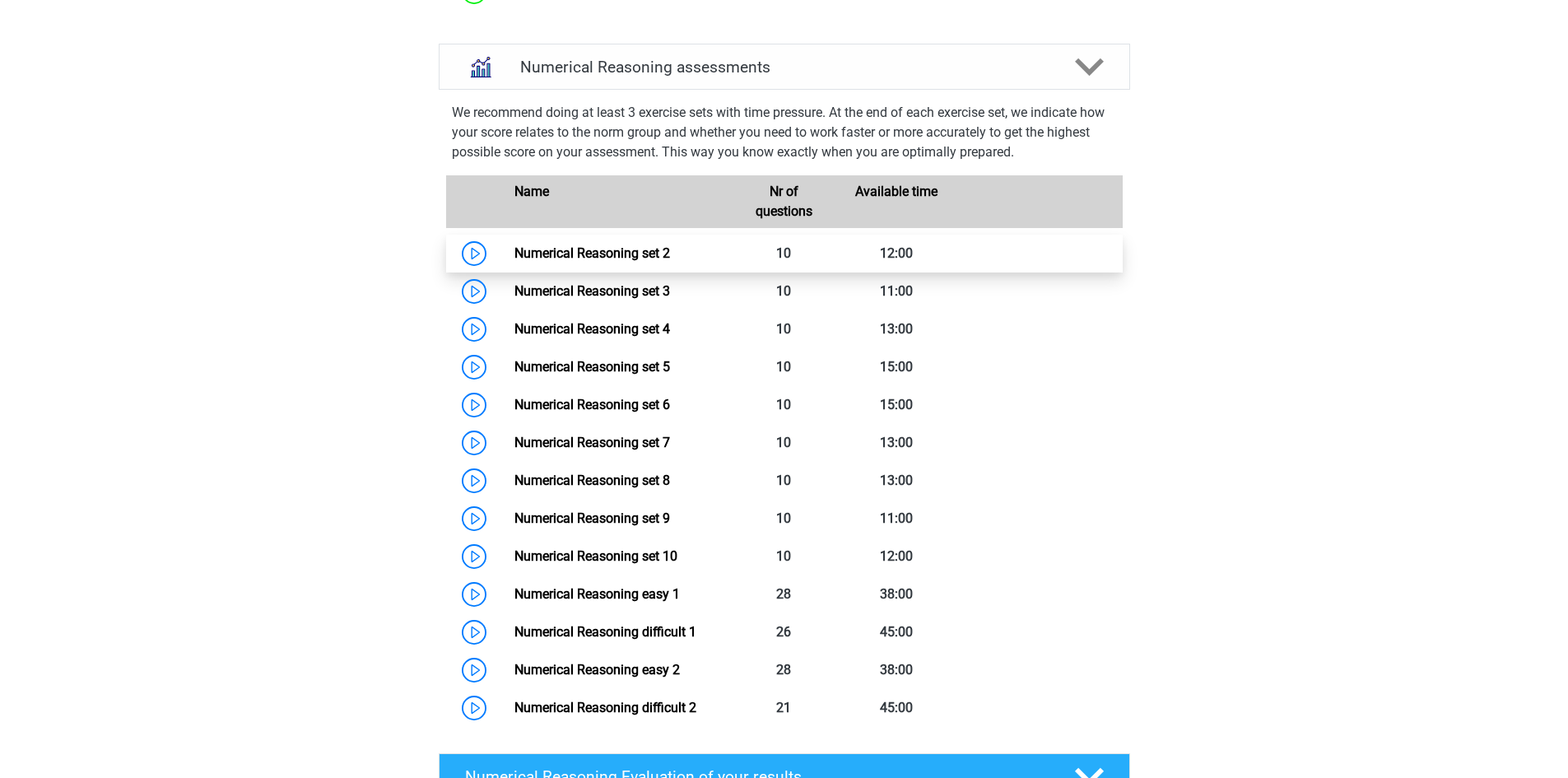
click at [629, 261] on link "Numerical Reasoning set 2" at bounding box center [593, 253] width 156 height 16
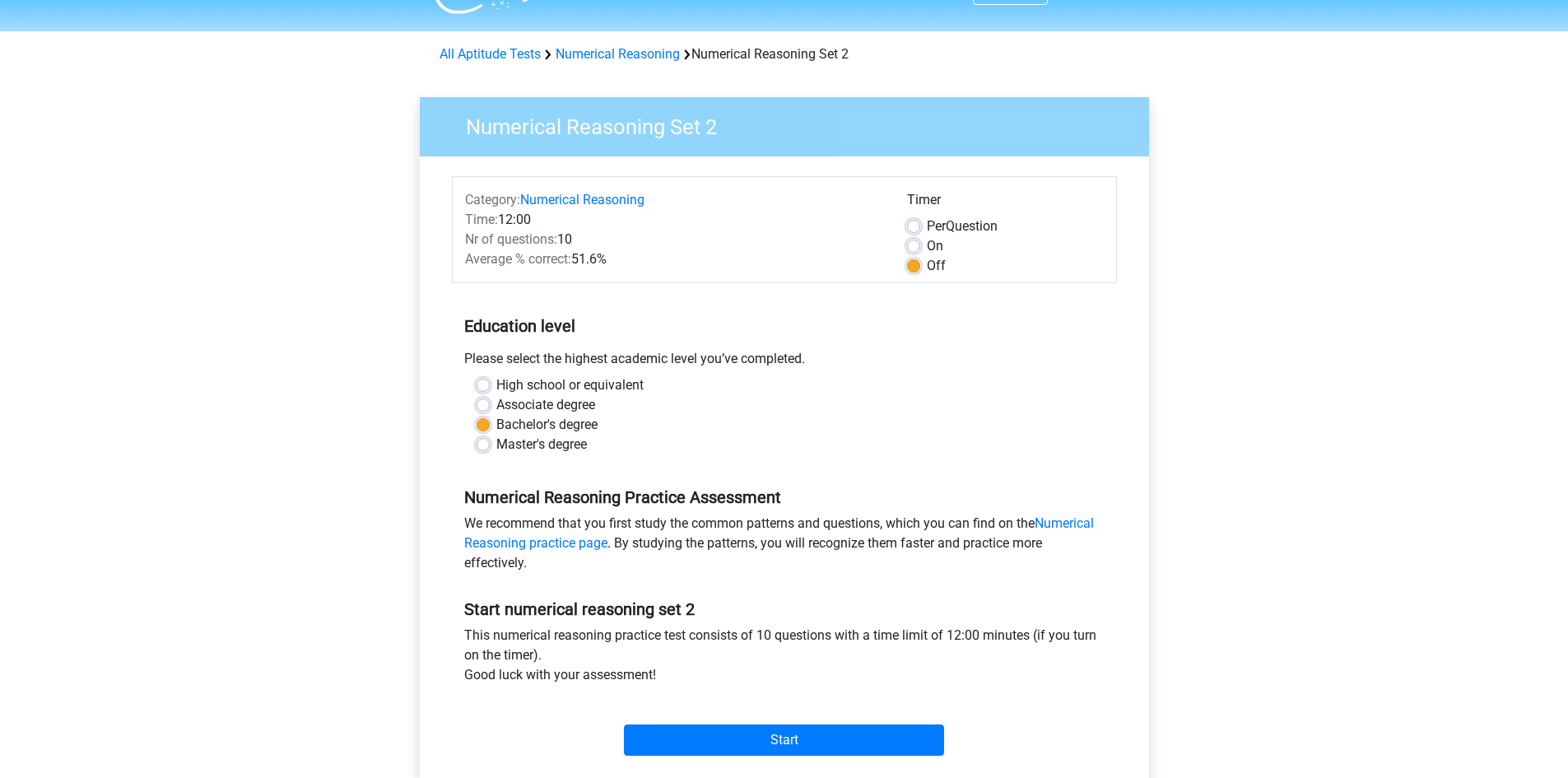
scroll to position [109, 0]
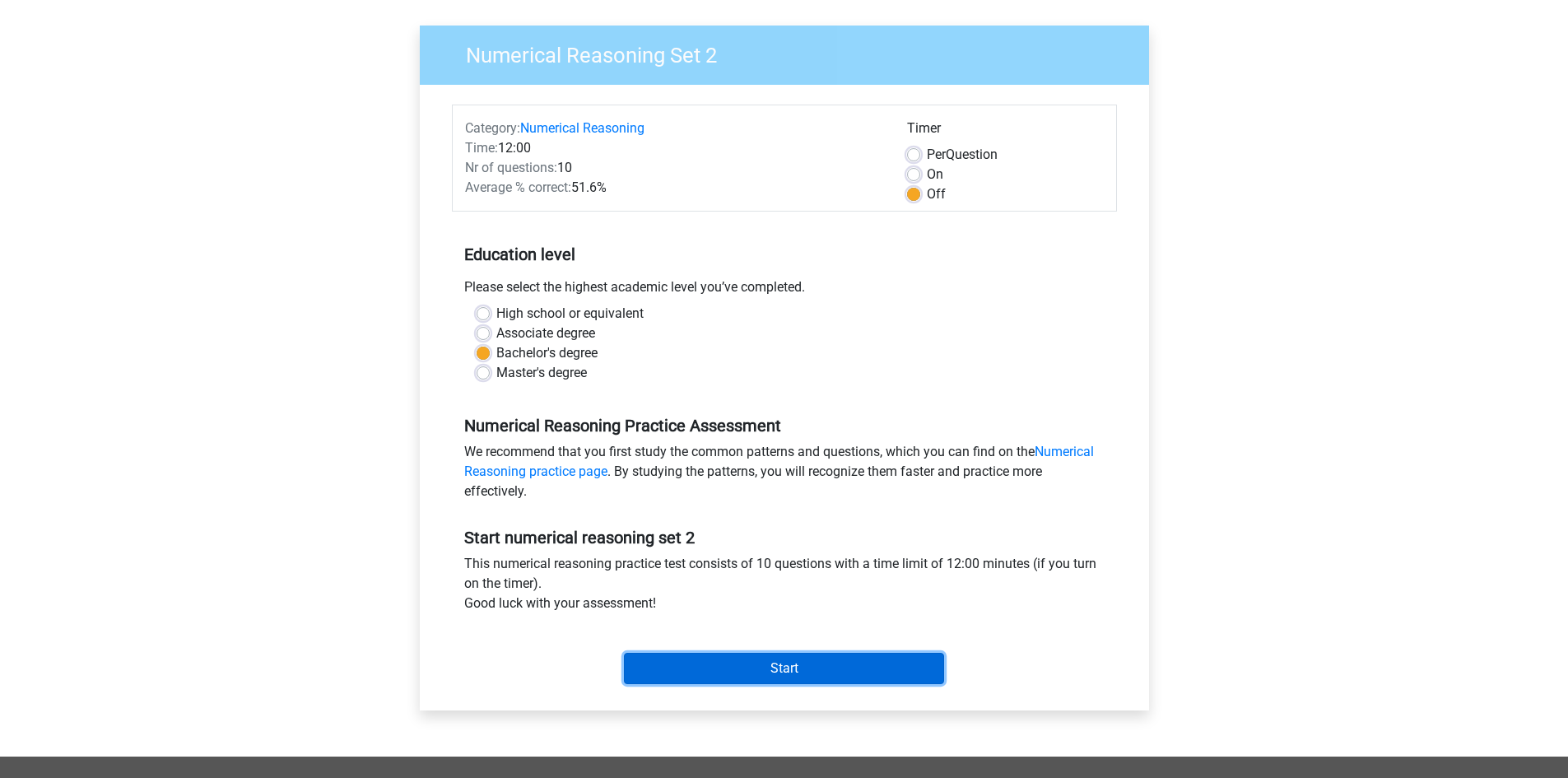
click at [823, 661] on input "Start" at bounding box center [784, 669] width 321 height 31
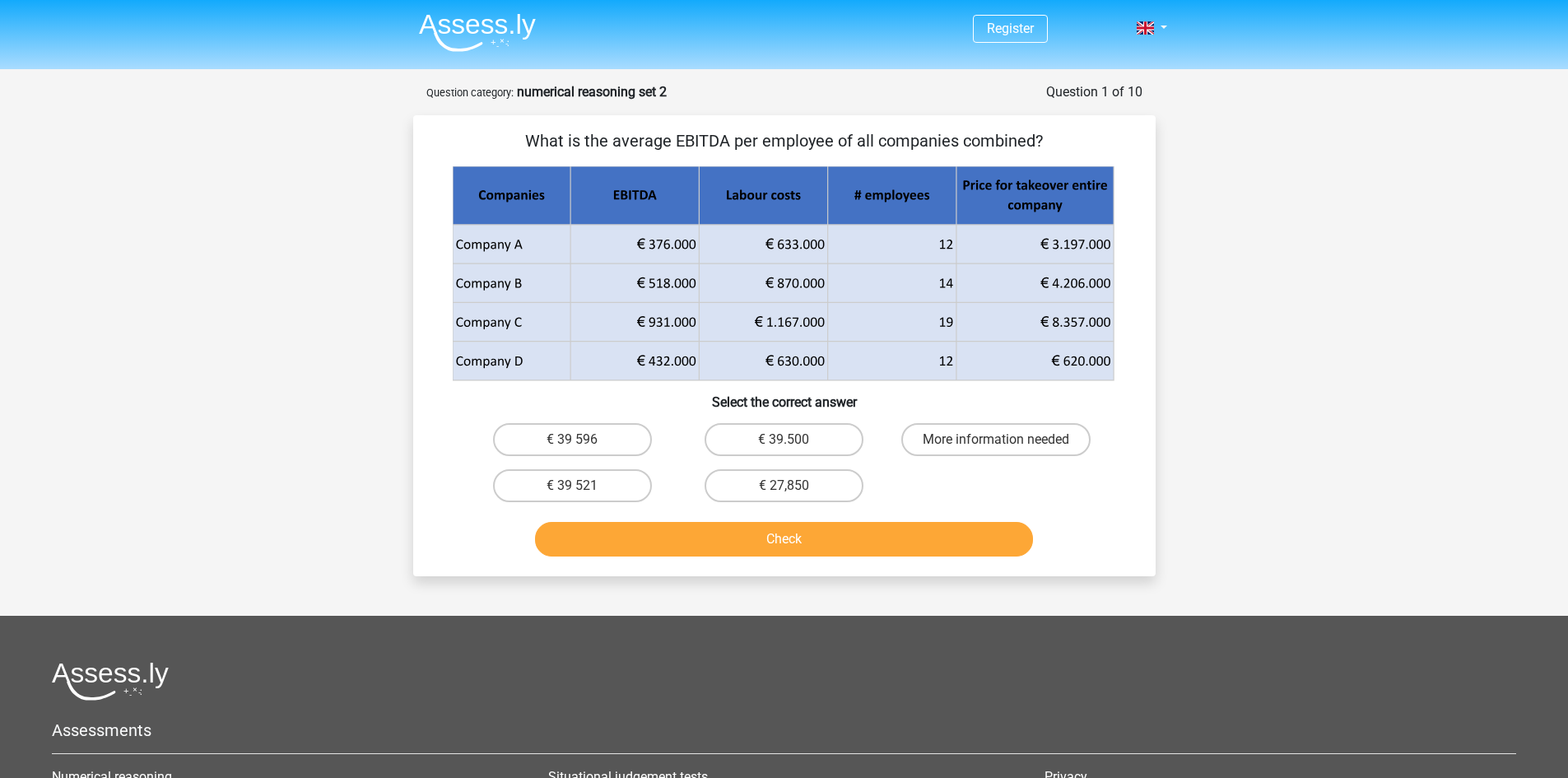
click at [500, 88] on small "Question category:" at bounding box center [471, 93] width 88 height 13
drag, startPoint x: 516, startPoint y: 94, endPoint x: 675, endPoint y: 94, distance: 159.0
click at [675, 94] on div "Question 1 of 10 Question category: numerical reasoning set 2" at bounding box center [784, 92] width 716 height 19
copy strong "numerical reasoning set 2"
click at [888, 135] on p "What is the average EBITDA per employee of all companies combined?" at bounding box center [784, 140] width 690 height 24
